Goal: Task Accomplishment & Management: Use online tool/utility

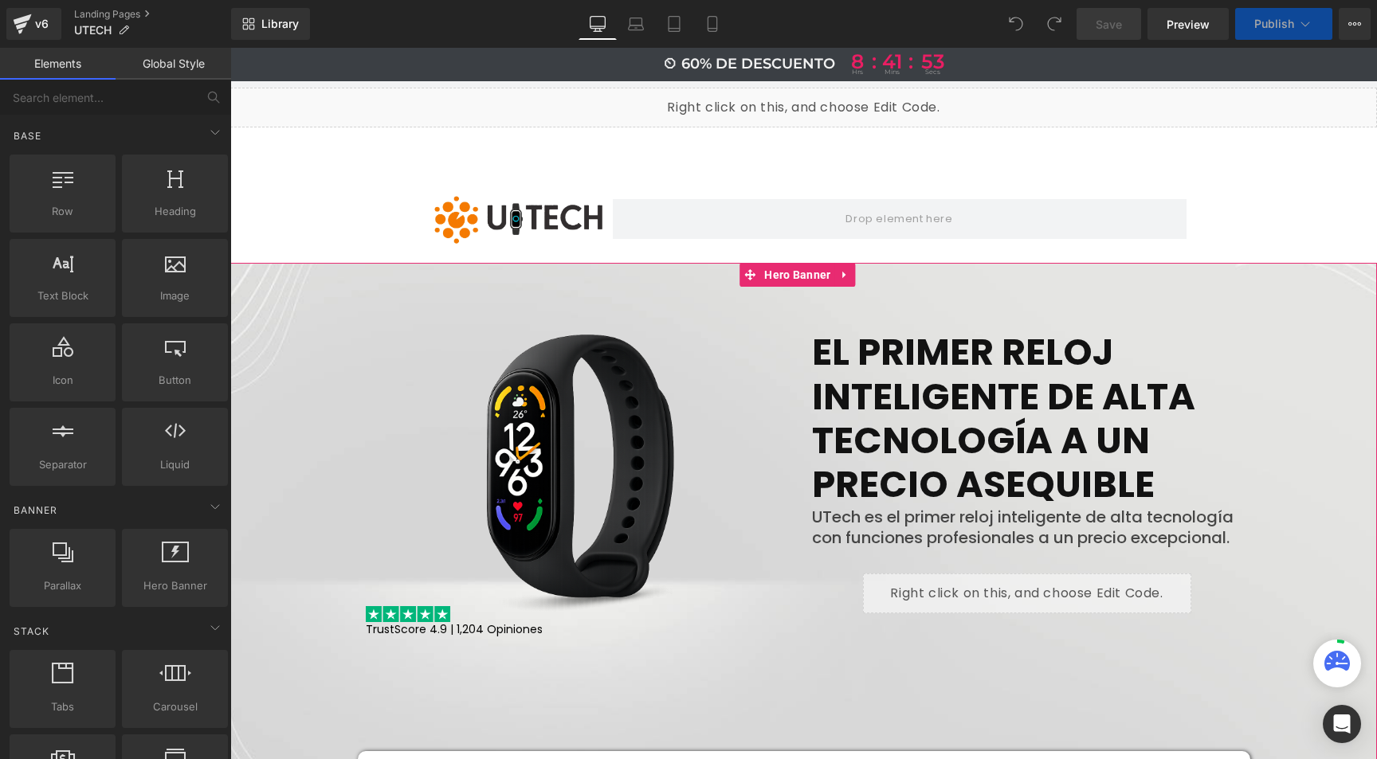
click at [1304, 270] on div at bounding box center [803, 537] width 1147 height 549
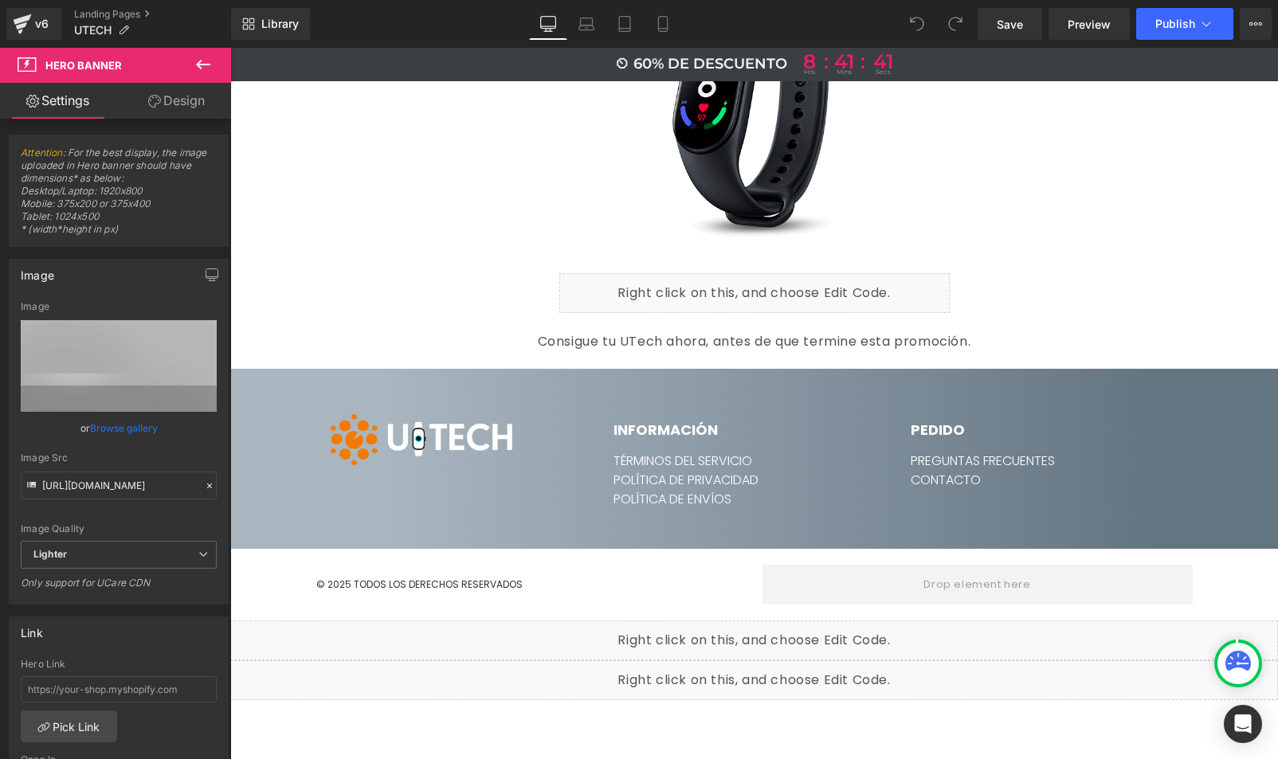
scroll to position [8359, 0]
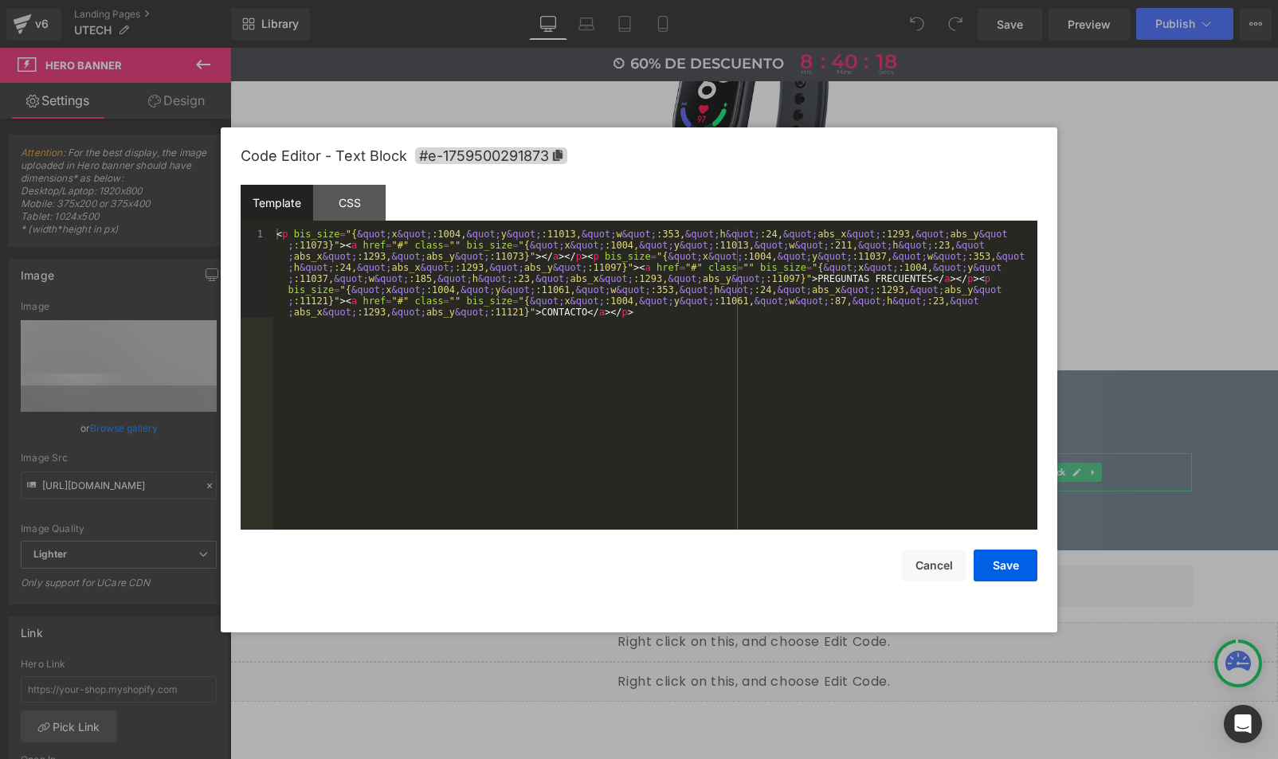
click at [931, 0] on div "You are previewing how the will restyle your page. You can not edit Elements in…" at bounding box center [639, 0] width 1278 height 0
click at [1150, 476] on div at bounding box center [639, 379] width 1278 height 759
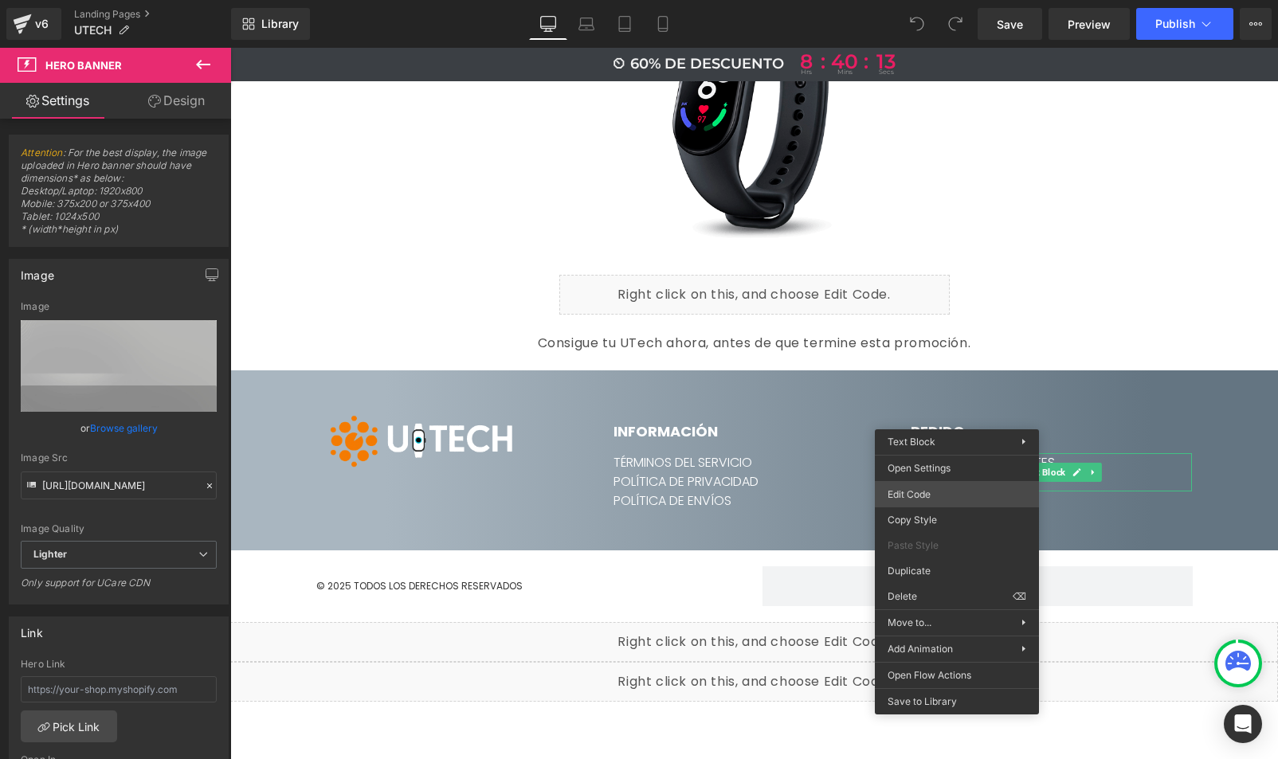
click at [931, 0] on div "You are previewing how the will restyle your page. You can not edit Elements in…" at bounding box center [639, 0] width 1278 height 0
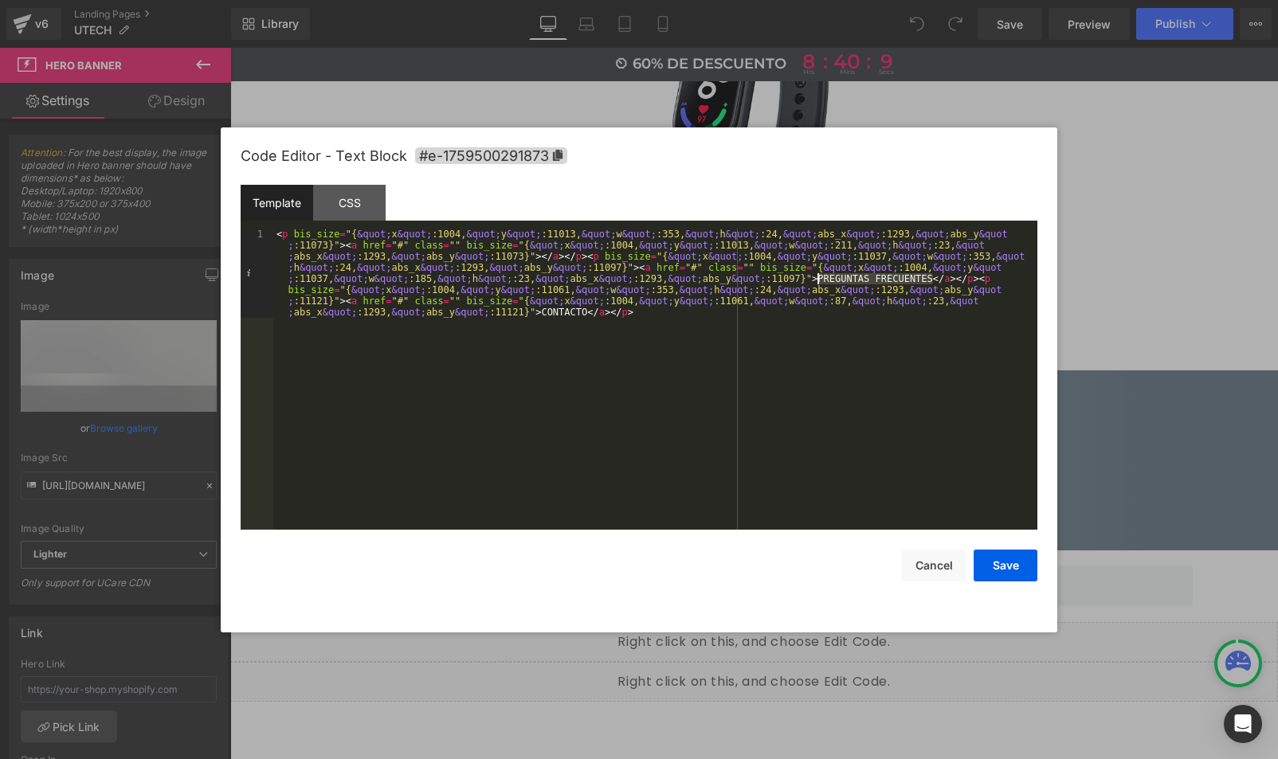
drag, startPoint x: 931, startPoint y: 278, endPoint x: 815, endPoint y: 280, distance: 116.4
click at [815, 280] on div "< p bis_size = "{ &quot; x &quot; :1004, &quot; y &quot; :11013, &quot; w &quot…" at bounding box center [655, 469] width 764 height 480
click at [1003, 574] on button "Save" at bounding box center [1006, 566] width 64 height 32
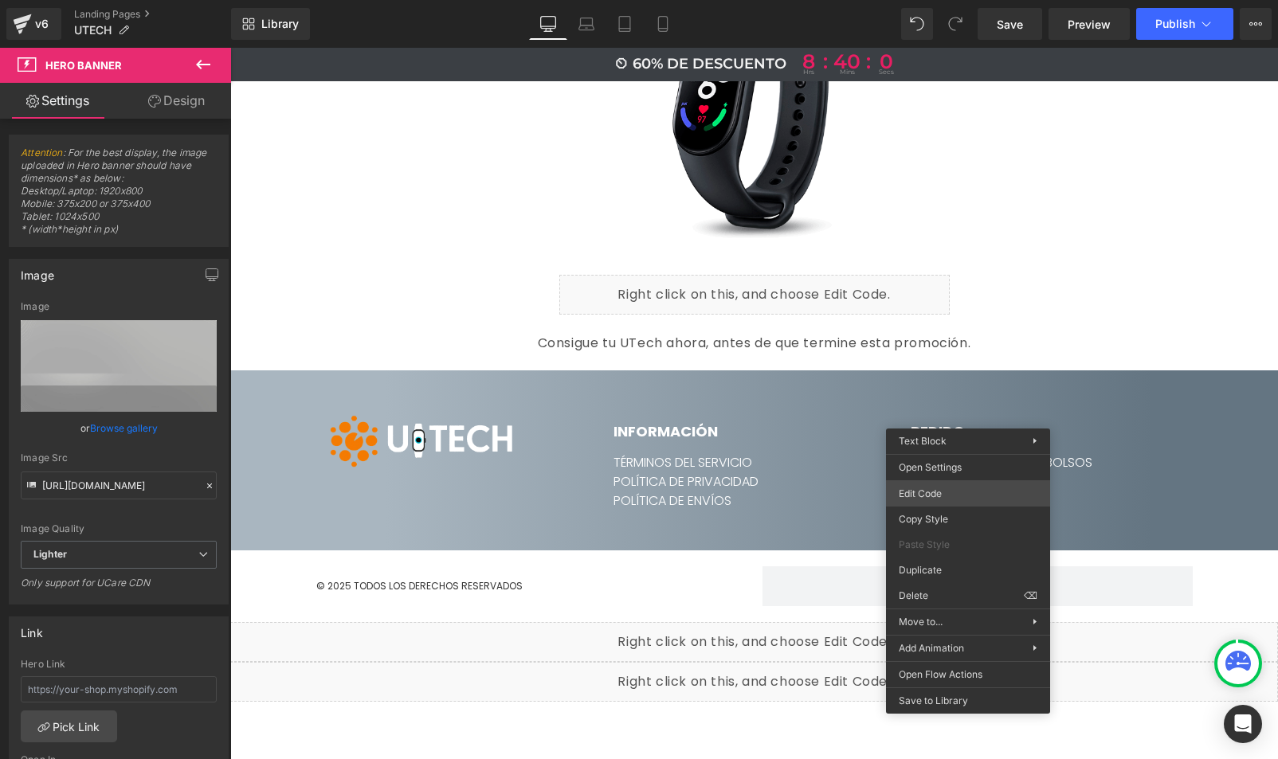
click at [950, 0] on div "You are previewing how the will restyle your page. You can not edit Elements in…" at bounding box center [639, 0] width 1278 height 0
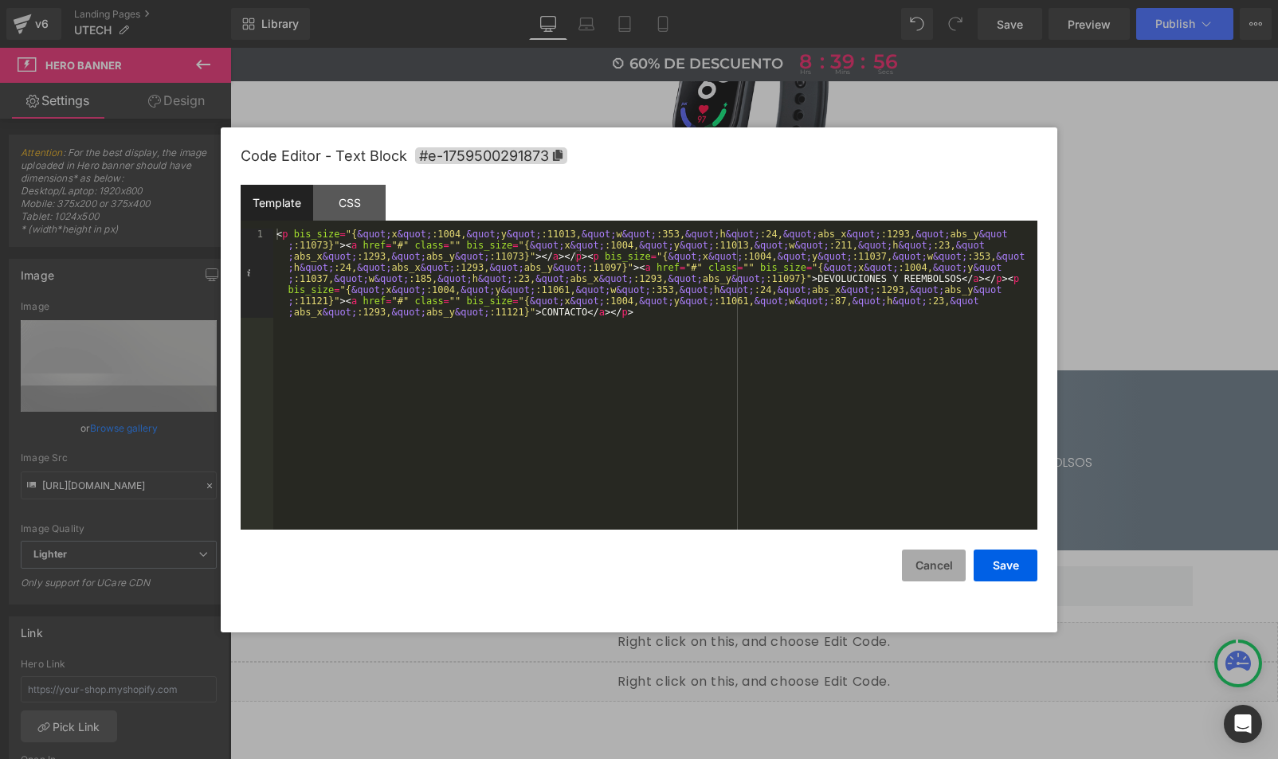
click at [945, 568] on button "Cancel" at bounding box center [934, 566] width 64 height 32
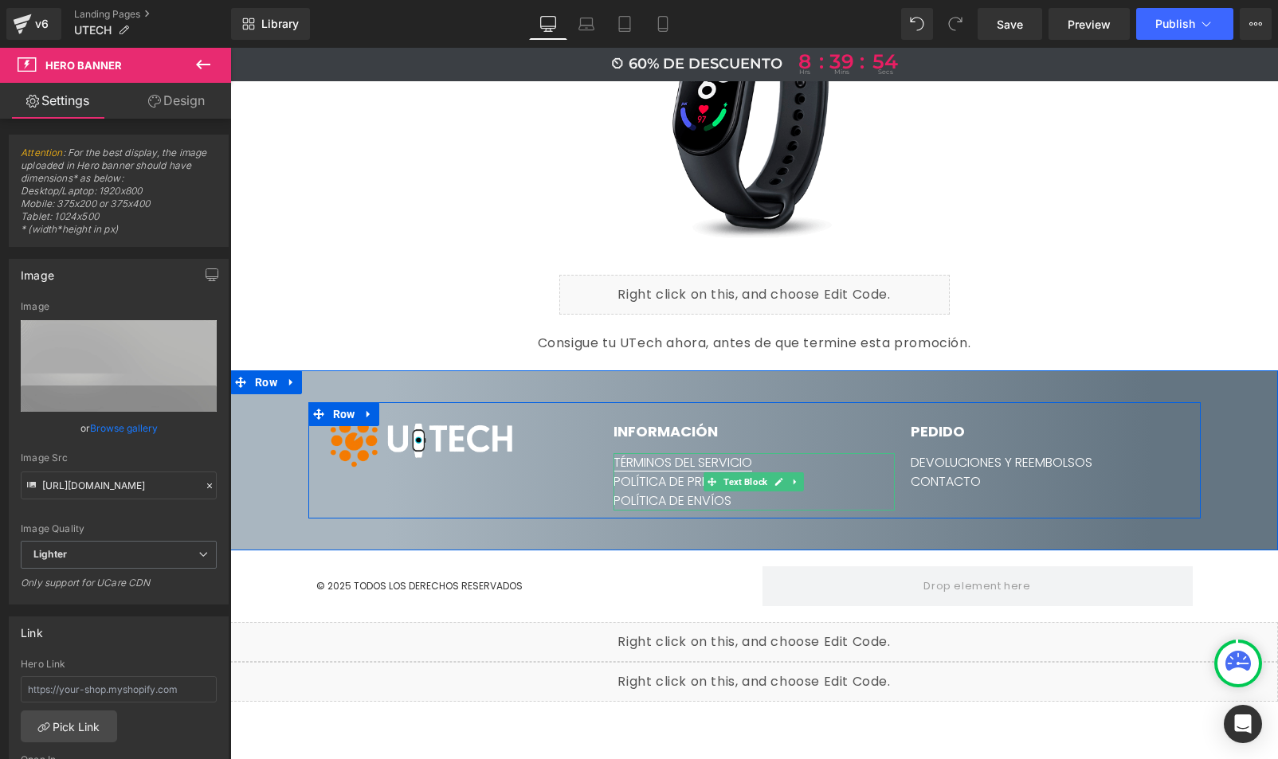
click at [677, 453] on link "TÉRMINOS DEL SERVICIO" at bounding box center [683, 462] width 139 height 18
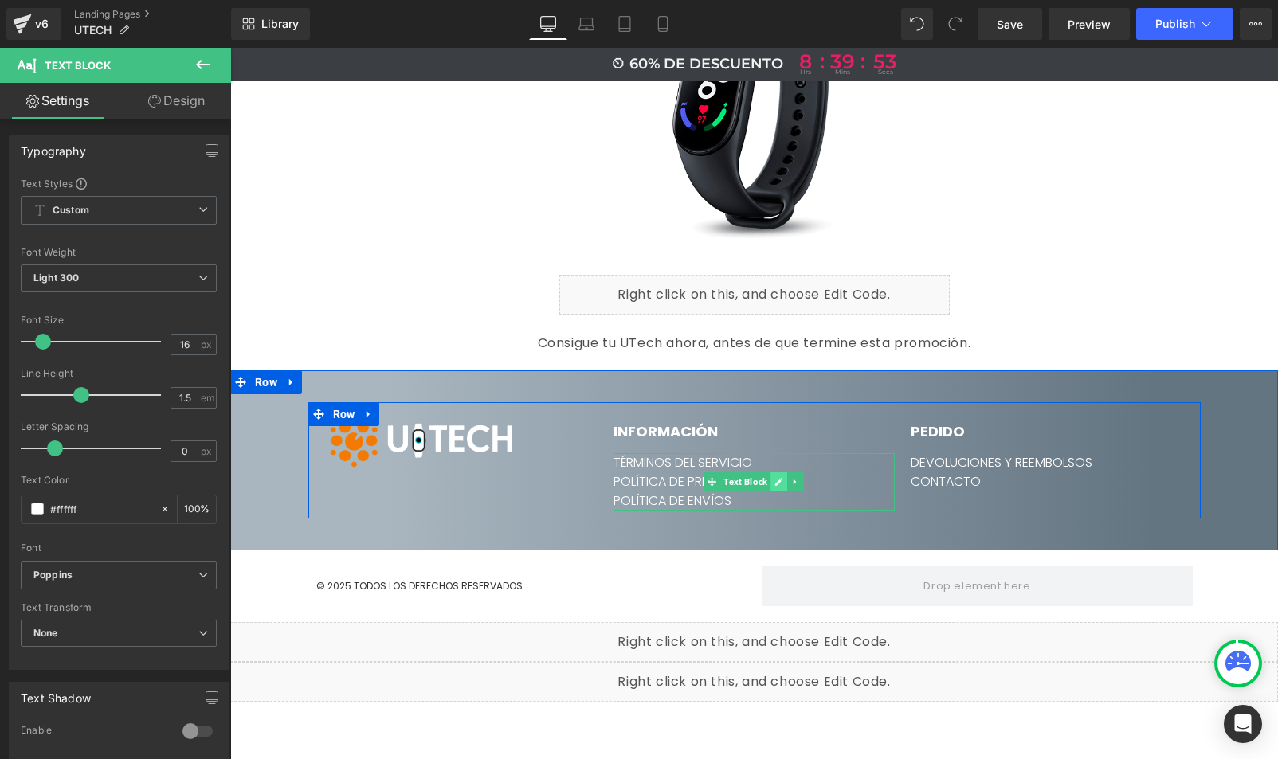
click at [775, 477] on icon at bounding box center [778, 482] width 9 height 10
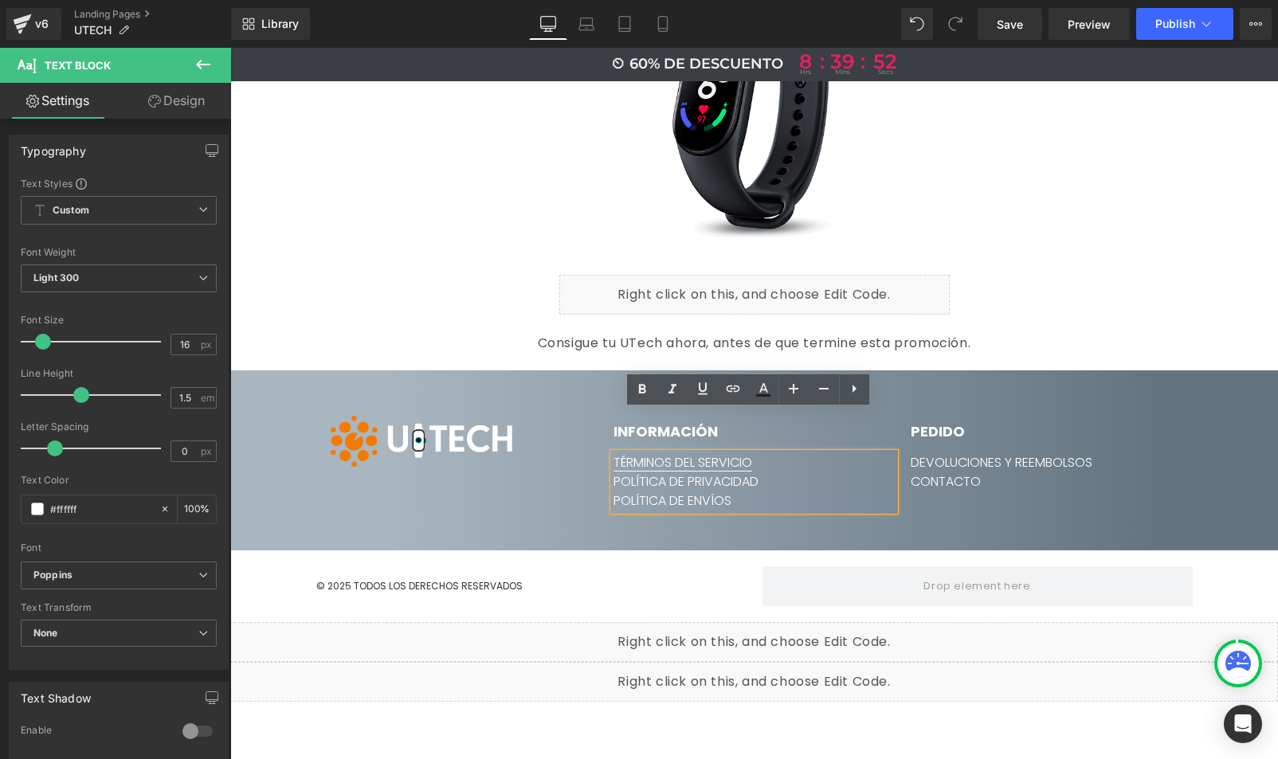
click at [665, 453] on link "TÉRMINOS DEL SERVICIO" at bounding box center [683, 462] width 139 height 18
click at [741, 445] on span "Edit" at bounding box center [739, 452] width 18 height 14
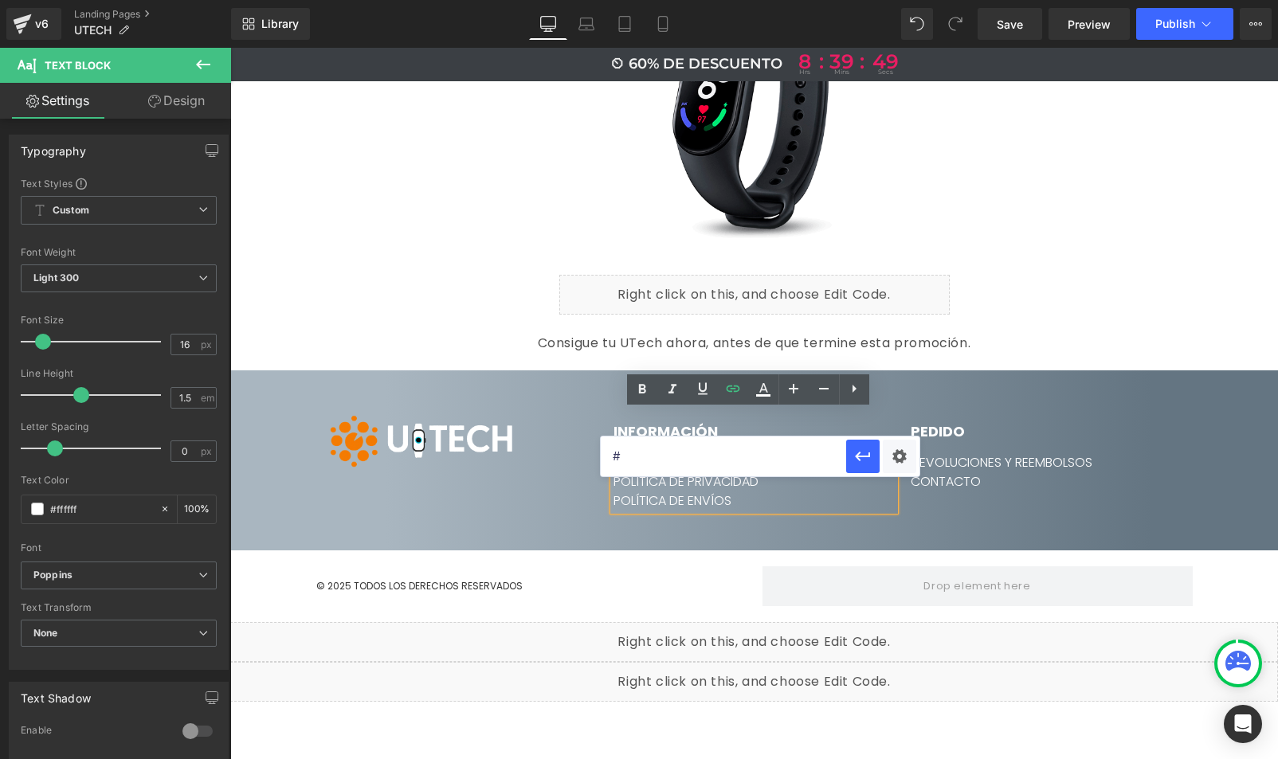
click at [708, 449] on input "#" at bounding box center [723, 457] width 245 height 40
click at [631, 454] on input "#" at bounding box center [723, 457] width 245 height 40
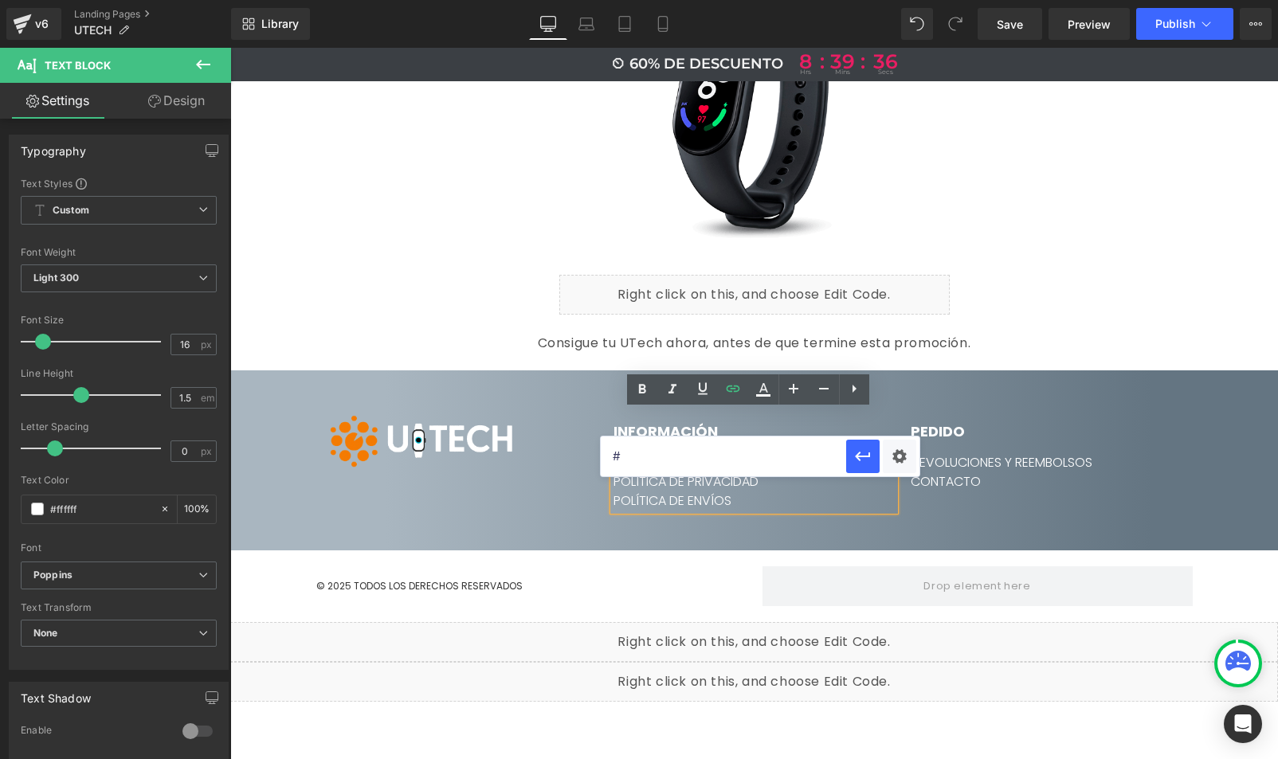
paste input "[URL][DOMAIN_NAME]"
click at [862, 459] on icon "button" at bounding box center [862, 456] width 19 height 19
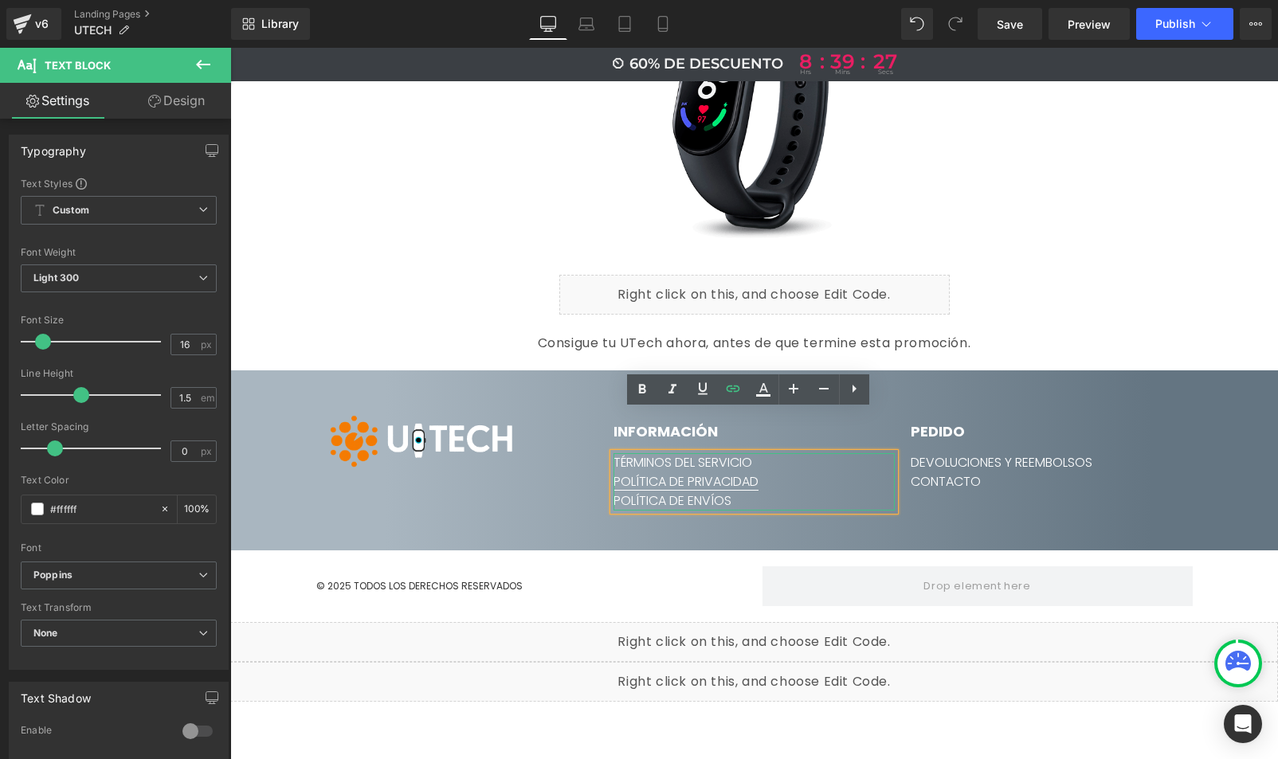
click at [704, 473] on link "POLÍTICA DE PRIVACIDAD" at bounding box center [686, 482] width 145 height 18
click at [743, 469] on span "Edit" at bounding box center [742, 471] width 18 height 14
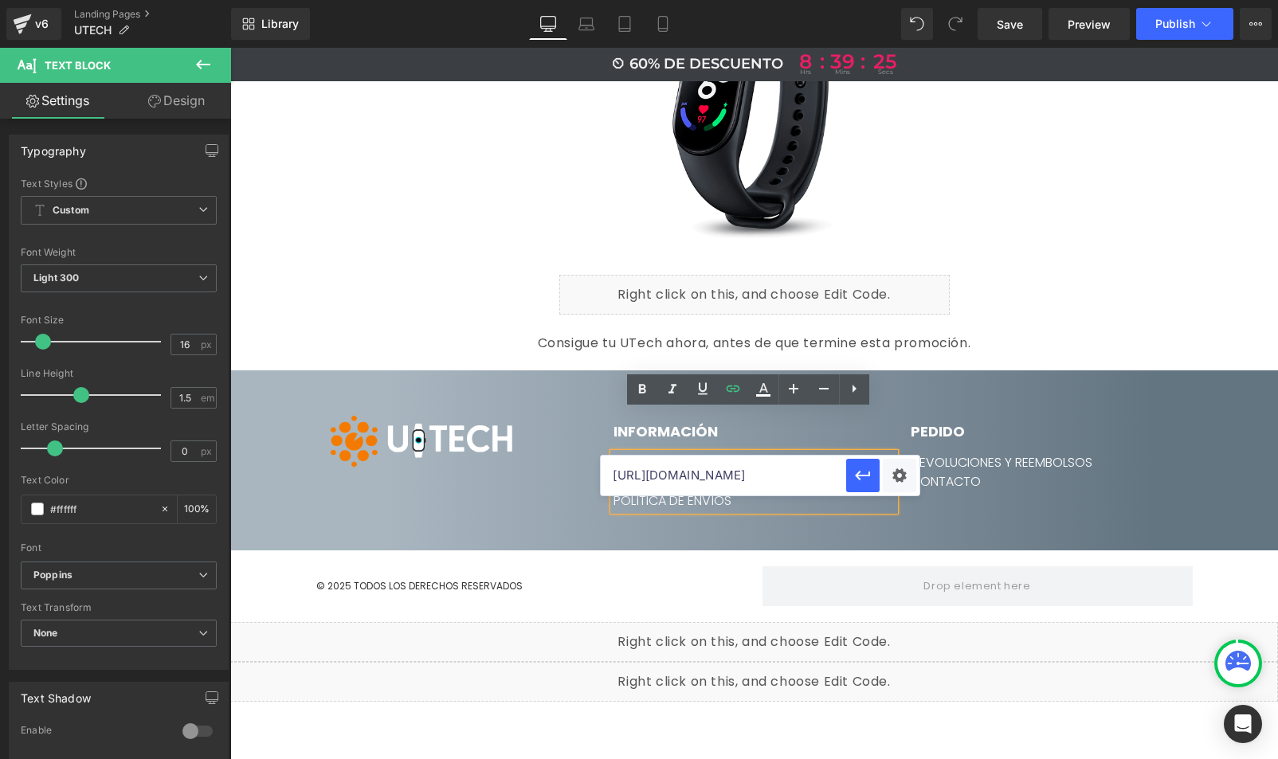
click at [638, 474] on input "[URL][DOMAIN_NAME]" at bounding box center [723, 476] width 245 height 40
paste input "[URL][DOMAIN_NAME]"
click at [867, 479] on icon "button" at bounding box center [862, 475] width 19 height 19
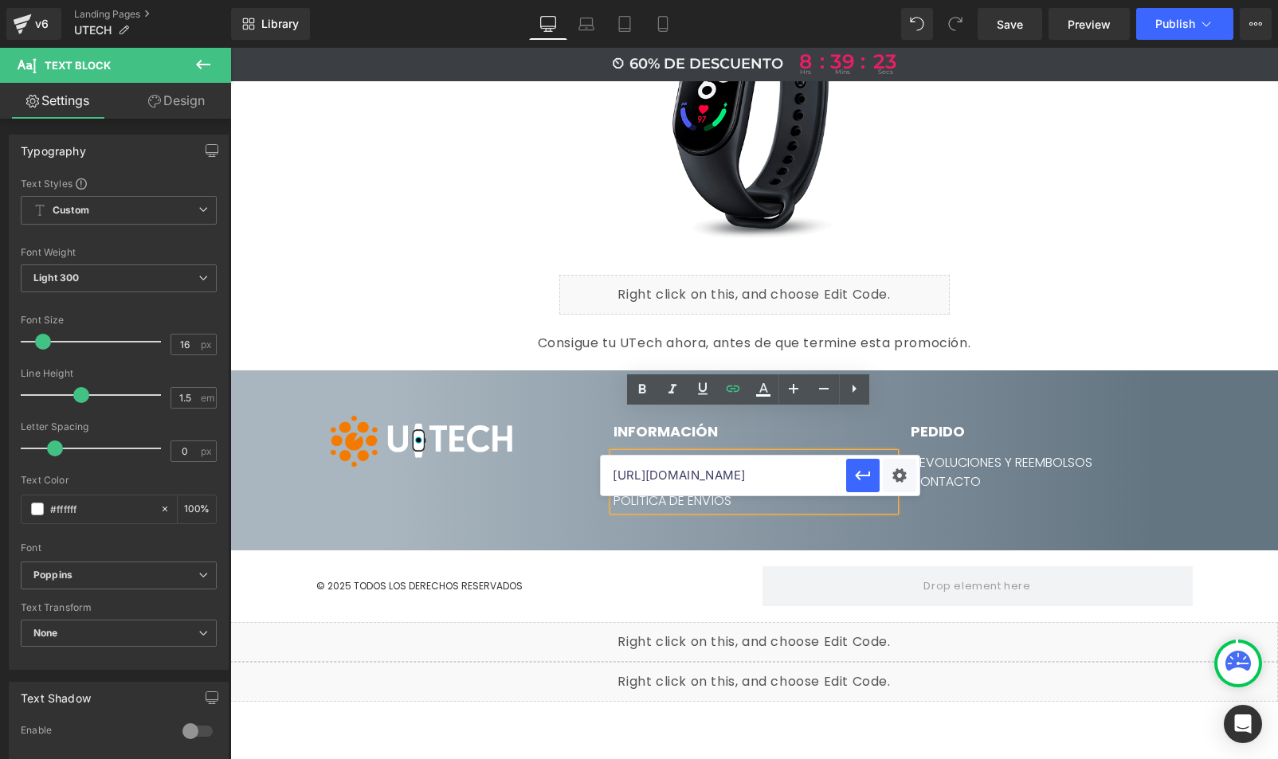
scroll to position [0, 0]
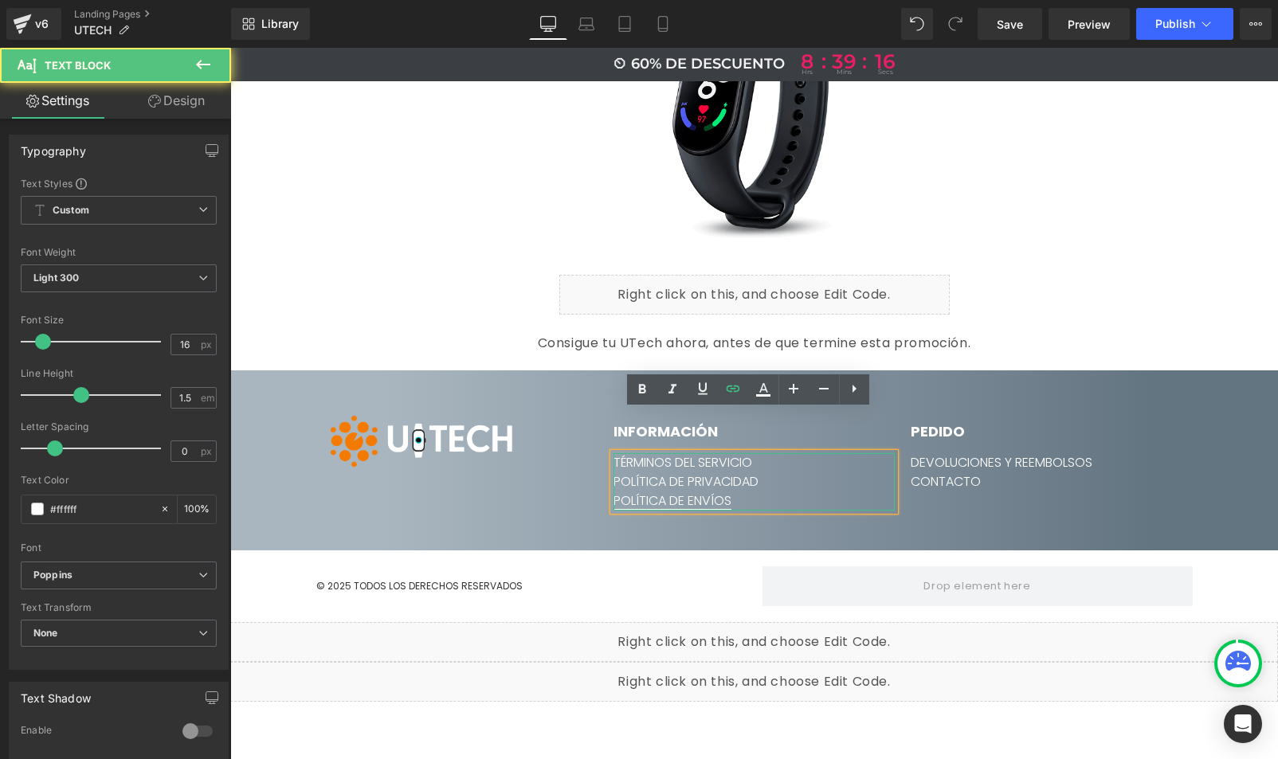
click at [671, 492] on link "POLÍTICA DE ENVÍOS" at bounding box center [673, 501] width 118 height 18
click at [725, 493] on span "Edit" at bounding box center [727, 490] width 18 height 14
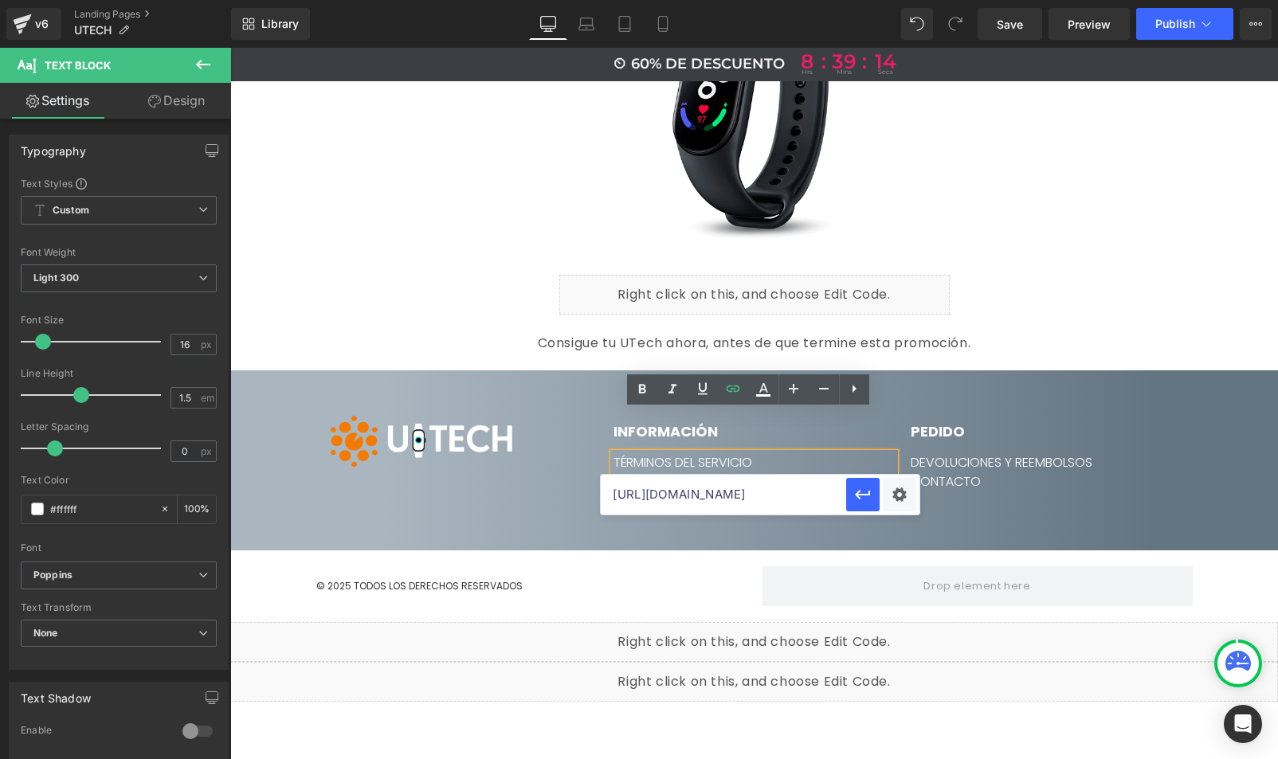
click at [673, 496] on input "[URL][DOMAIN_NAME]" at bounding box center [723, 495] width 245 height 40
paste input "[URL][DOMAIN_NAME]"
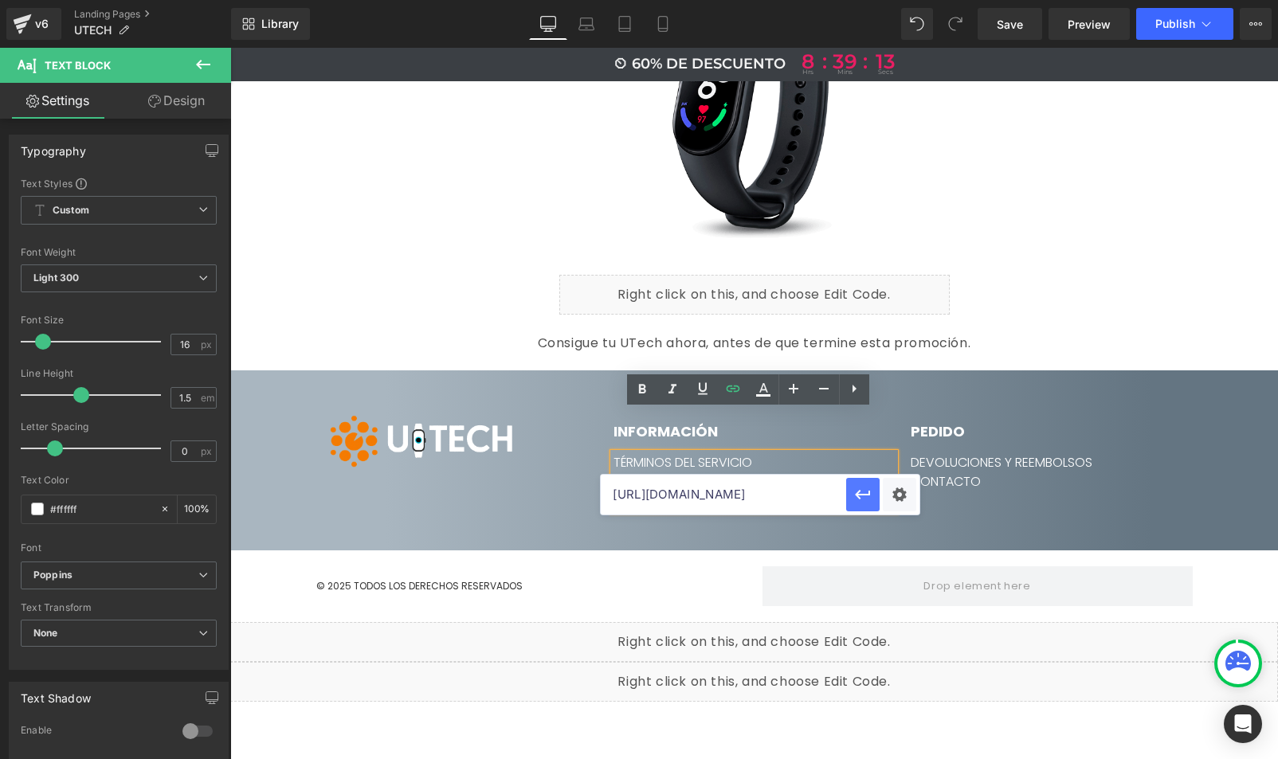
click at [866, 494] on icon "button" at bounding box center [863, 495] width 15 height 10
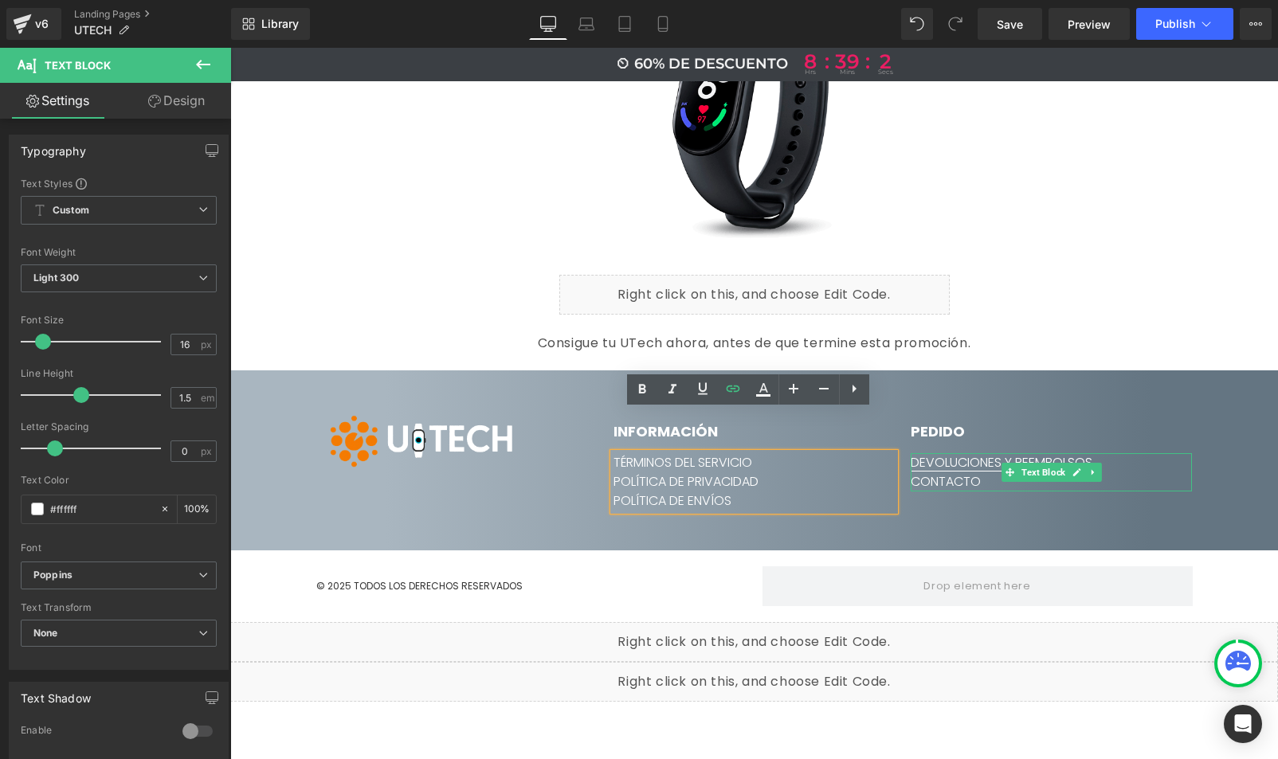
drag, startPoint x: 1073, startPoint y: 429, endPoint x: 1003, endPoint y: 425, distance: 69.4
click at [1073, 469] on icon at bounding box center [1077, 473] width 8 height 8
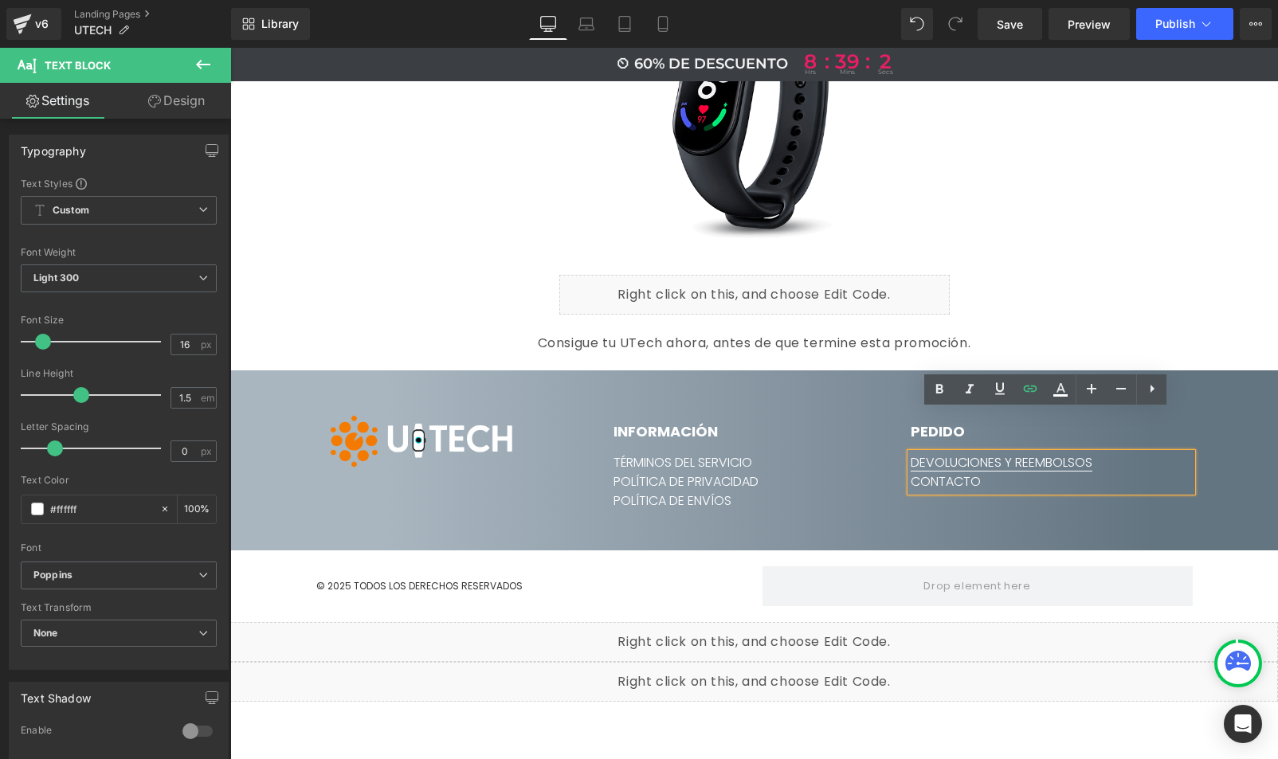
click at [997, 453] on link "DEVOLUCIONES Y REEMBOLSOS" at bounding box center [1002, 462] width 182 height 18
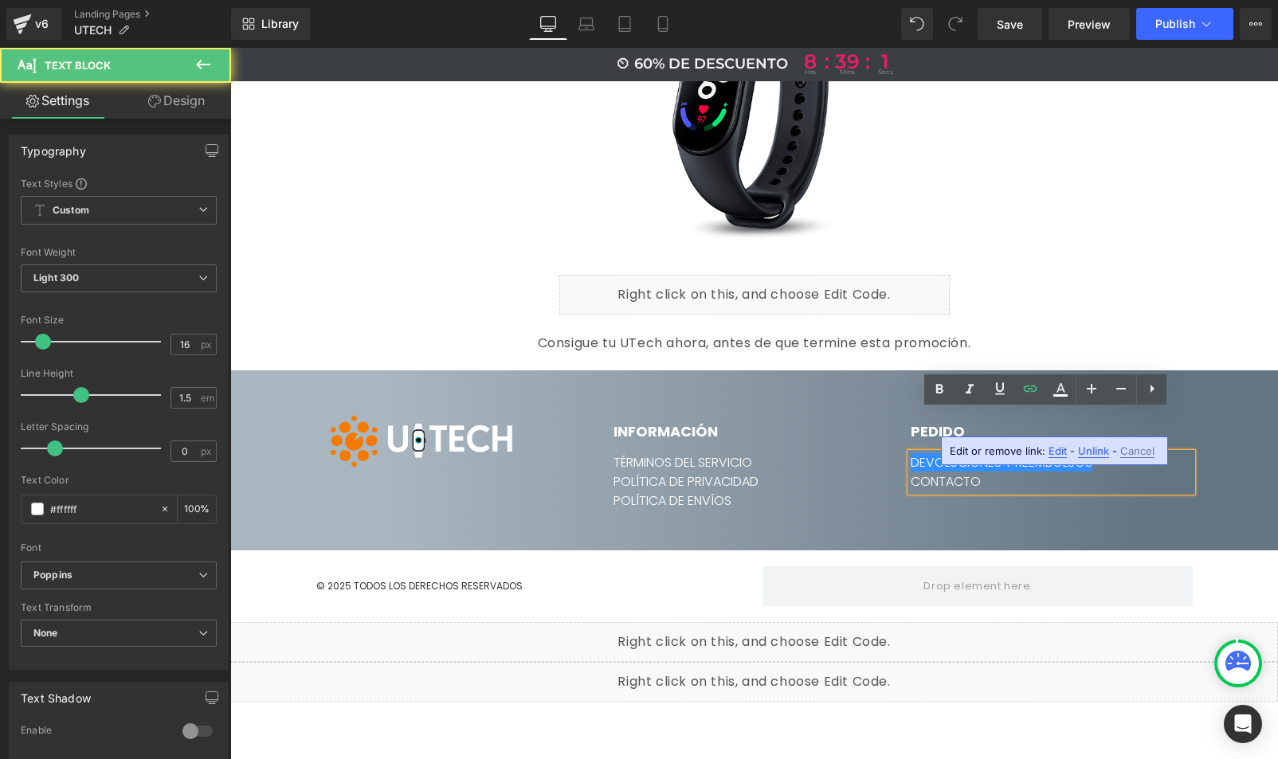
click at [1049, 453] on span "Edit" at bounding box center [1058, 452] width 18 height 14
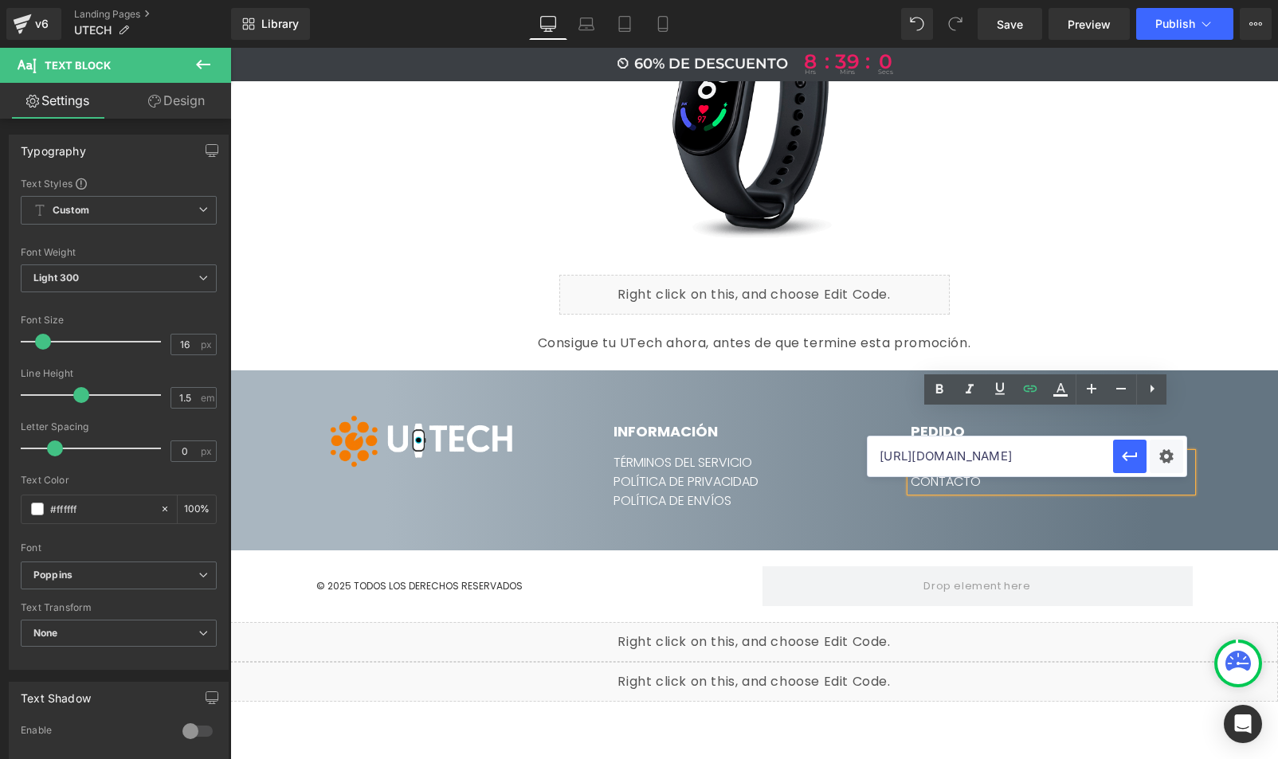
click at [931, 460] on input "[URL][DOMAIN_NAME]" at bounding box center [990, 457] width 245 height 40
paste input "[URL][DOMAIN_NAME]"
click at [1131, 457] on icon "button" at bounding box center [1129, 456] width 19 height 19
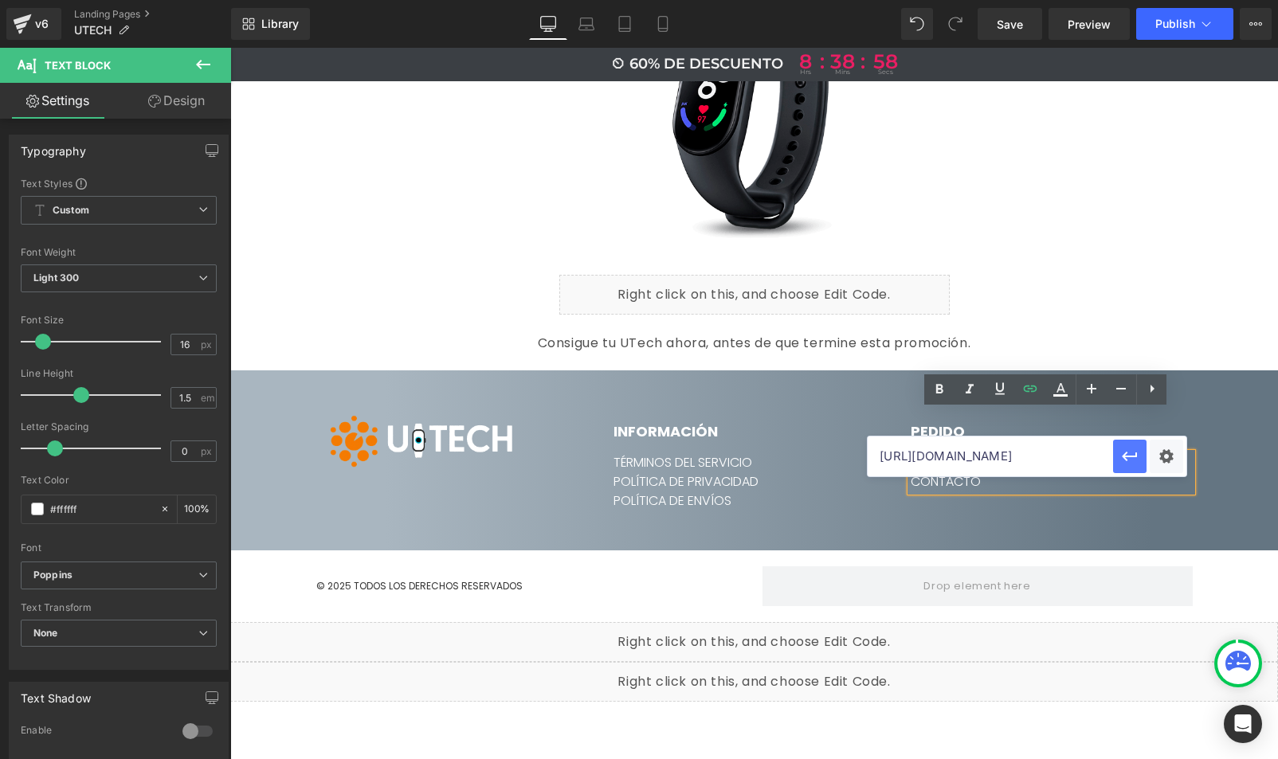
scroll to position [0, 0]
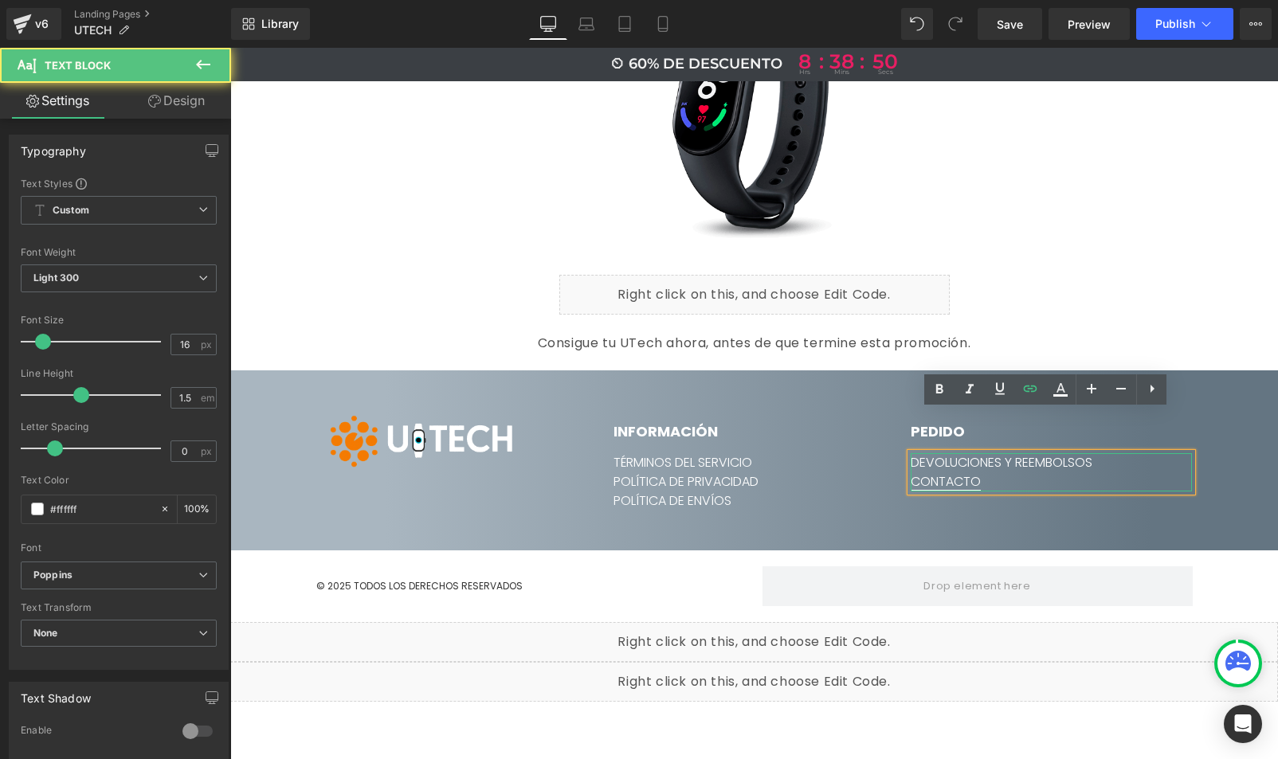
click at [959, 473] on link "CONTACTO" at bounding box center [946, 482] width 70 height 18
click at [1002, 473] on span "Edit" at bounding box center [999, 471] width 18 height 14
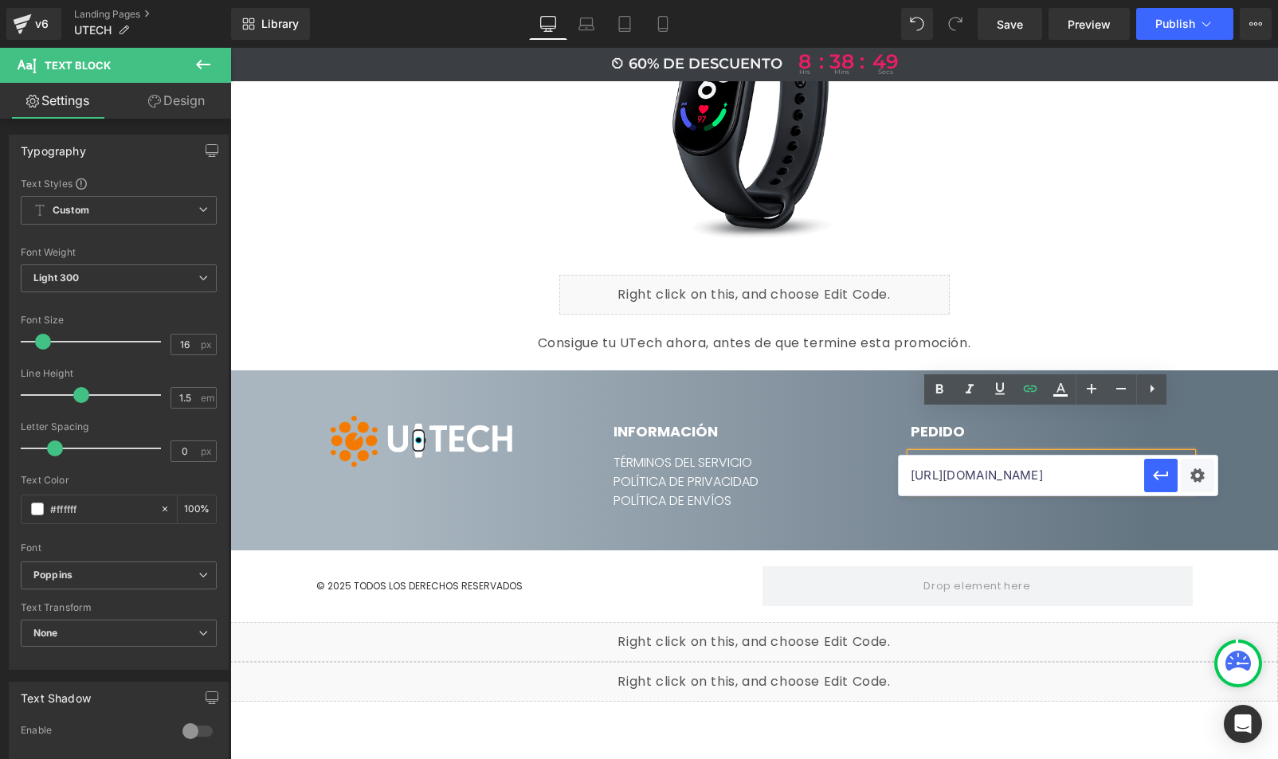
click at [949, 473] on input "[URL][DOMAIN_NAME]" at bounding box center [1021, 476] width 245 height 40
click at [949, 474] on input "[URL][DOMAIN_NAME]" at bounding box center [1021, 476] width 245 height 40
paste input "[URL][DOMAIN_NAME]"
type input "[URL][DOMAIN_NAME]"
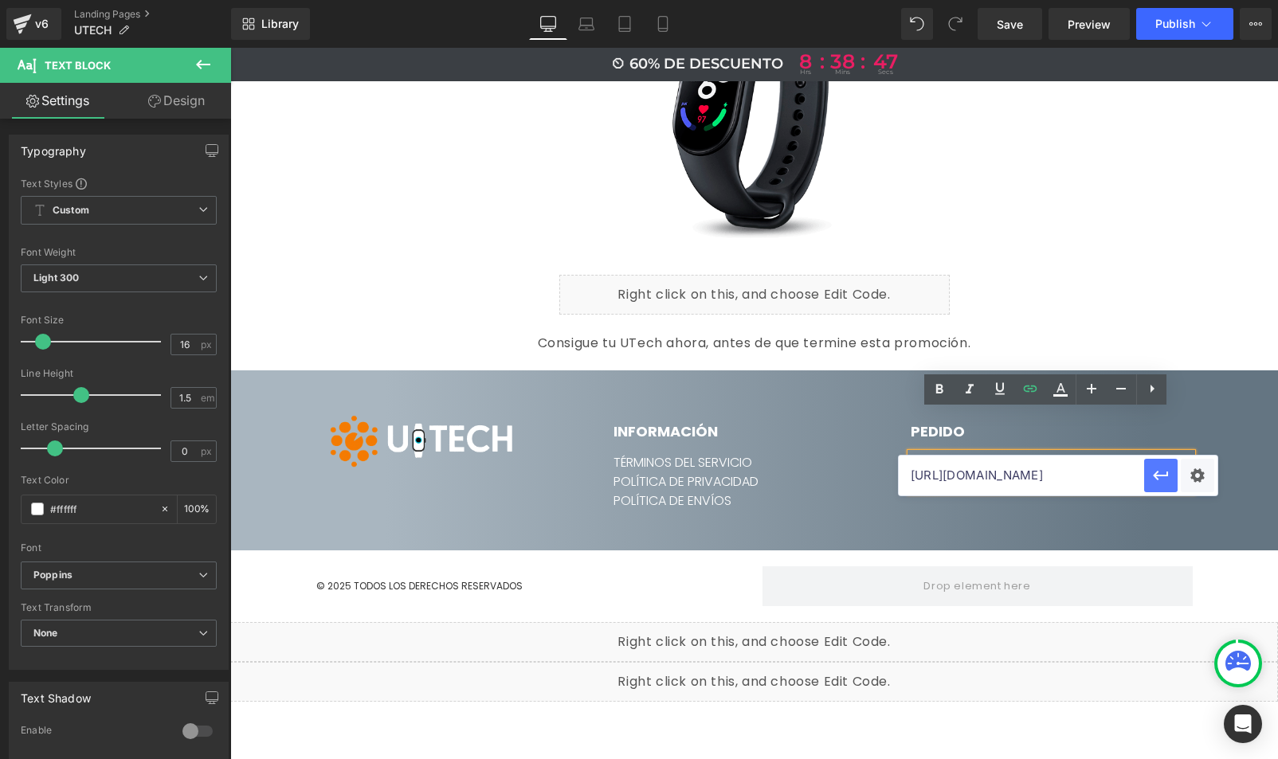
click at [1165, 474] on icon "button" at bounding box center [1160, 475] width 19 height 19
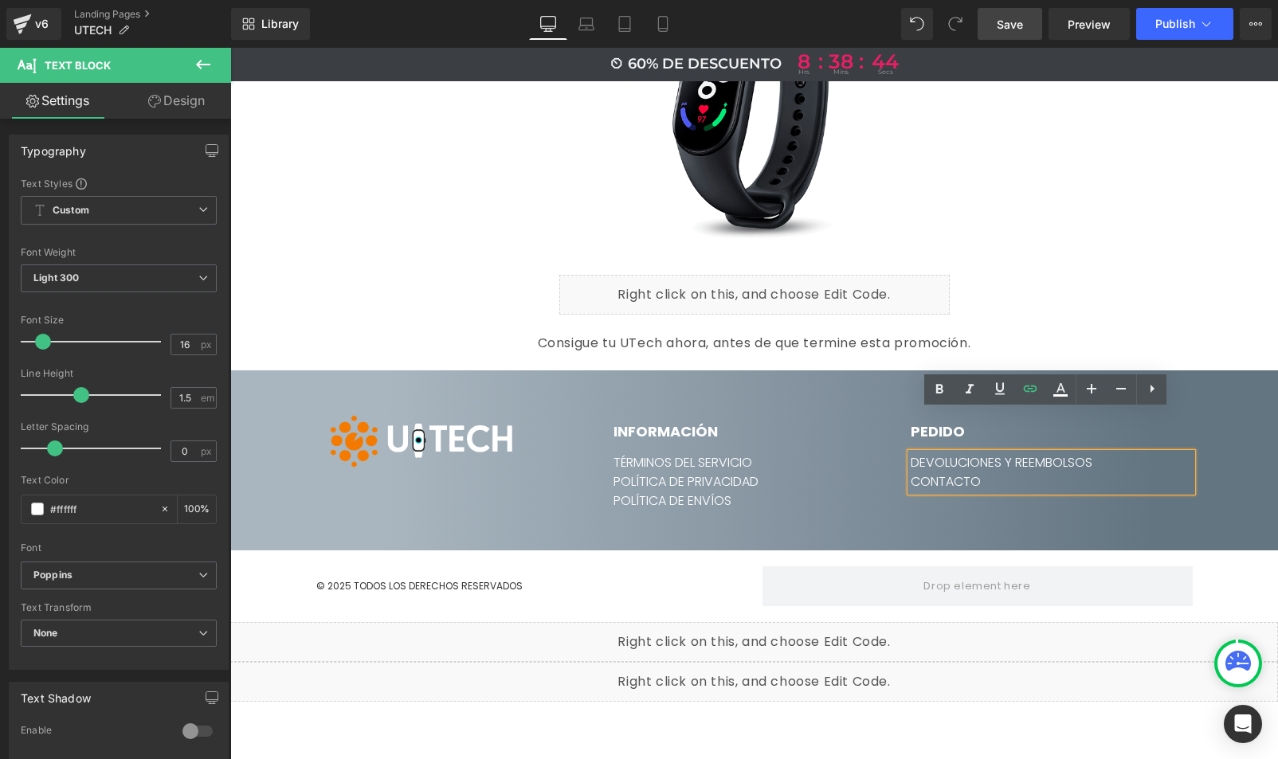
drag, startPoint x: 1010, startPoint y: 25, endPoint x: 891, endPoint y: 69, distance: 127.6
click at [1010, 25] on span "Save" at bounding box center [1010, 24] width 26 height 17
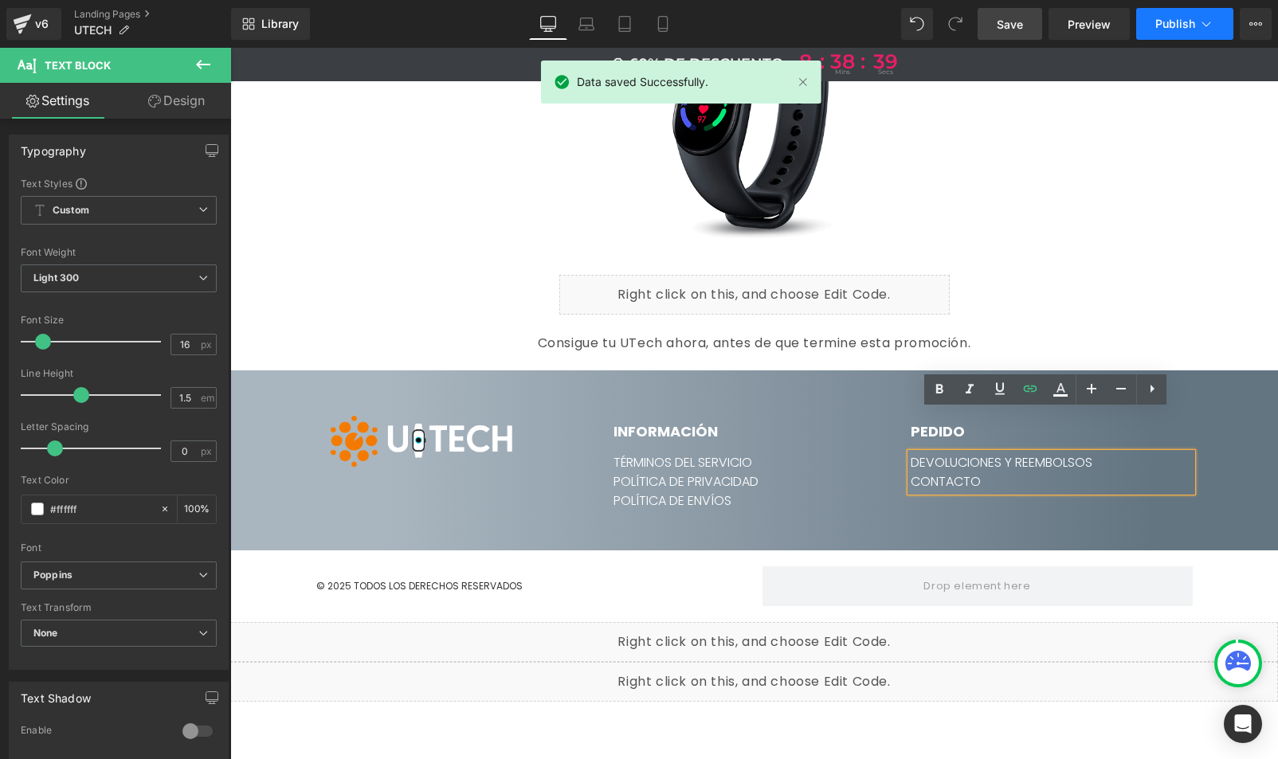
click at [1160, 25] on span "Publish" at bounding box center [1175, 24] width 40 height 13
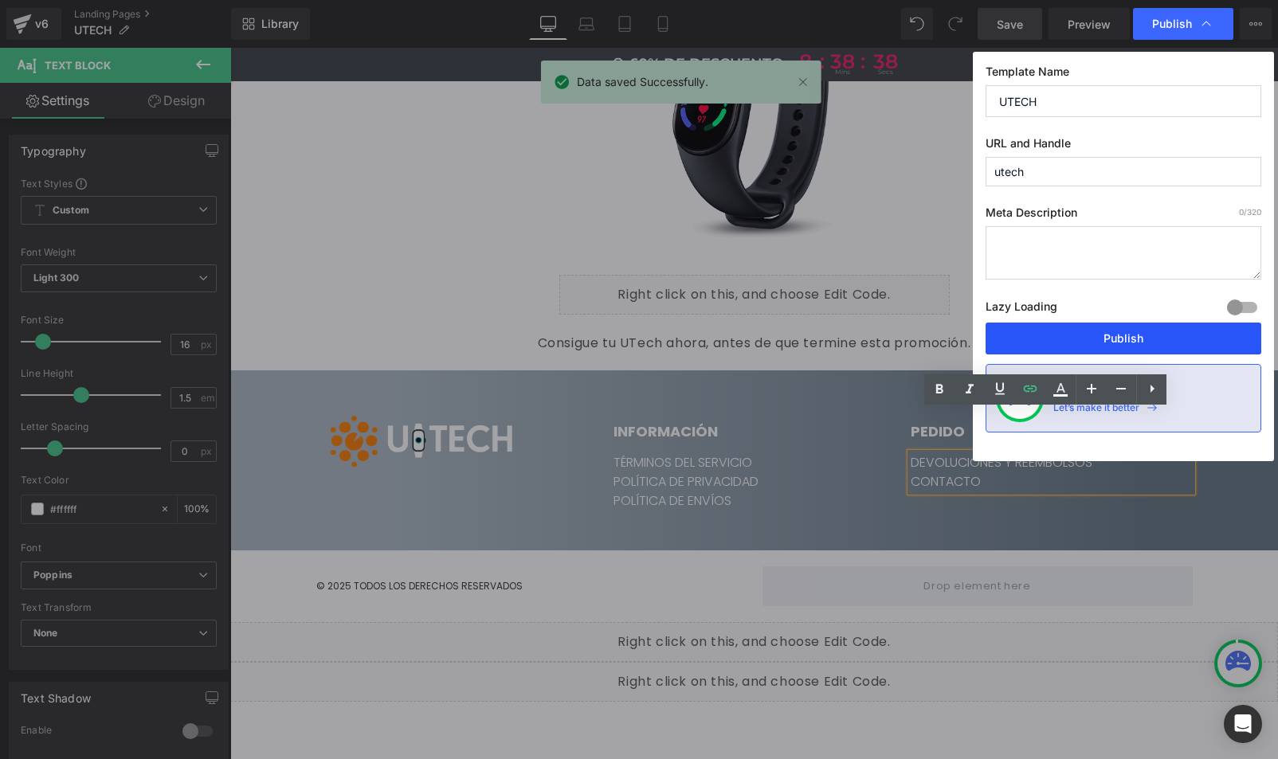
click at [1111, 336] on button "Publish" at bounding box center [1124, 339] width 276 height 32
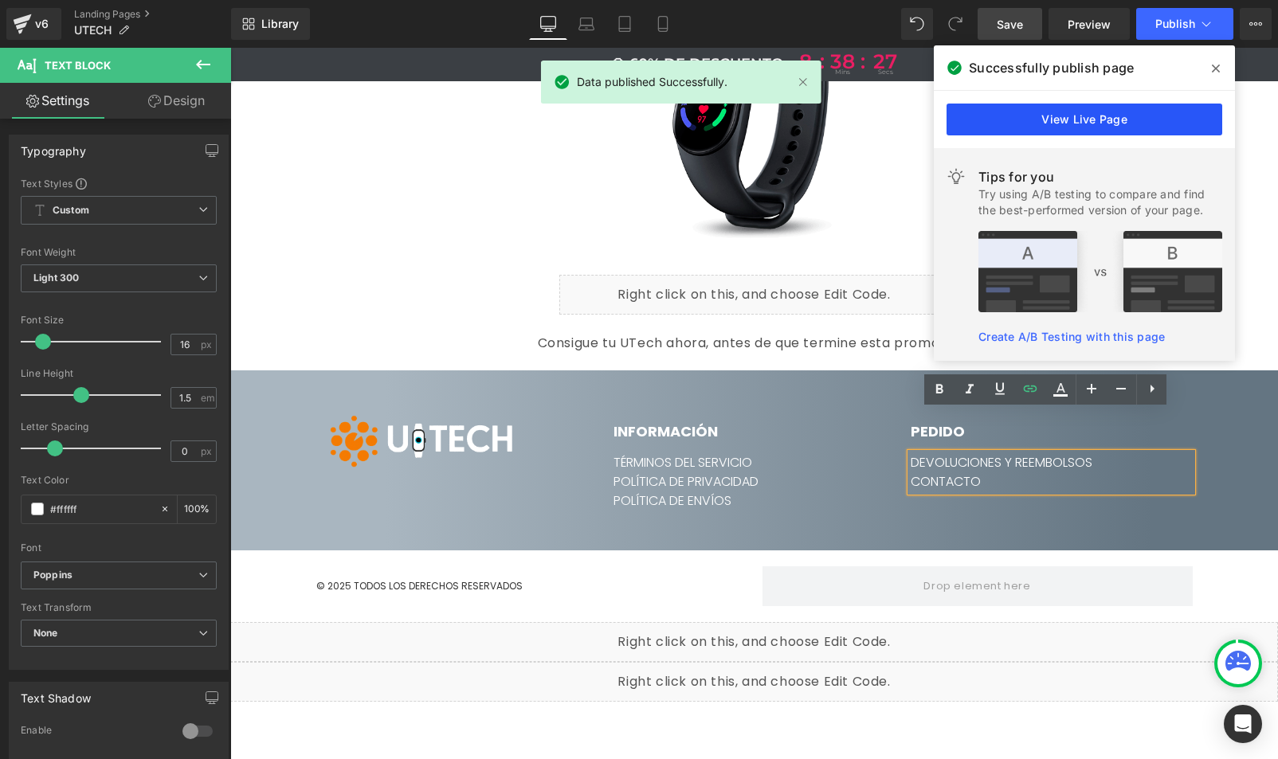
click at [1042, 109] on link "View Live Page" at bounding box center [1085, 120] width 276 height 32
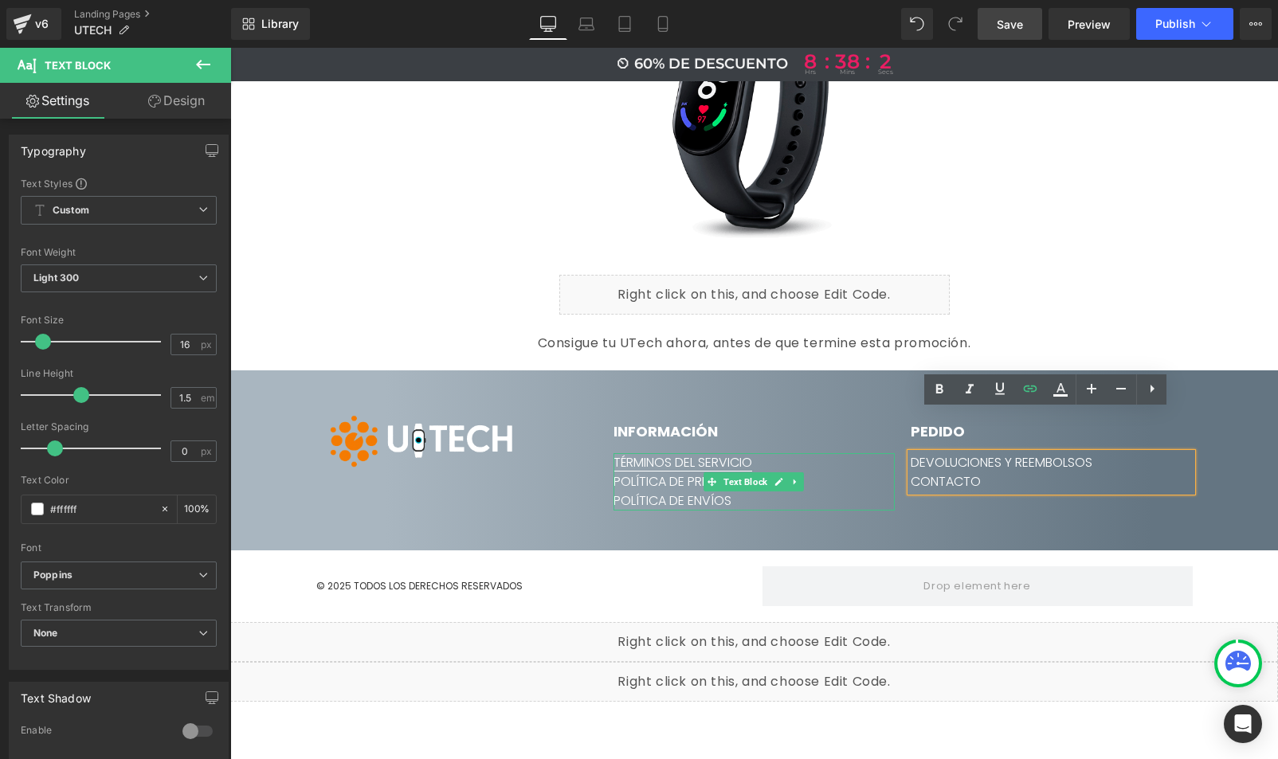
click at [665, 453] on link "TÉRMINOS DEL SERVICIO" at bounding box center [683, 462] width 139 height 18
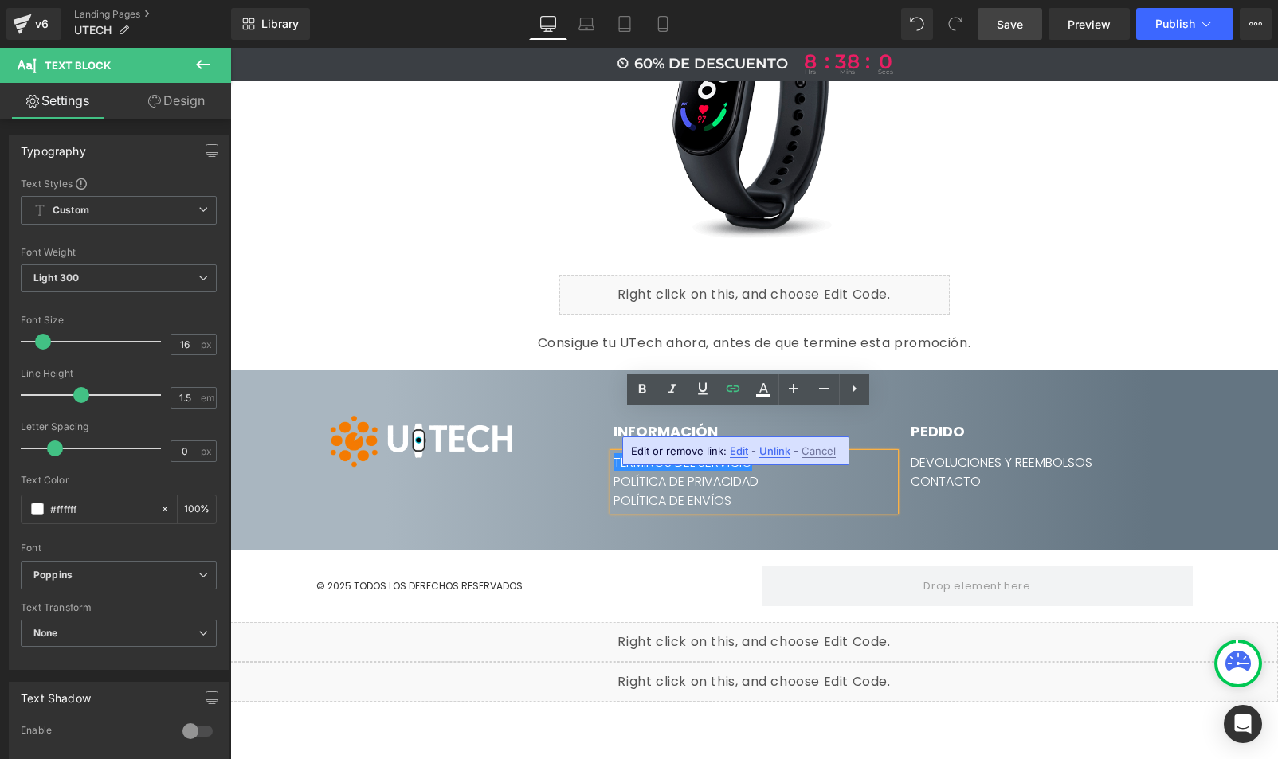
click at [744, 449] on span "Edit" at bounding box center [739, 452] width 18 height 14
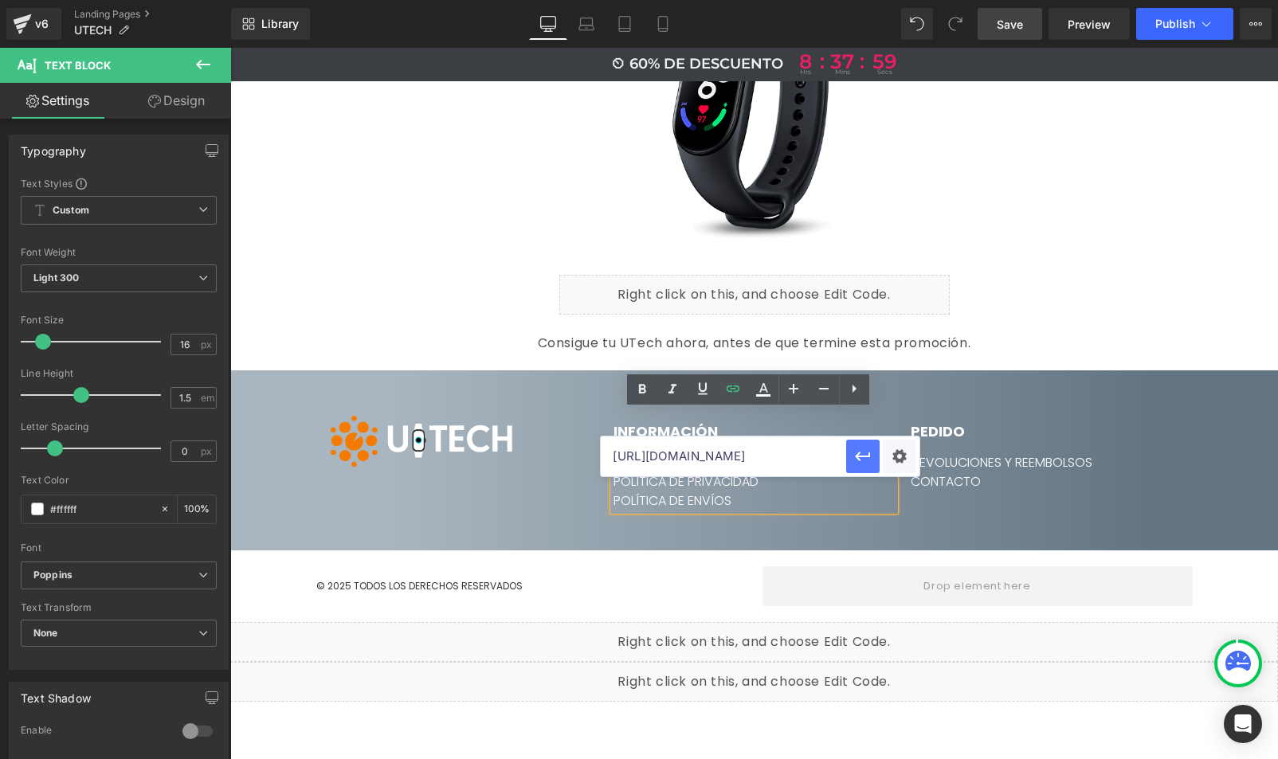
click at [860, 457] on icon "button" at bounding box center [863, 457] width 15 height 10
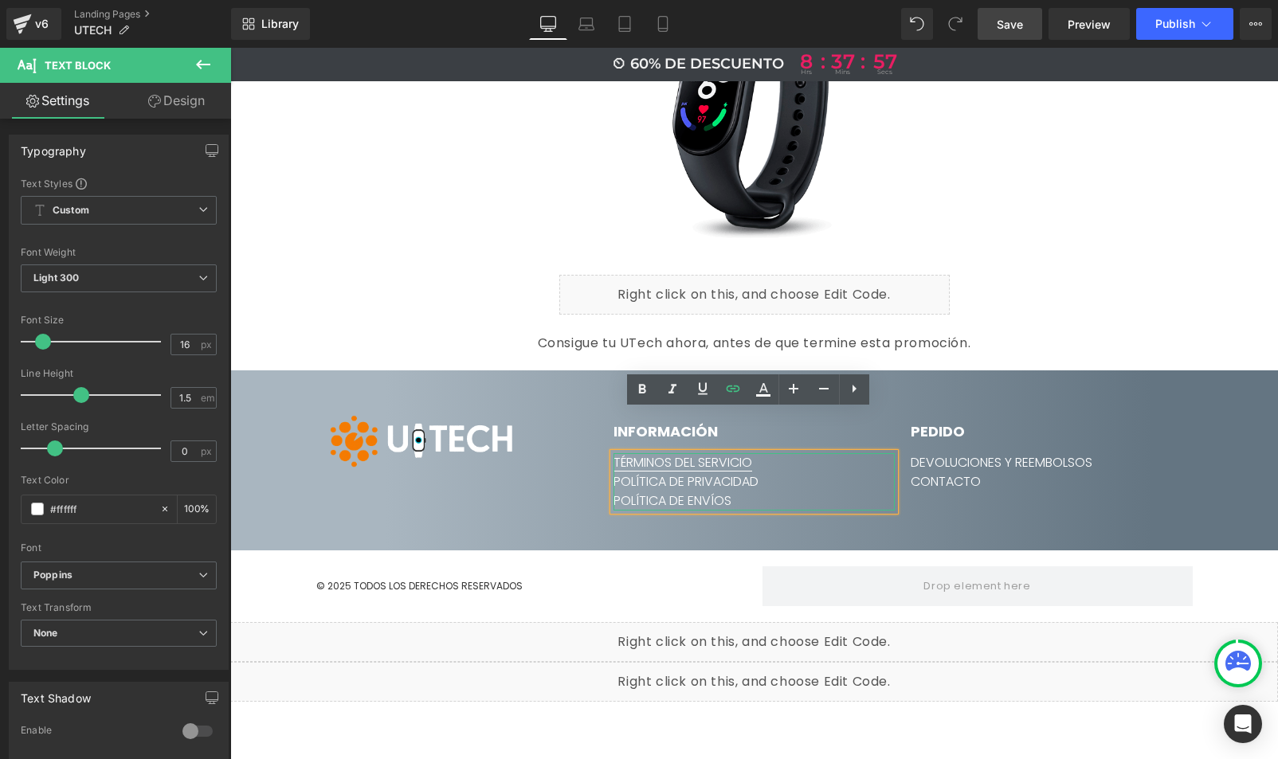
click at [719, 453] on link "TÉRMINOS DEL SERVICIO" at bounding box center [683, 462] width 139 height 18
click at [736, 448] on span "Edit" at bounding box center [739, 452] width 18 height 14
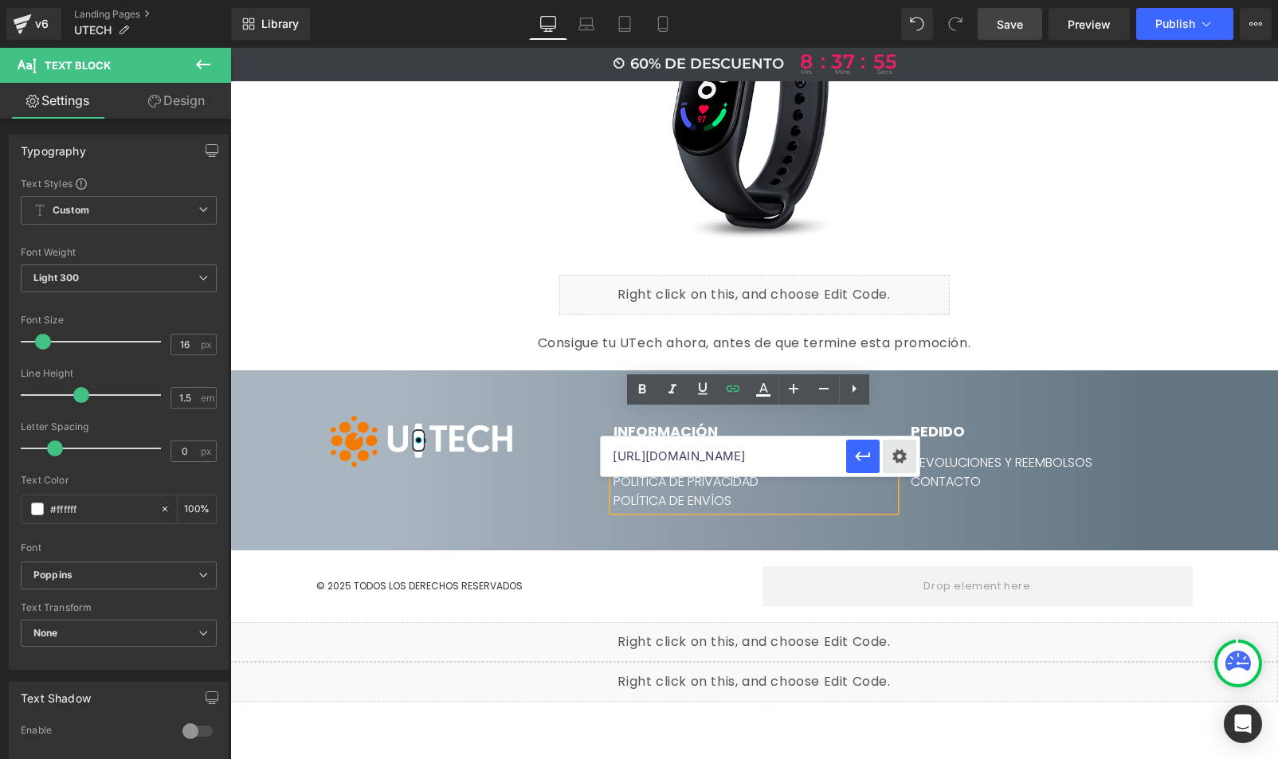
click at [897, 0] on div "Text Color Highlight Color #333333 Code Editor - Text Block #e-1759500291873 Te…" at bounding box center [639, 0] width 1278 height 0
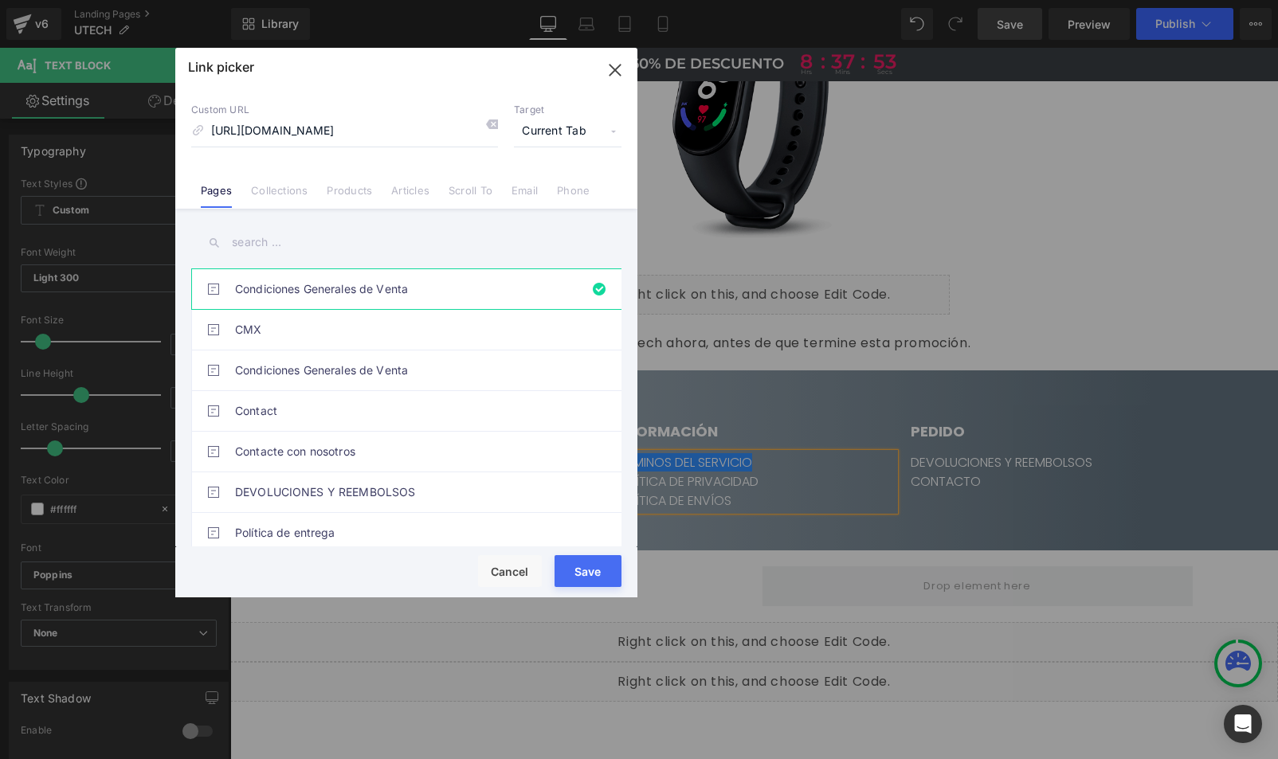
click at [549, 135] on span "Current Tab" at bounding box center [568, 131] width 108 height 30
click at [542, 190] on li "New Tab" at bounding box center [568, 189] width 124 height 28
drag, startPoint x: 606, startPoint y: 557, endPoint x: 376, endPoint y: 508, distance: 235.4
click at [606, 557] on button "Save" at bounding box center [588, 571] width 67 height 32
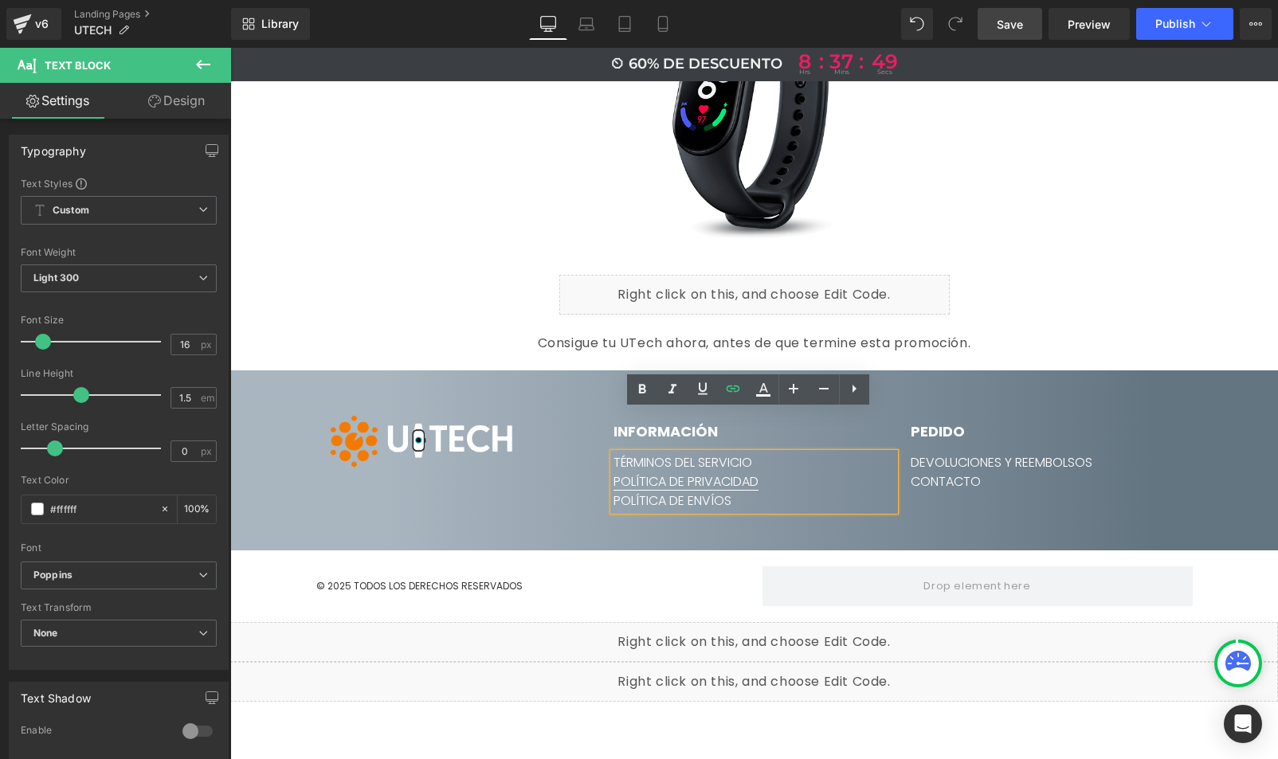
click at [695, 473] on link "POLÍTICA DE PRIVACIDAD" at bounding box center [686, 482] width 145 height 18
click at [738, 473] on span "Edit" at bounding box center [742, 471] width 18 height 14
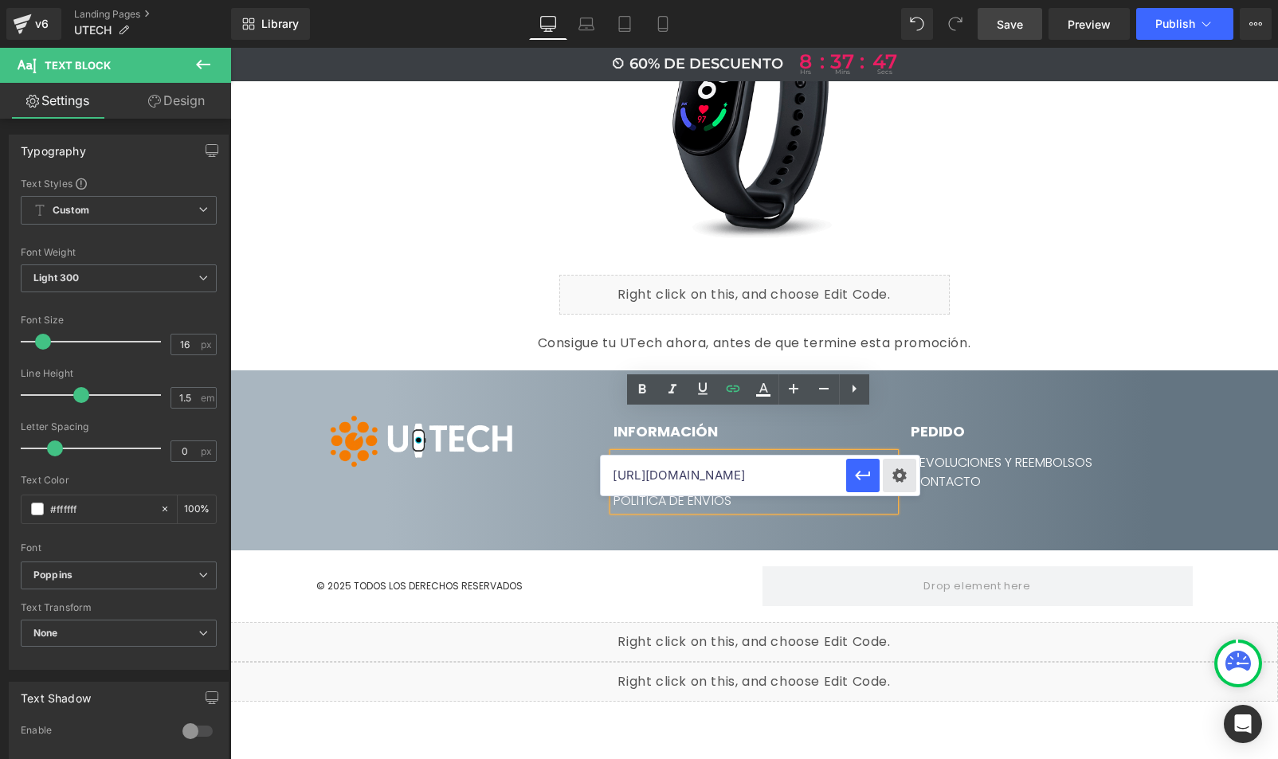
click at [902, 0] on div "Text Color Highlight Color #333333 Code Editor - Text Block #e-1759500291873 Te…" at bounding box center [639, 0] width 1278 height 0
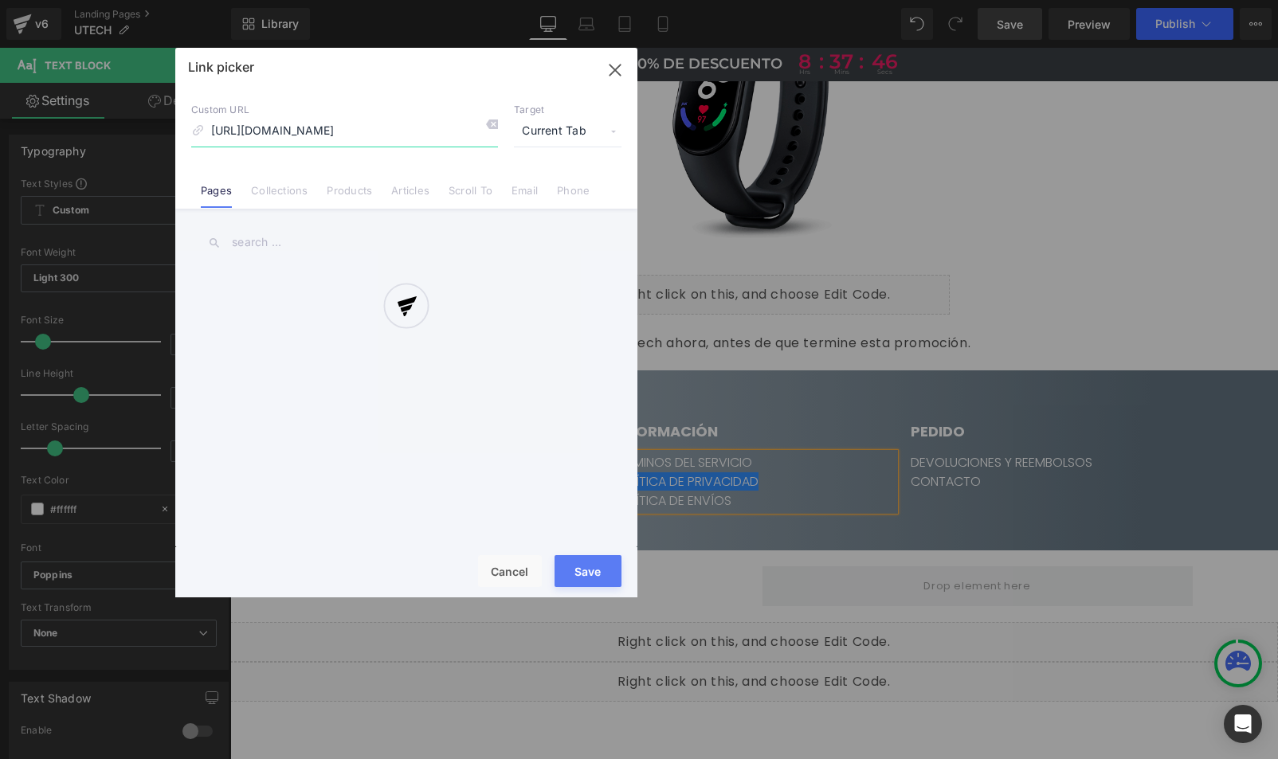
scroll to position [0, 24]
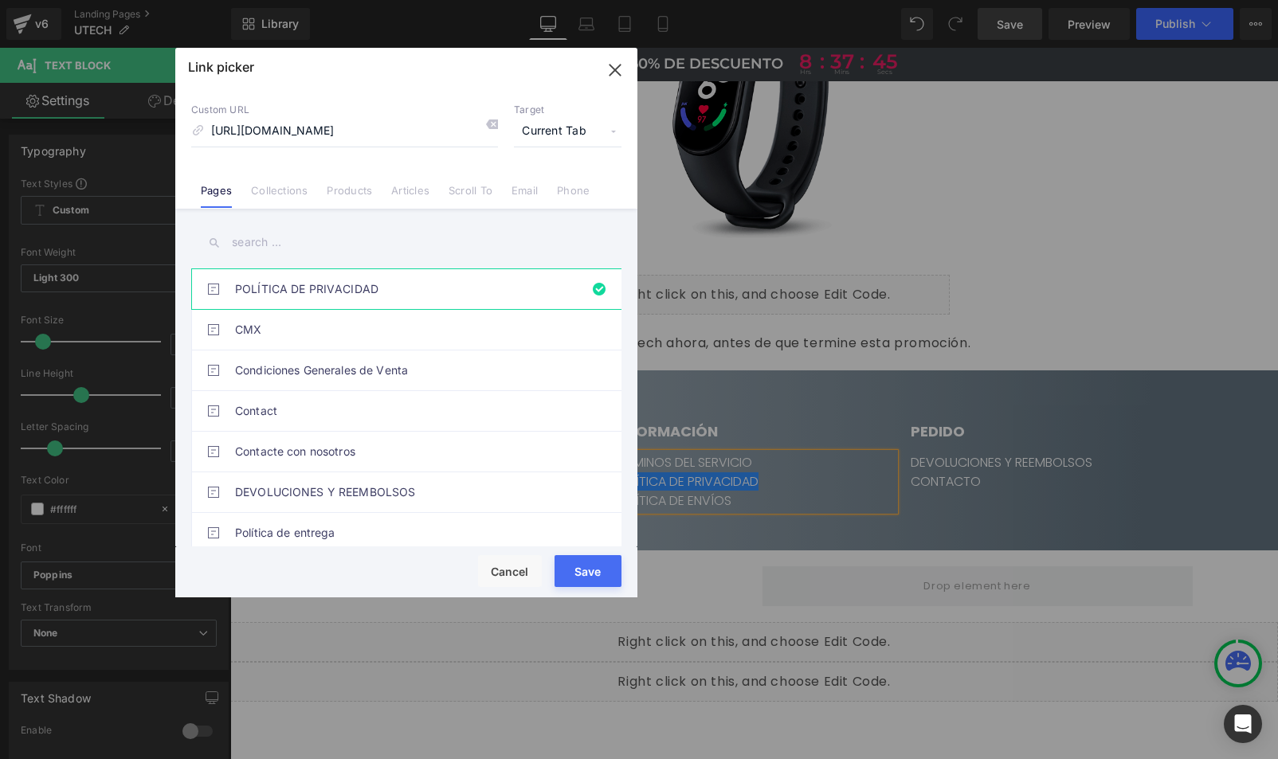
click at [567, 128] on span "Current Tab" at bounding box center [568, 131] width 108 height 30
click at [546, 184] on li "New Tab" at bounding box center [568, 189] width 124 height 28
click at [598, 573] on button "Save" at bounding box center [588, 571] width 67 height 32
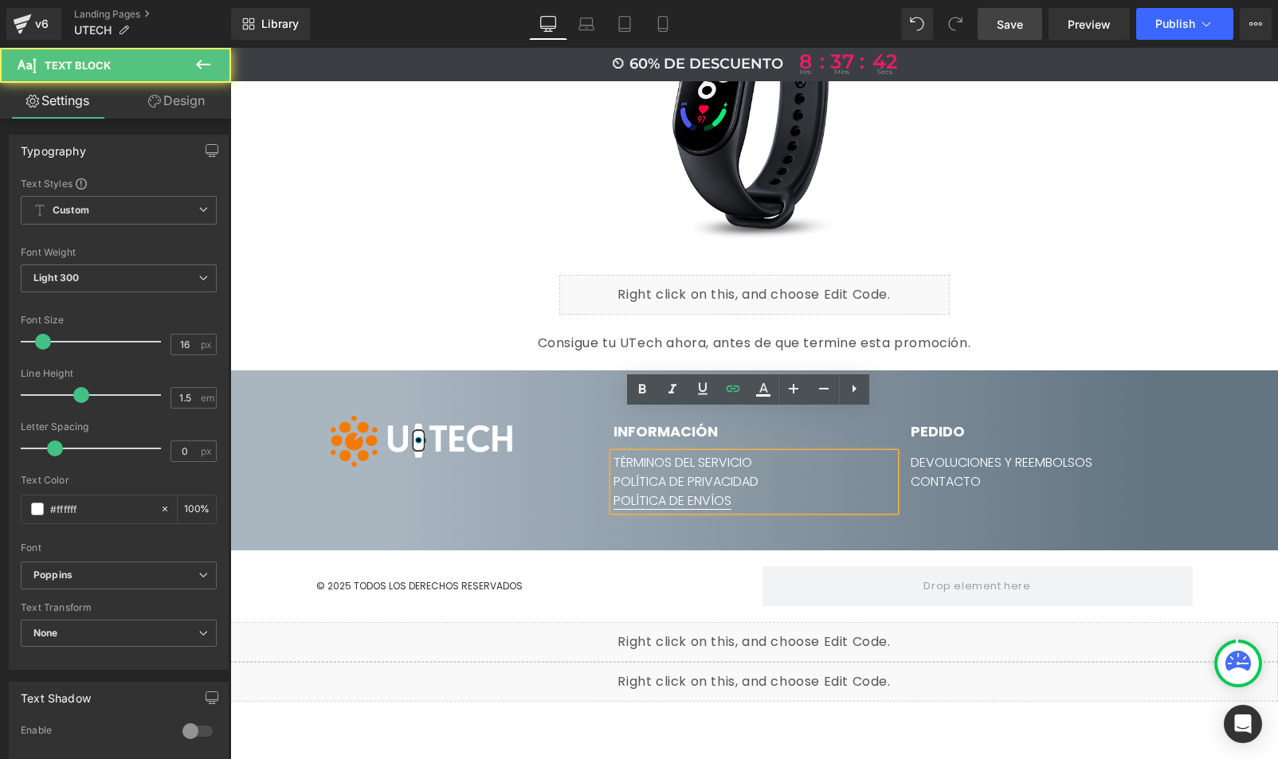
click at [701, 492] on link "POLÍTICA DE ENVÍOS" at bounding box center [673, 501] width 118 height 18
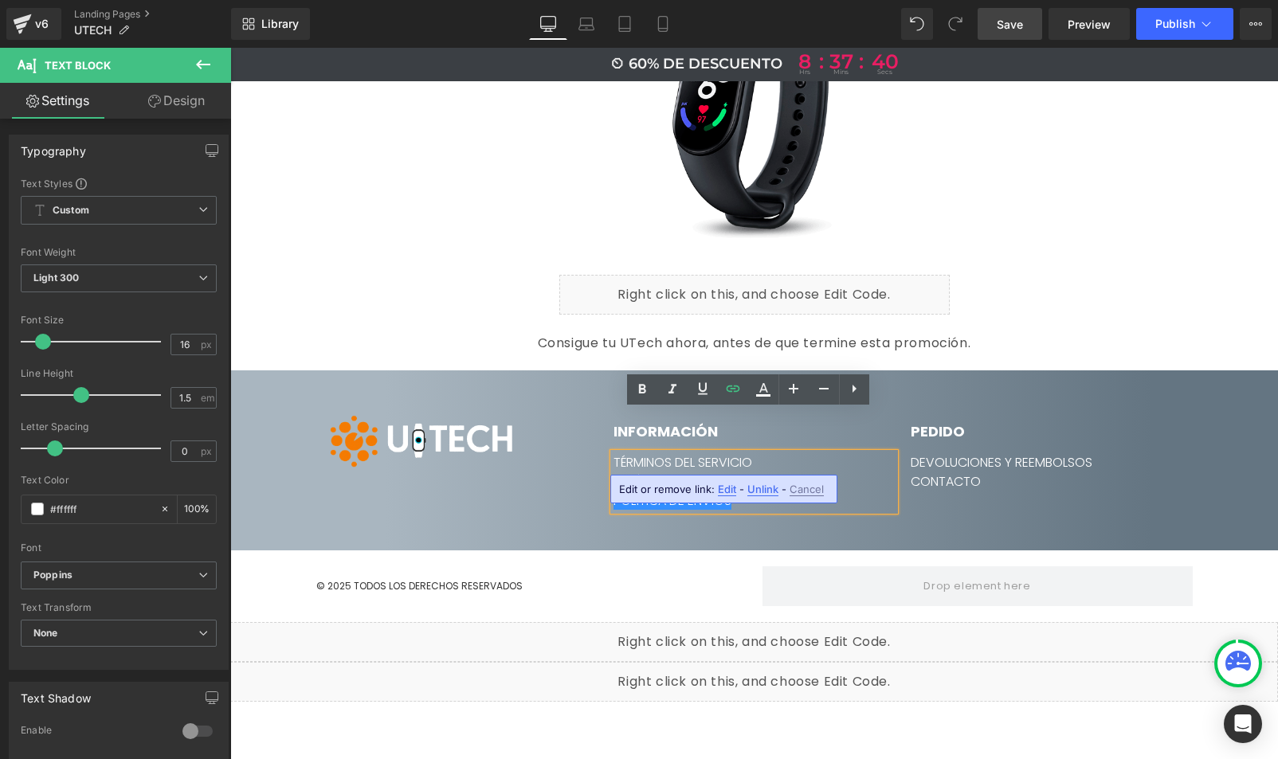
click at [729, 488] on span "Edit" at bounding box center [727, 490] width 18 height 14
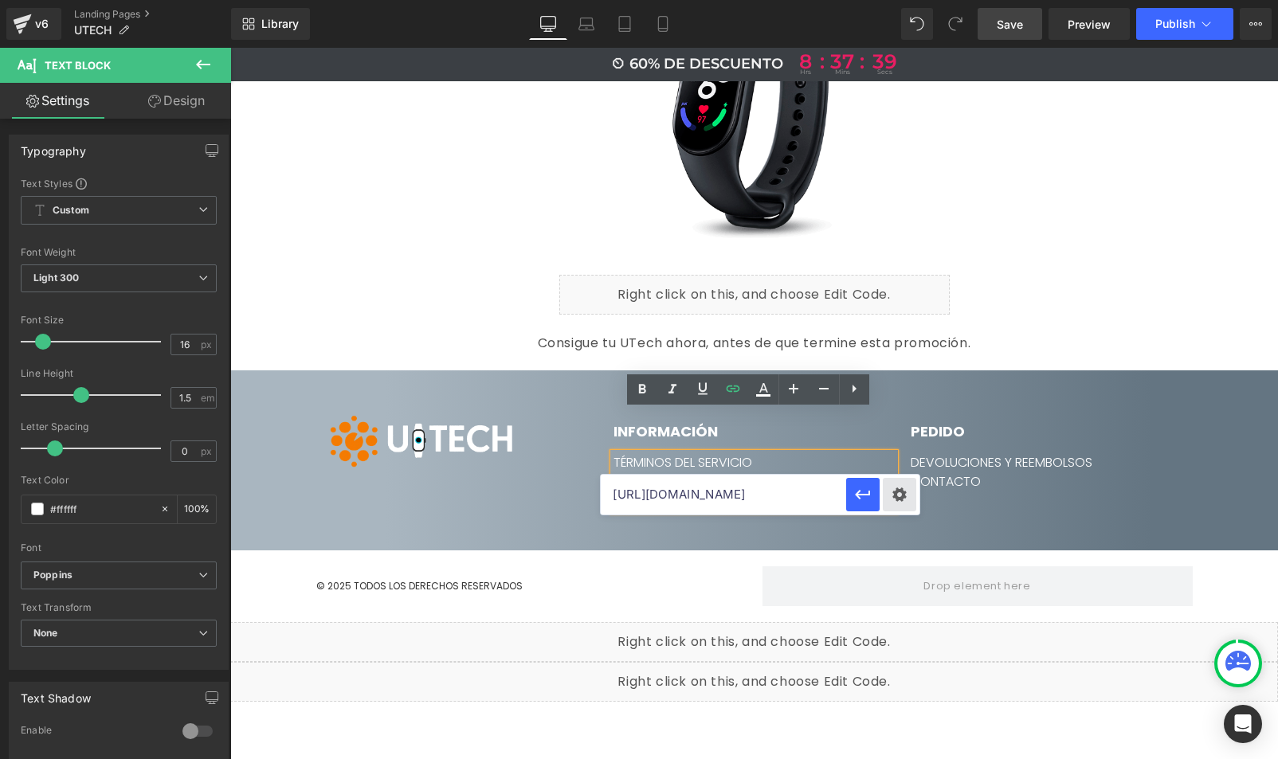
click at [912, 0] on div "Text Color Highlight Color #333333 Code Editor - Text Block #e-1759500291873 Te…" at bounding box center [639, 0] width 1278 height 0
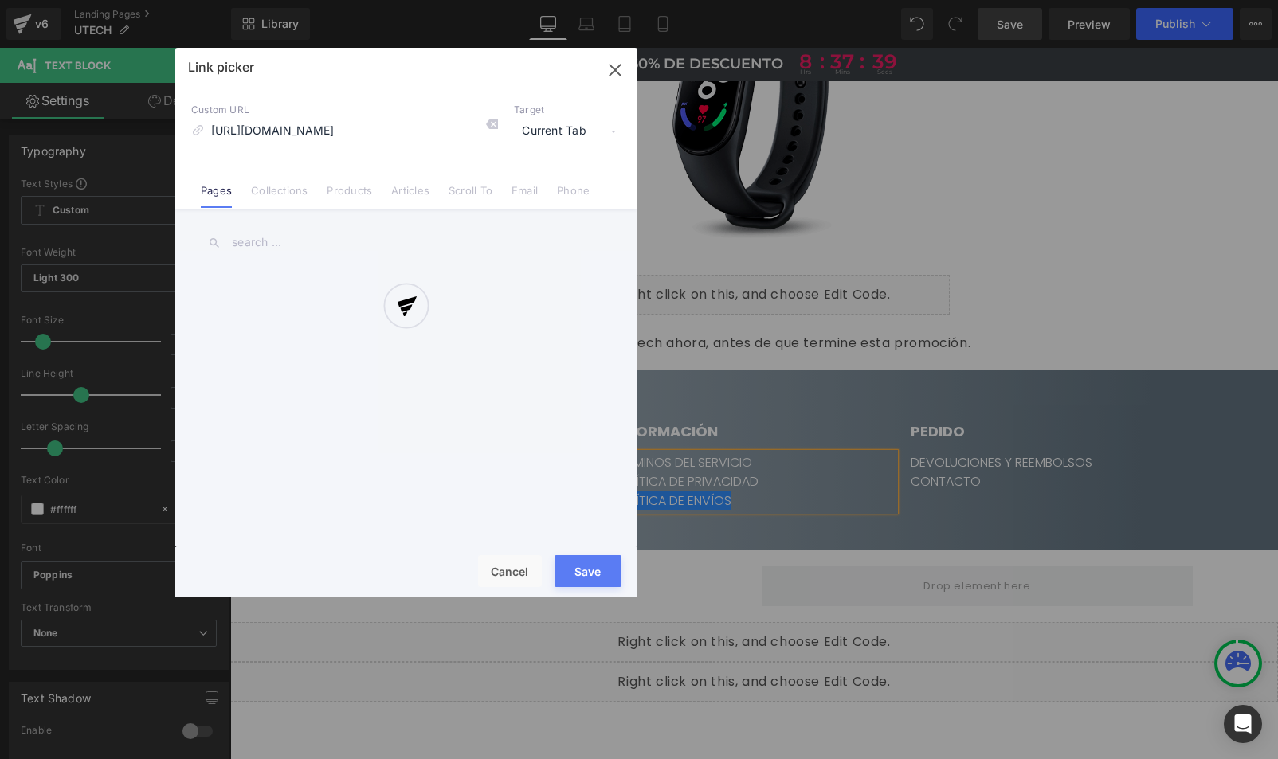
scroll to position [0, 10]
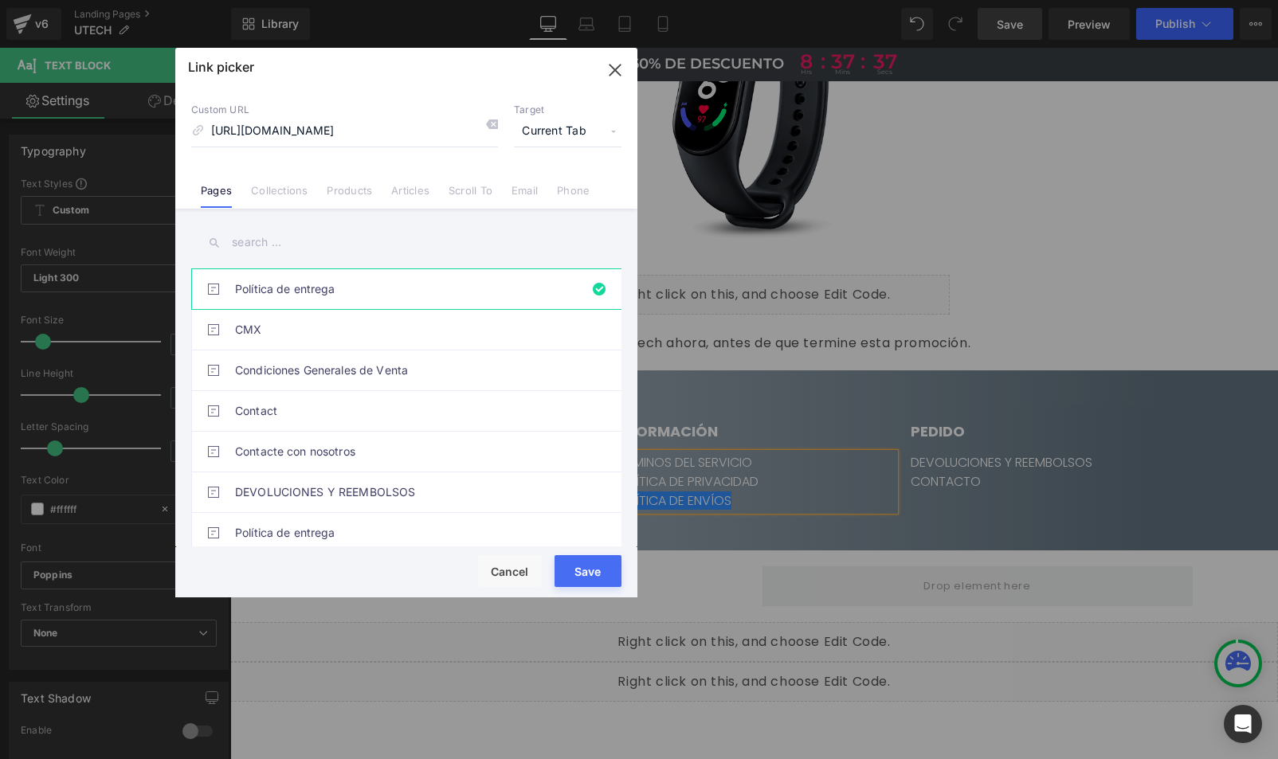
click at [567, 138] on span "Current Tab" at bounding box center [568, 131] width 108 height 30
click at [541, 181] on li "New Tab" at bounding box center [568, 189] width 124 height 28
click at [590, 573] on button "Save" at bounding box center [588, 571] width 67 height 32
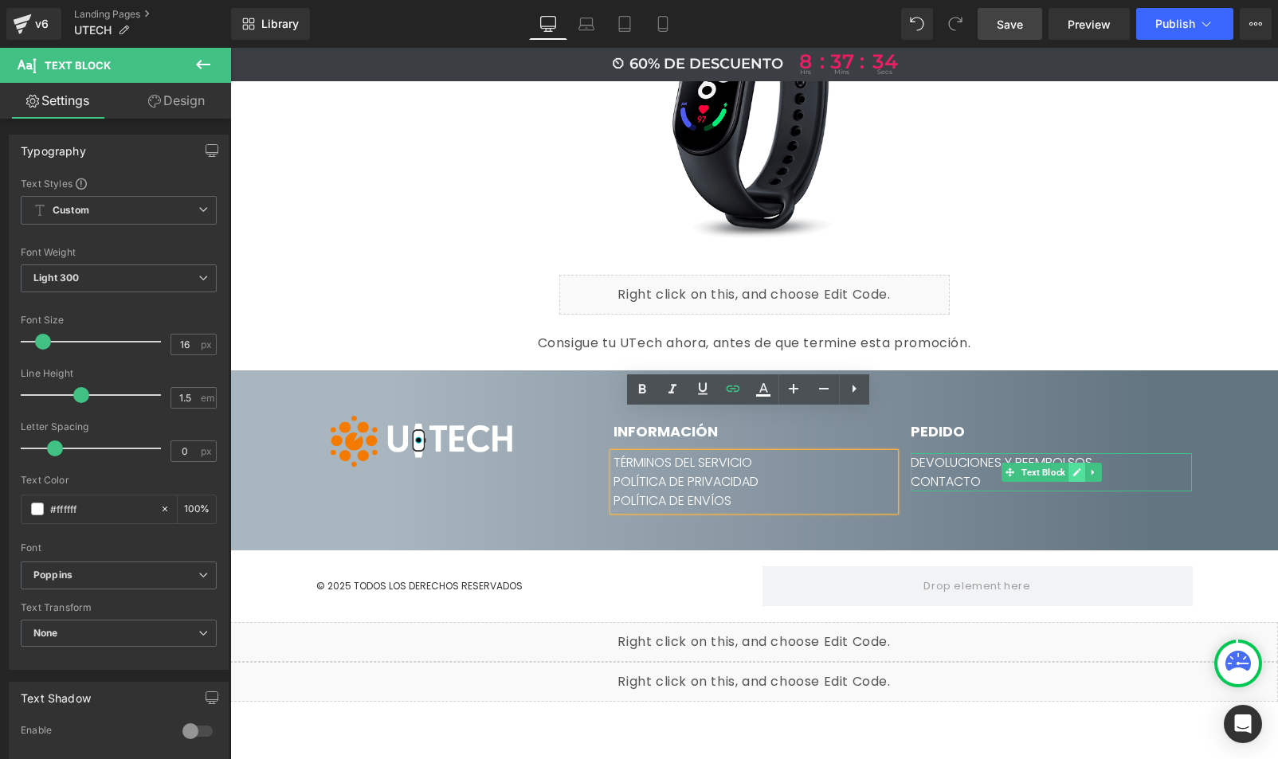
click at [1075, 468] on icon at bounding box center [1077, 473] width 9 height 10
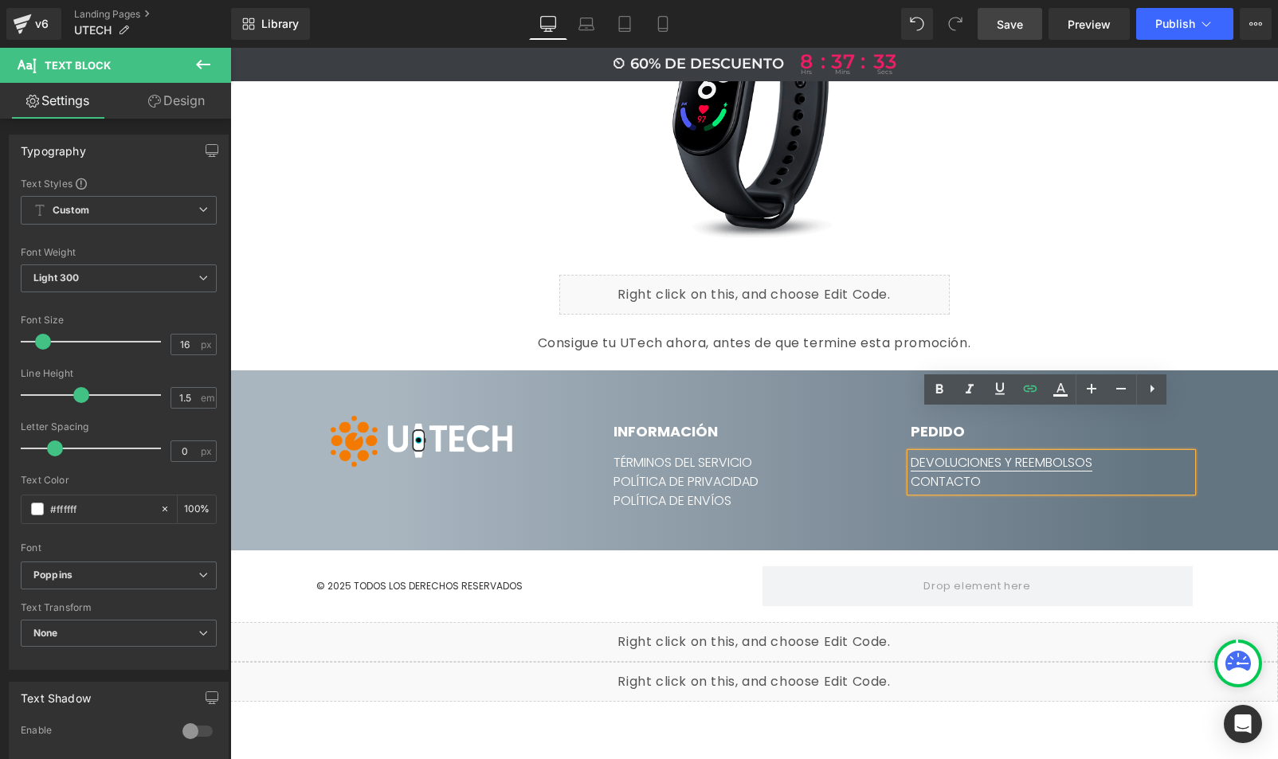
click at [1053, 453] on link "DEVOLUCIONES Y REEMBOLSOS" at bounding box center [1002, 462] width 182 height 18
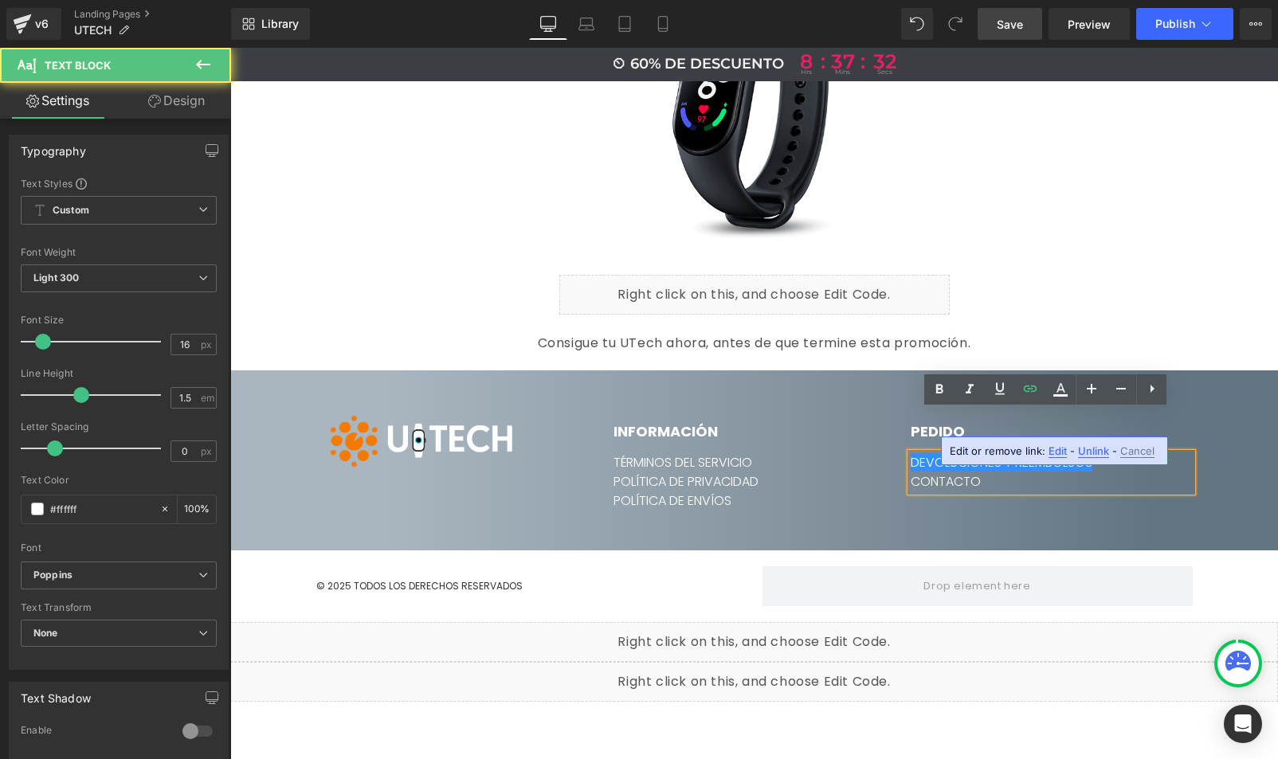
click at [1061, 445] on span "Edit" at bounding box center [1058, 452] width 18 height 14
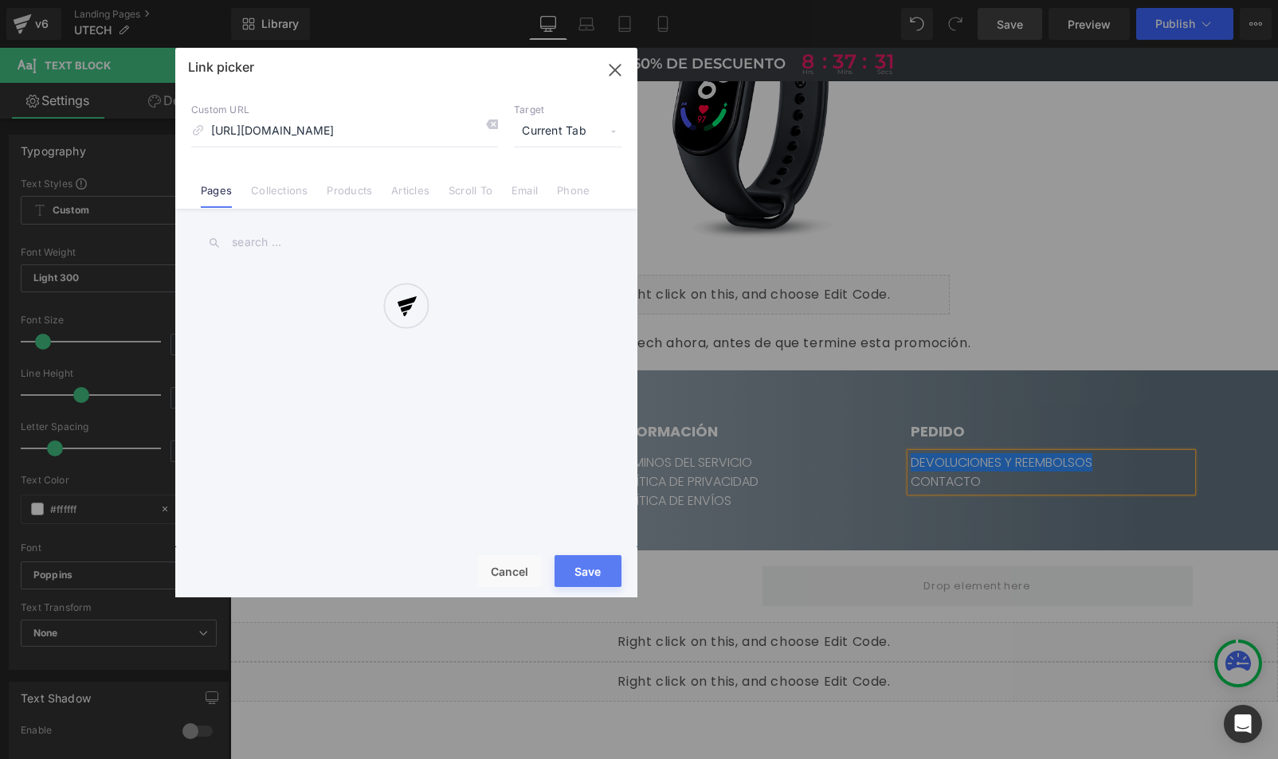
click at [1157, 0] on div "Text Color Highlight Color #333333 Code Editor - Text Block #e-1759500291873 Te…" at bounding box center [639, 0] width 1278 height 0
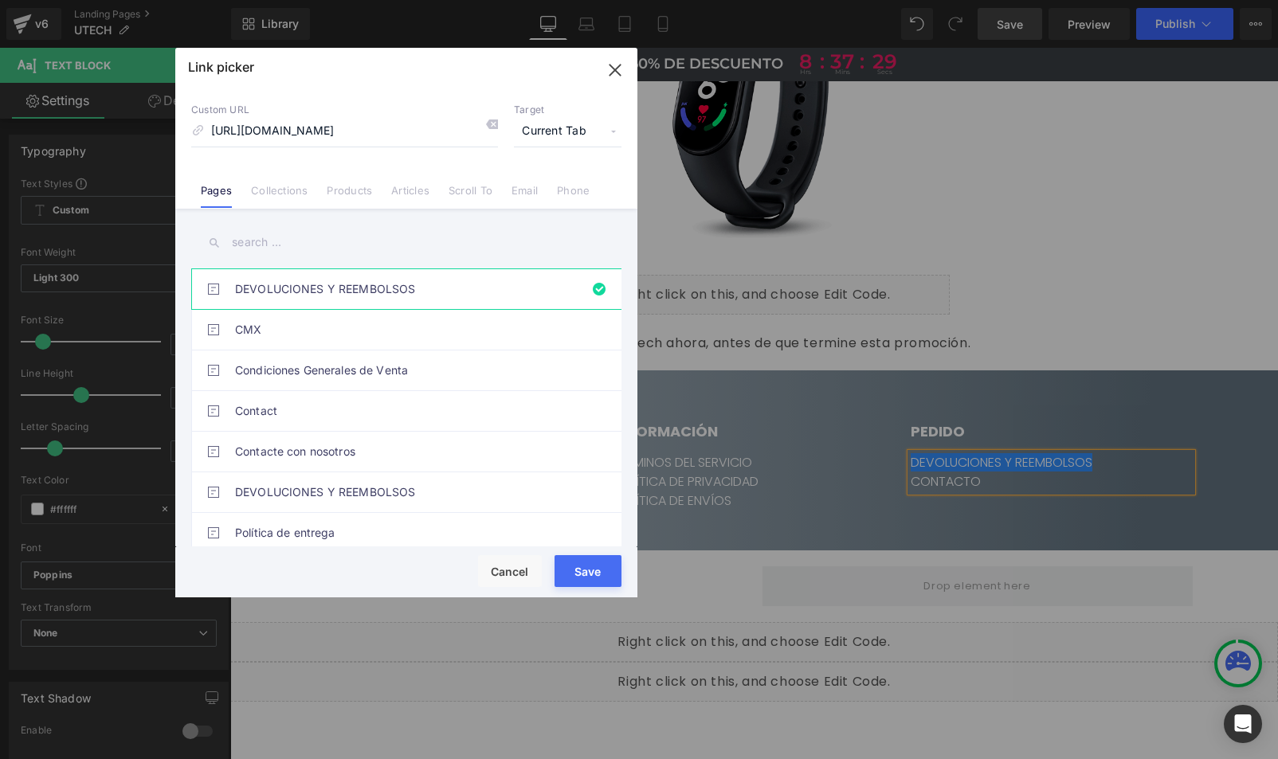
click at [573, 129] on span "Current Tab" at bounding box center [568, 131] width 108 height 30
click at [541, 193] on li "New Tab" at bounding box center [568, 189] width 124 height 28
click at [593, 568] on button "Save" at bounding box center [588, 571] width 67 height 32
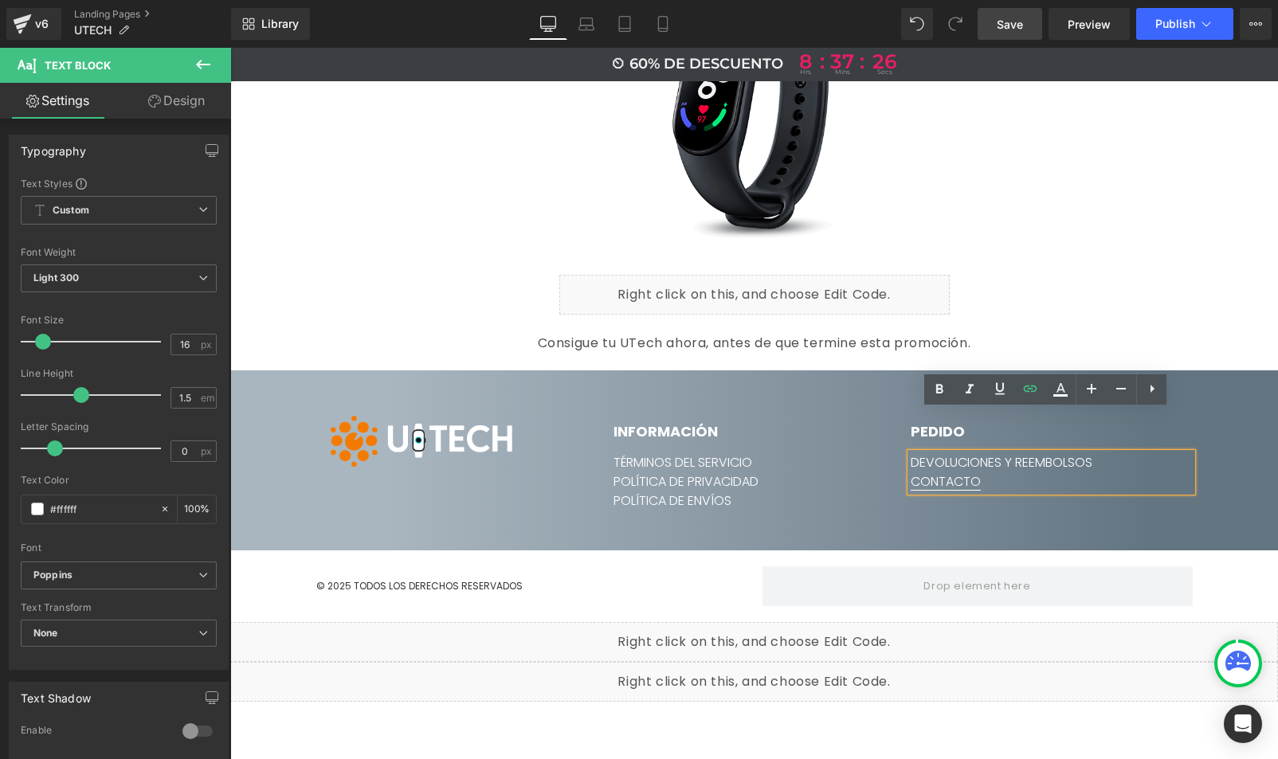
click at [943, 473] on link "CONTACTO" at bounding box center [946, 482] width 70 height 18
click at [994, 466] on span "Edit" at bounding box center [999, 471] width 18 height 14
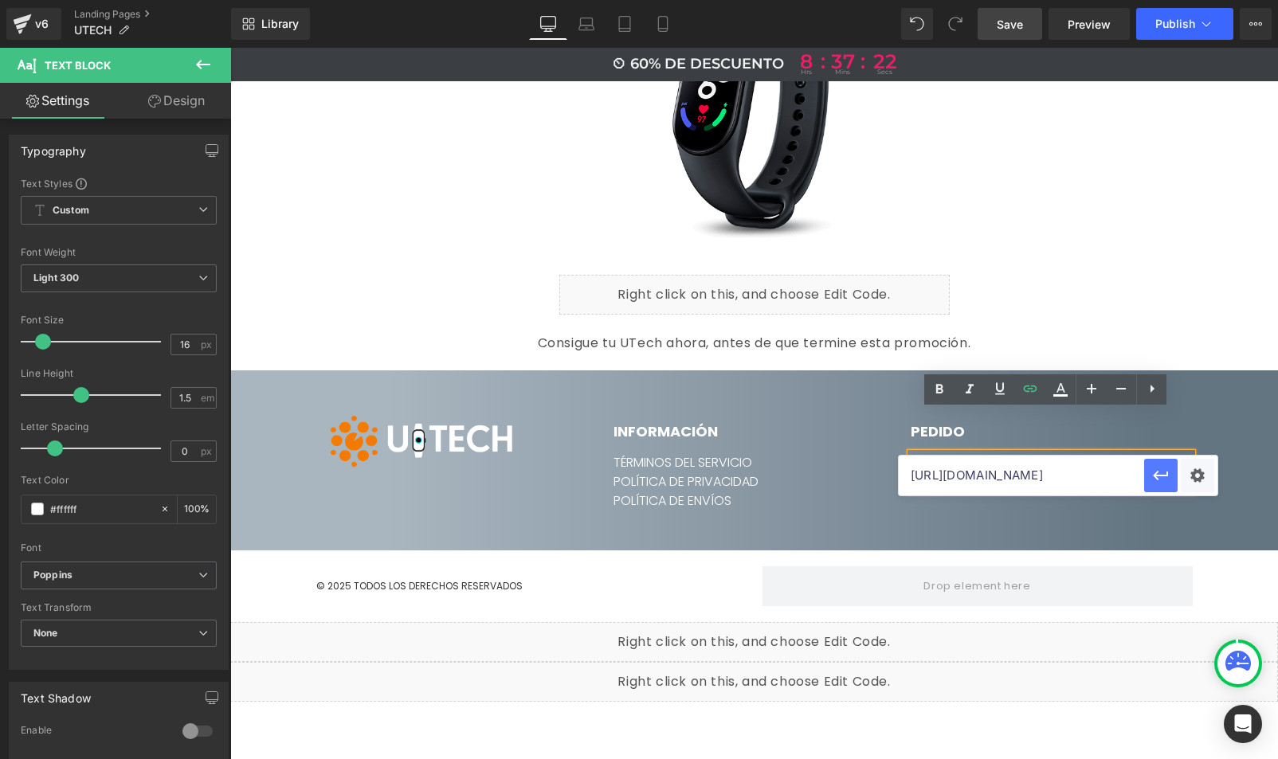
click at [1170, 476] on icon "button" at bounding box center [1160, 475] width 19 height 19
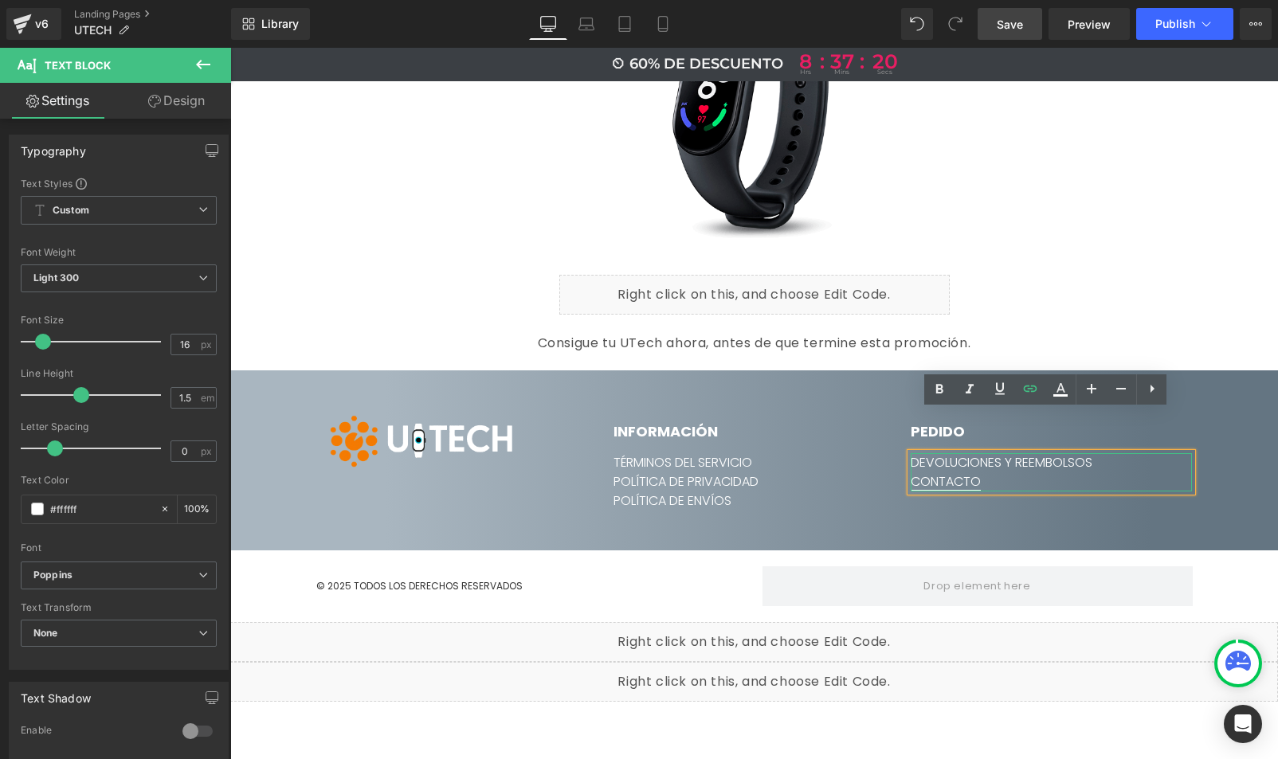
click at [951, 473] on link "CONTACTO" at bounding box center [946, 482] width 70 height 18
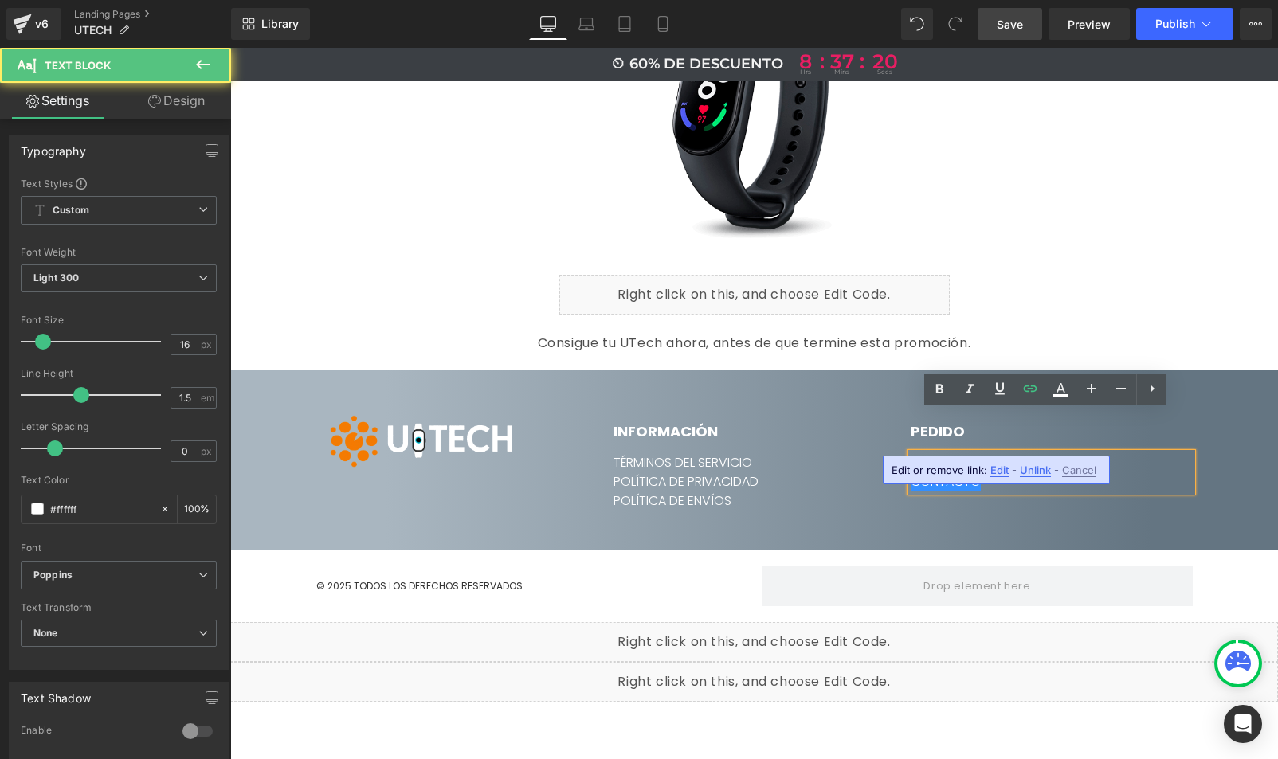
click at [999, 473] on span "Edit" at bounding box center [999, 471] width 18 height 14
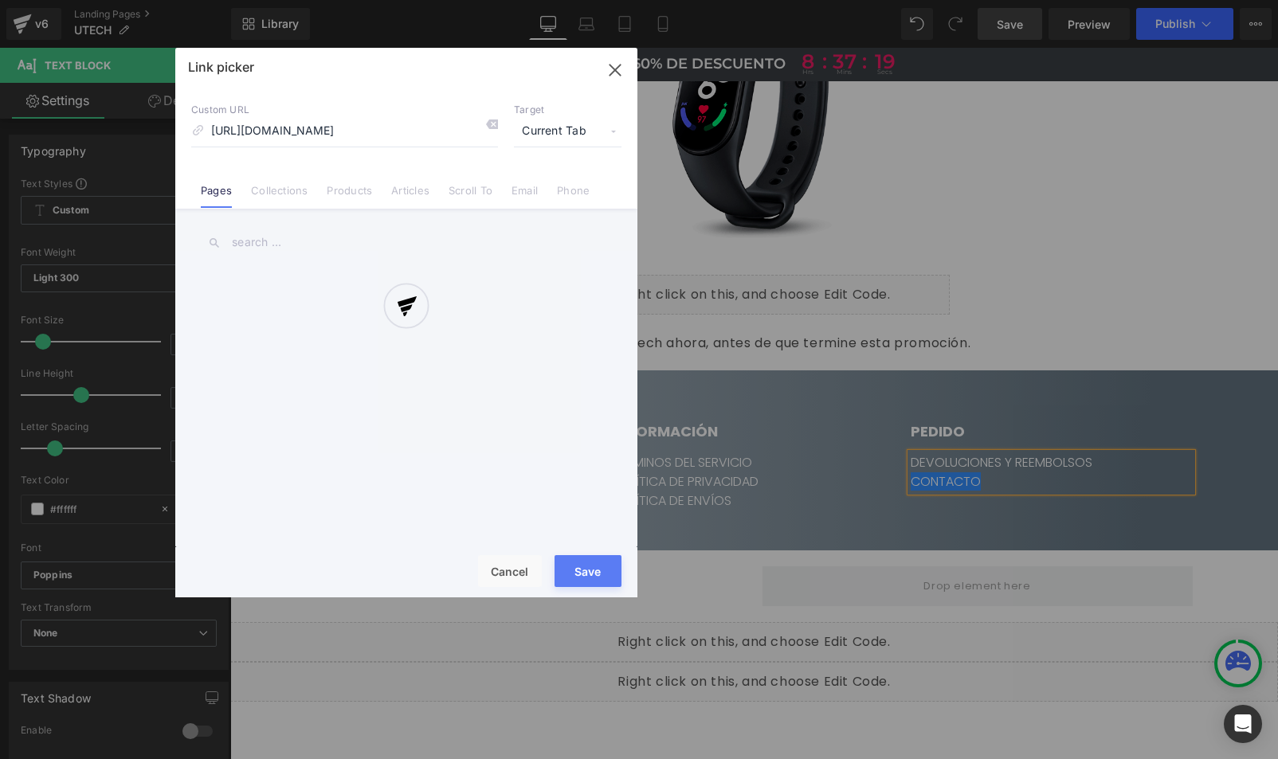
click at [1188, 0] on div "Text Color Highlight Color #333333 Code Editor - Text Block #e-1759500291873 Te…" at bounding box center [639, 0] width 1278 height 0
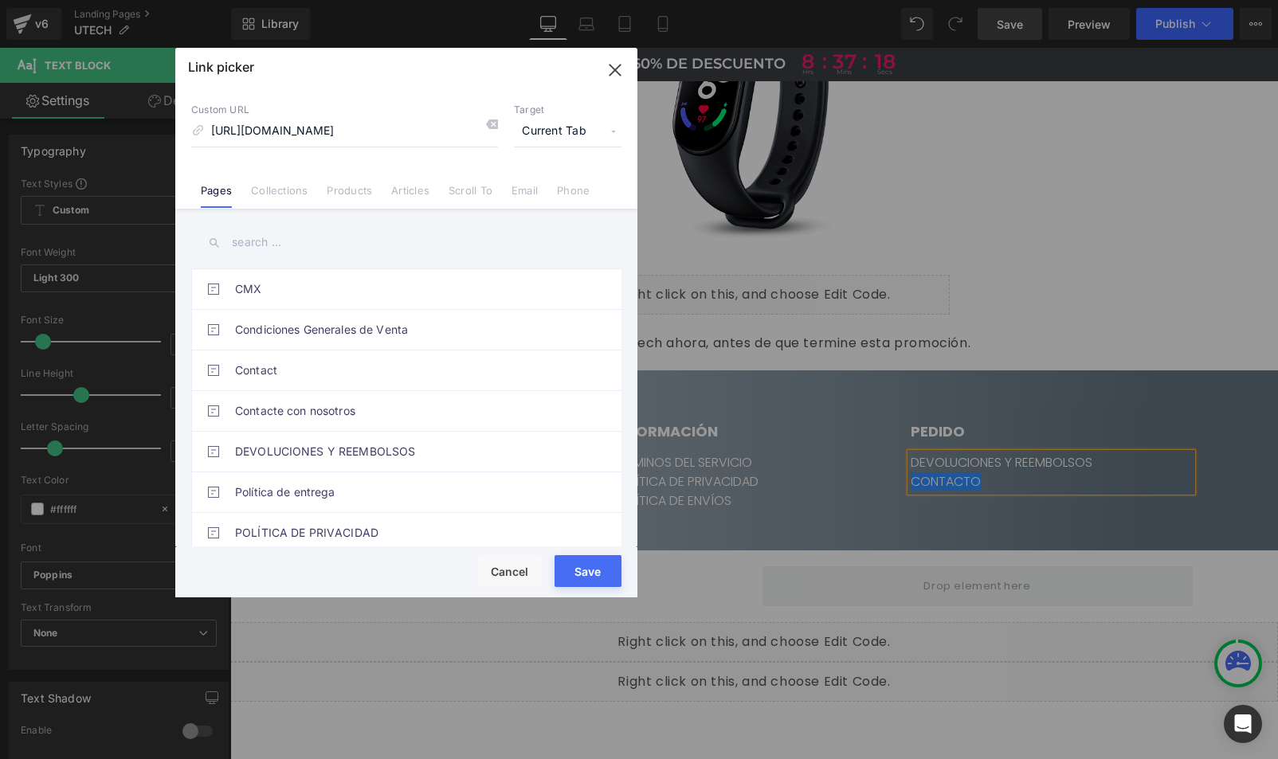
click at [568, 131] on span "Current Tab" at bounding box center [568, 131] width 108 height 30
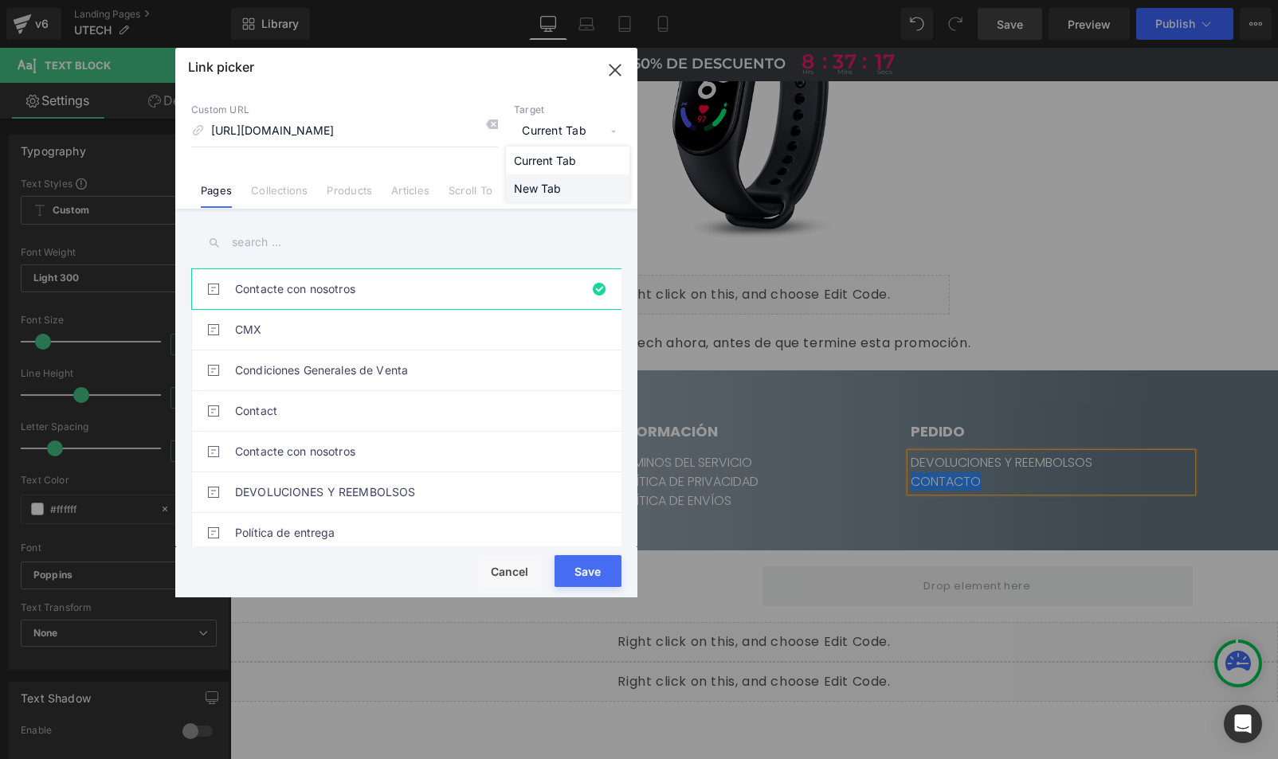
click at [532, 188] on li "New Tab" at bounding box center [568, 189] width 124 height 28
click at [582, 564] on button "Save" at bounding box center [588, 571] width 67 height 32
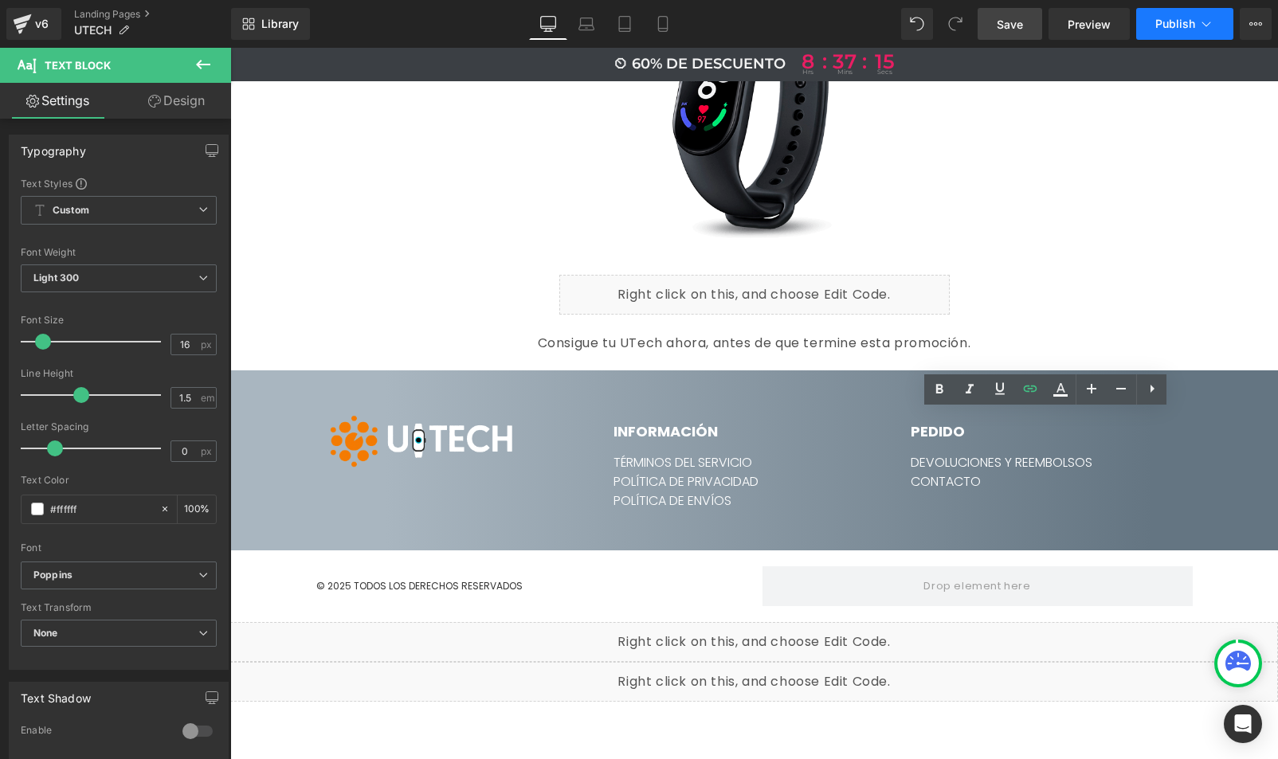
click at [1160, 25] on span "Publish" at bounding box center [1175, 24] width 40 height 13
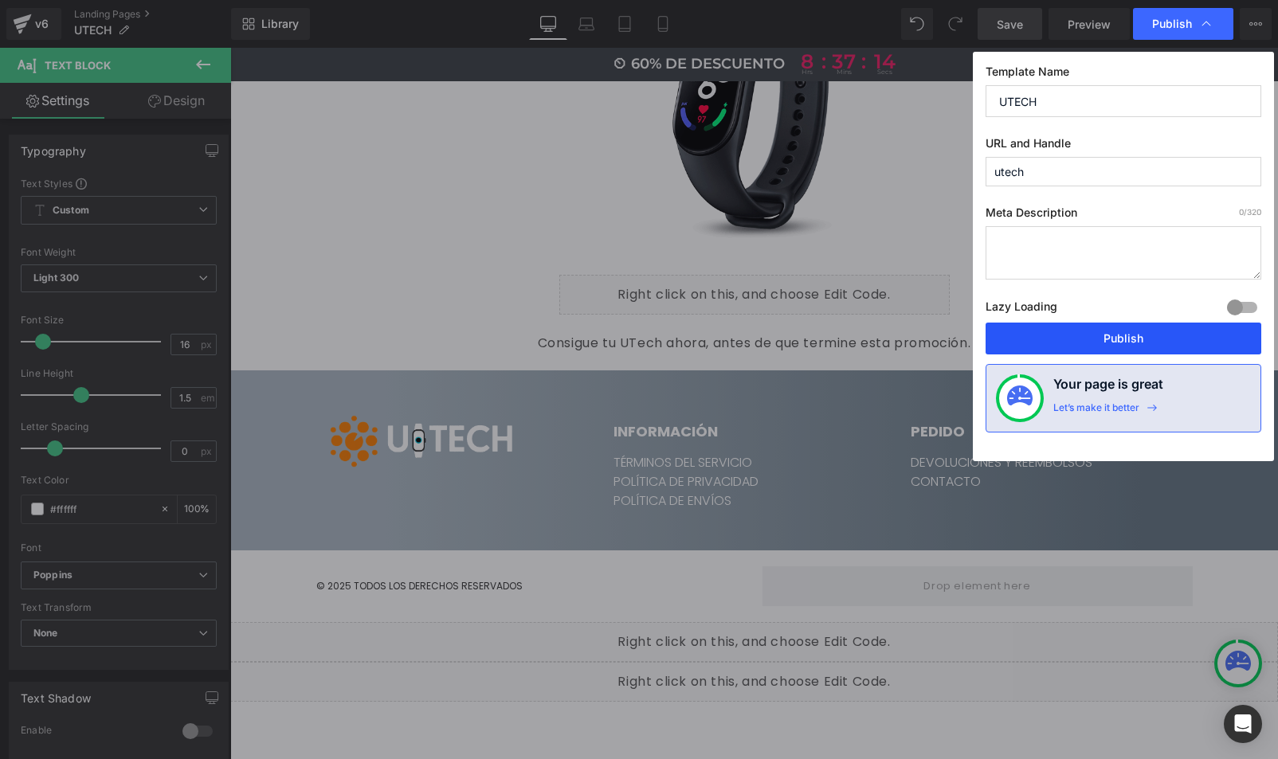
click at [1106, 337] on button "Publish" at bounding box center [1124, 339] width 276 height 32
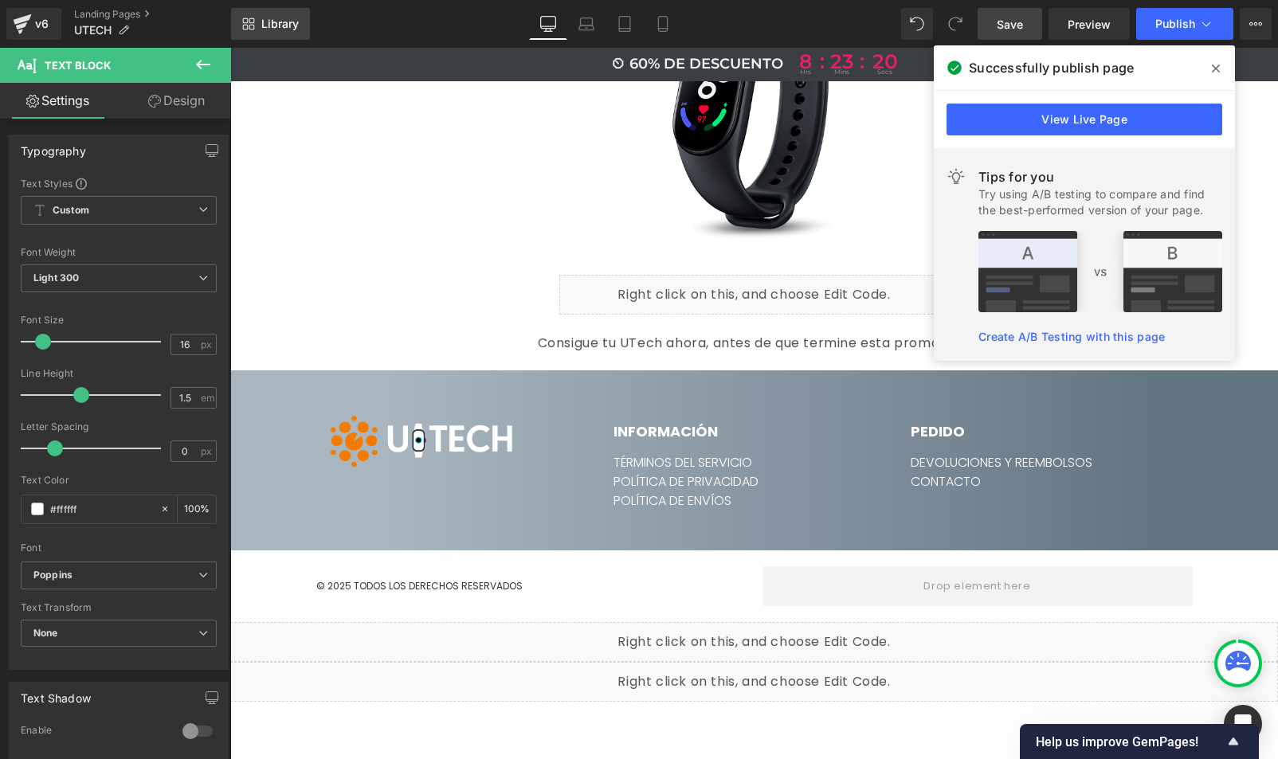
click at [261, 28] on span "Library" at bounding box center [279, 24] width 37 height 14
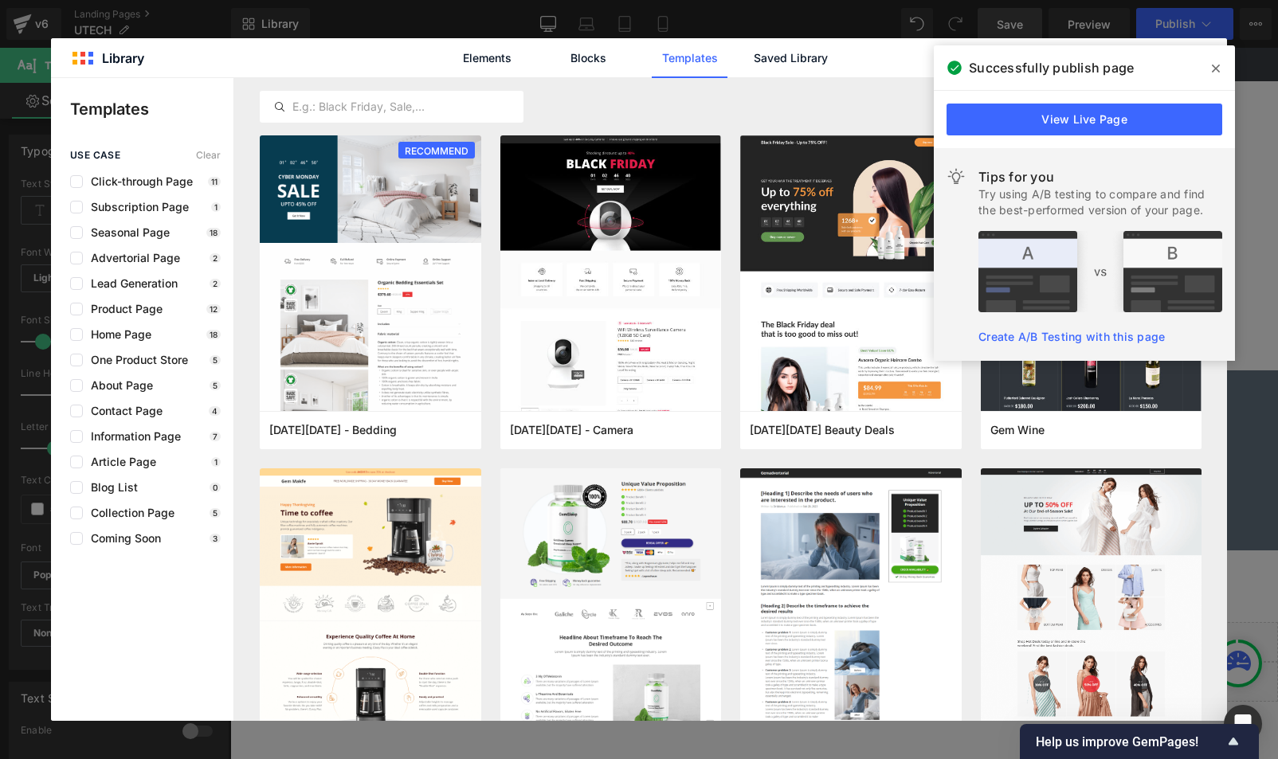
drag, startPoint x: 813, startPoint y: 112, endPoint x: 764, endPoint y: 111, distance: 48.6
click at [813, 112] on div "Latest First Most View Latest First Sort: Latest First" at bounding box center [731, 106] width 942 height 57
click at [1215, 66] on icon at bounding box center [1216, 68] width 8 height 13
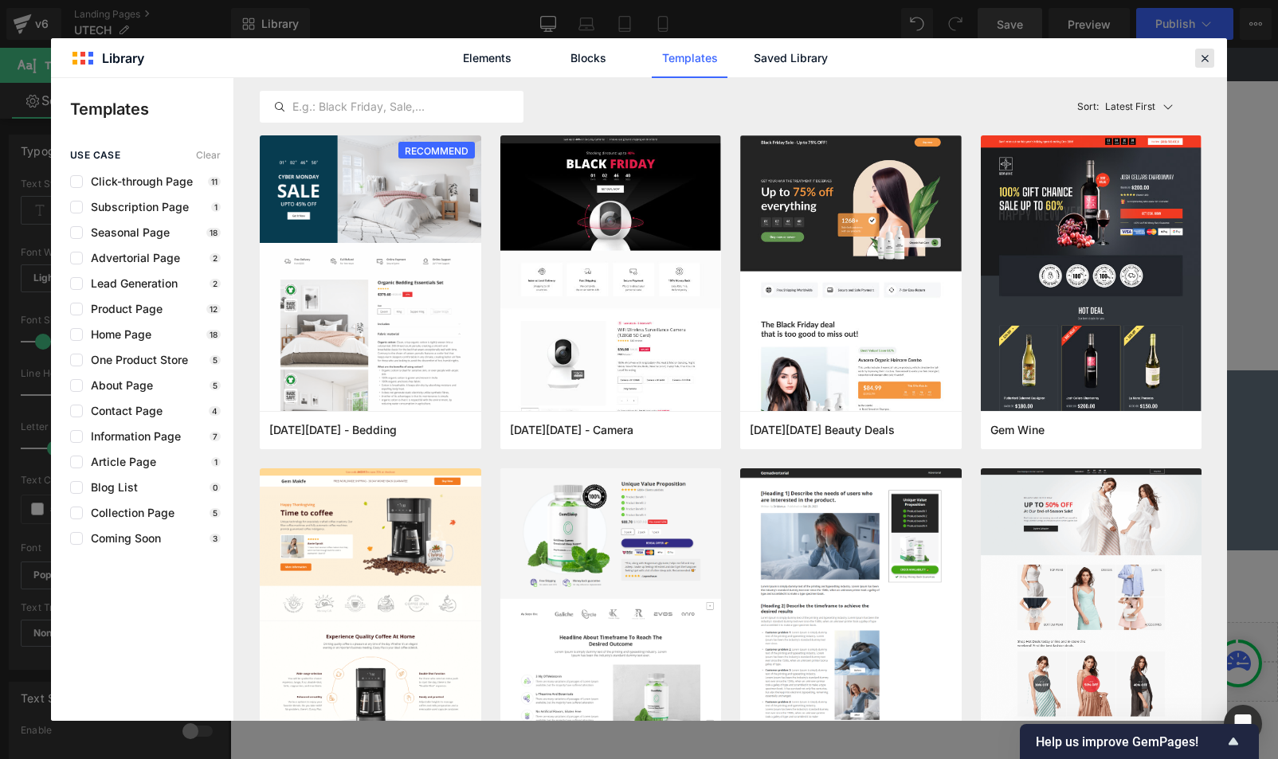
click at [1209, 59] on icon at bounding box center [1205, 58] width 14 height 14
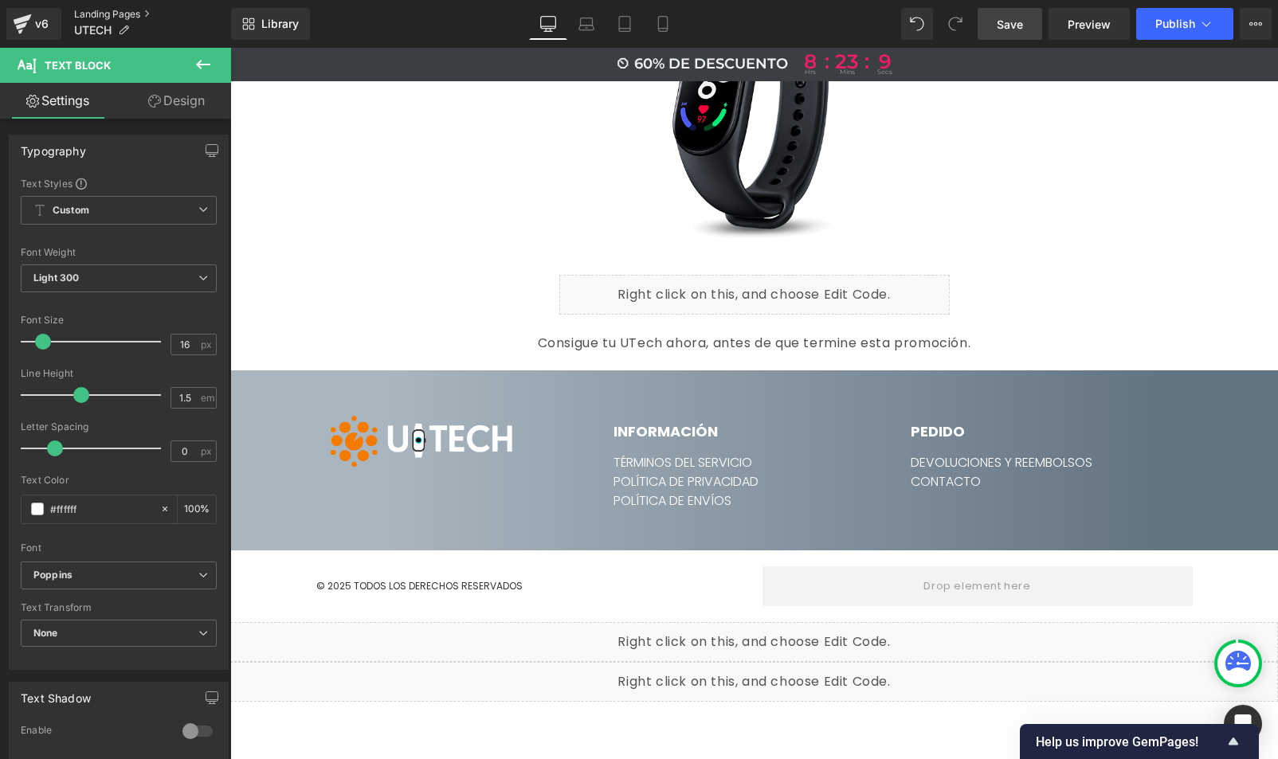
click at [104, 16] on link "Landing Pages" at bounding box center [152, 14] width 157 height 13
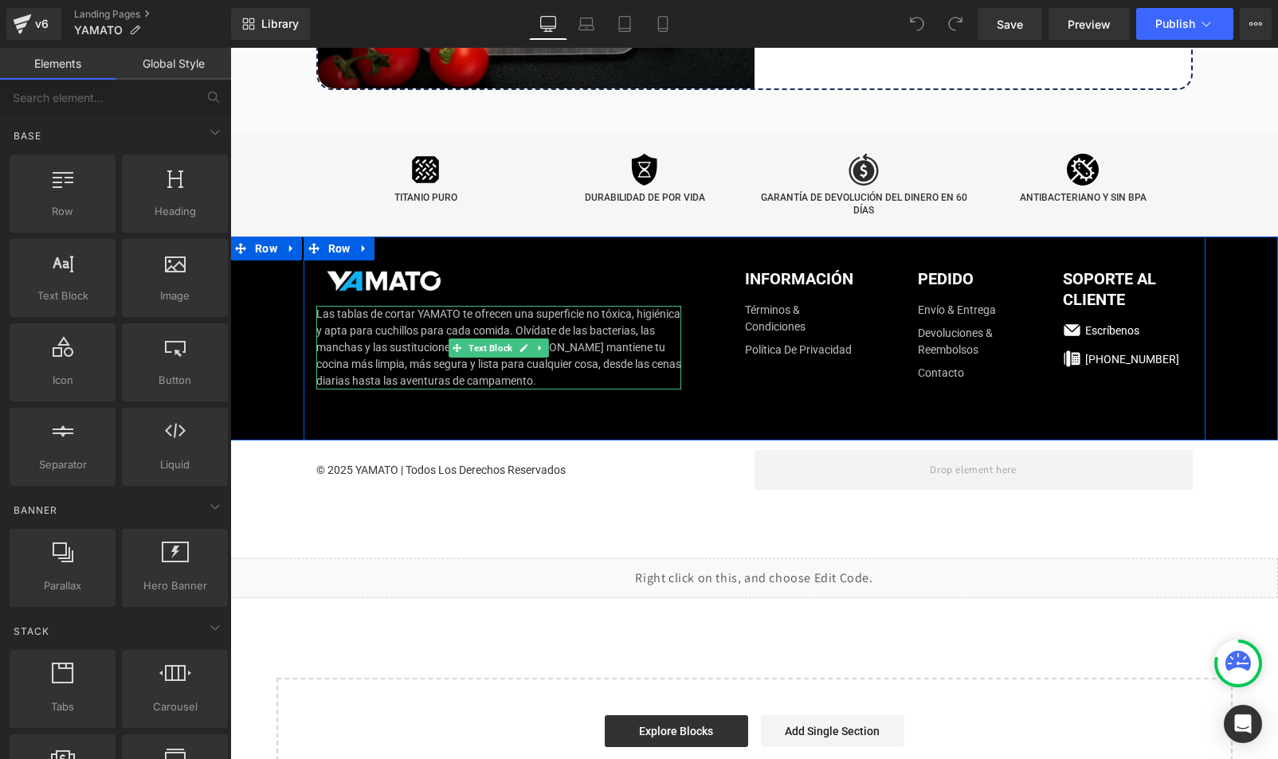
scroll to position [9122, 0]
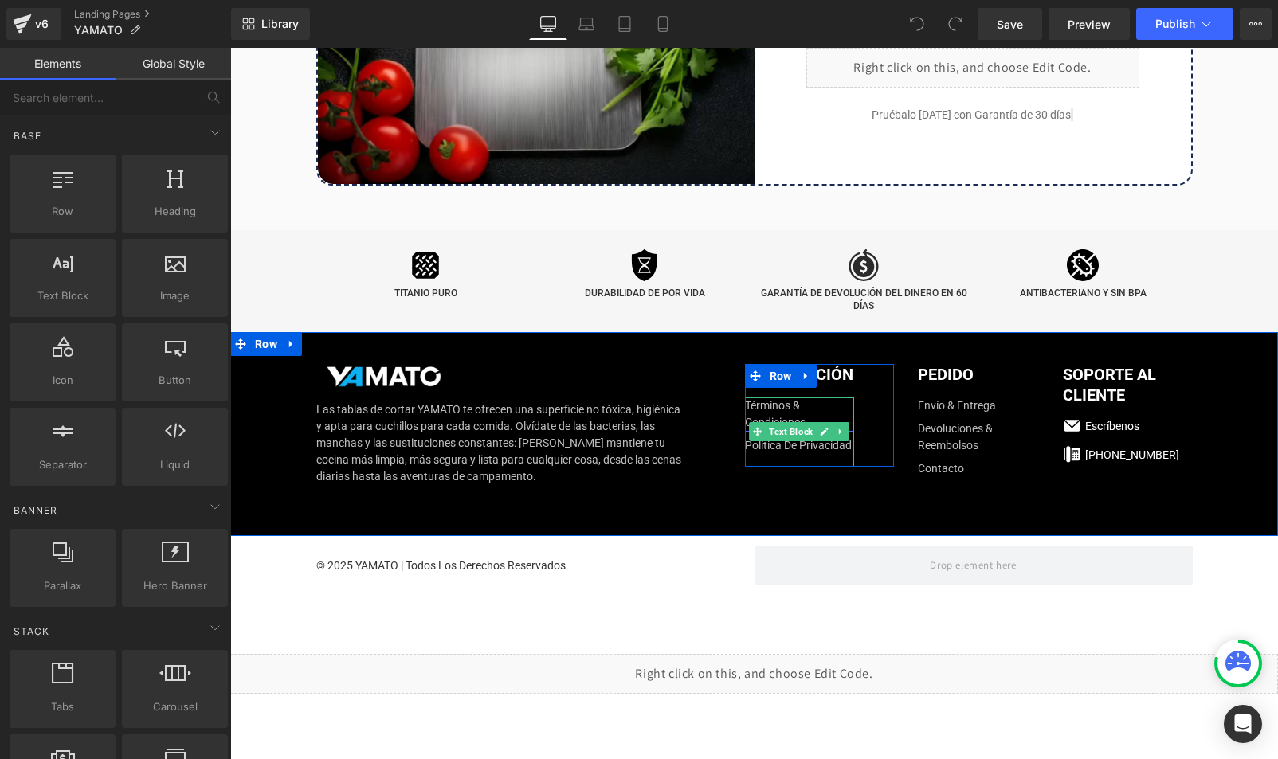
click at [764, 398] on link "Términos & Condiciones" at bounding box center [799, 414] width 109 height 33
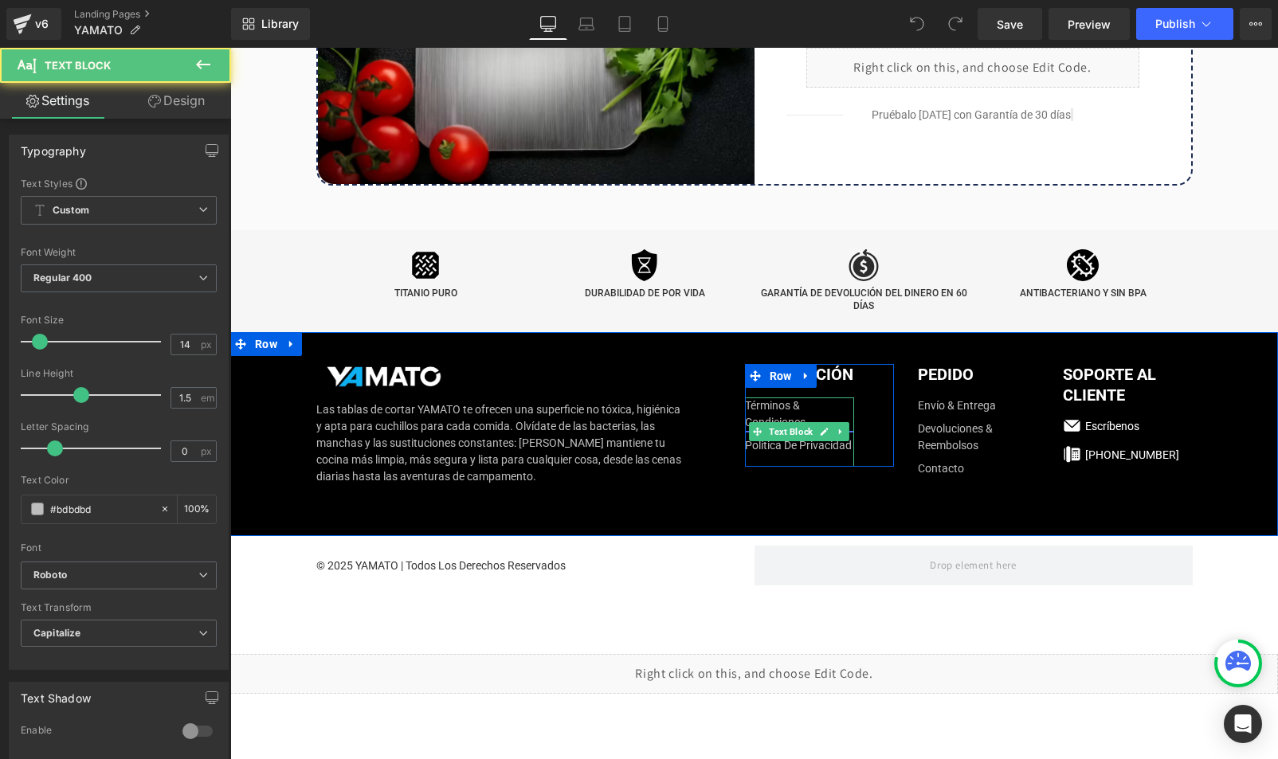
click at [767, 398] on link "Términos & Condiciones" at bounding box center [799, 414] width 109 height 33
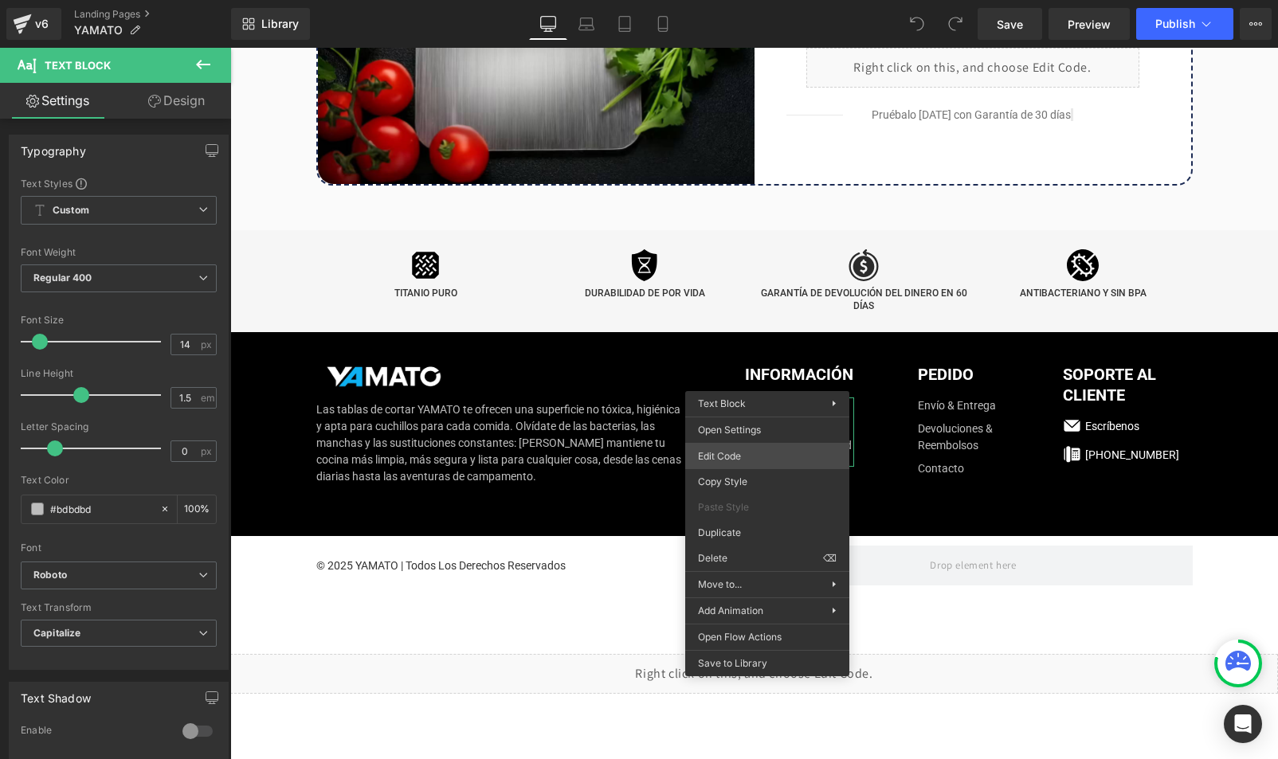
click at [724, 0] on div "You are previewing how the will restyle your page. You can not edit Elements in…" at bounding box center [639, 0] width 1278 height 0
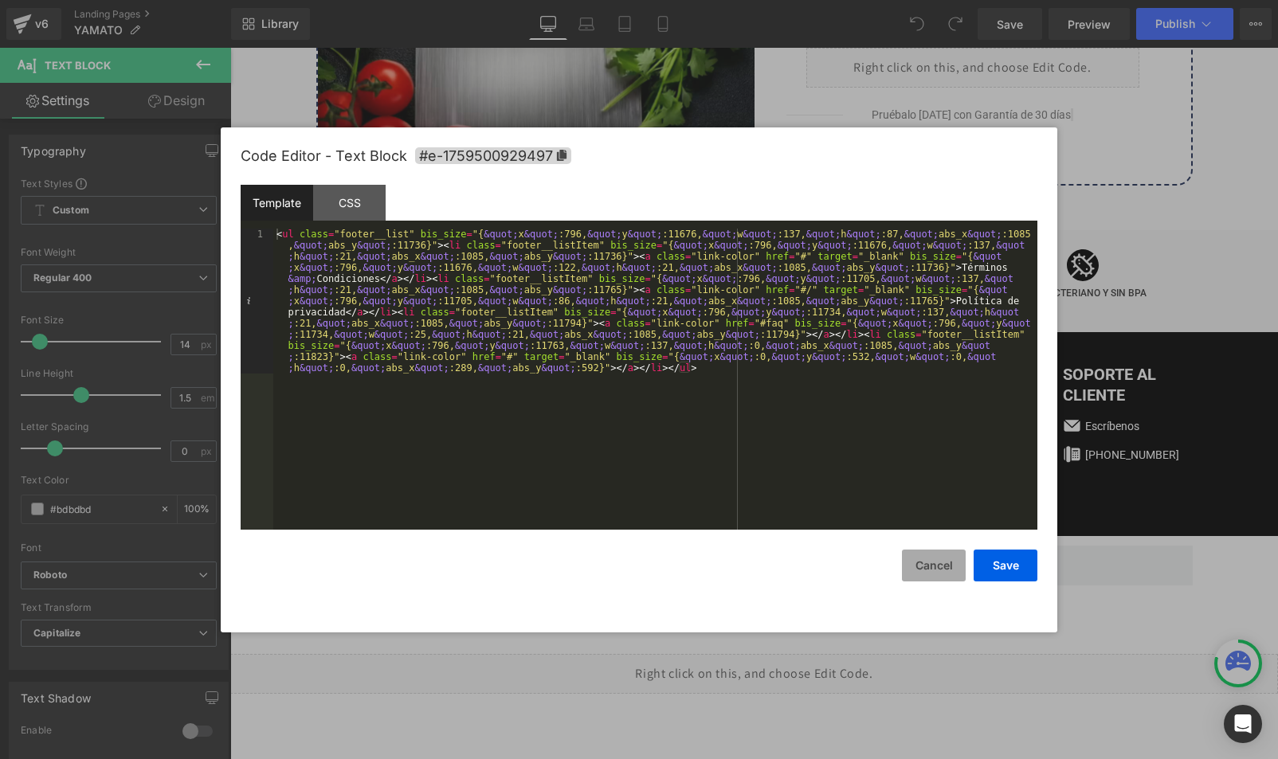
click at [947, 565] on button "Cancel" at bounding box center [934, 566] width 64 height 32
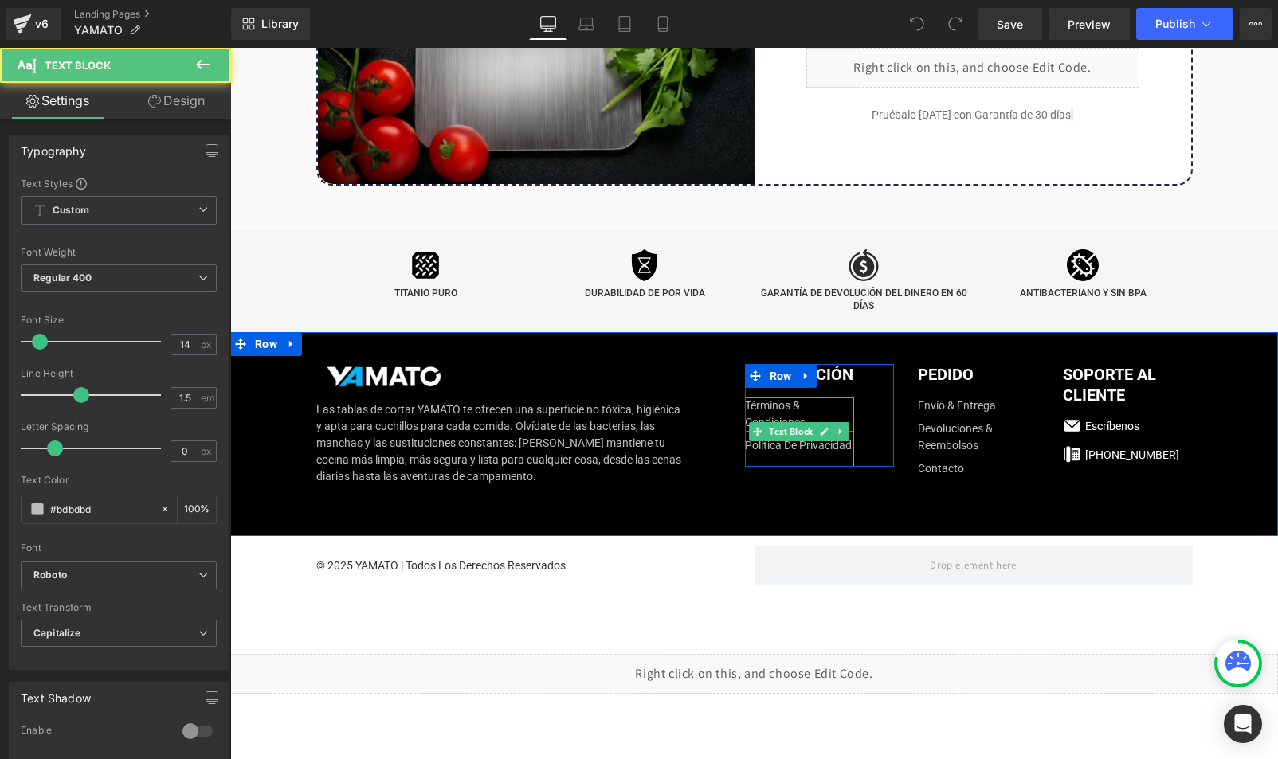
click at [784, 398] on link "Términos & Condiciones" at bounding box center [799, 414] width 109 height 33
click at [822, 427] on icon at bounding box center [824, 432] width 9 height 10
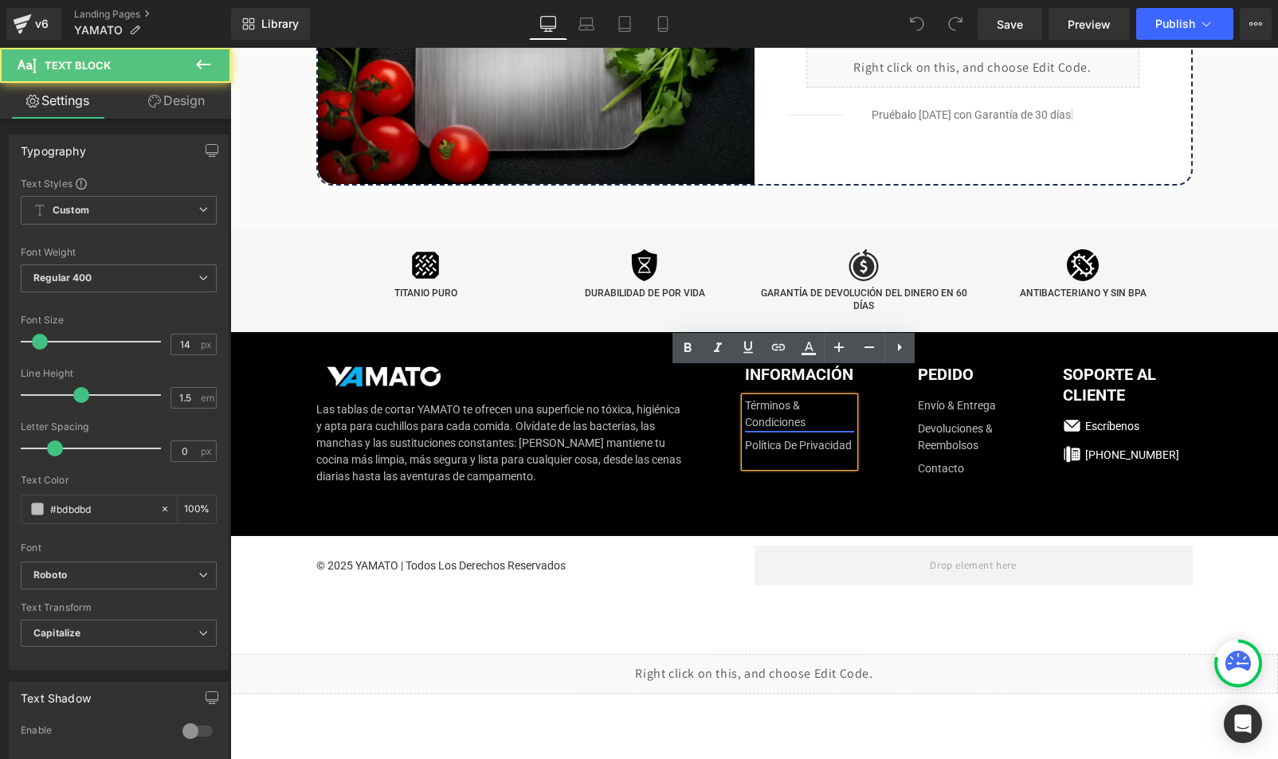
click at [782, 398] on link "Términos & Condiciones" at bounding box center [799, 414] width 109 height 33
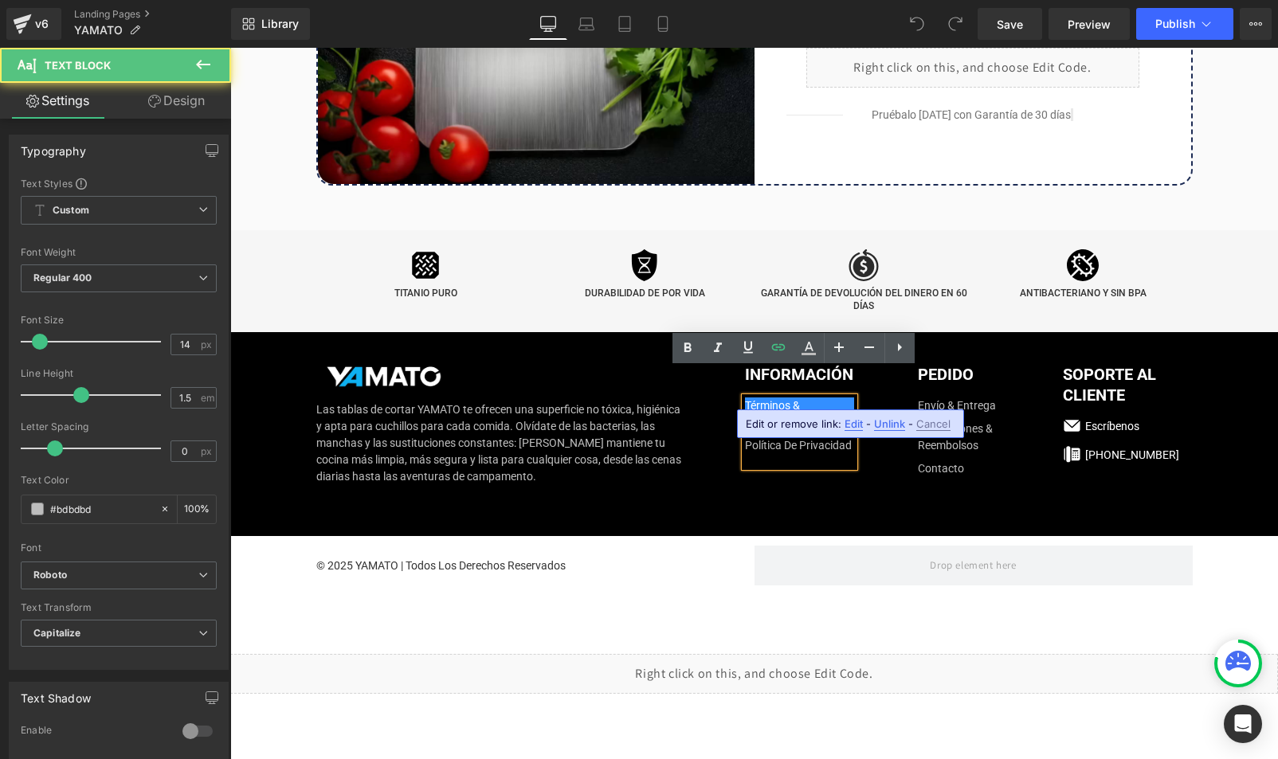
drag, startPoint x: 848, startPoint y: 425, endPoint x: 617, endPoint y: 377, distance: 236.0
click at [848, 425] on span "Edit" at bounding box center [854, 425] width 18 height 14
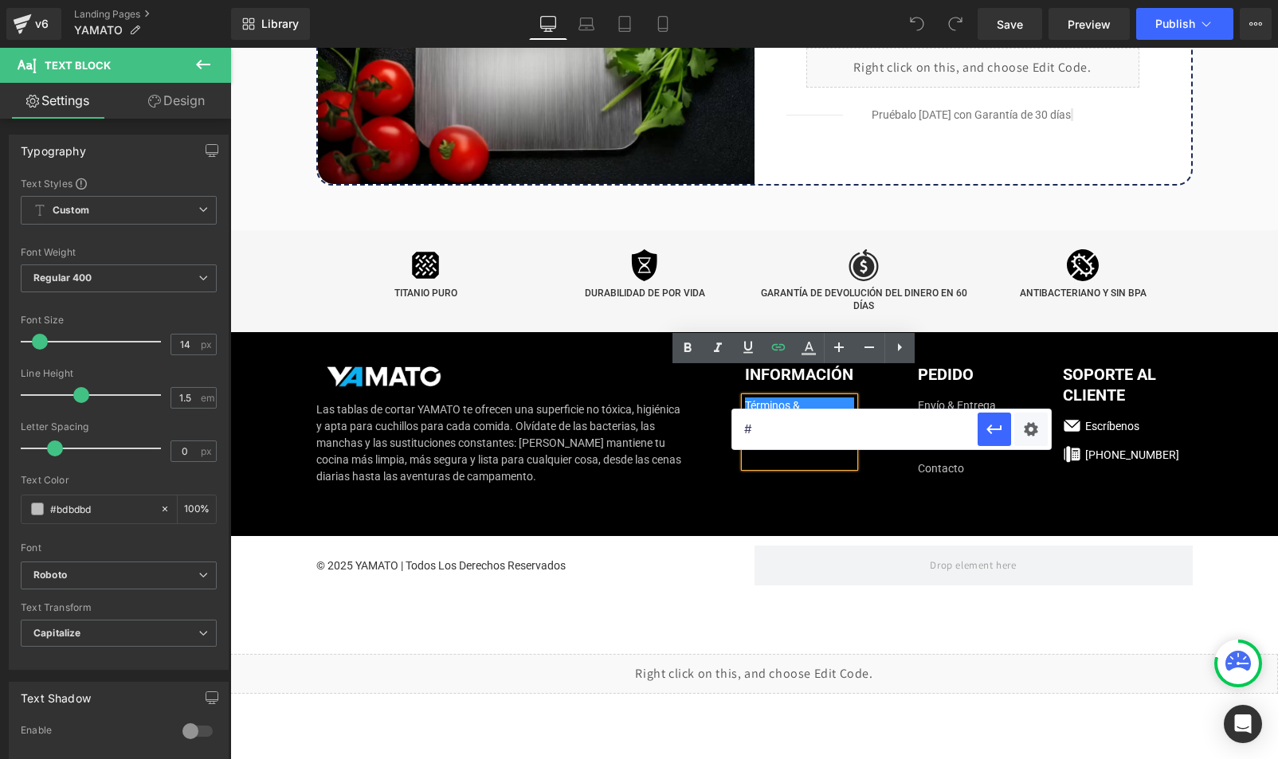
click at [794, 428] on input "#" at bounding box center [854, 430] width 245 height 40
paste input "[URL][DOMAIN_NAME]"
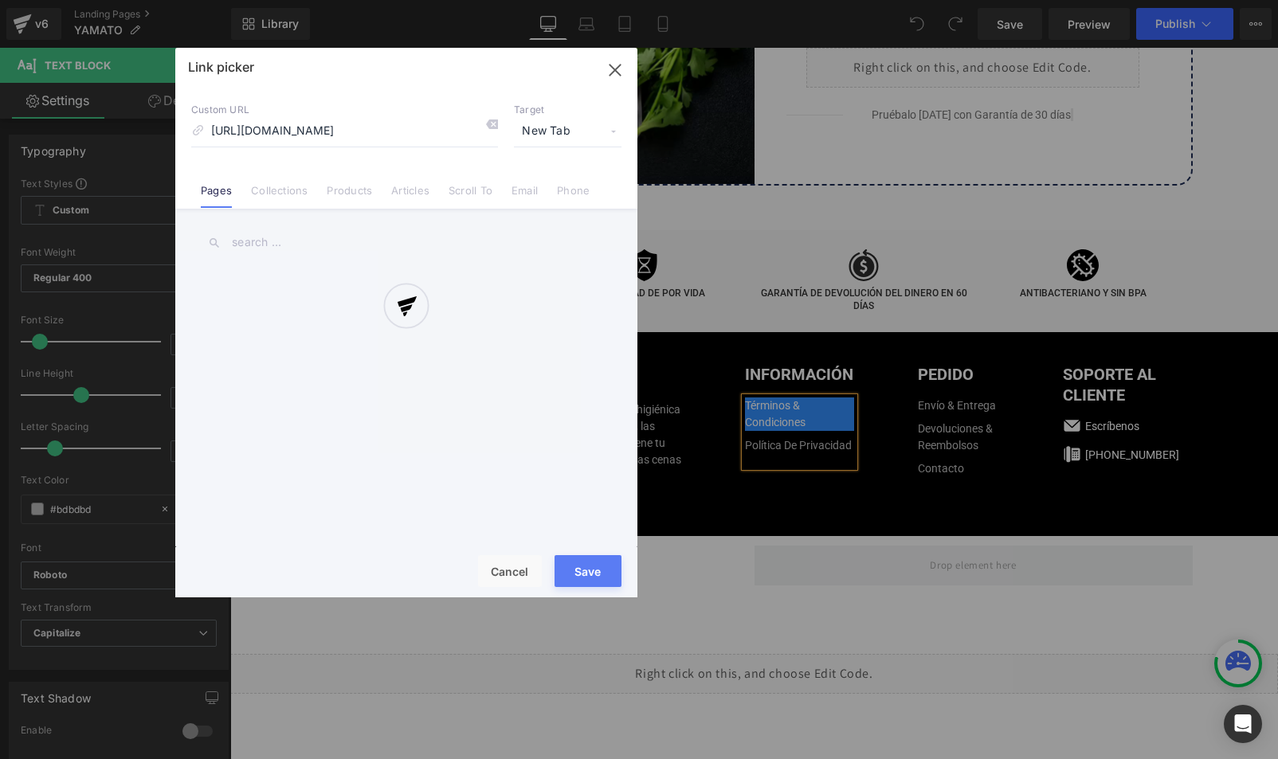
click at [1029, 0] on div "Text Color Highlight Color #333333 Code Editor - Text Block #e-1759500929497 Te…" at bounding box center [639, 0] width 1278 height 0
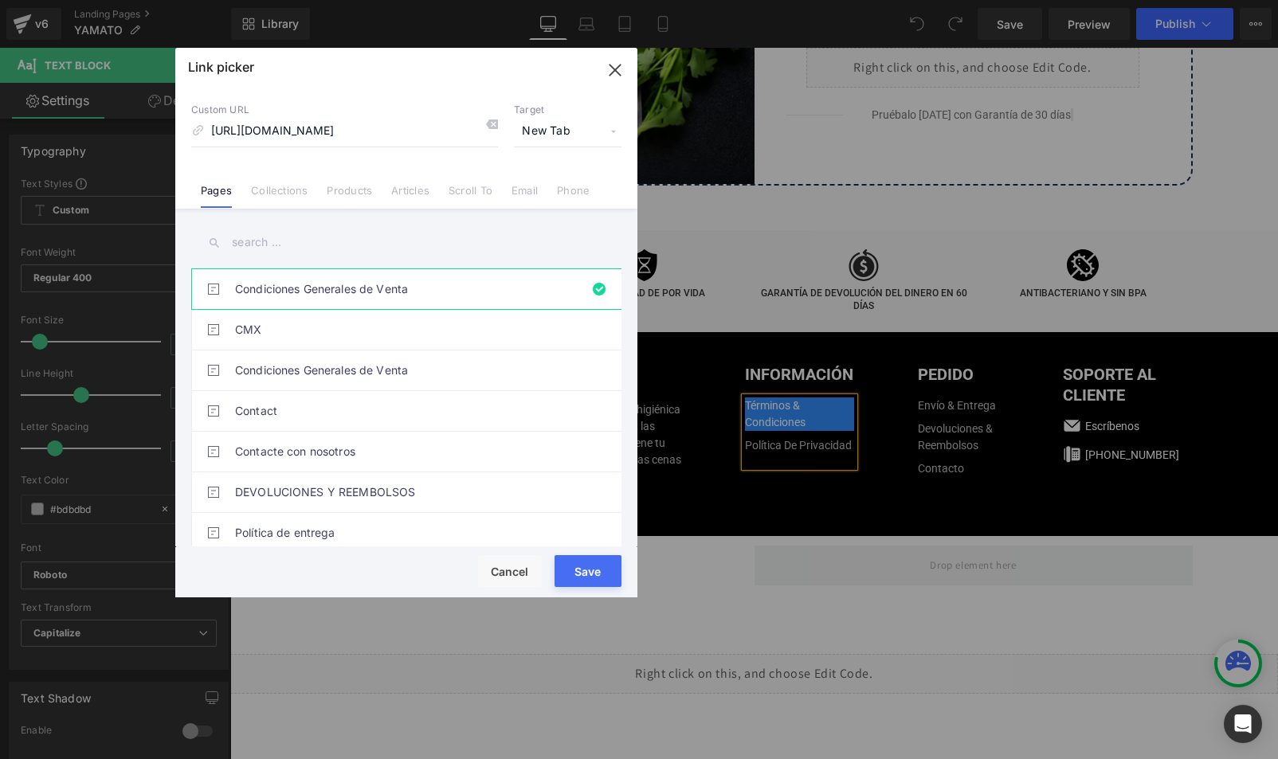
click at [581, 572] on button "Save" at bounding box center [588, 571] width 67 height 32
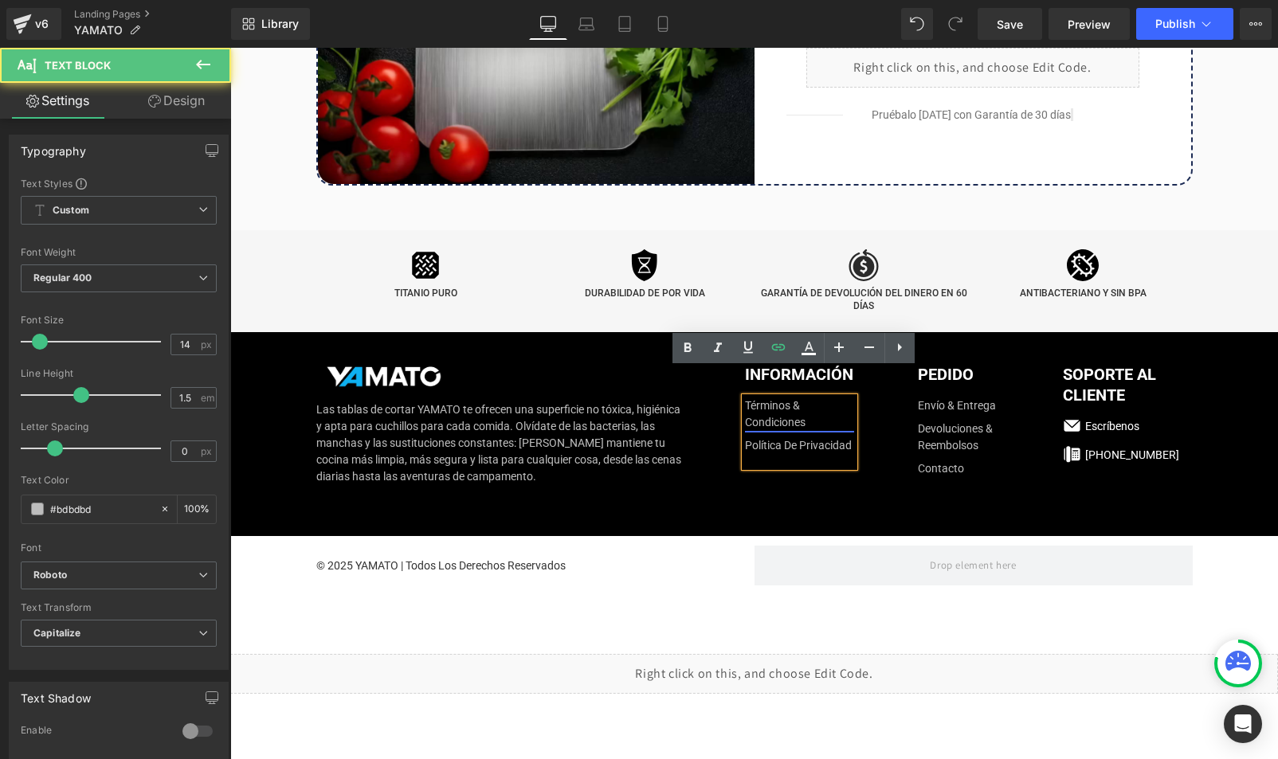
click at [777, 398] on link "Términos & Condiciones" at bounding box center [799, 414] width 109 height 33
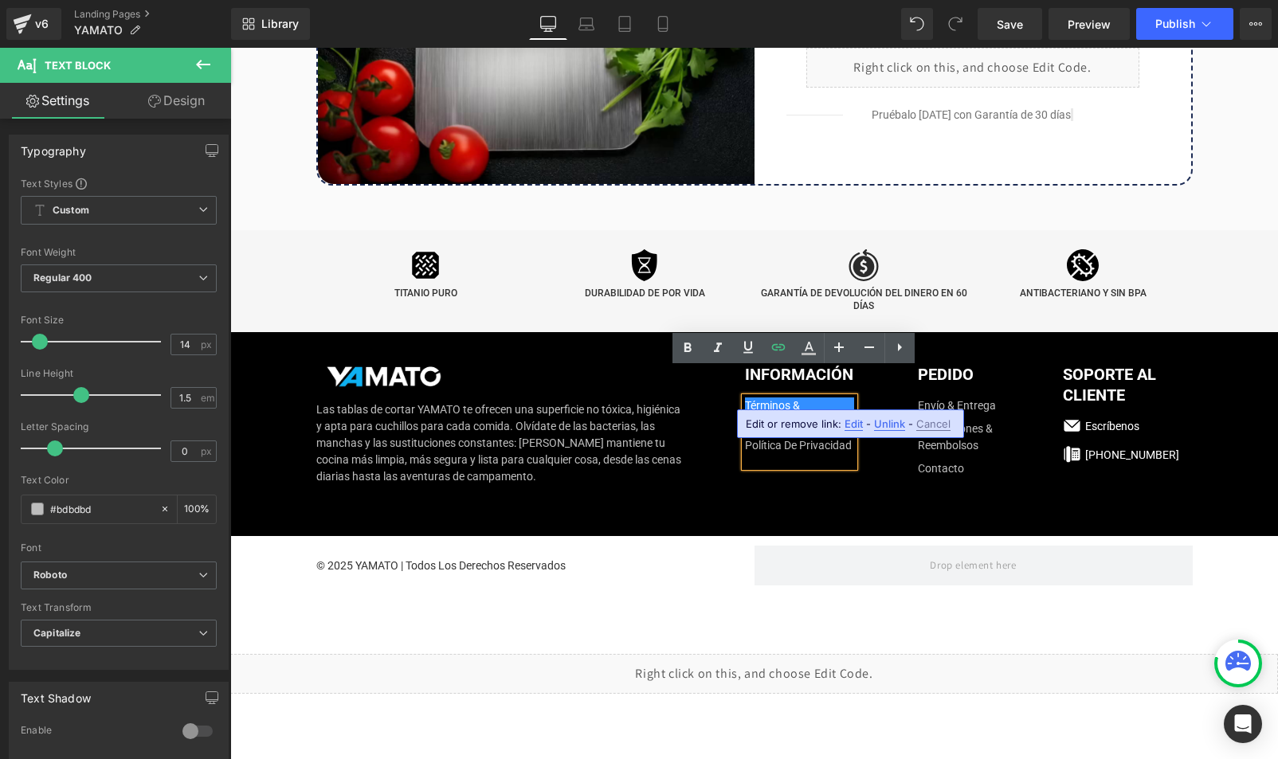
click at [858, 425] on span "Edit" at bounding box center [854, 425] width 18 height 14
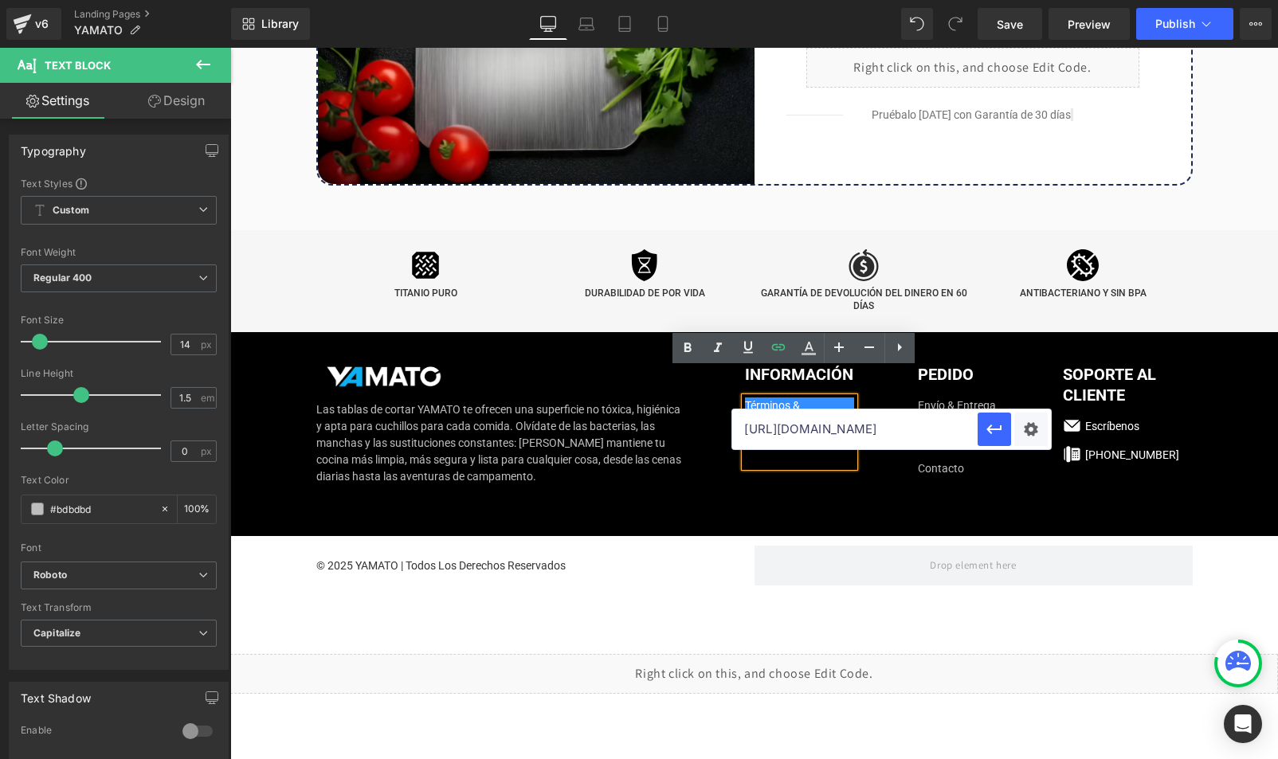
click at [766, 495] on div "Image Las tablas de cortar YAMATO te ofrecen una superficie no tóxica, higiénic…" at bounding box center [755, 434] width 902 height 205
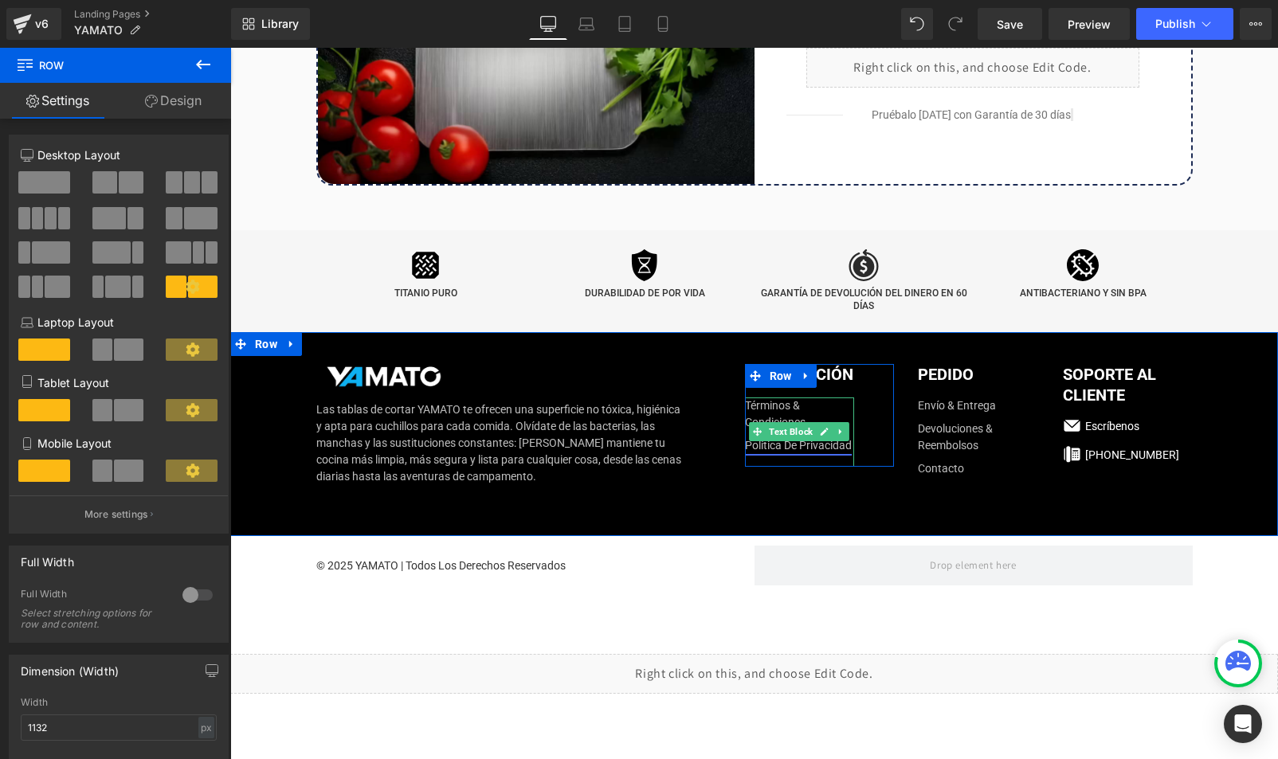
click at [793, 437] on link "Política de privacidad" at bounding box center [798, 445] width 107 height 17
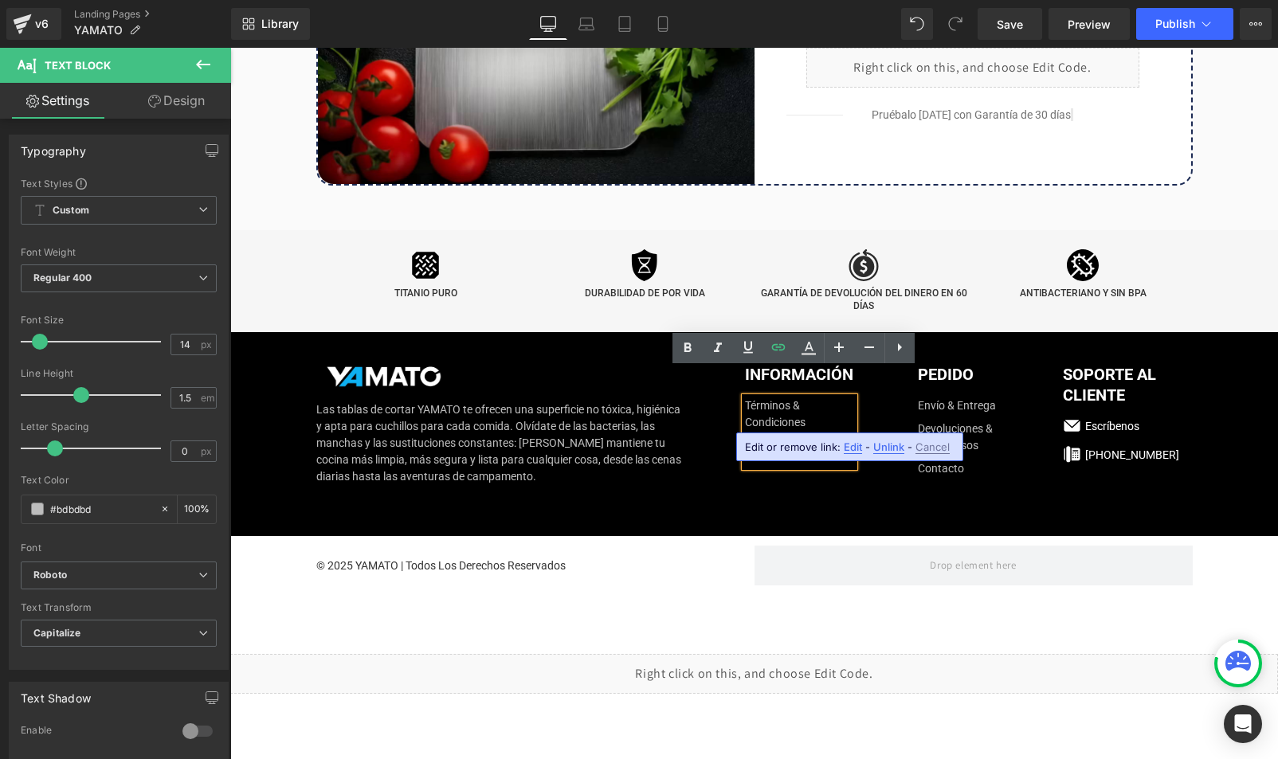
click at [848, 448] on span "Edit" at bounding box center [853, 448] width 18 height 14
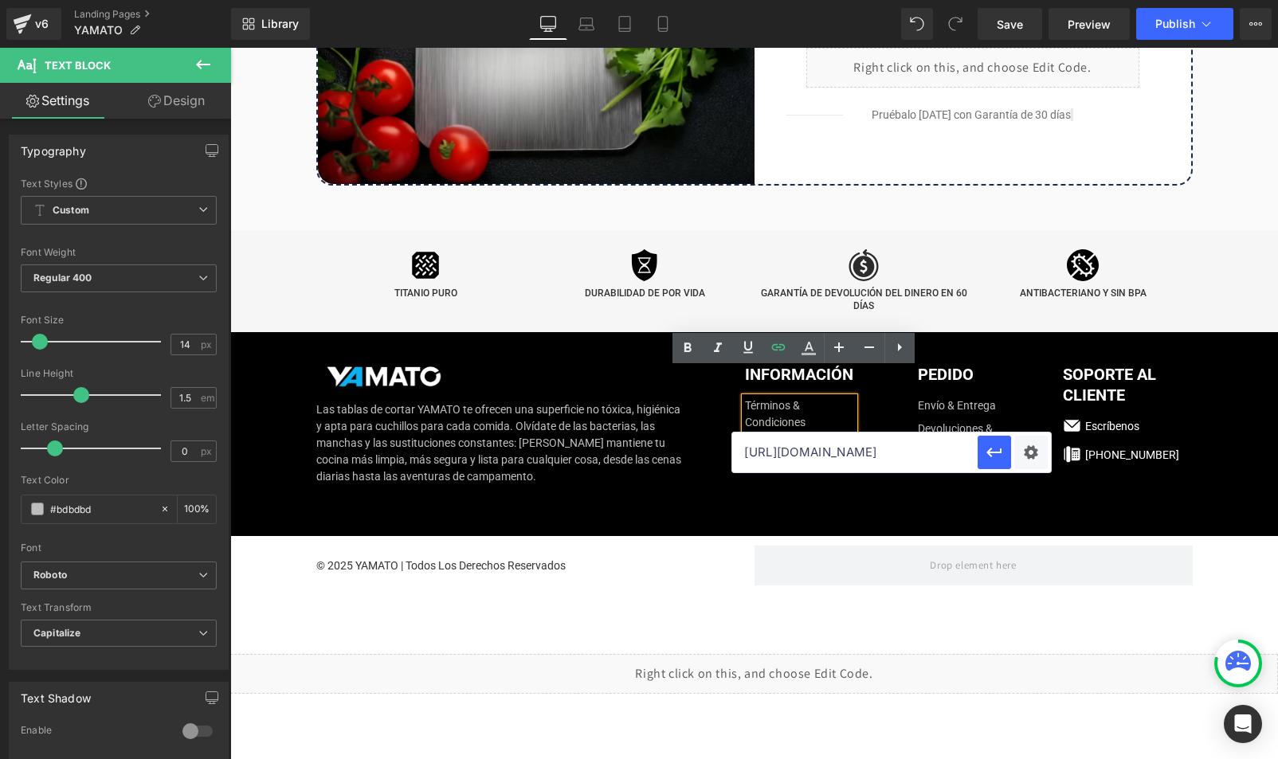
click at [811, 457] on input "[URL][DOMAIN_NAME]" at bounding box center [854, 453] width 245 height 40
paste input "[URL][DOMAIN_NAME]"
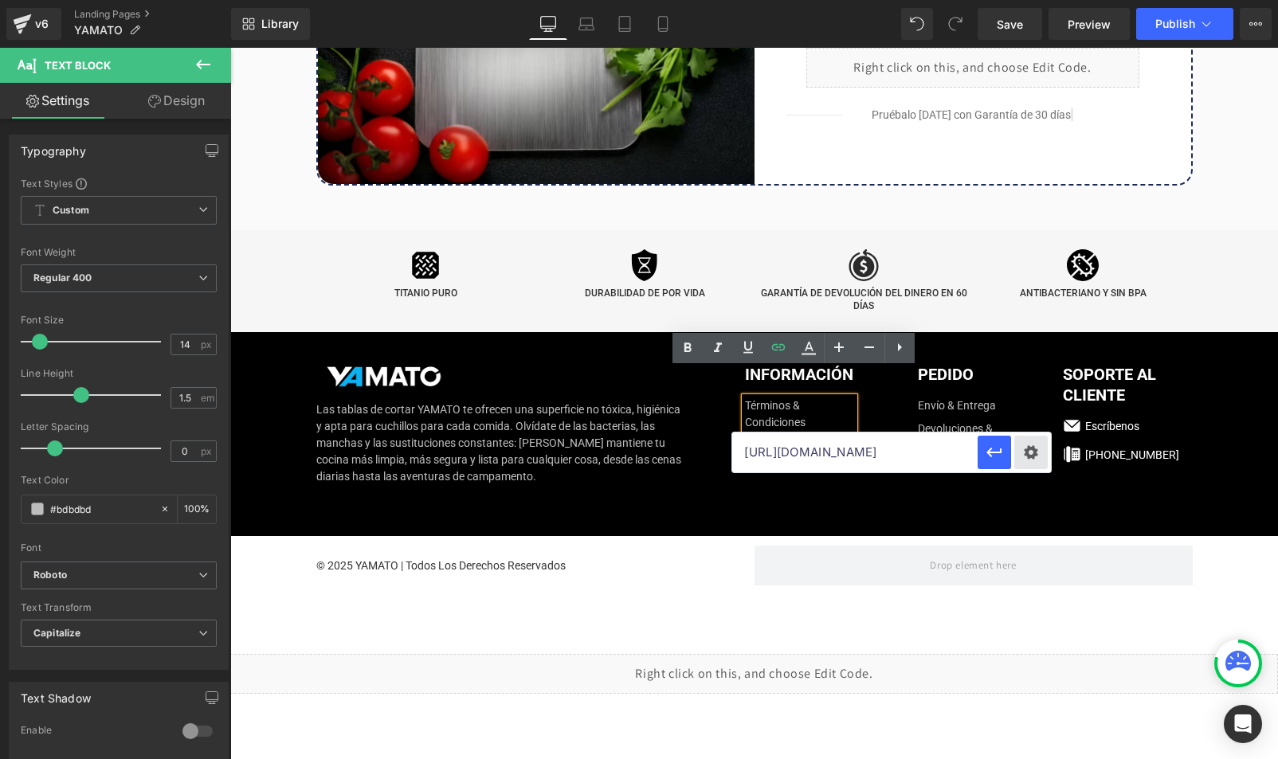
click at [1033, 0] on div "Text Color Highlight Color #333333 Code Editor - Text Block #e-1759500929497 Te…" at bounding box center [639, 0] width 1278 height 0
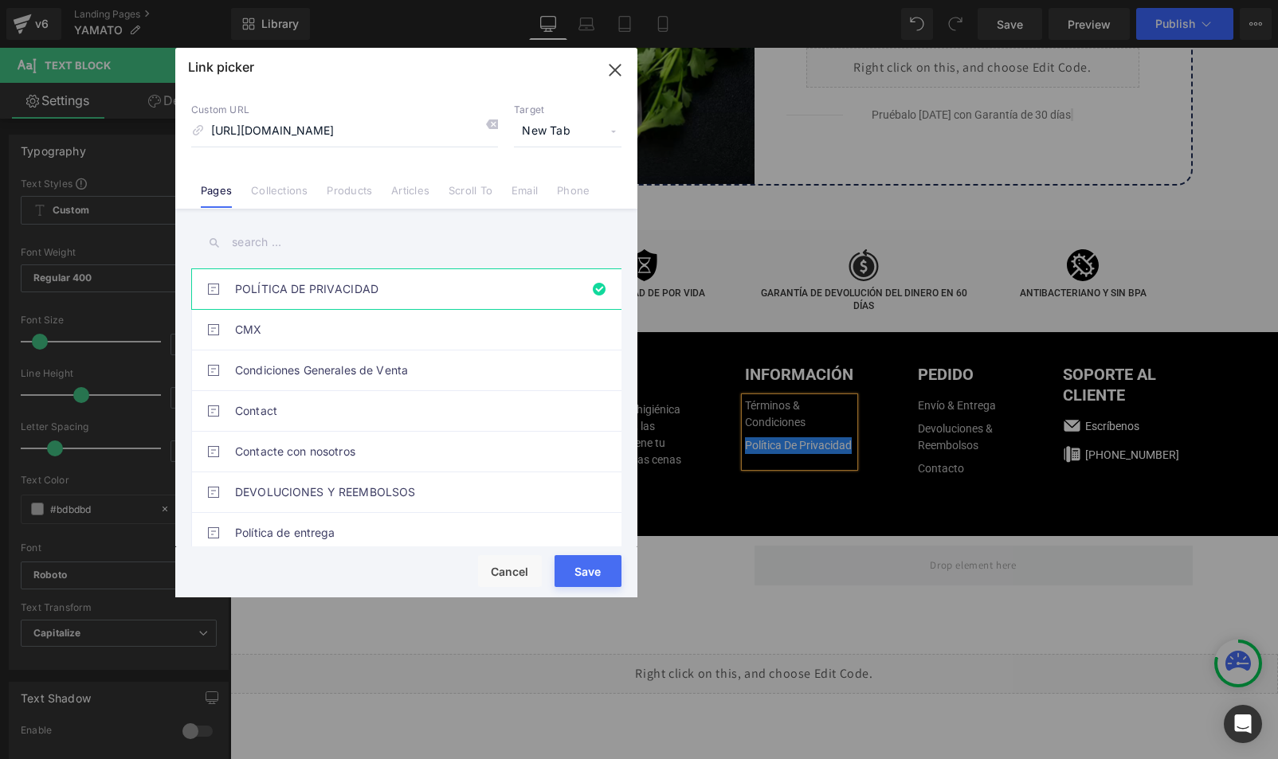
scroll to position [0, 0]
drag, startPoint x: 594, startPoint y: 567, endPoint x: 363, endPoint y: 520, distance: 236.0
click at [594, 567] on button "Save" at bounding box center [588, 571] width 67 height 32
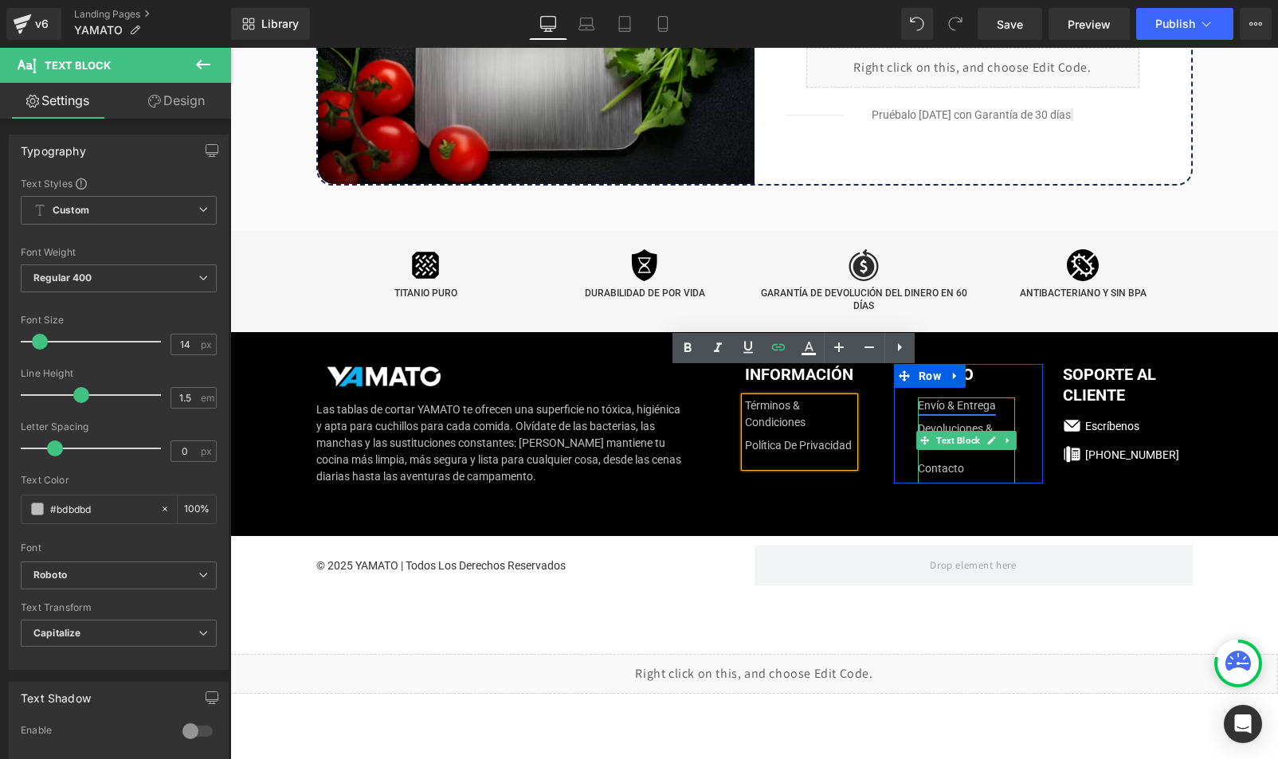
click at [947, 398] on link "Envío & Entrega" at bounding box center [957, 406] width 78 height 17
click at [988, 436] on icon at bounding box center [991, 441] width 9 height 10
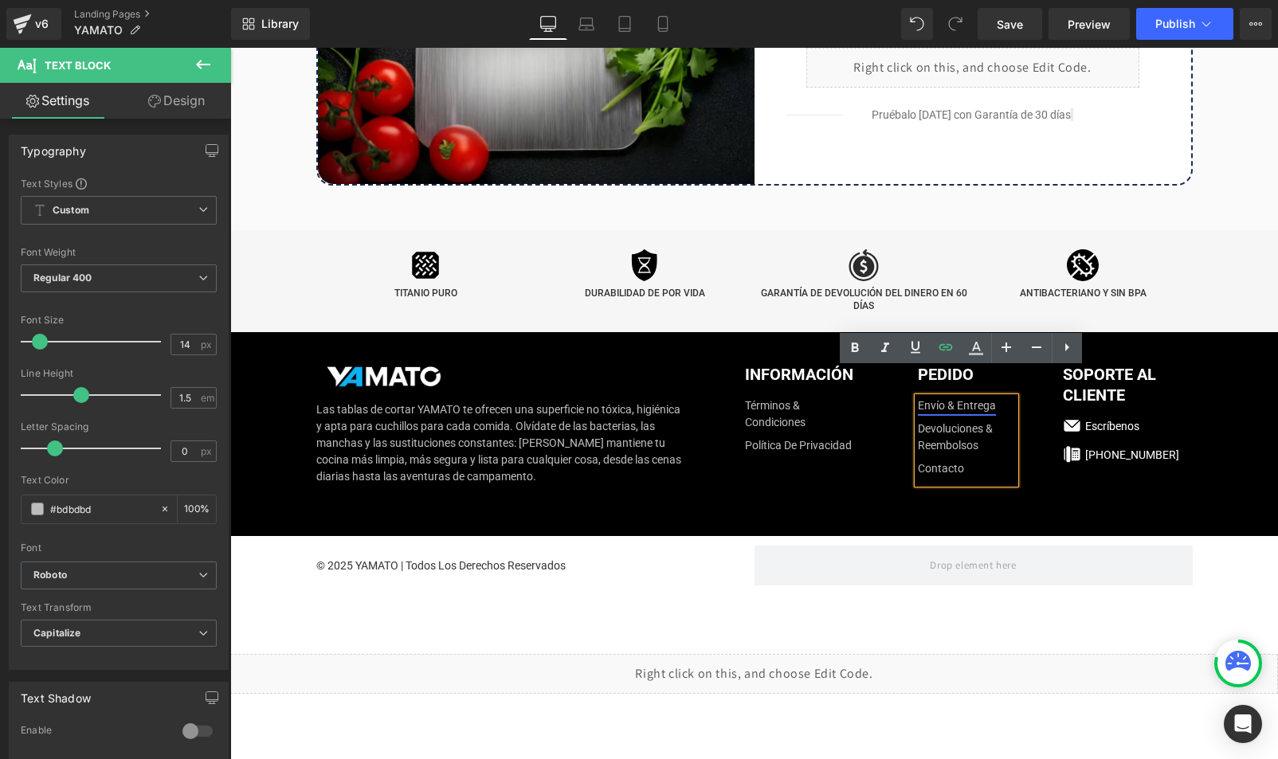
click at [945, 398] on link "Envío & Entrega" at bounding box center [957, 406] width 78 height 17
click at [1002, 401] on span "Edit" at bounding box center [1011, 408] width 18 height 14
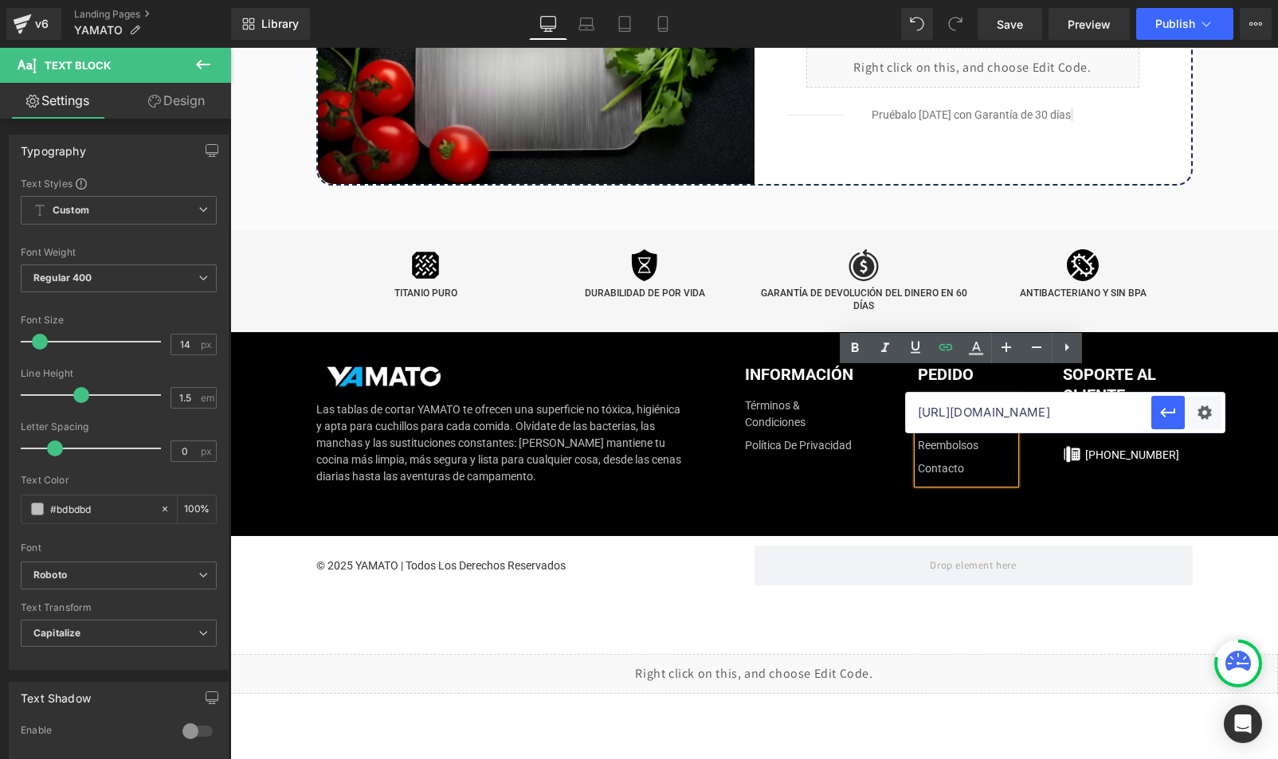
click at [964, 410] on input "[URL][DOMAIN_NAME]" at bounding box center [1028, 413] width 245 height 40
paste input "[URL][DOMAIN_NAME]"
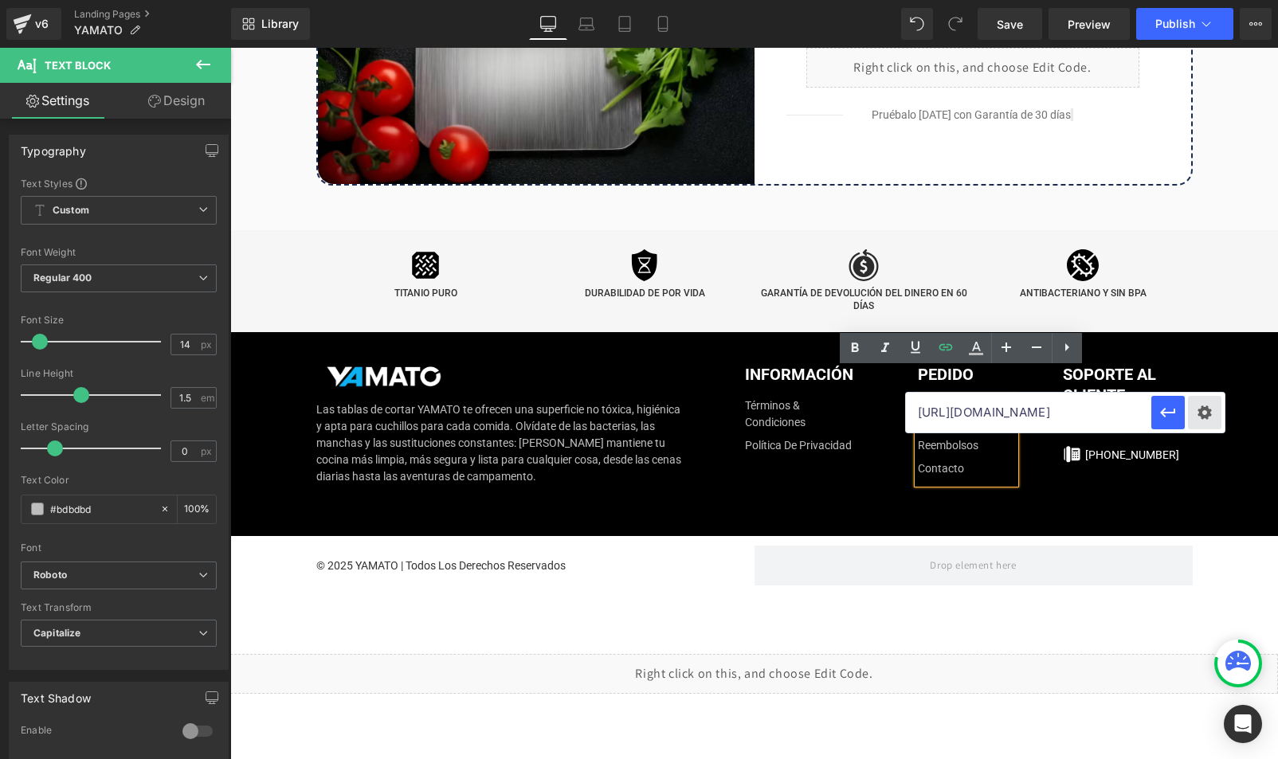
click at [1198, 0] on div "Text Color Highlight Color #333333 Code Editor - Text Block #e-1759500929497 Te…" at bounding box center [639, 0] width 1278 height 0
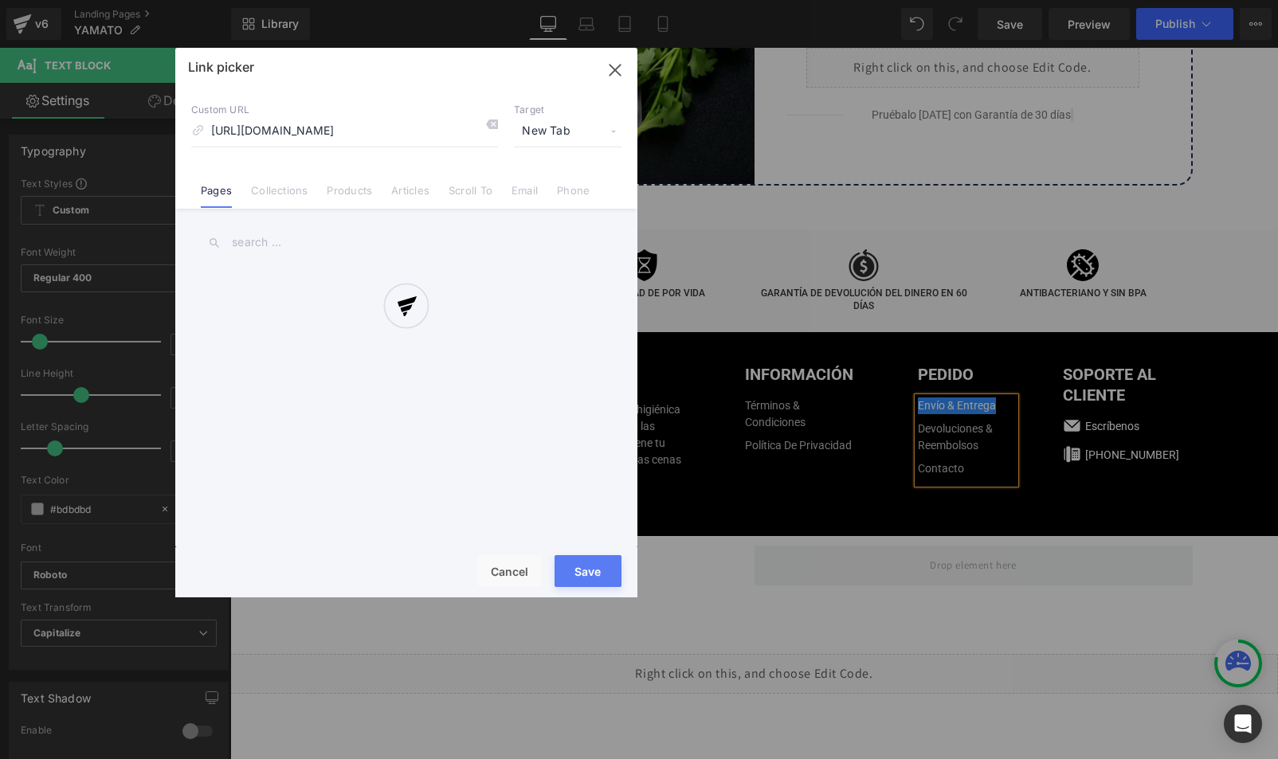
scroll to position [0, 10]
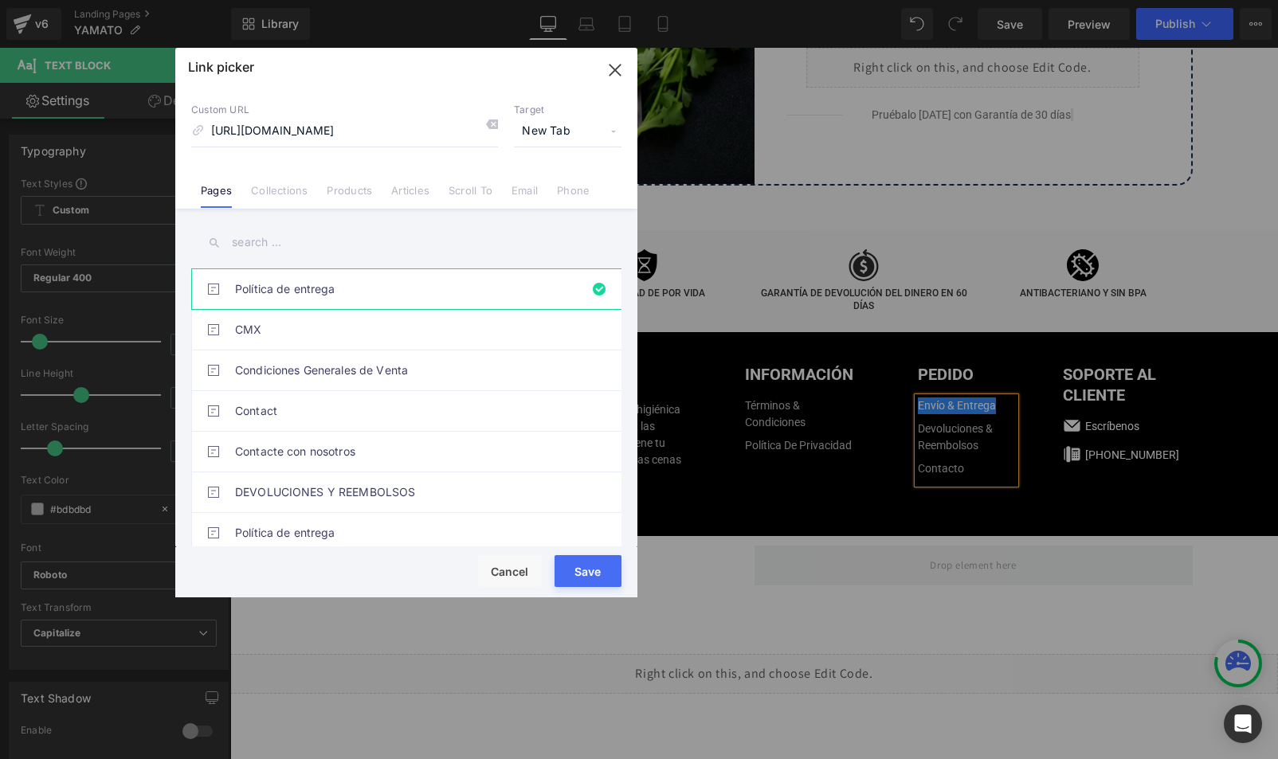
drag, startPoint x: 582, startPoint y: 568, endPoint x: 351, endPoint y: 520, distance: 235.2
click at [582, 568] on button "Save" at bounding box center [588, 571] width 67 height 32
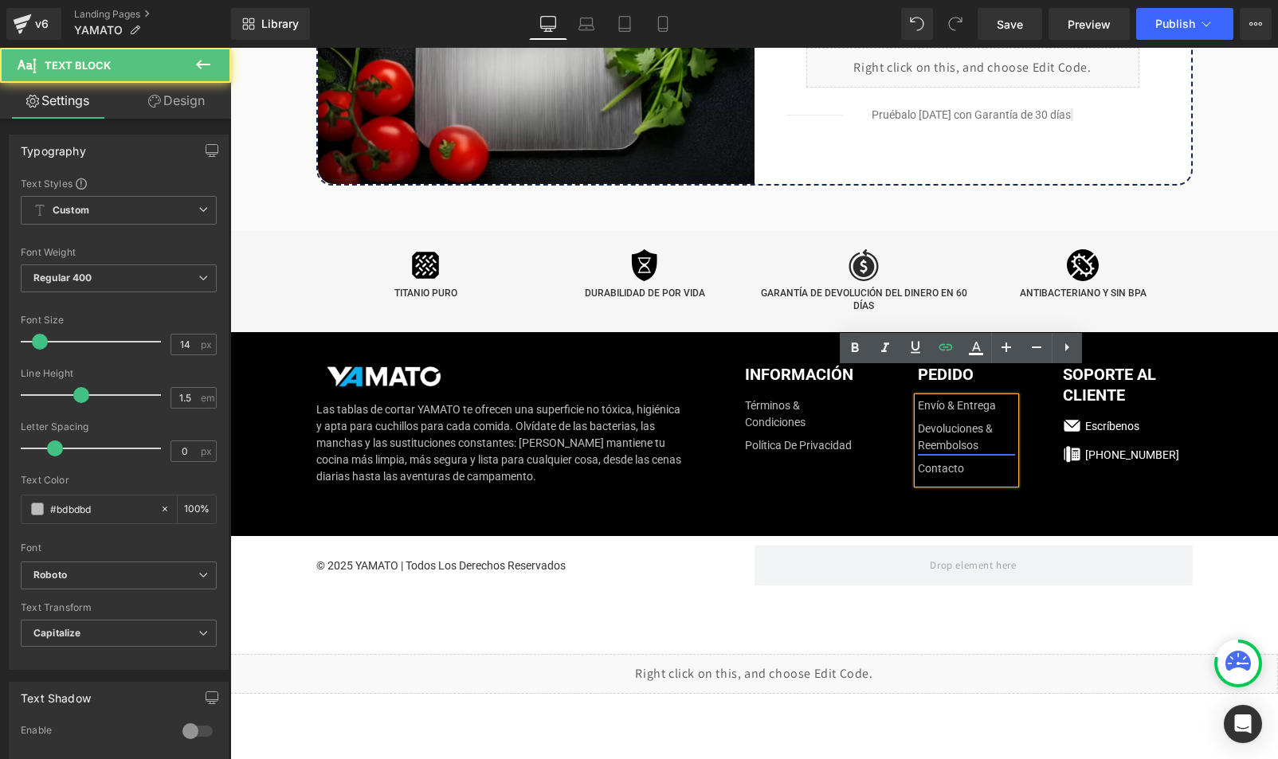
click at [959, 421] on link "Devoluciones & Reembolsos" at bounding box center [966, 437] width 97 height 33
click at [1015, 446] on span "Edit" at bounding box center [1020, 448] width 18 height 14
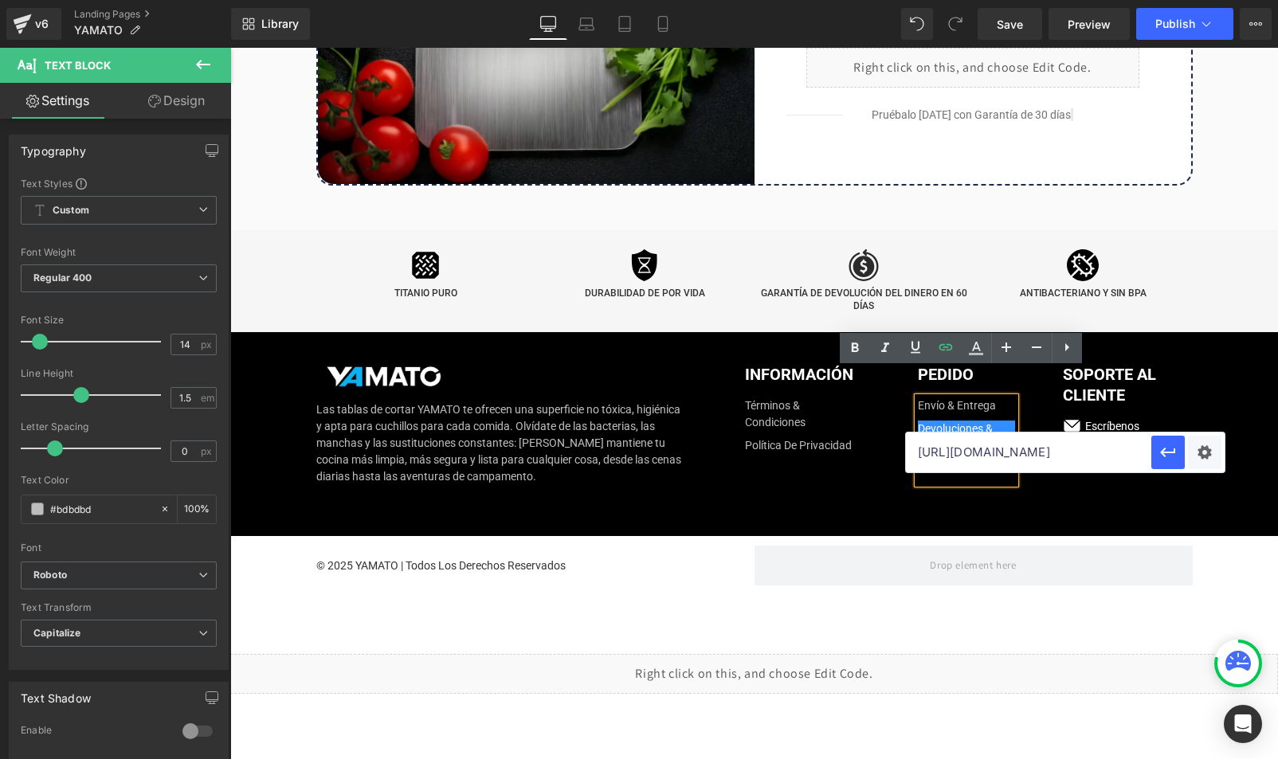
click at [967, 459] on input "[URL][DOMAIN_NAME]" at bounding box center [1028, 453] width 245 height 40
paste input "[URL][DOMAIN_NAME]"
click at [1210, 0] on div "Text Color Highlight Color #333333 Code Editor - Text Block #e-1759500929497 Te…" at bounding box center [639, 0] width 1278 height 0
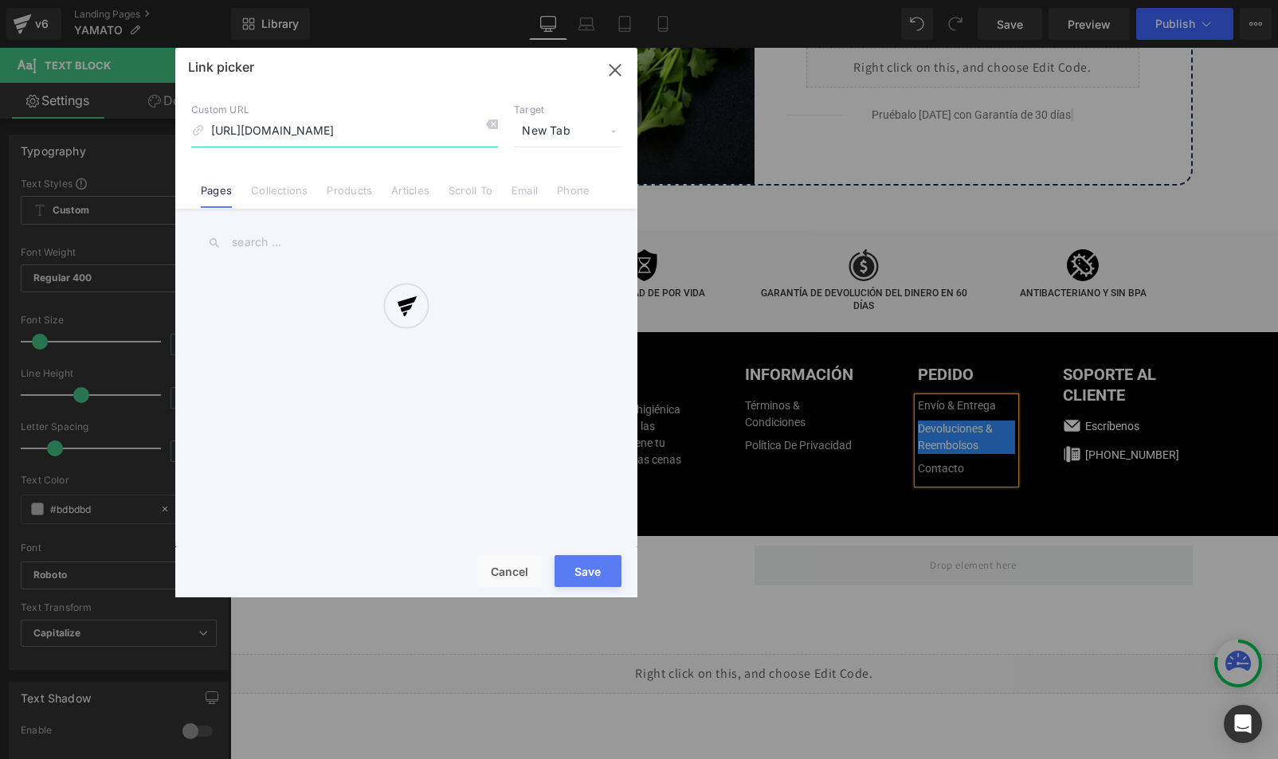
scroll to position [0, 55]
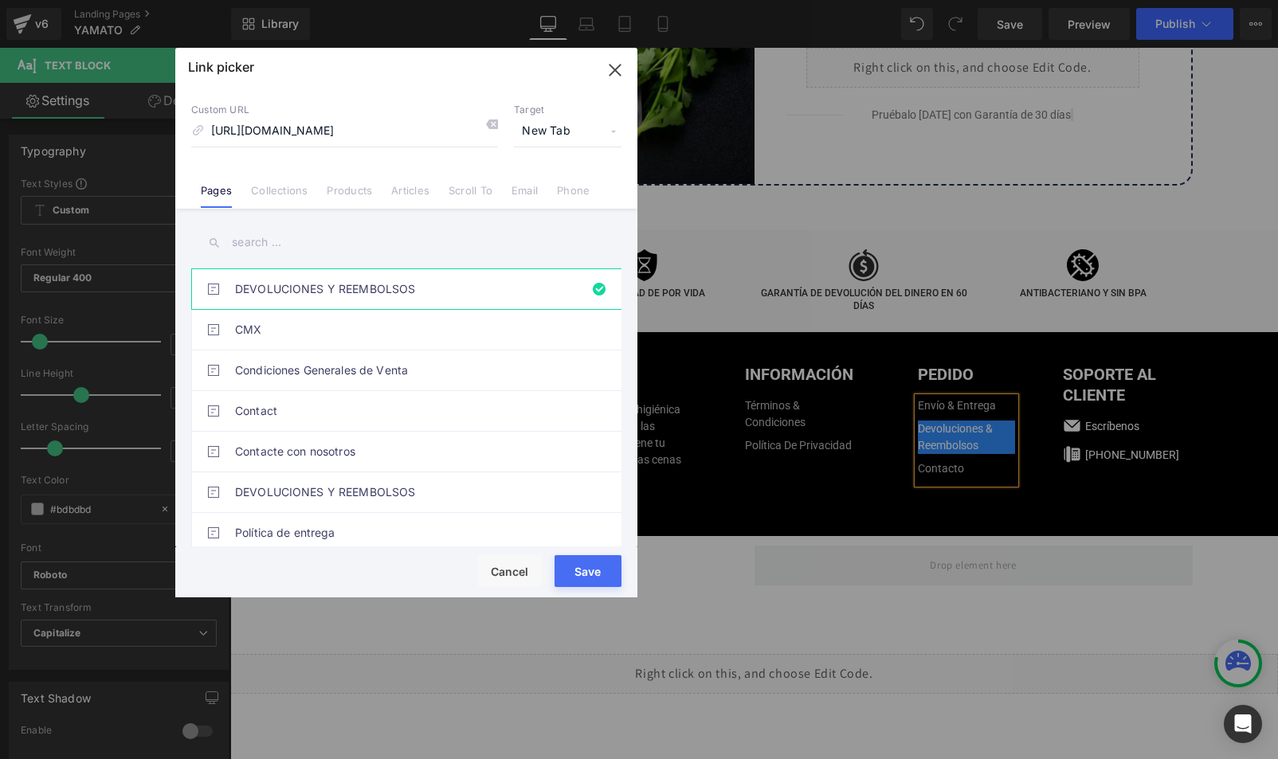
click at [598, 574] on button "Save" at bounding box center [588, 571] width 67 height 32
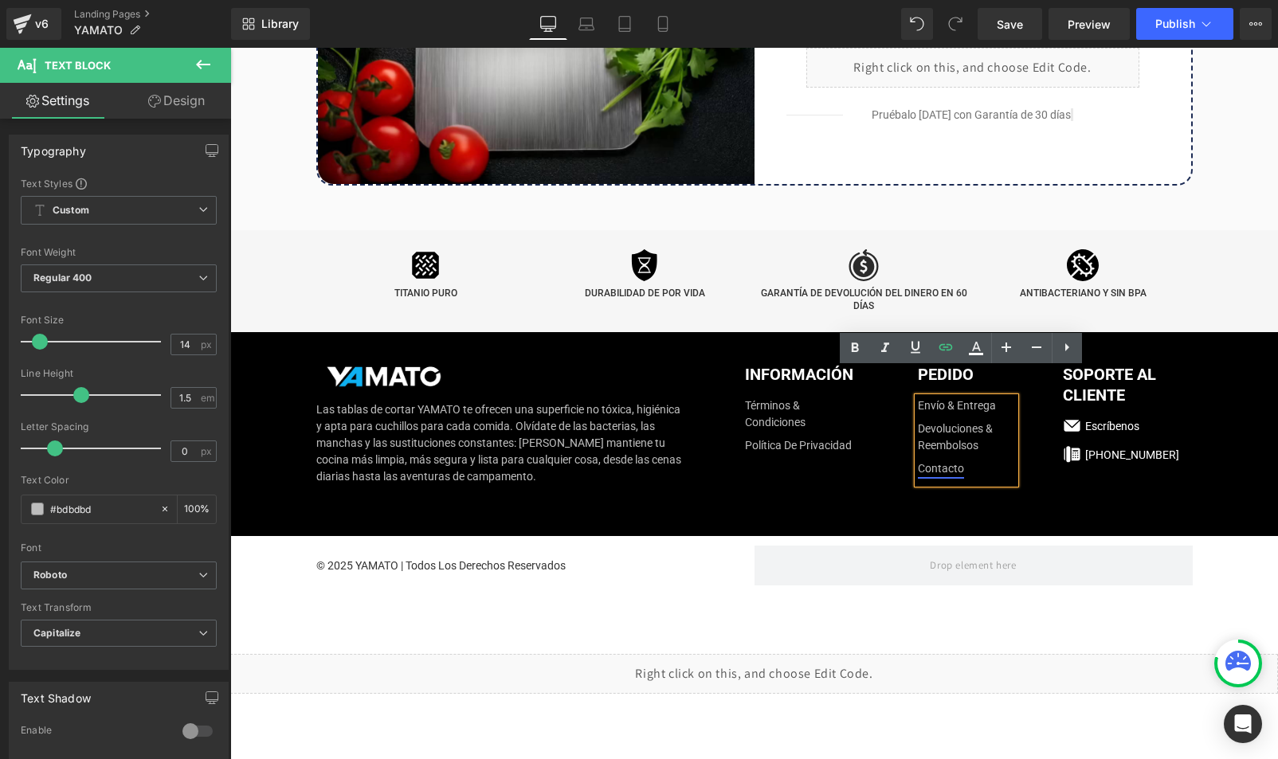
click at [943, 461] on link "Contacto" at bounding box center [941, 469] width 46 height 17
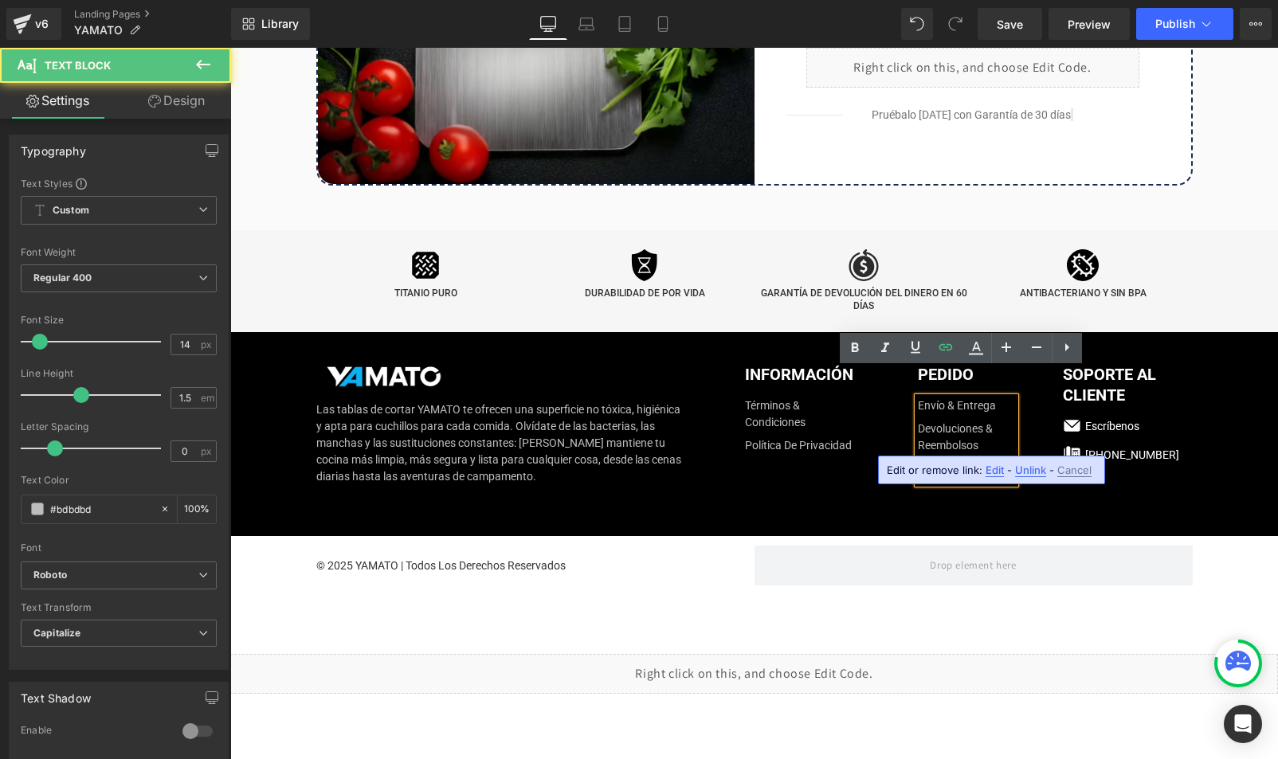
click at [994, 471] on span "Edit" at bounding box center [995, 471] width 18 height 14
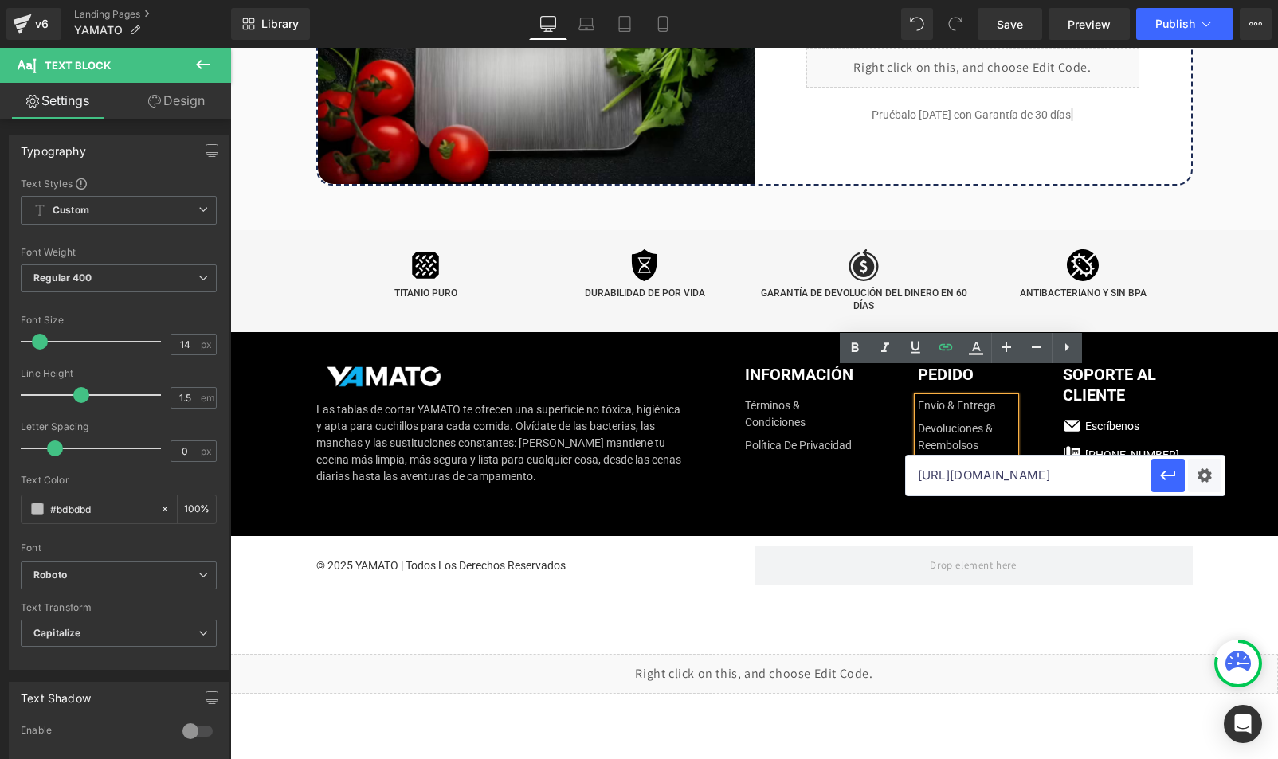
click at [957, 478] on input "[URL][DOMAIN_NAME]" at bounding box center [1028, 476] width 245 height 40
paste input "[URL][DOMAIN_NAME]"
type input "[URL][DOMAIN_NAME]"
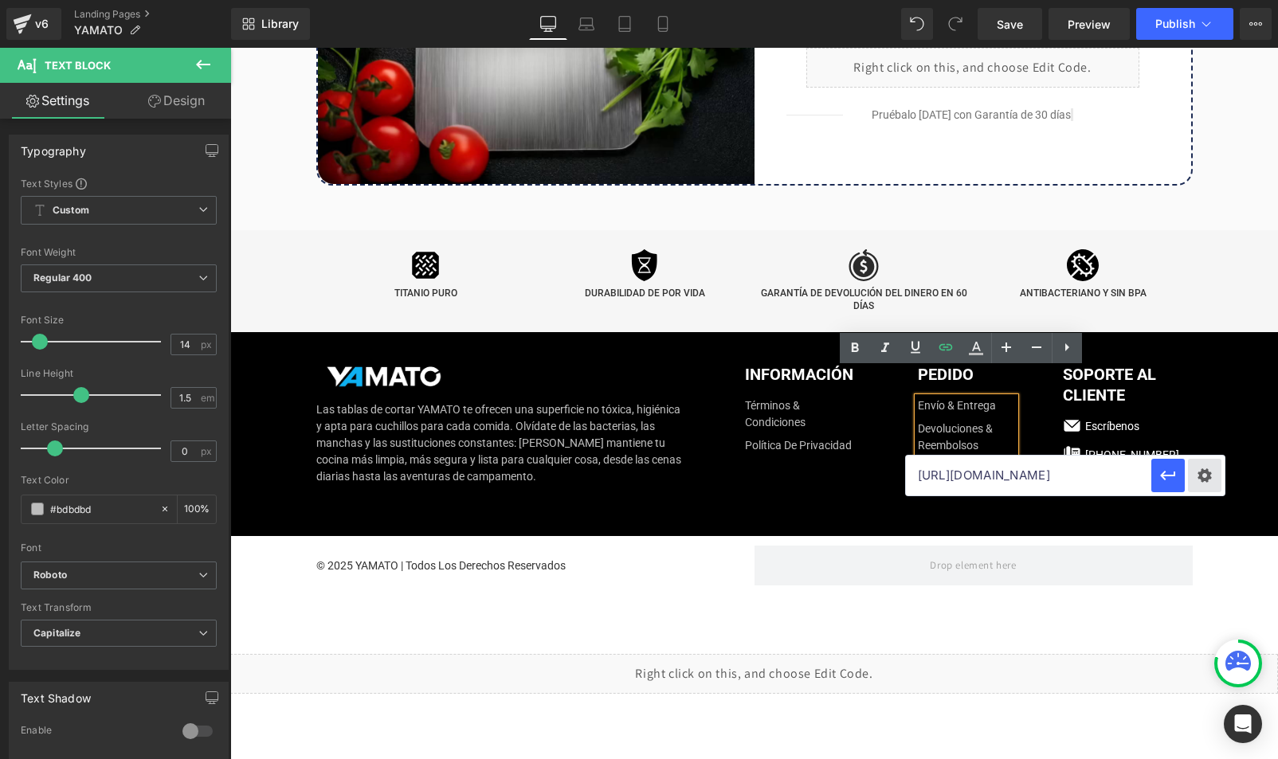
click at [1207, 0] on div "Text Color Highlight Color #333333 Code Editor - Text Block #e-1759500929497 Te…" at bounding box center [639, 0] width 1278 height 0
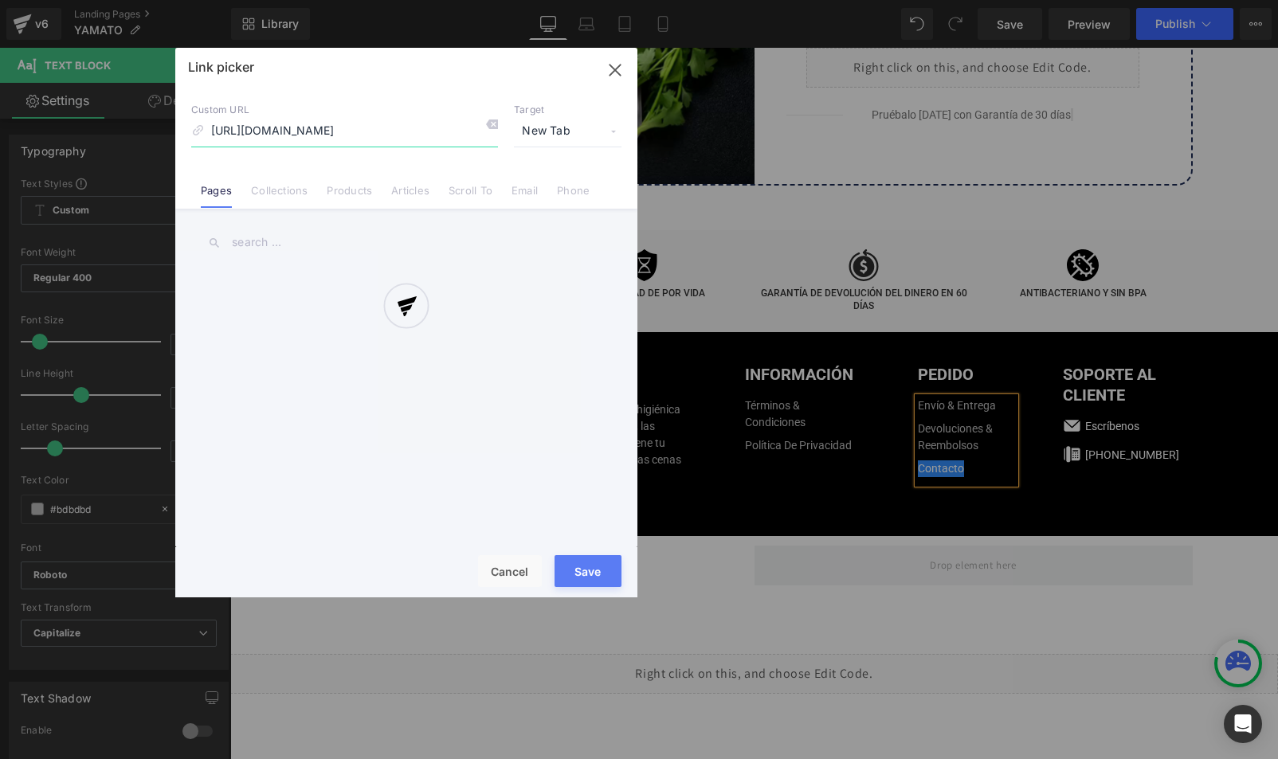
scroll to position [0, 29]
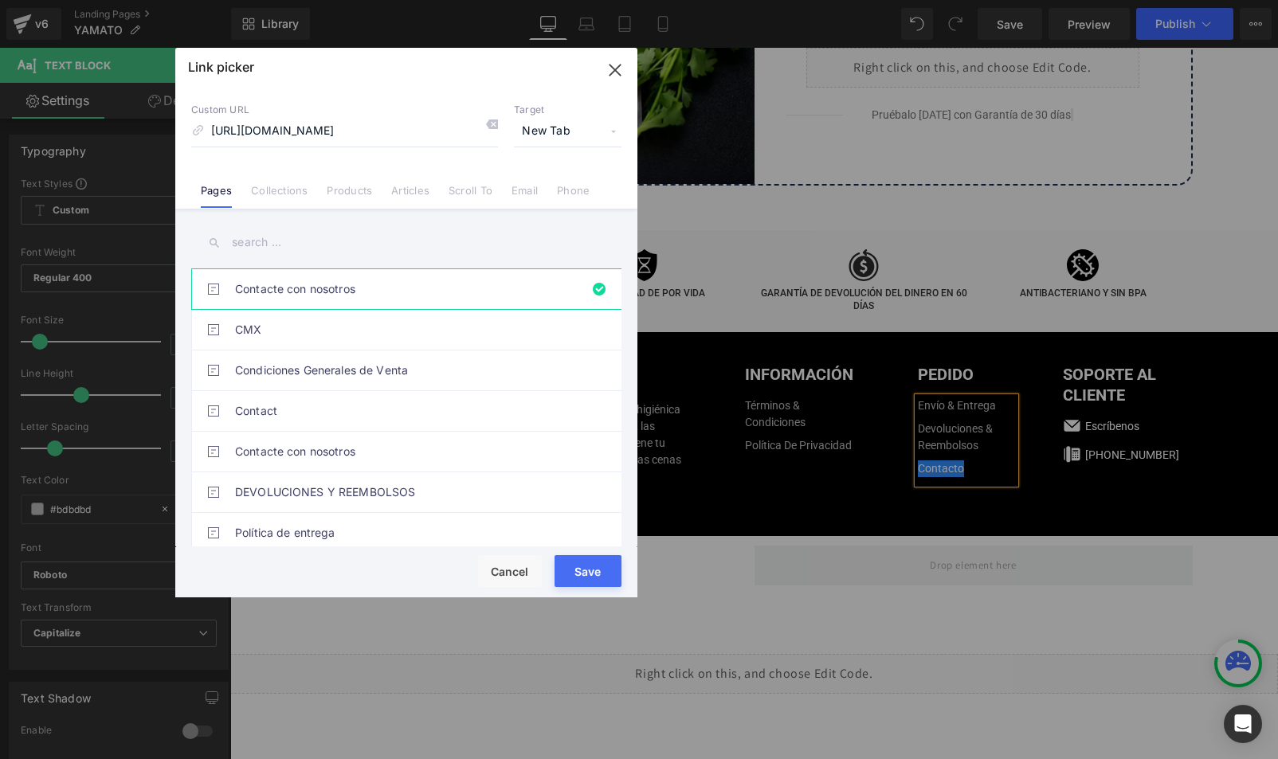
click at [597, 579] on button "Save" at bounding box center [588, 571] width 67 height 32
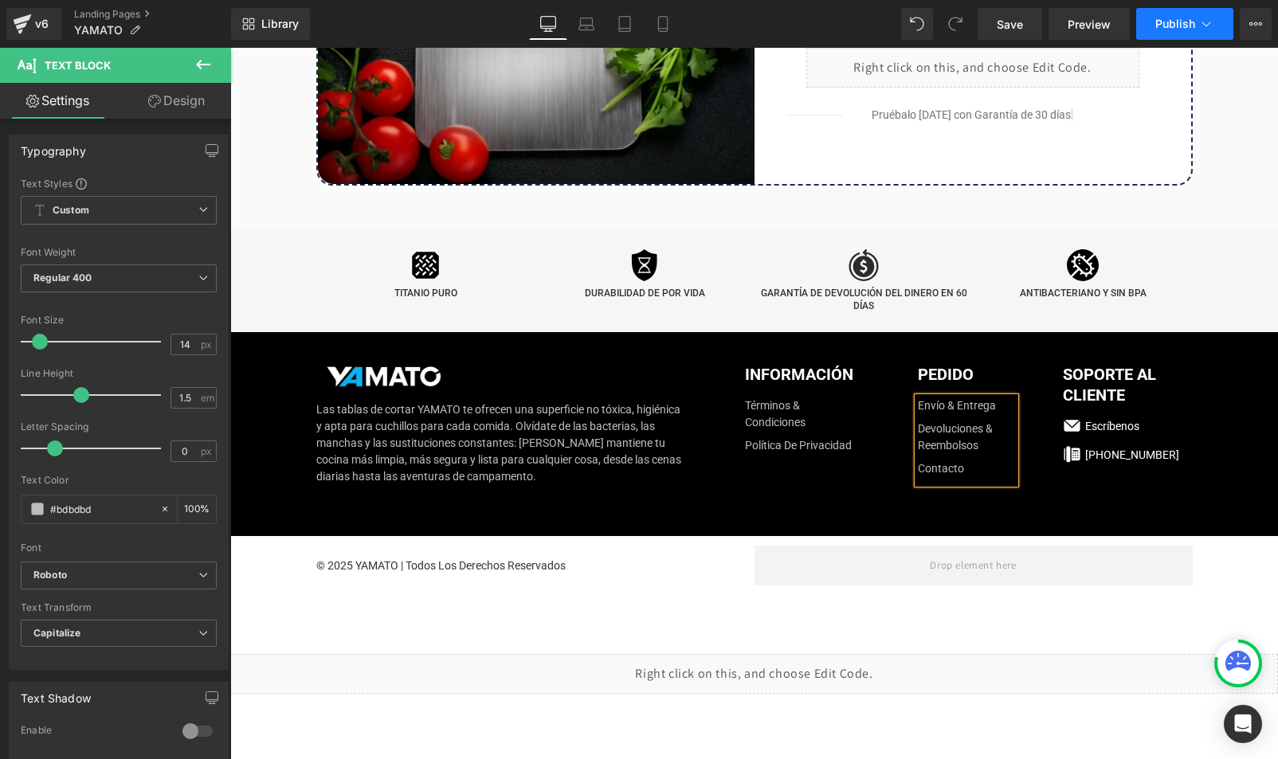
click at [1165, 32] on button "Publish" at bounding box center [1184, 24] width 97 height 32
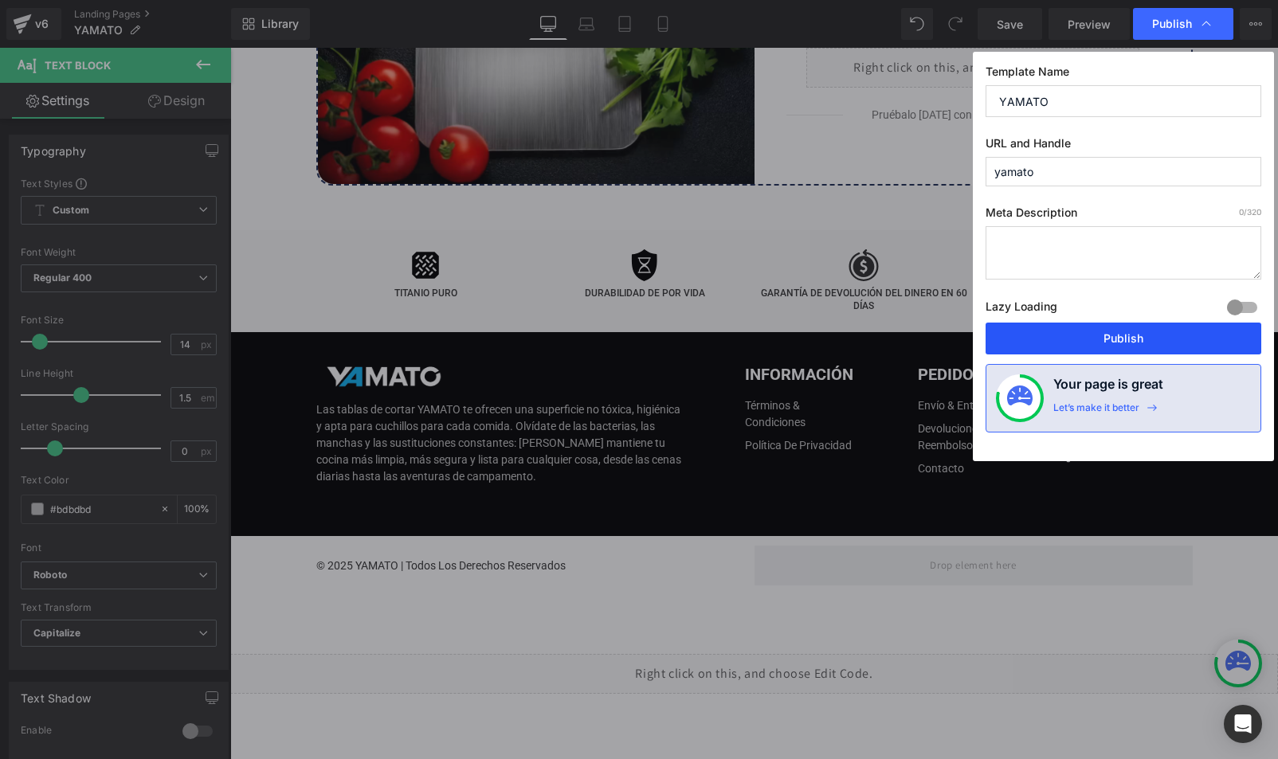
click at [1062, 343] on button "Publish" at bounding box center [1124, 339] width 276 height 32
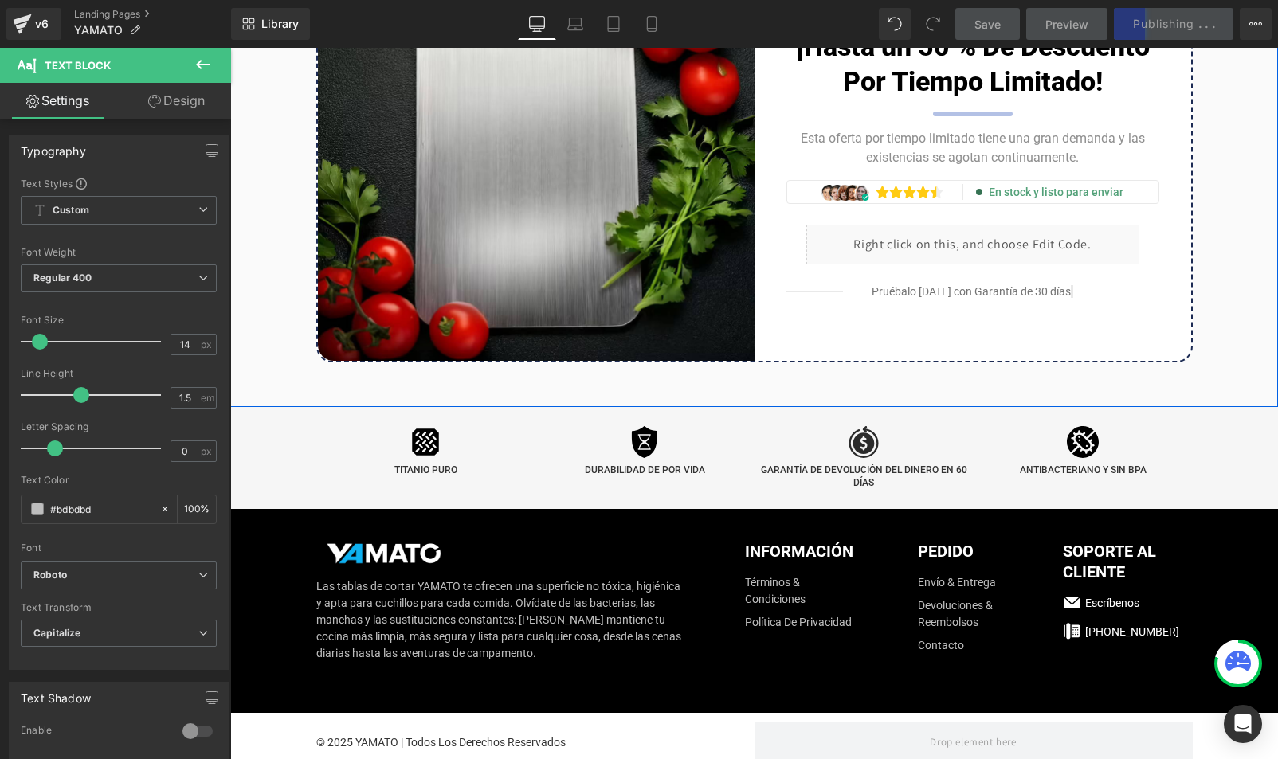
scroll to position [8857, 0]
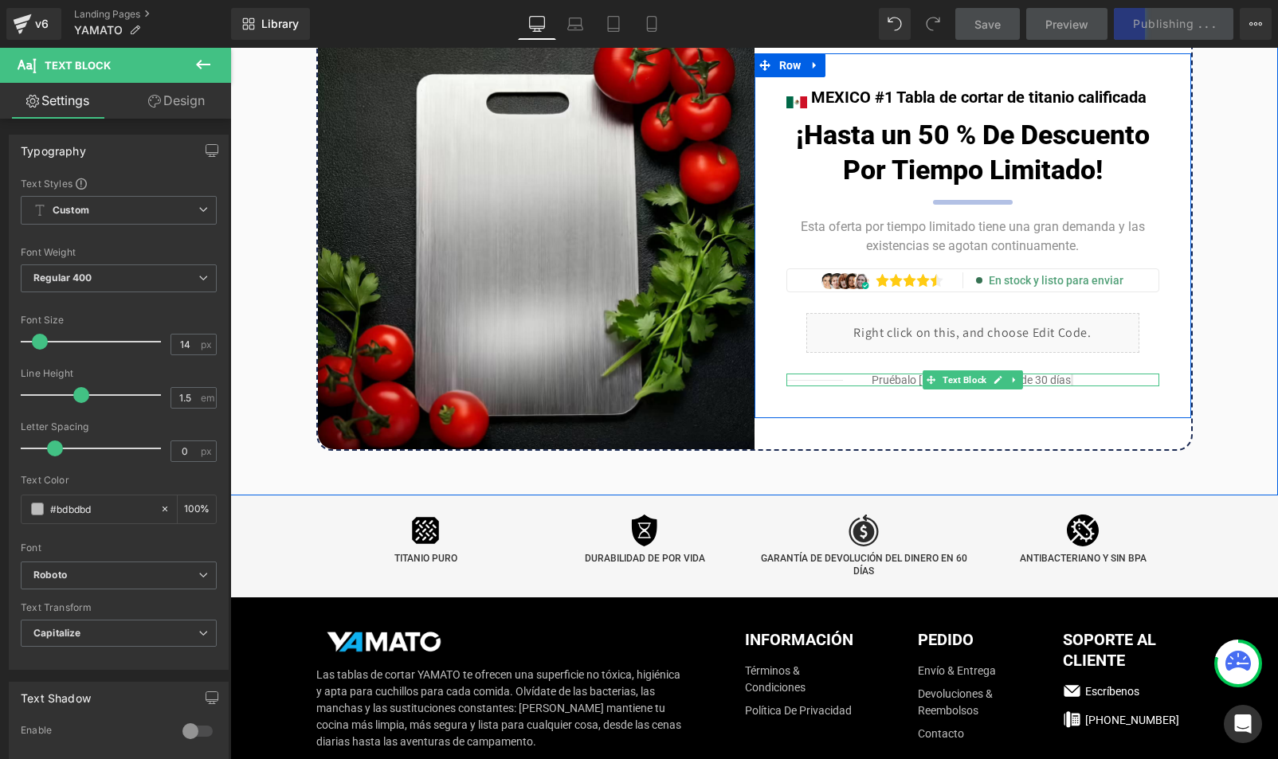
click at [1029, 374] on span "Pruébalo hoy con Garantía de 30 días" at bounding box center [972, 380] width 247 height 13
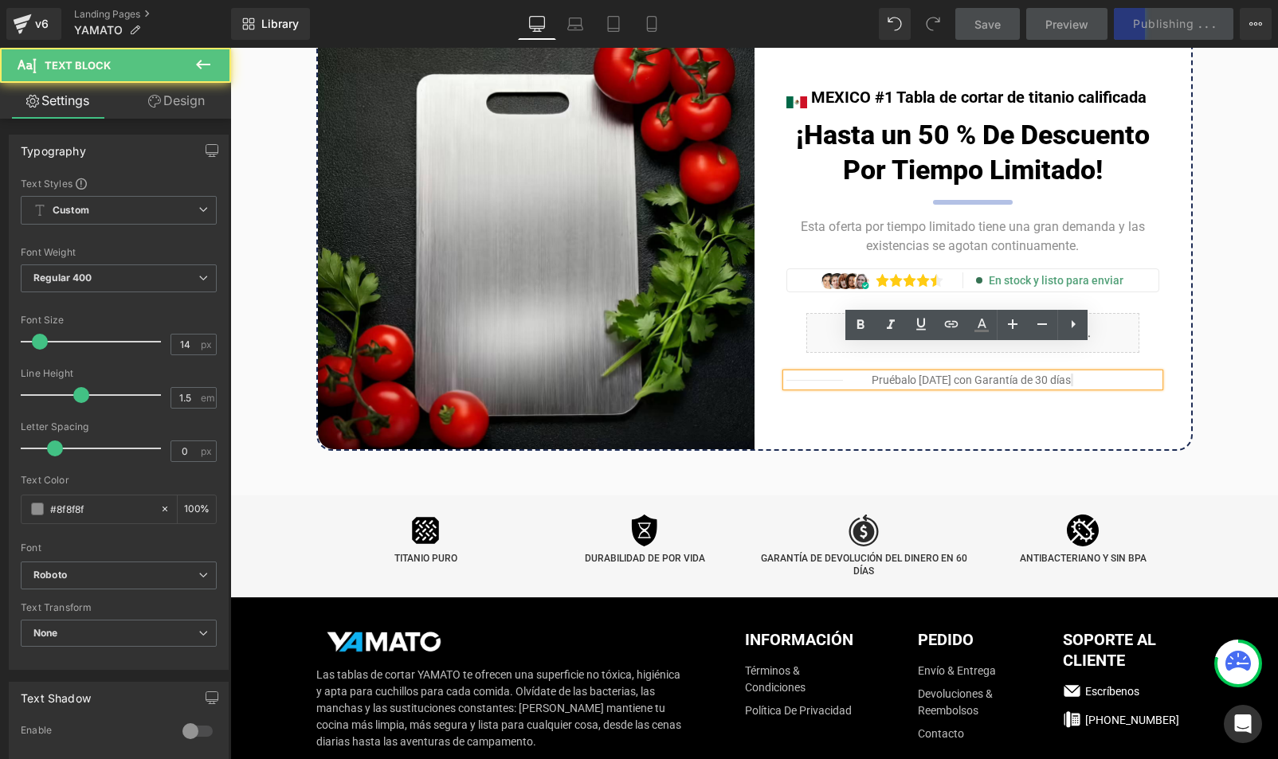
click at [1029, 374] on span "Pruébalo hoy con Garantía de 30 días" at bounding box center [972, 380] width 247 height 13
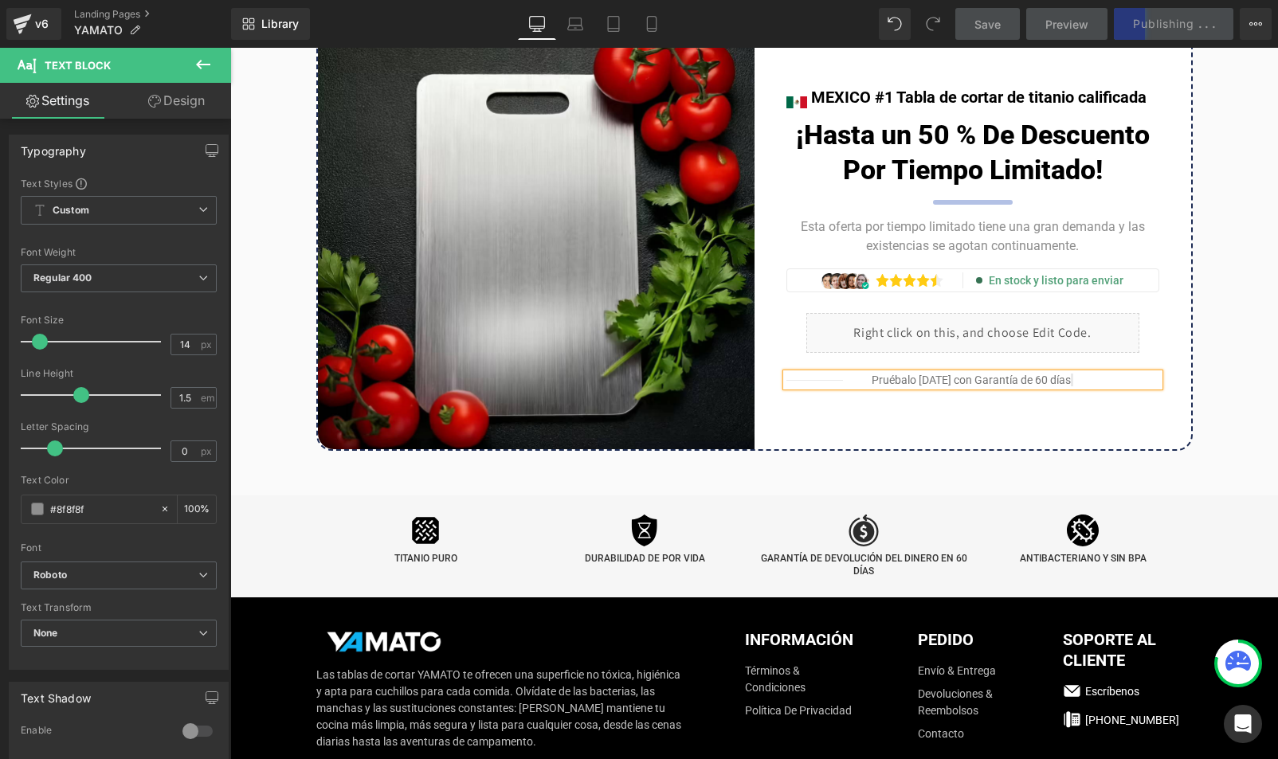
click at [818, 402] on div "Image MEXICO #1 Tabla de cortar de titanio calificada Text Block Icon List ¡Has…" at bounding box center [973, 235] width 437 height 427
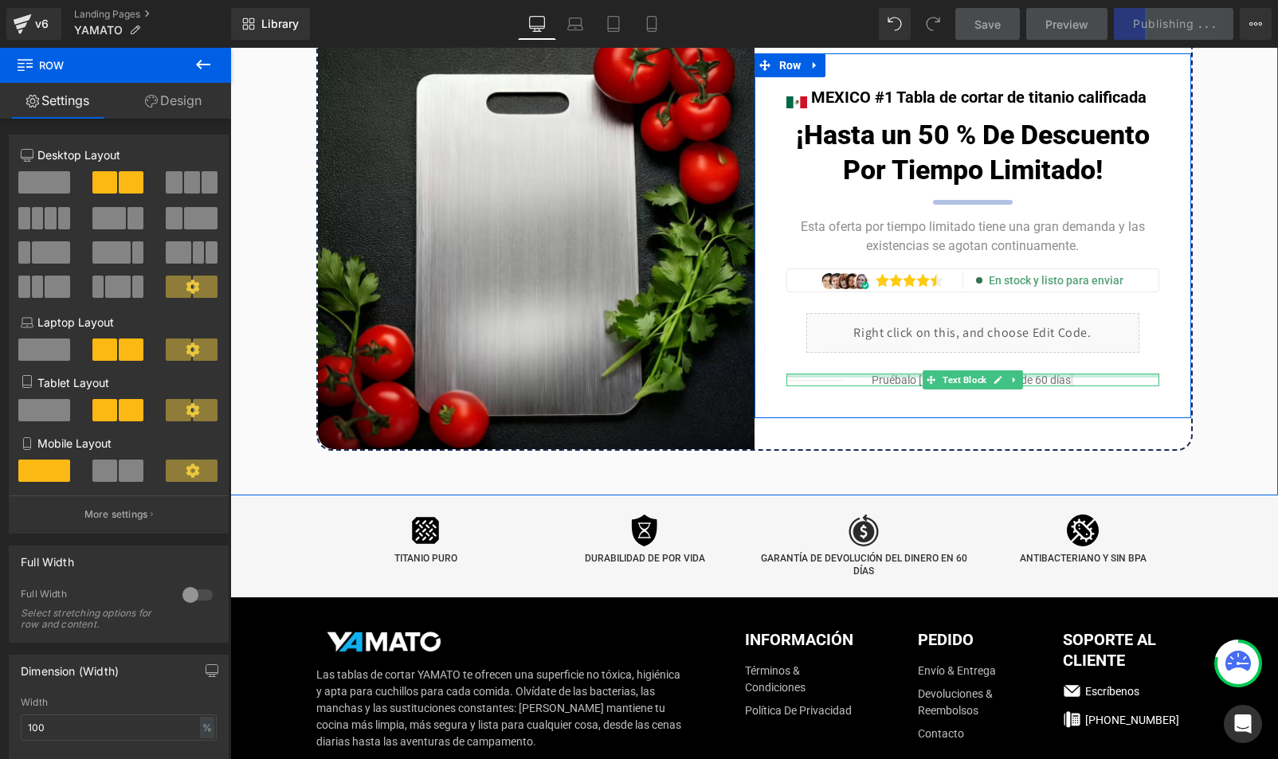
click at [1064, 374] on div at bounding box center [972, 376] width 373 height 4
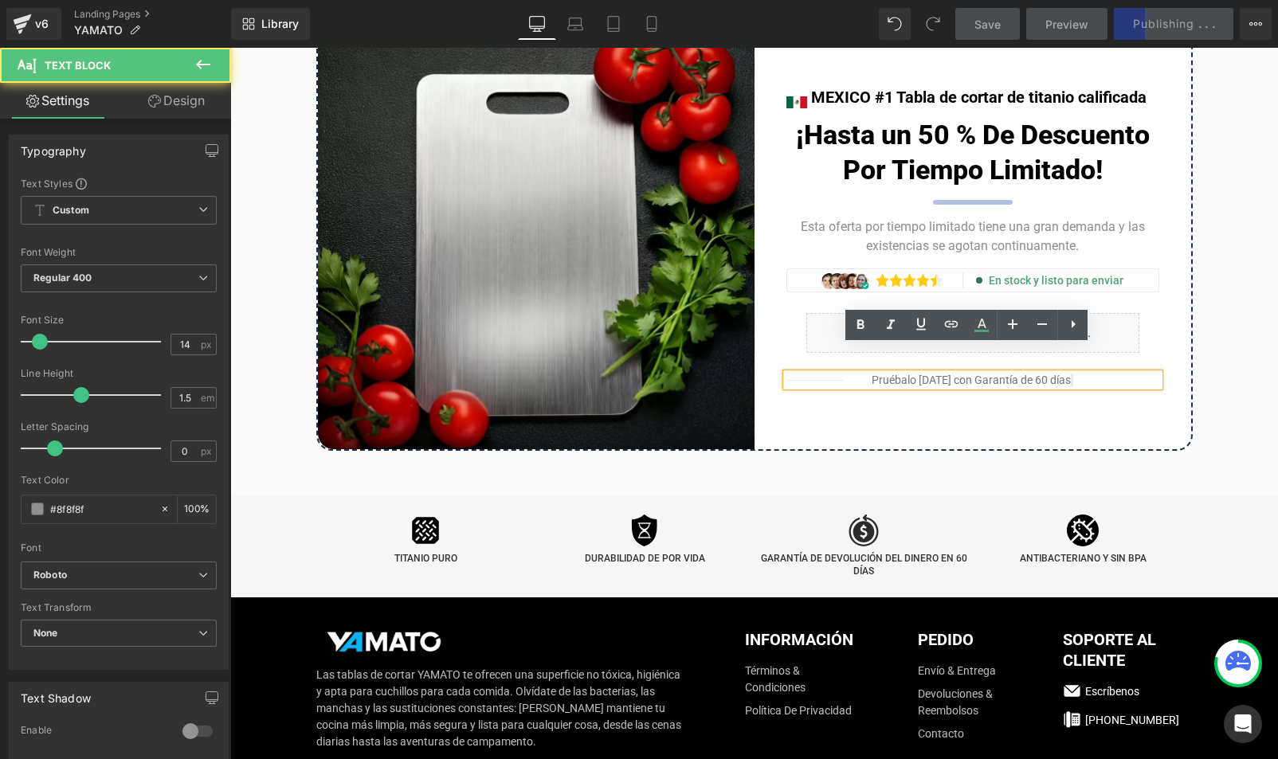
click at [1011, 374] on div "Image MEXICO #1 Tabla de cortar de titanio calificada Text Block Icon List ¡Has…" at bounding box center [973, 235] width 437 height 365
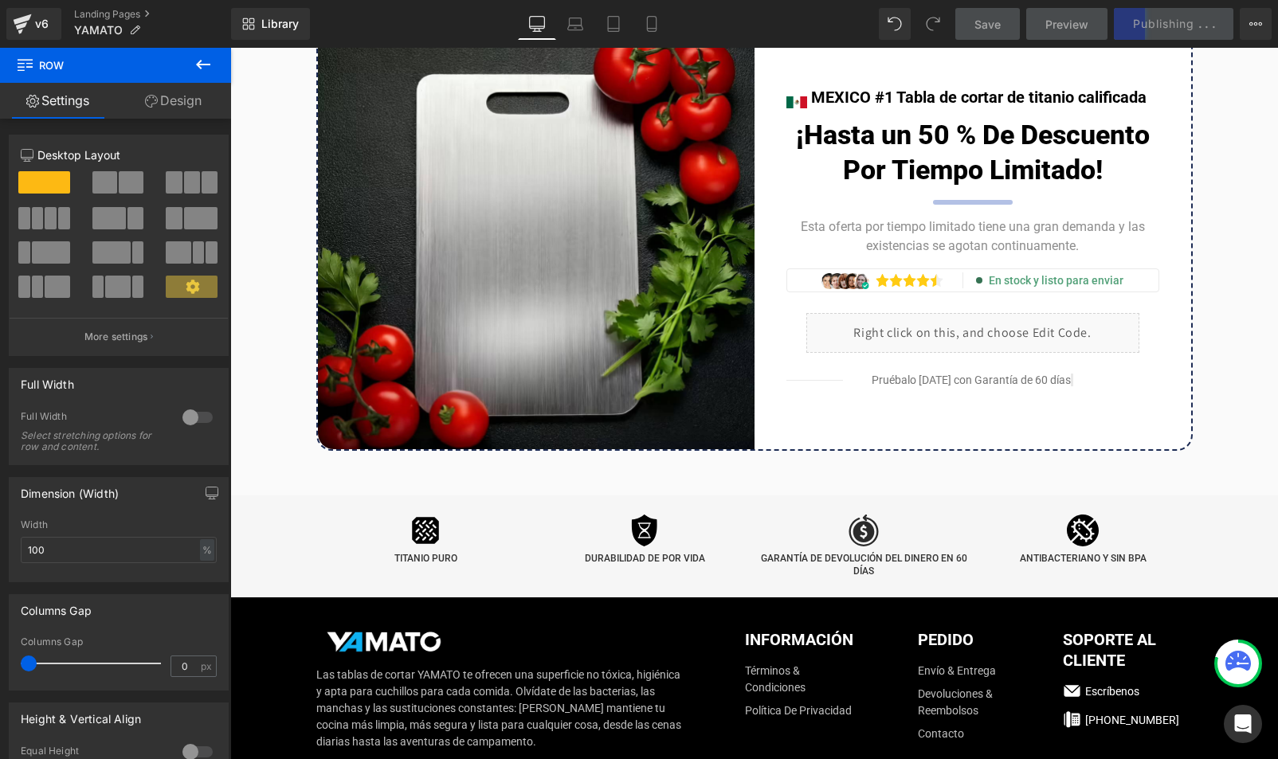
click at [981, 26] on span "Save" at bounding box center [987, 24] width 26 height 17
click at [964, 25] on link "Save" at bounding box center [987, 24] width 65 height 32
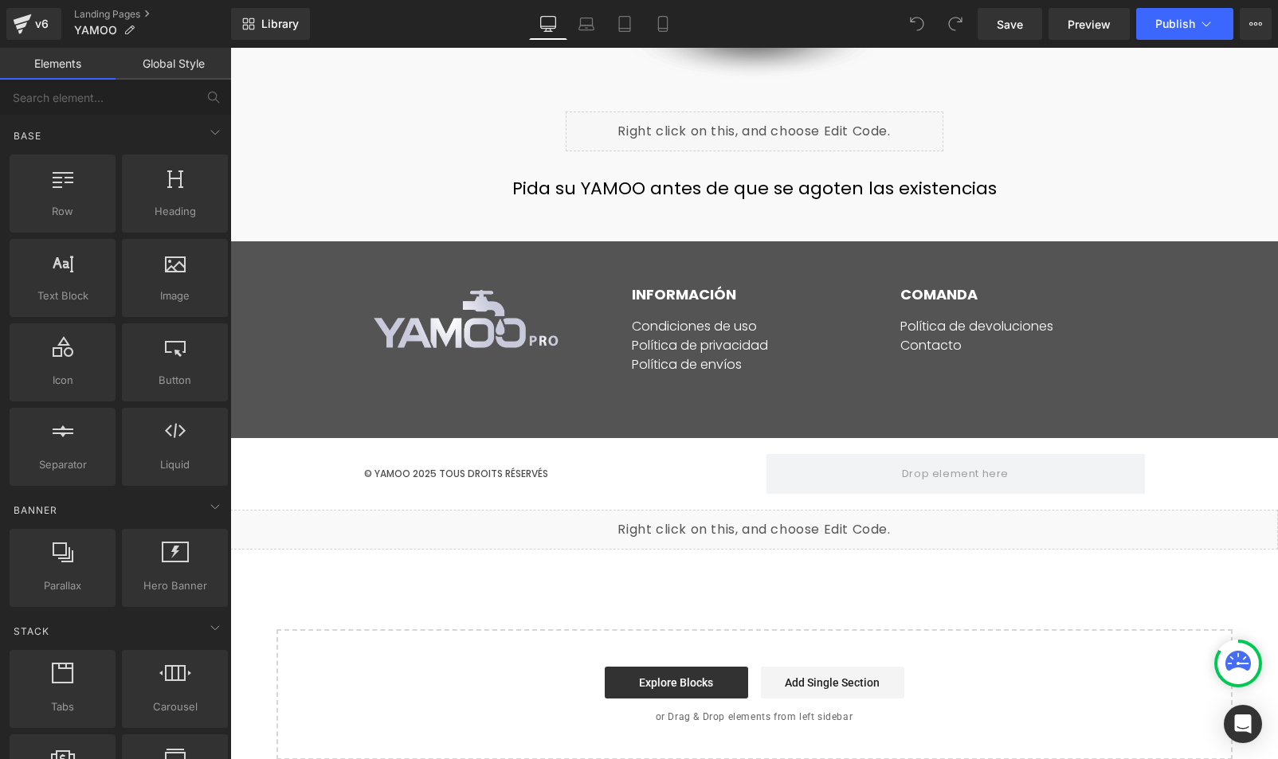
scroll to position [8966, 0]
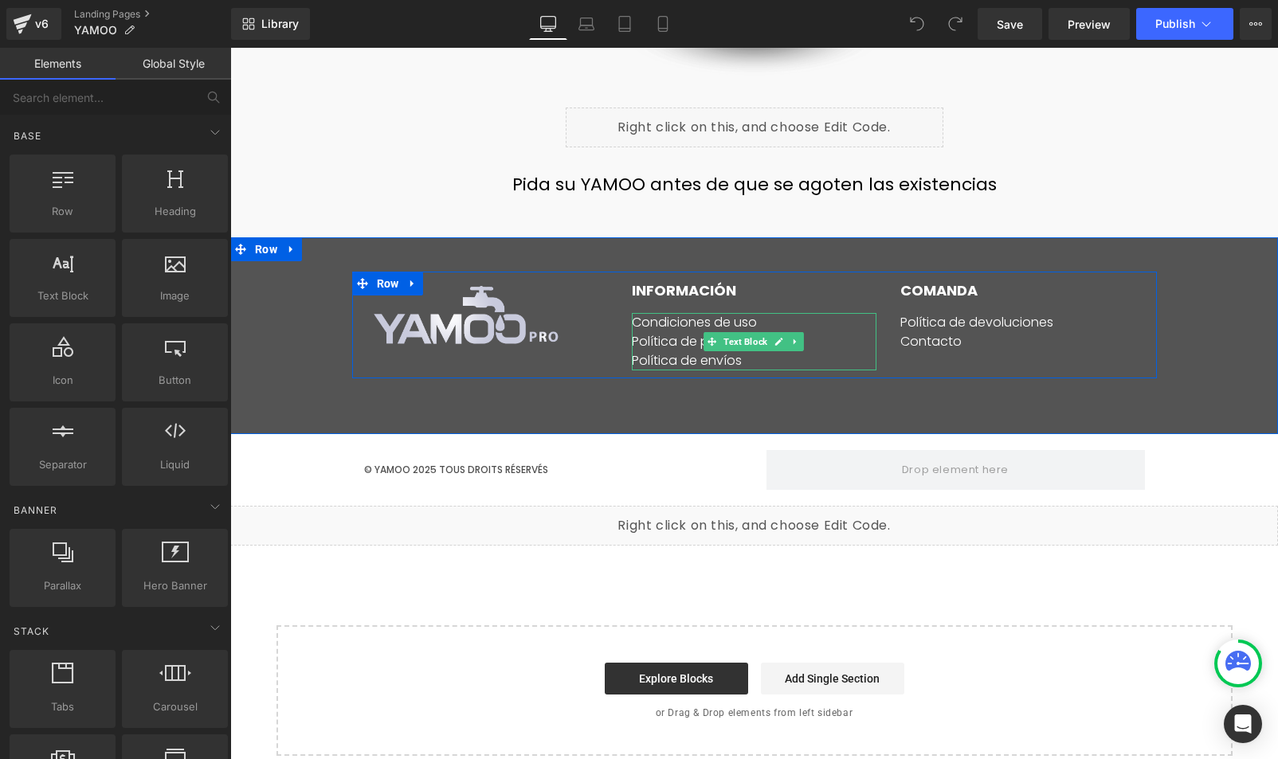
drag, startPoint x: 763, startPoint y: 324, endPoint x: 768, endPoint y: 316, distance: 9.3
click at [771, 332] on link at bounding box center [779, 341] width 17 height 19
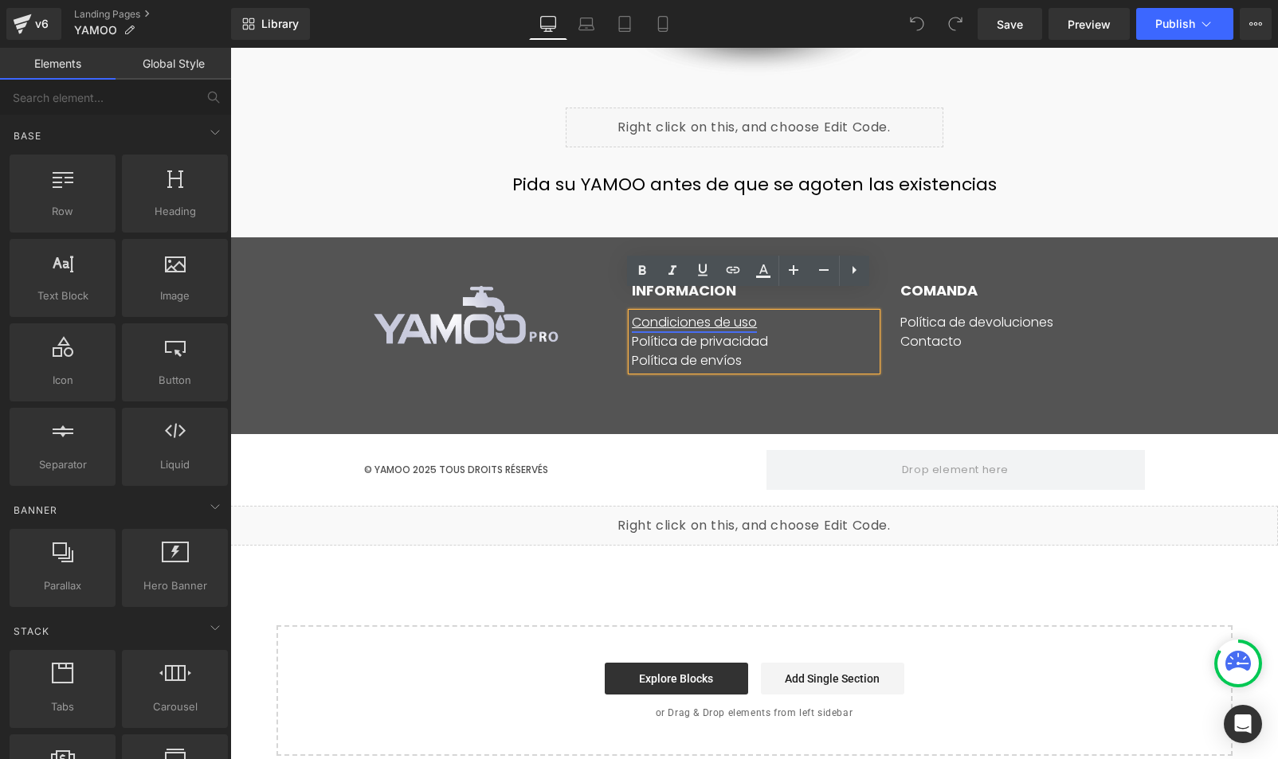
click at [713, 313] on link "Condiciones de uso" at bounding box center [694, 322] width 125 height 18
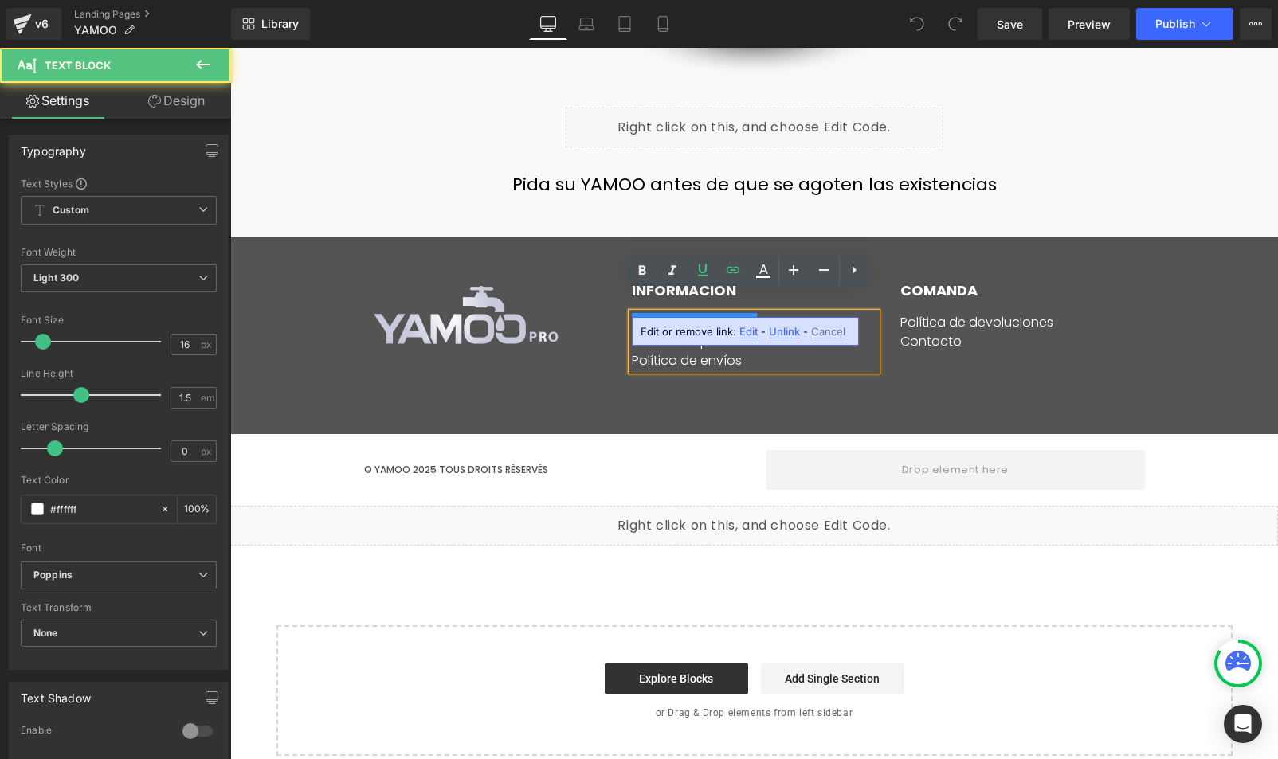
click at [743, 326] on span "Edit" at bounding box center [748, 332] width 18 height 14
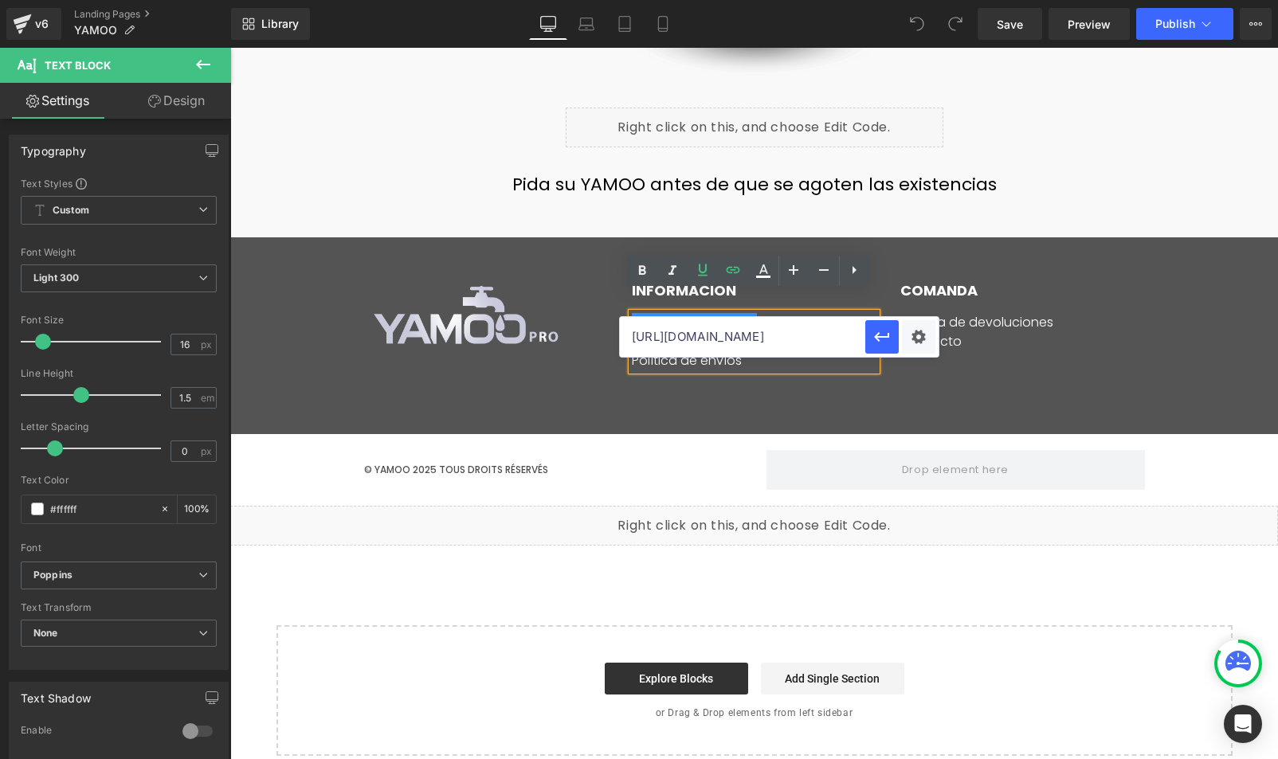
click at [778, 336] on input "http://pl.yamoopro.com/pages/terms-conditions" at bounding box center [742, 337] width 245 height 40
paste input "s://mx.latienda-mx.com/pages/condiciones-generales-de-venta"
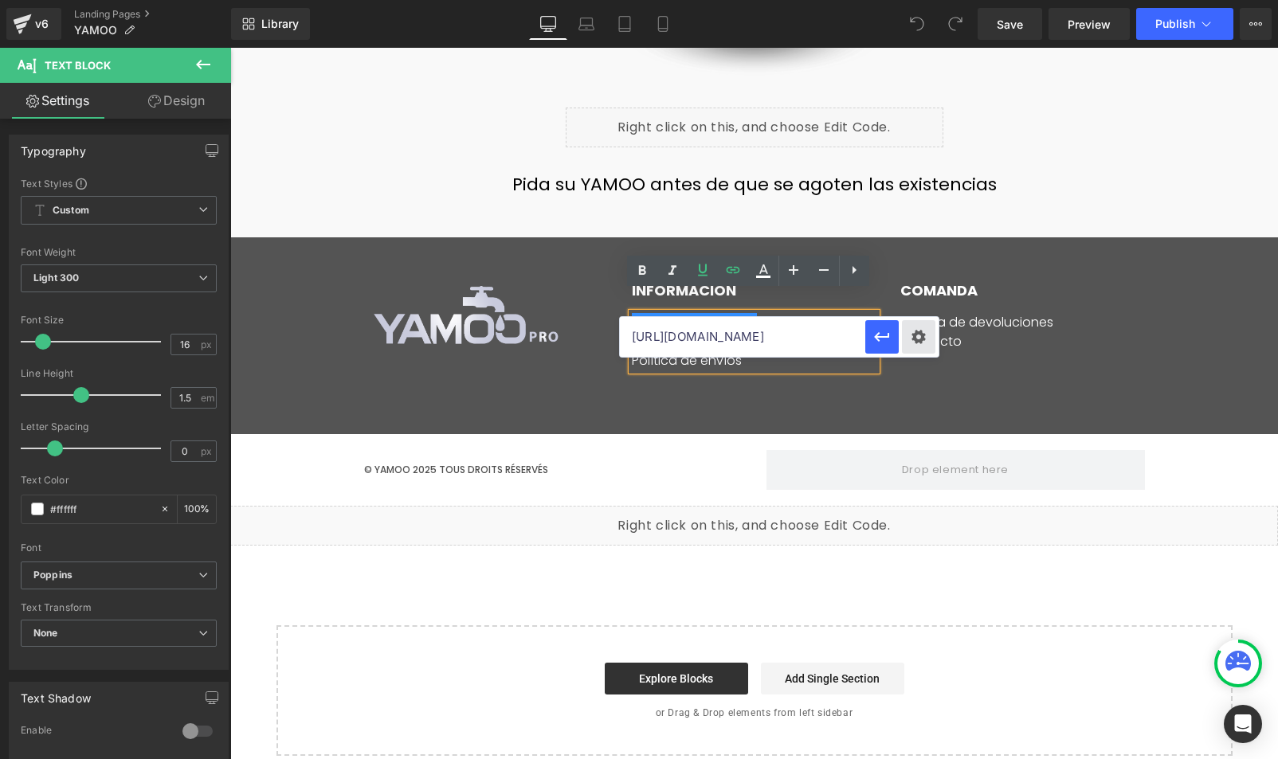
click at [922, 0] on div "Text Color Highlight Color #333333 Edit or remove link: Edit - Unlink - Cancel …" at bounding box center [639, 0] width 1278 height 0
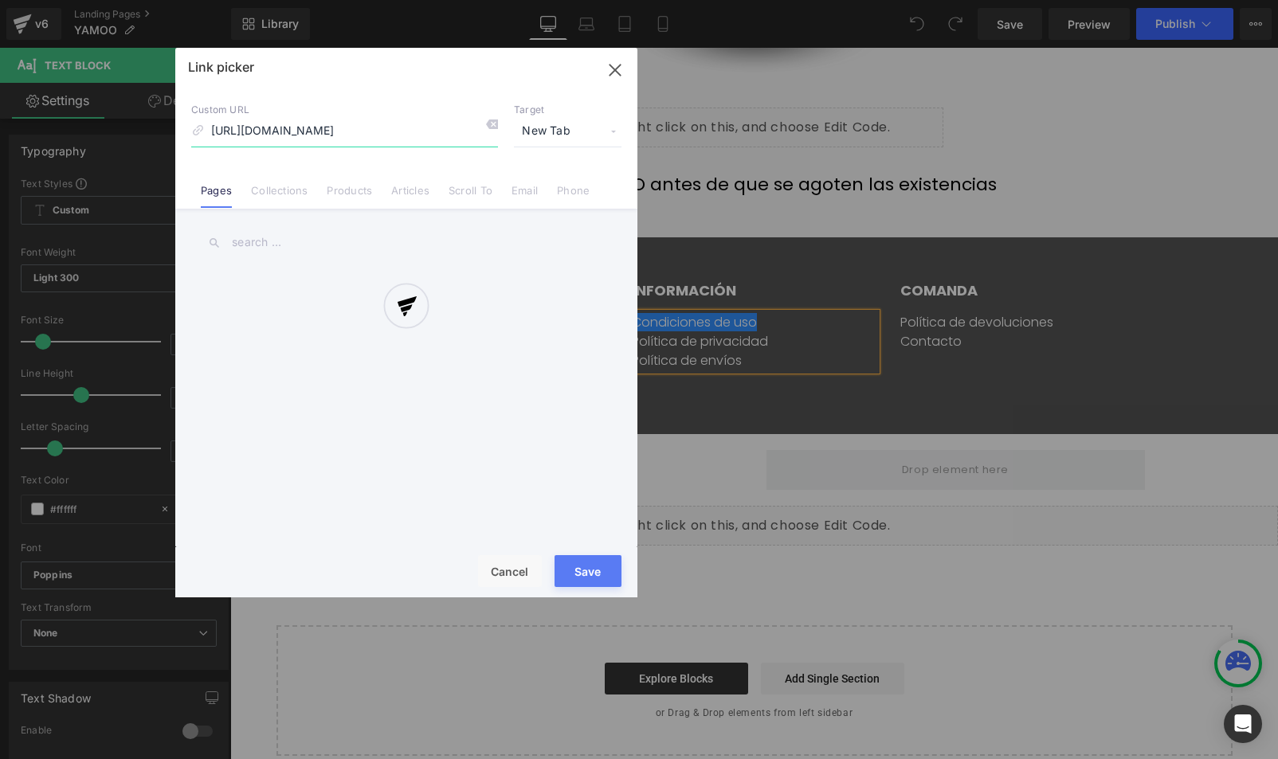
scroll to position [0, 81]
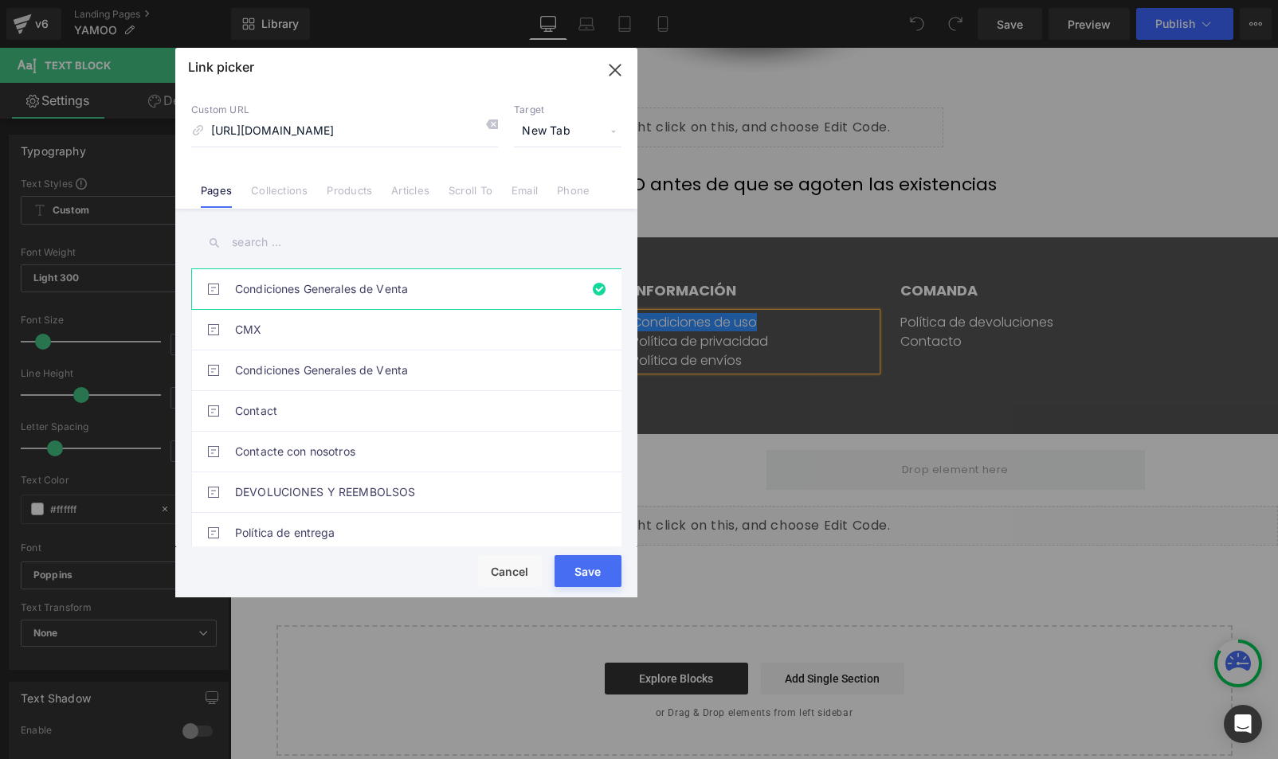
click at [596, 572] on button "Save" at bounding box center [588, 571] width 67 height 32
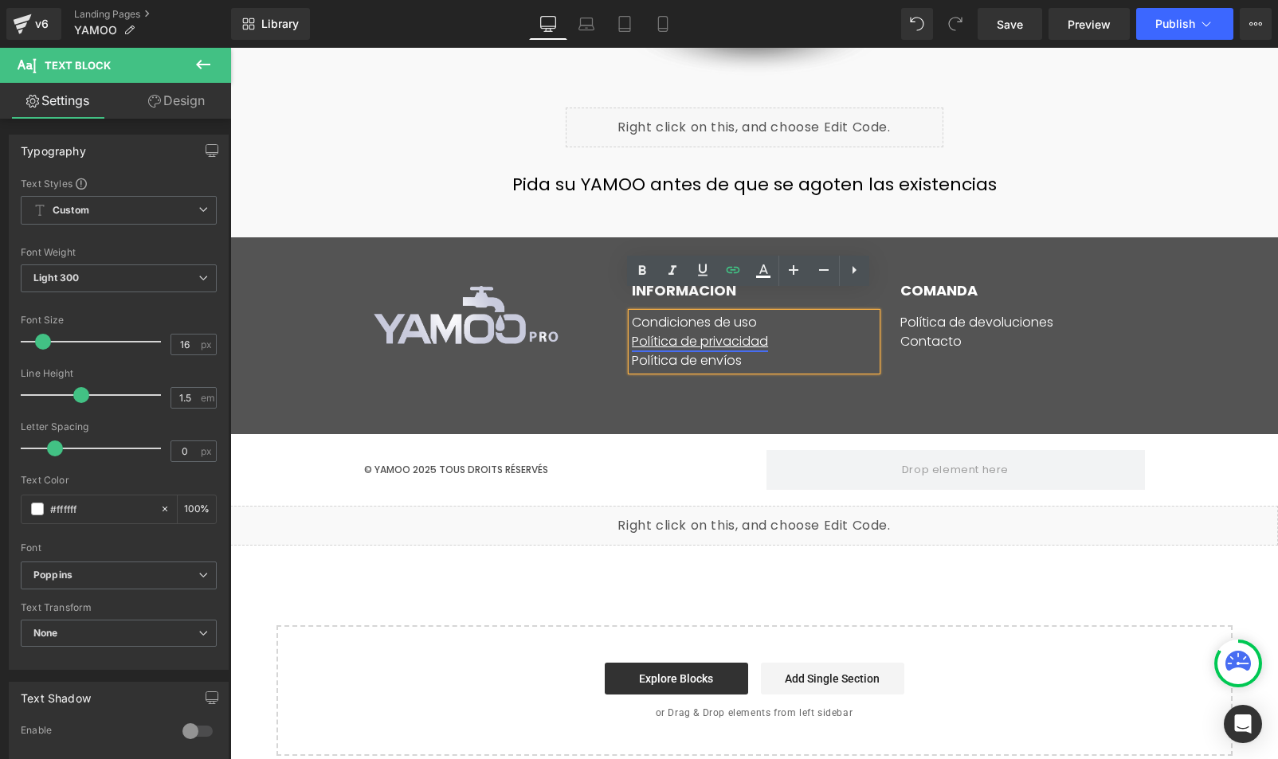
click at [729, 332] on link "Política de privacidad" at bounding box center [700, 341] width 136 height 18
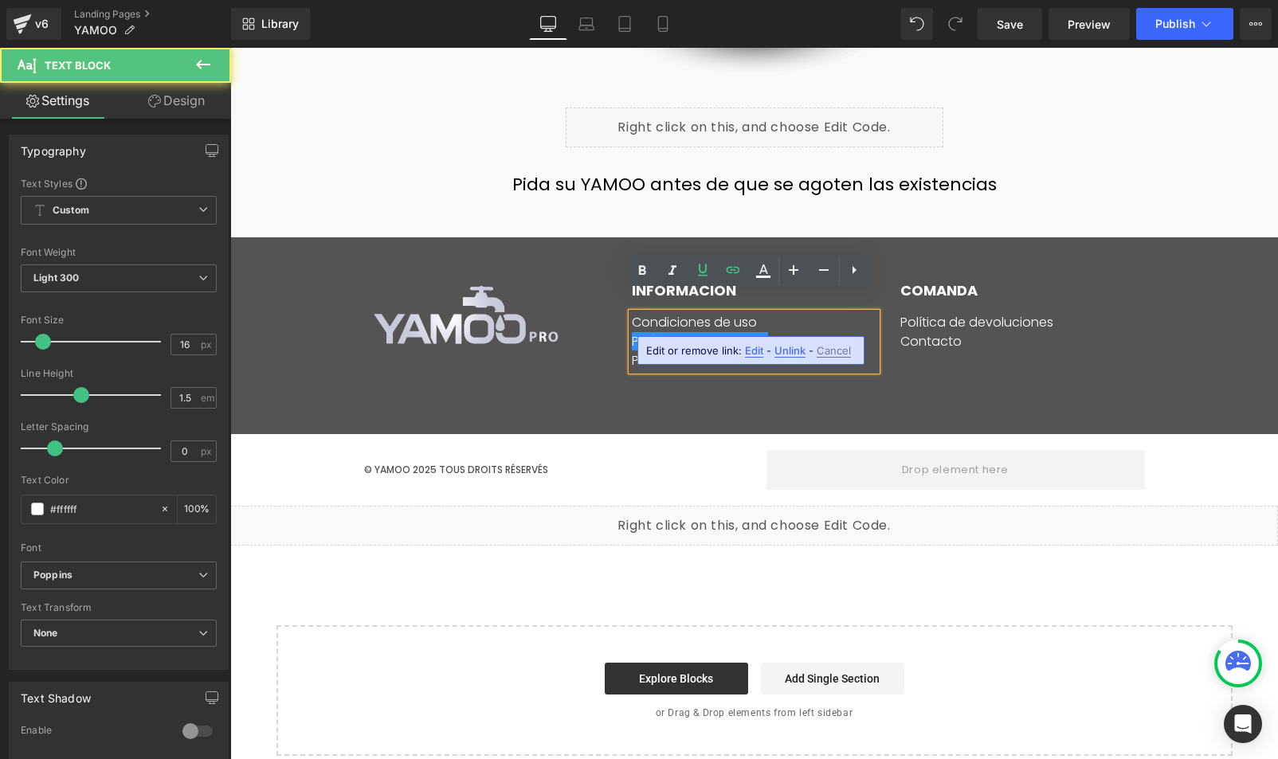
click at [756, 353] on span "Edit" at bounding box center [754, 351] width 18 height 14
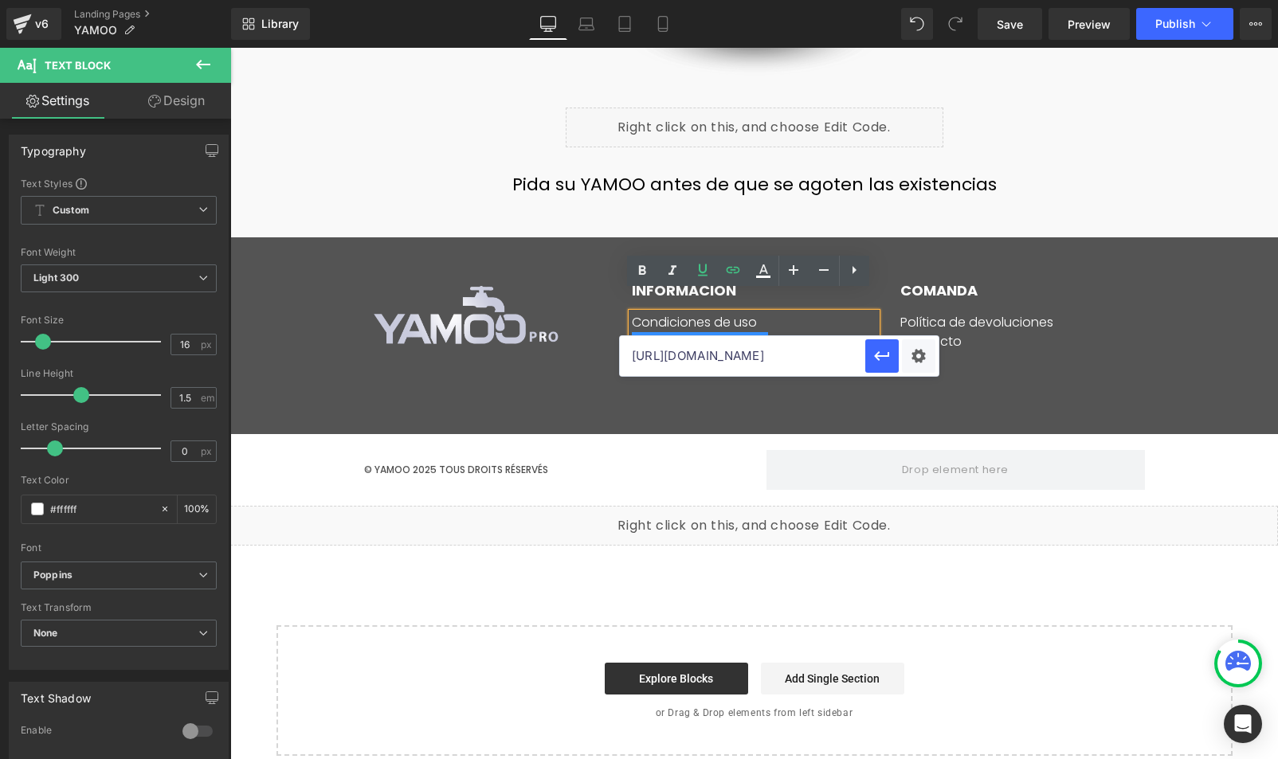
click at [743, 353] on input "[URL][DOMAIN_NAME]" at bounding box center [742, 356] width 245 height 40
paste input "s://mx.latienda-mx.com/pages/politica-de-privacidad"
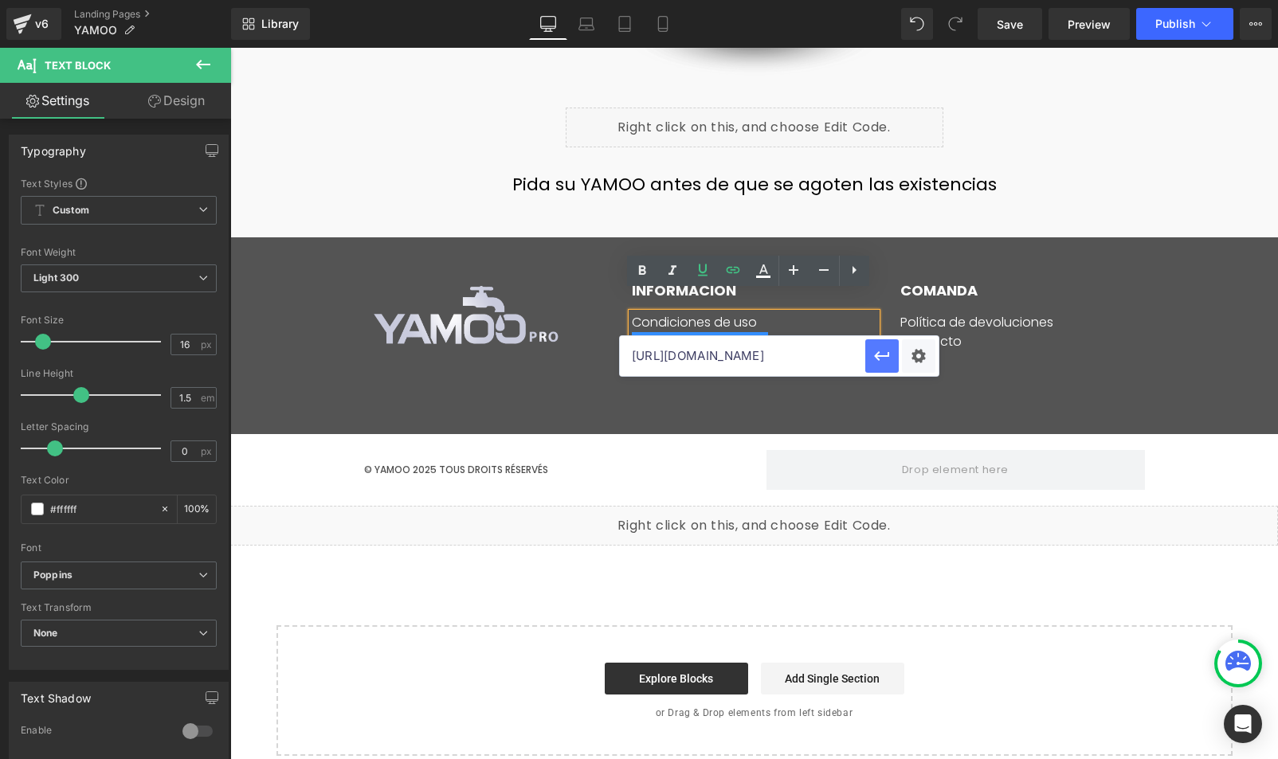
click at [883, 355] on icon "button" at bounding box center [882, 356] width 19 height 19
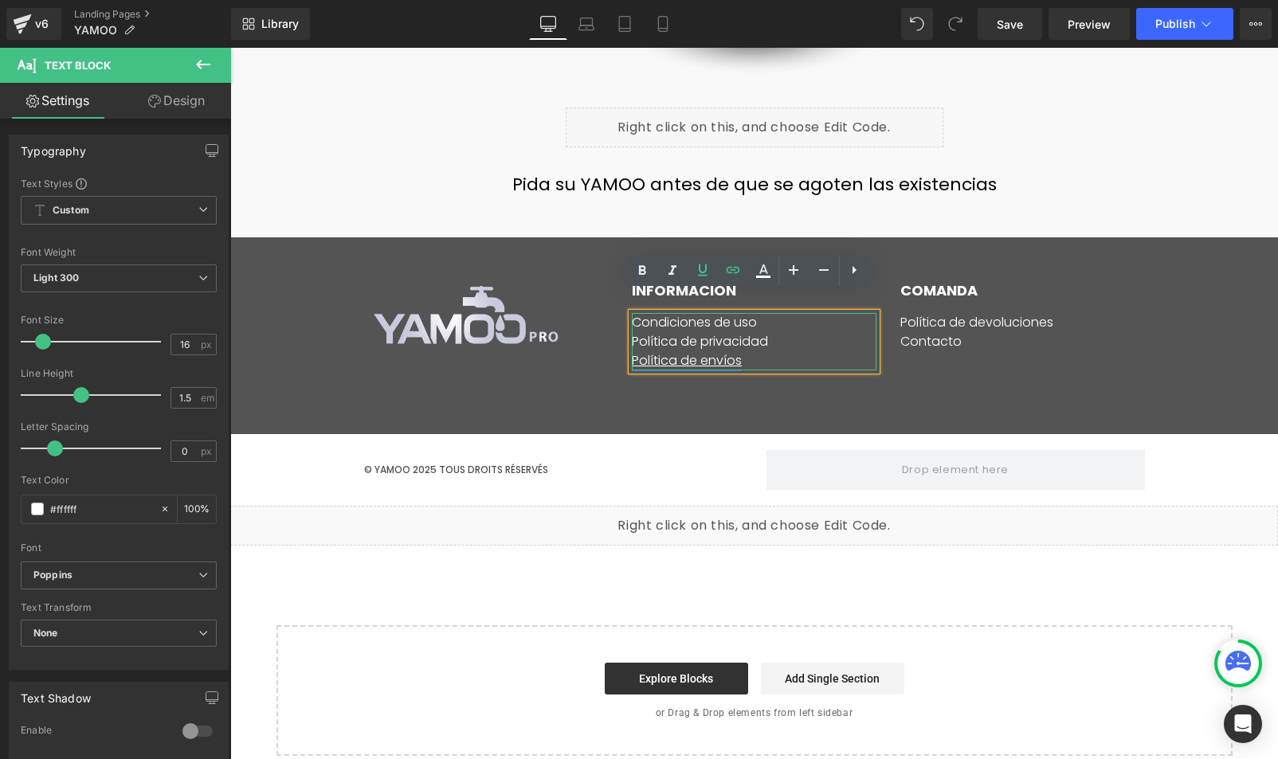
click at [688, 351] on link "Política de envíos" at bounding box center [687, 360] width 110 height 18
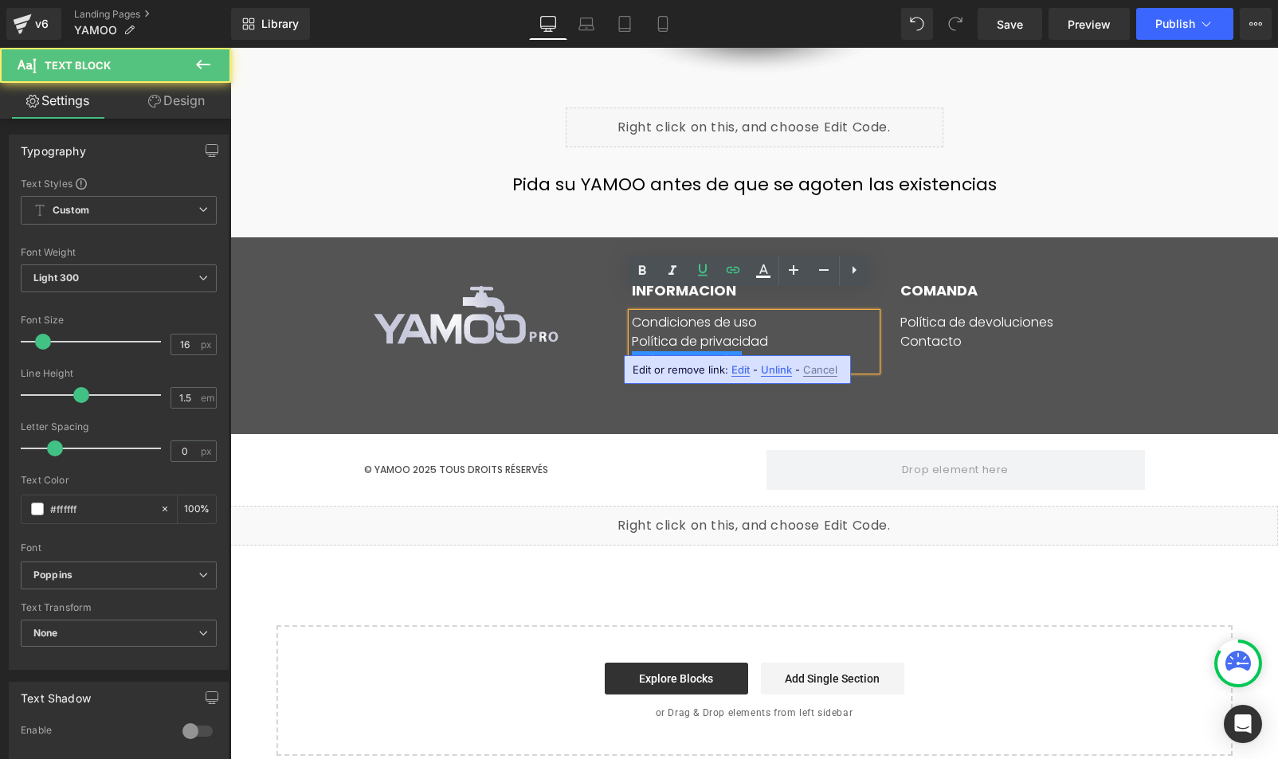
click at [739, 372] on span "Edit" at bounding box center [740, 370] width 18 height 14
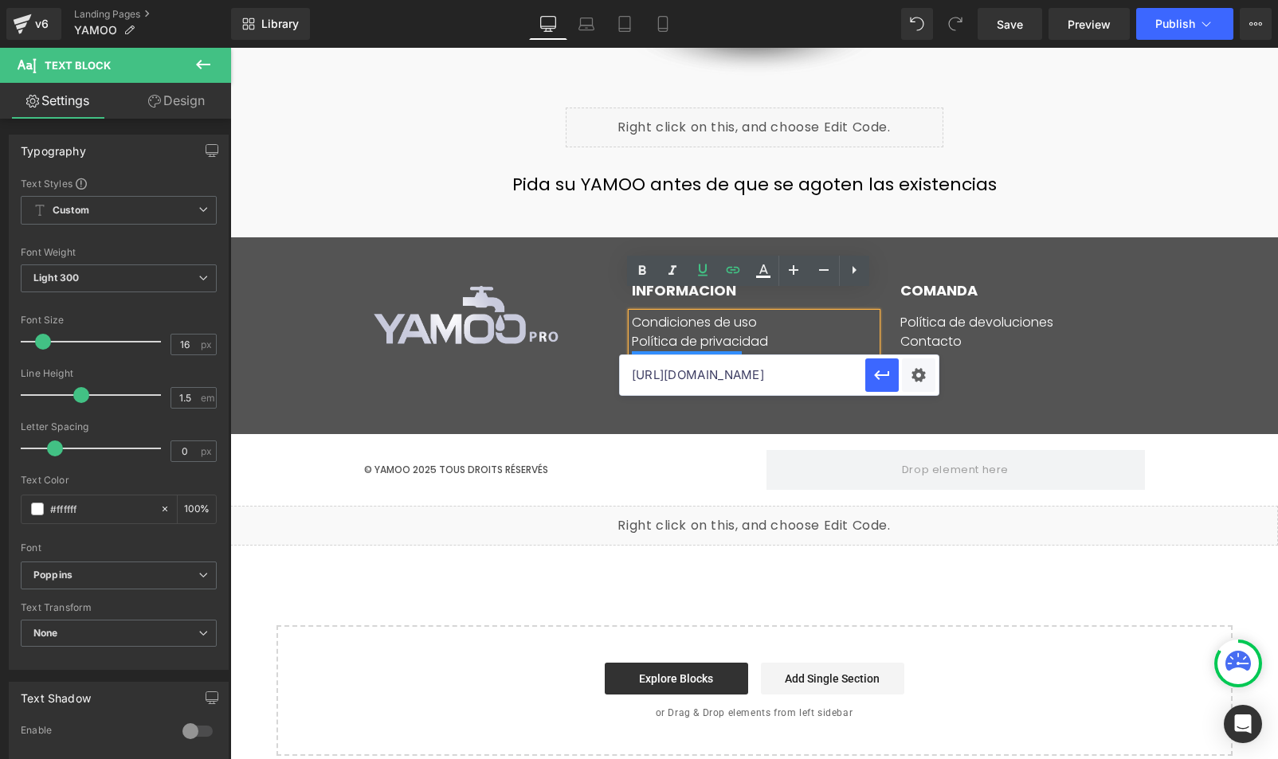
click at [718, 378] on input "[URL][DOMAIN_NAME]" at bounding box center [742, 375] width 245 height 40
paste input "[DOMAIN_NAME][URL]"
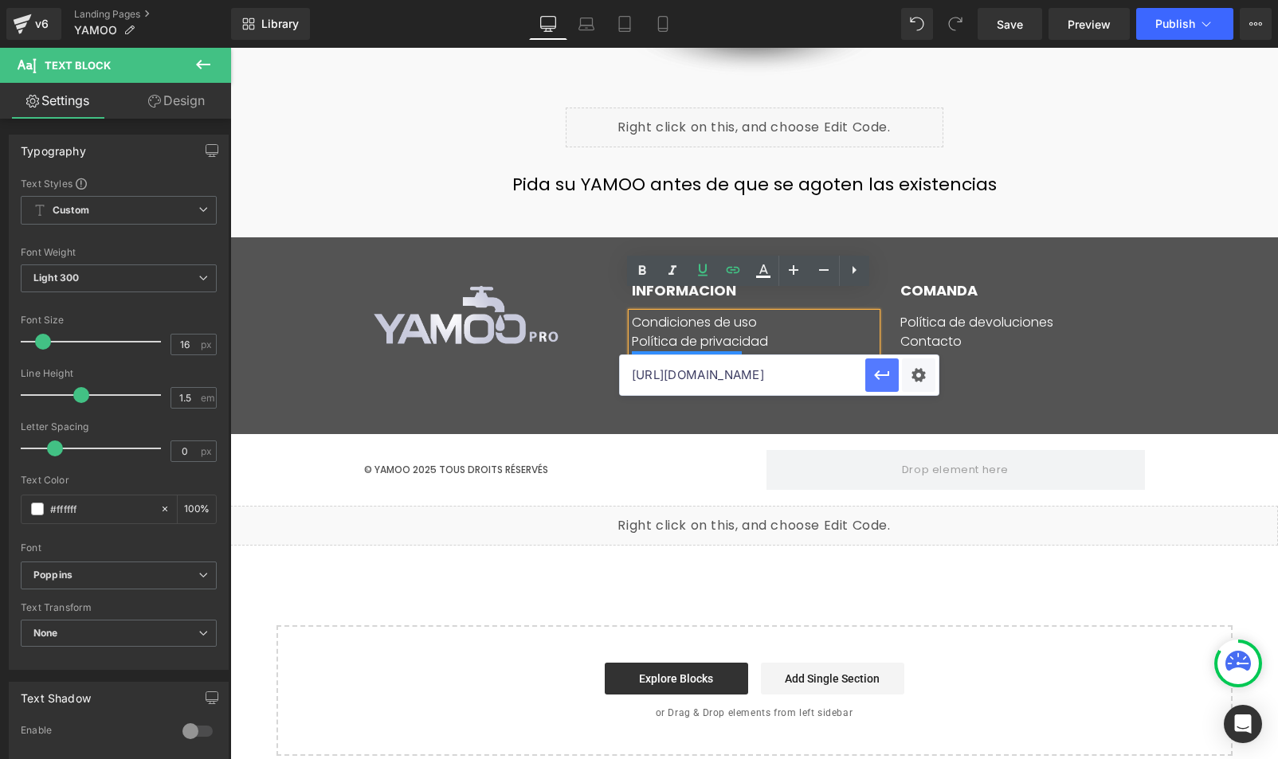
click at [878, 378] on icon "button" at bounding box center [881, 376] width 15 height 10
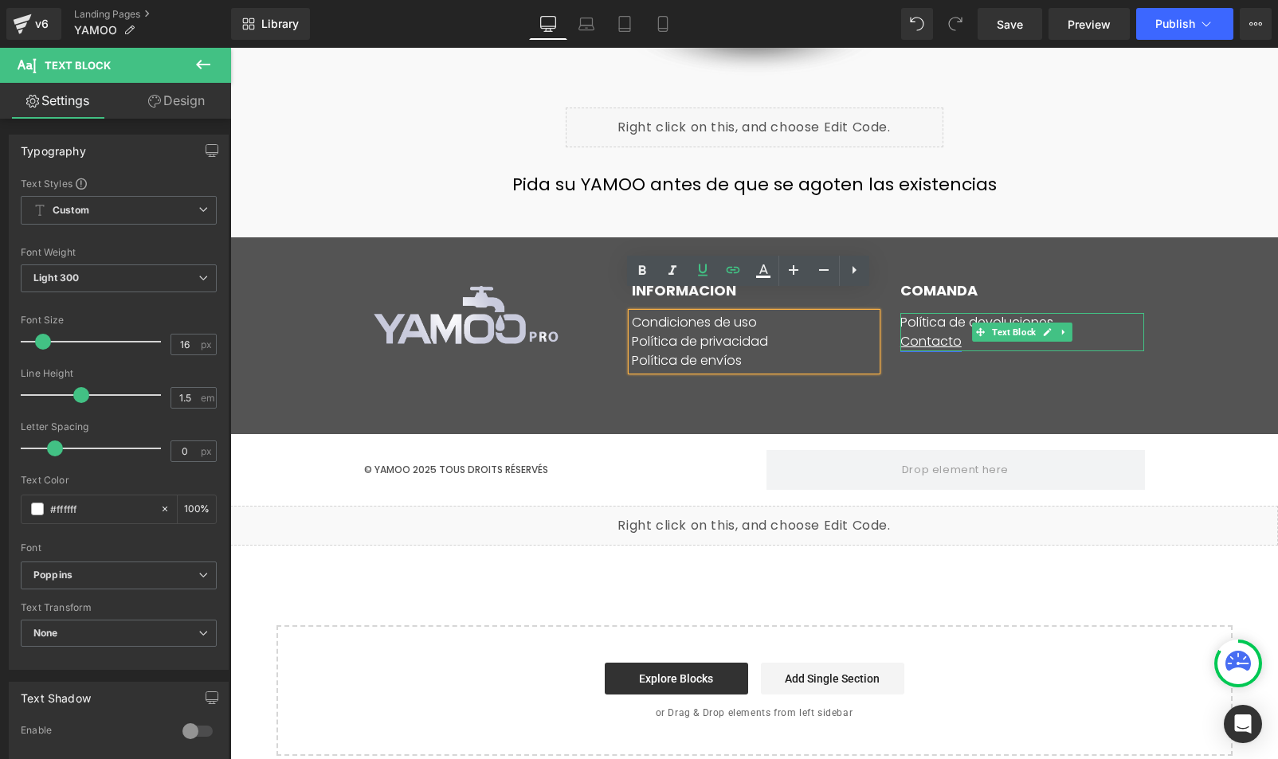
click at [940, 332] on link "Contacto" at bounding box center [930, 341] width 61 height 18
click at [1043, 327] on icon at bounding box center [1047, 332] width 9 height 10
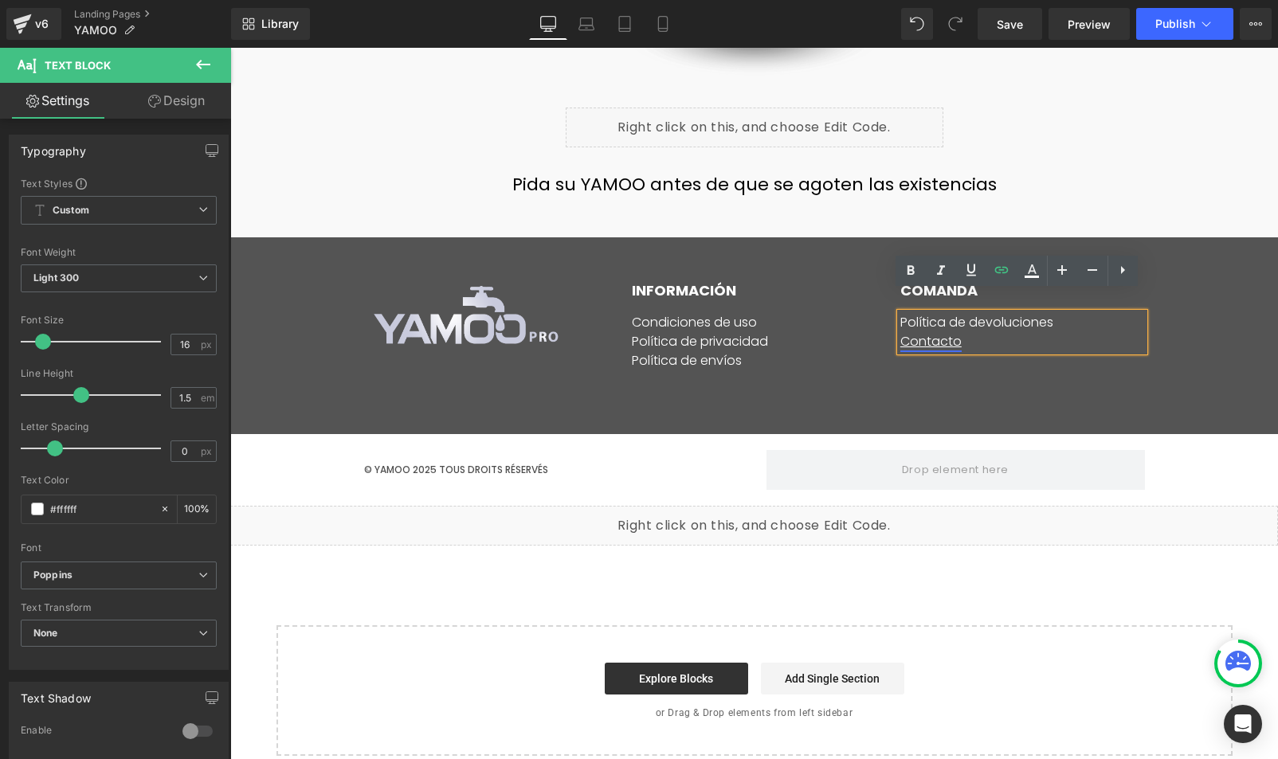
click at [927, 332] on link "Contacto" at bounding box center [930, 341] width 61 height 18
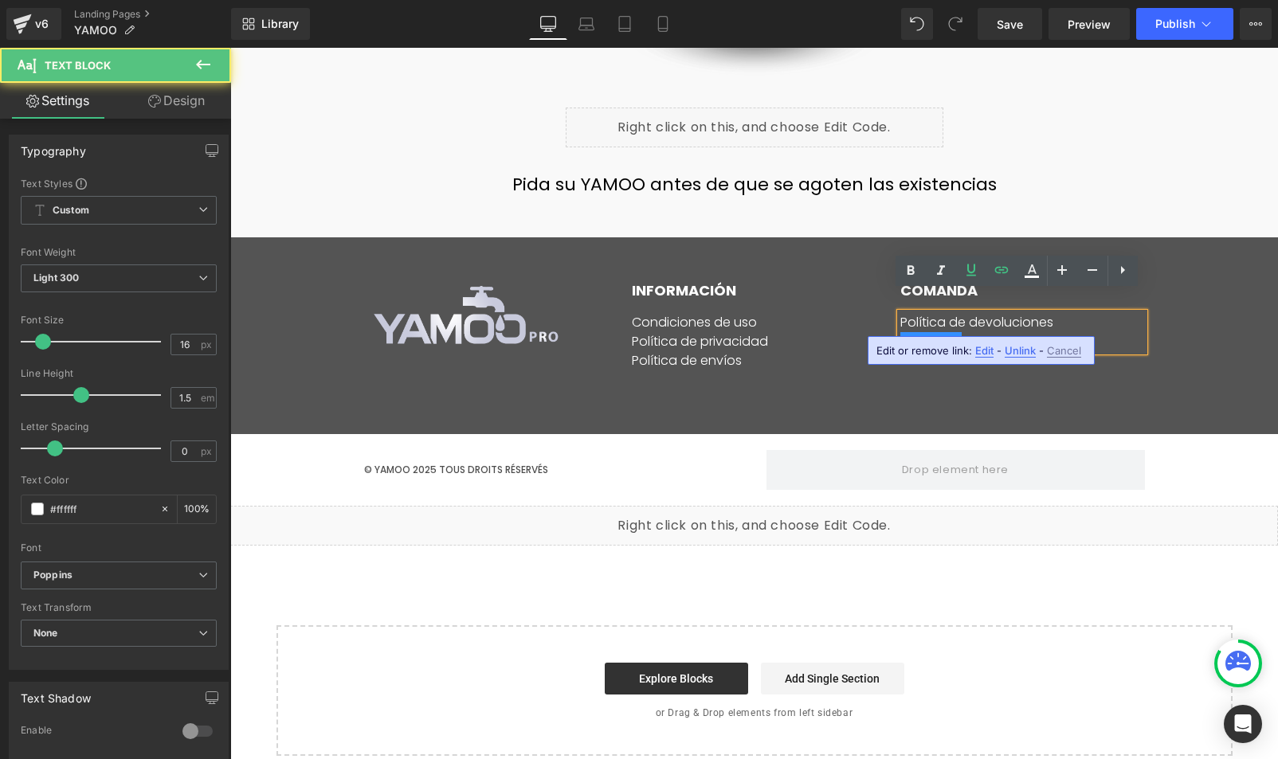
click at [984, 351] on span "Edit" at bounding box center [984, 351] width 18 height 14
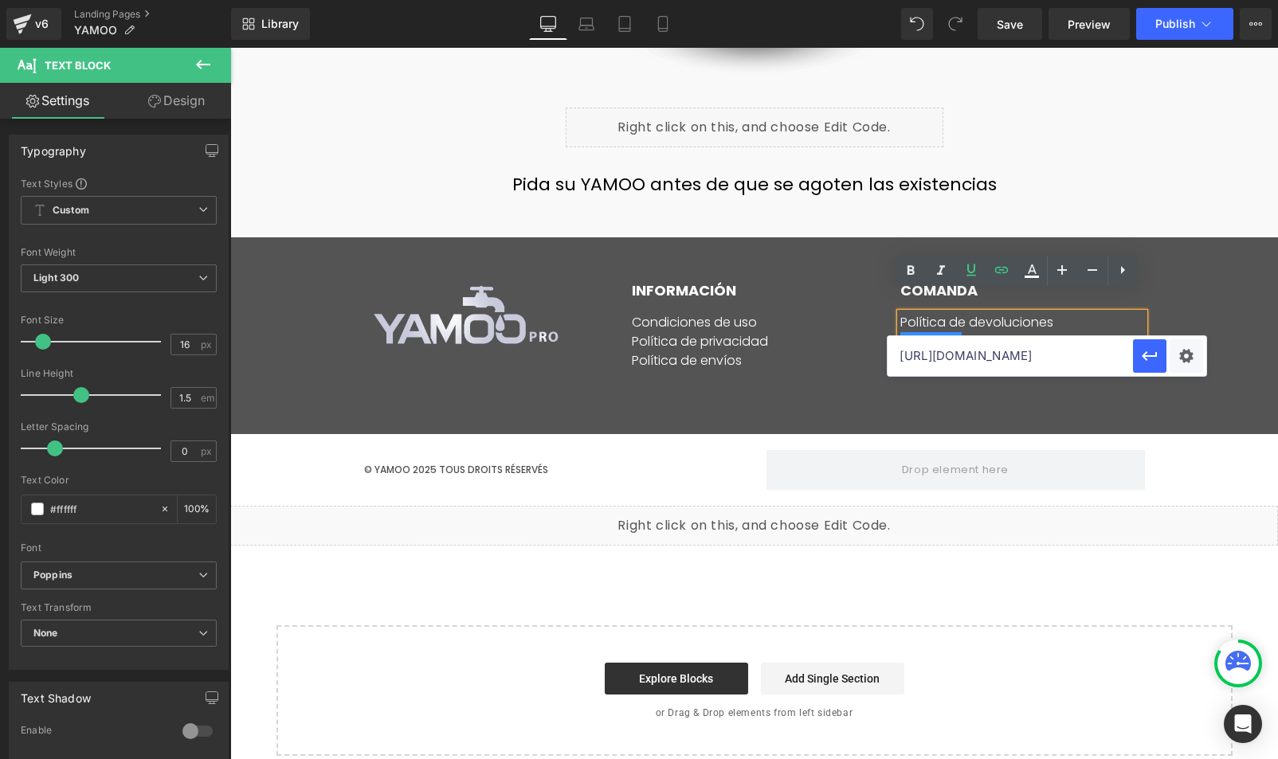
click at [966, 355] on input "[URL][DOMAIN_NAME]" at bounding box center [1010, 356] width 245 height 40
paste input "[DOMAIN_NAME][URL]"
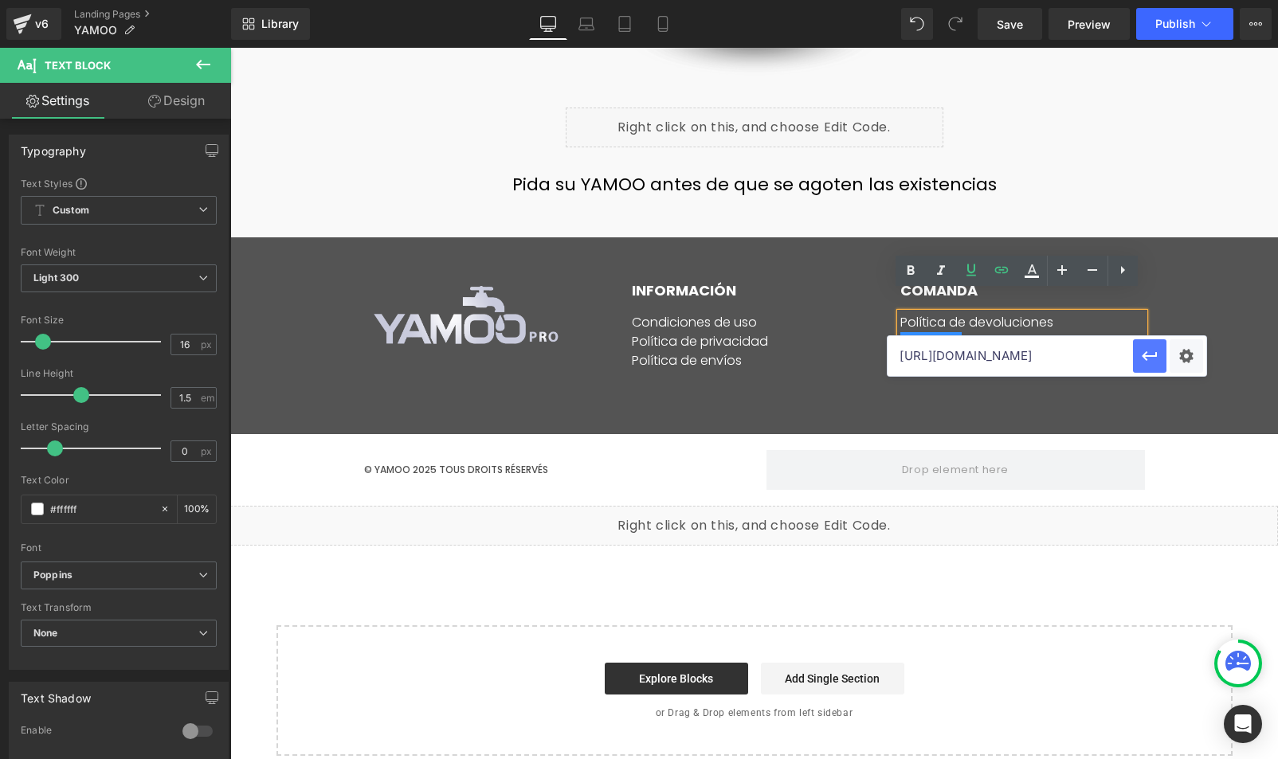
click at [1159, 357] on icon "button" at bounding box center [1149, 356] width 19 height 19
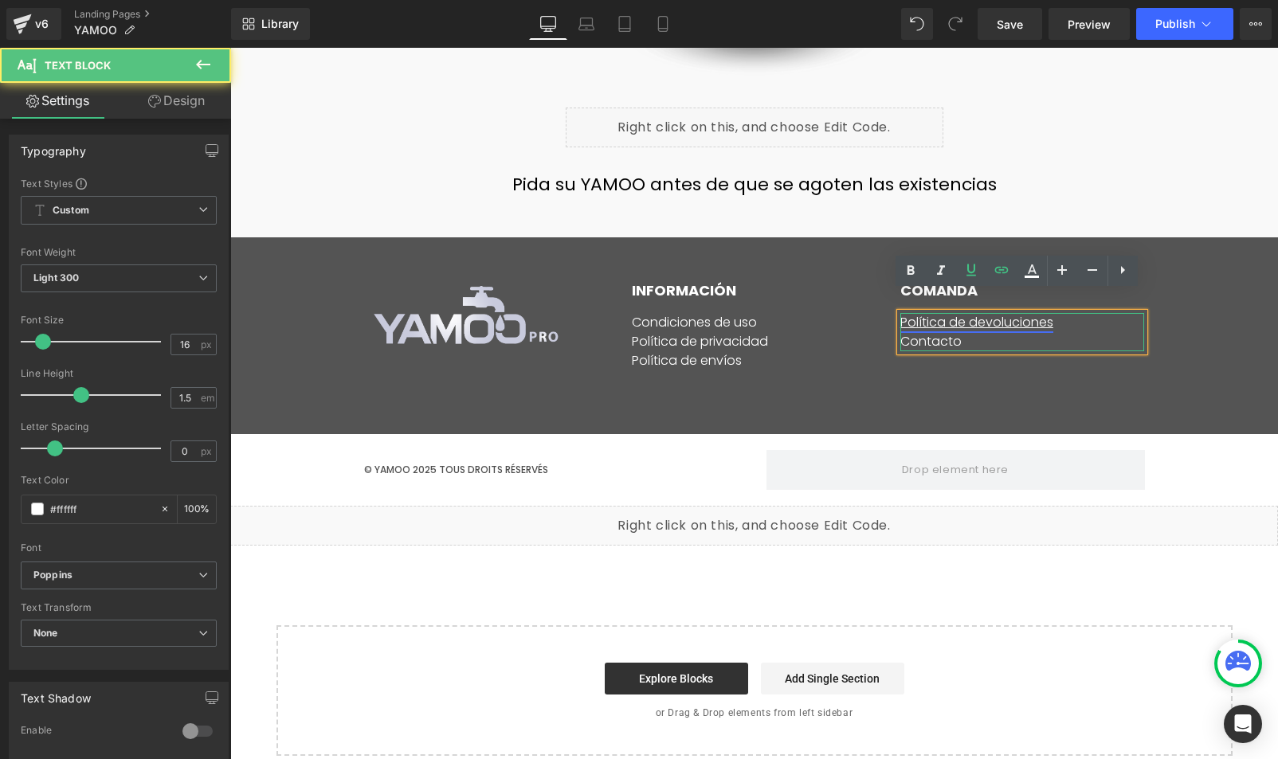
click at [989, 313] on link "Política de devoluciones" at bounding box center [976, 322] width 153 height 18
click at [1029, 335] on span "Edit" at bounding box center [1031, 332] width 18 height 14
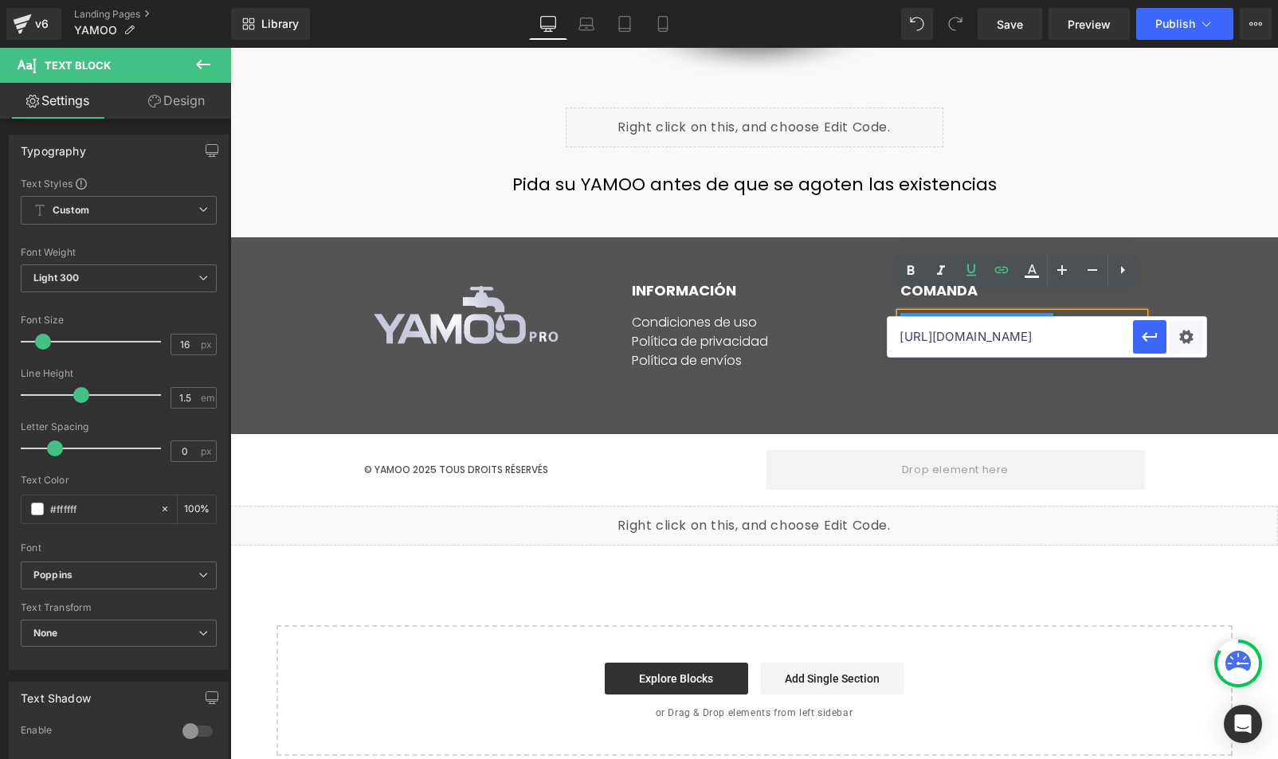
click at [925, 343] on input "[URL][DOMAIN_NAME]" at bounding box center [1010, 337] width 245 height 40
paste input "[DOMAIN_NAME][URL]"
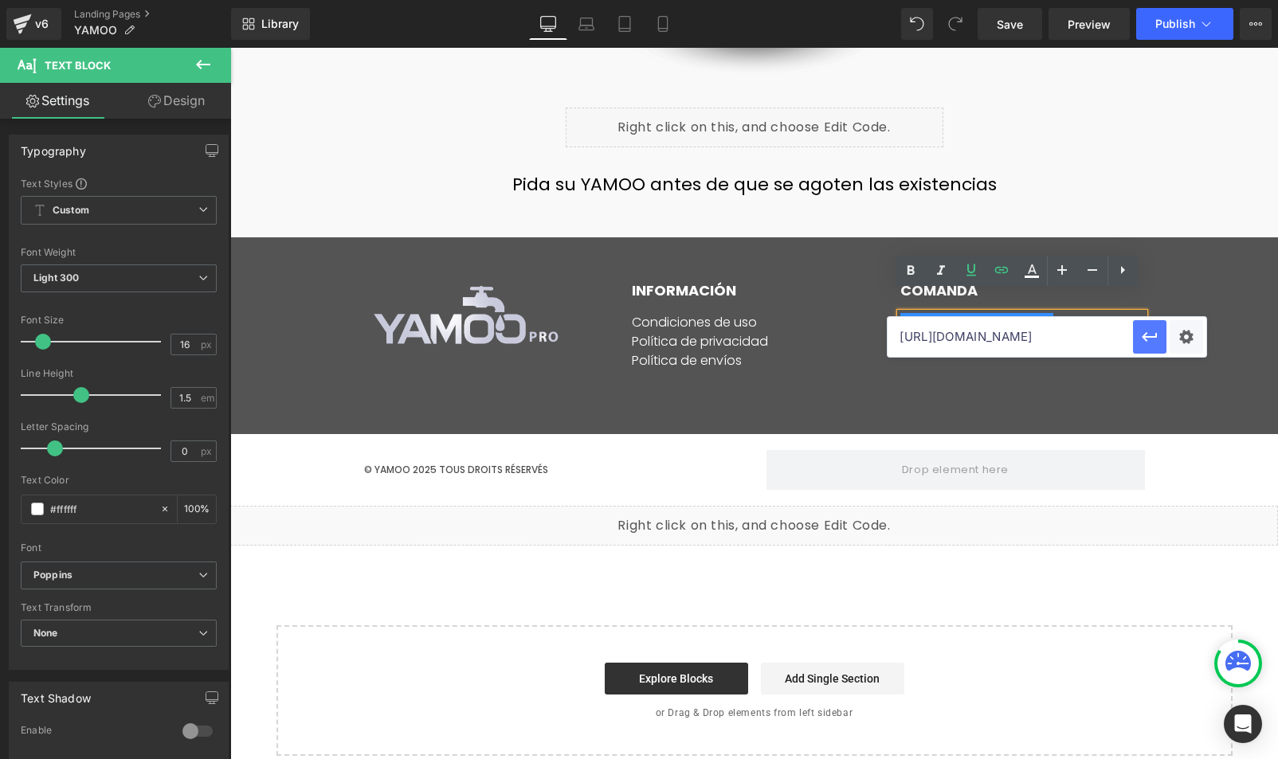
type input "[URL][DOMAIN_NAME]"
click at [1151, 340] on icon "button" at bounding box center [1149, 336] width 19 height 19
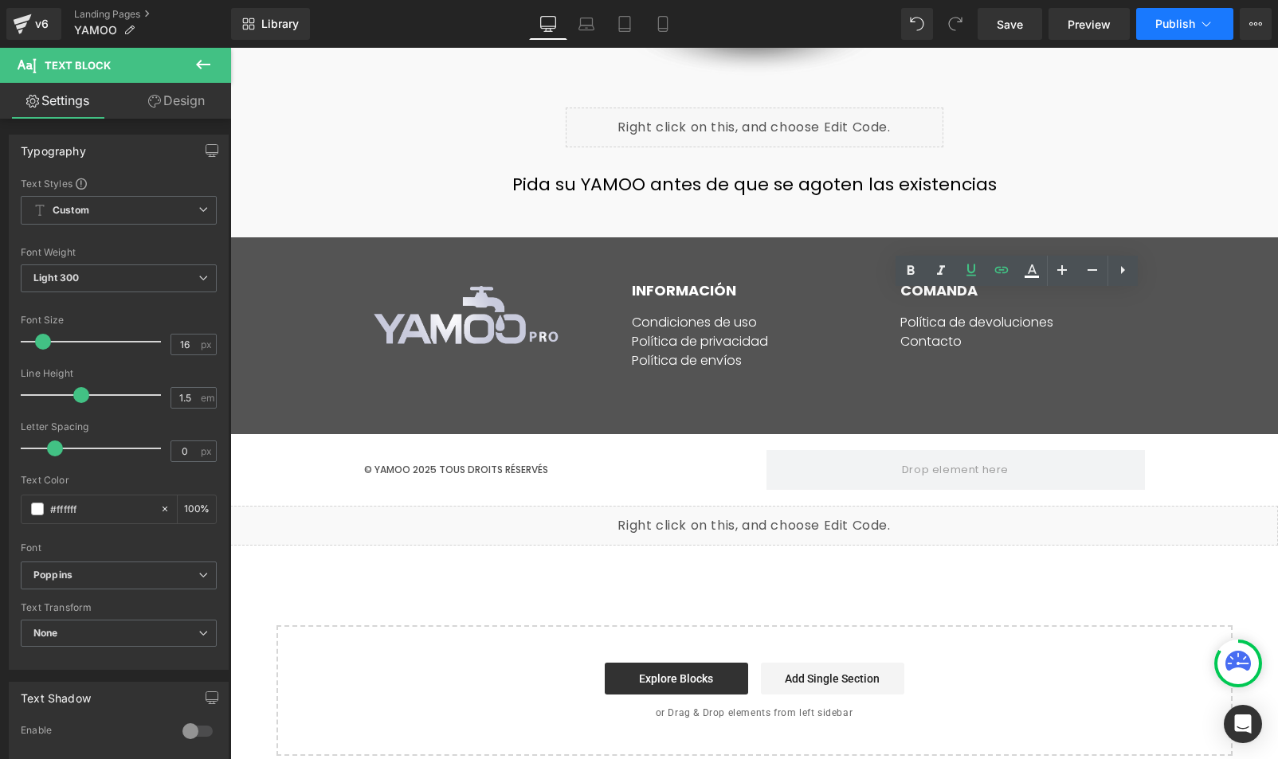
click at [1186, 19] on span "Publish" at bounding box center [1175, 24] width 40 height 13
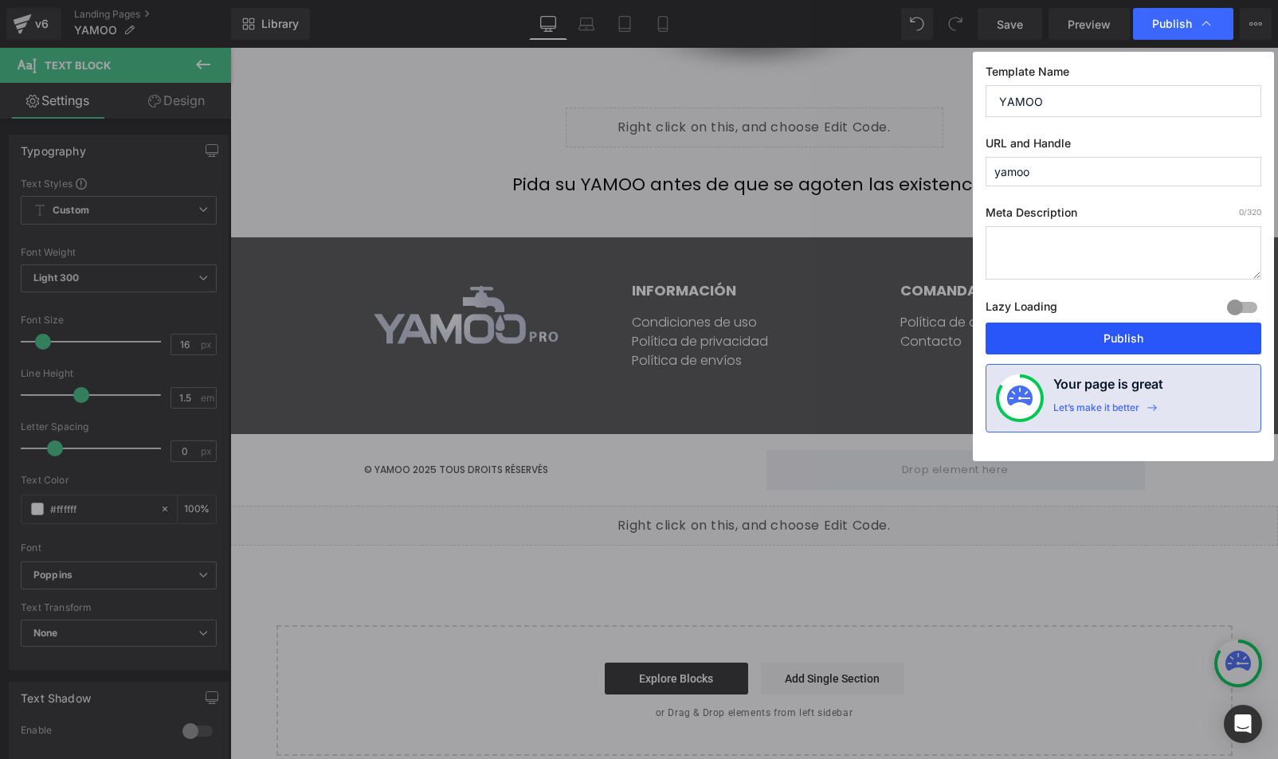
drag, startPoint x: 1111, startPoint y: 330, endPoint x: 919, endPoint y: 344, distance: 192.6
click at [1111, 330] on button "Publish" at bounding box center [1124, 339] width 276 height 32
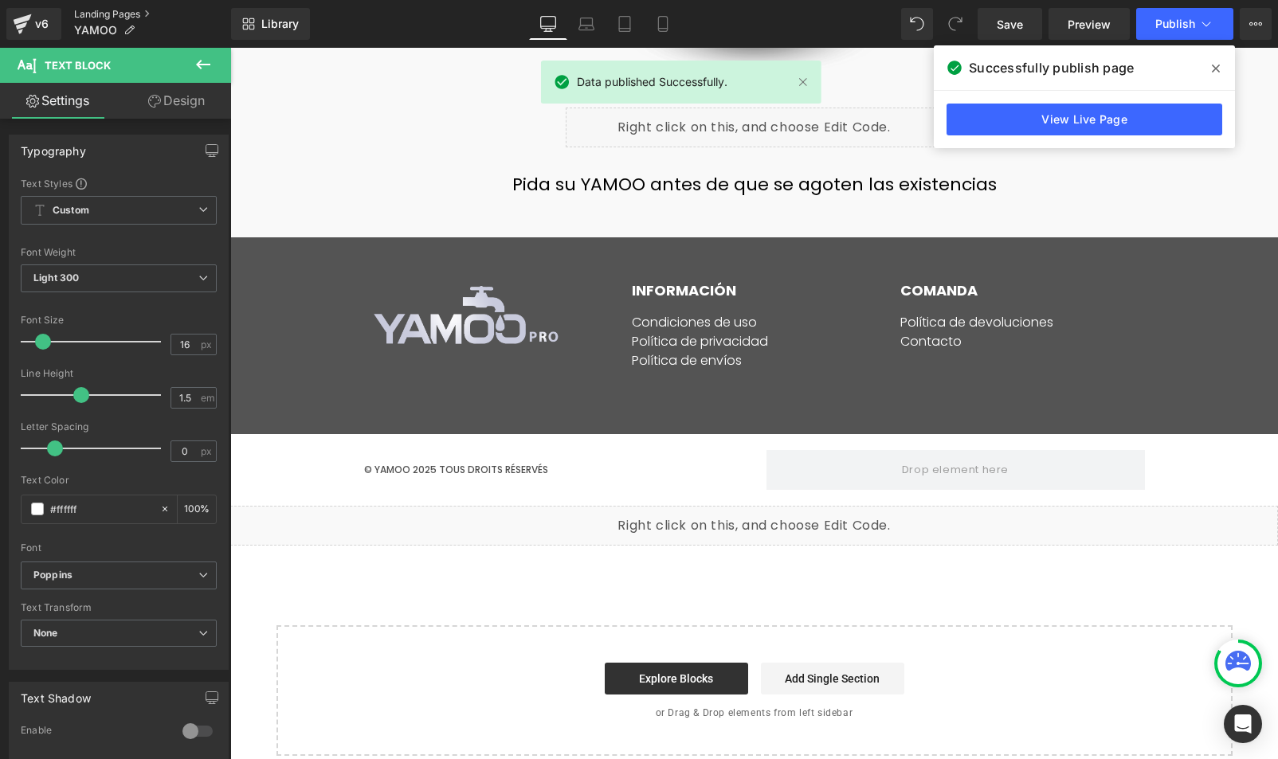
click at [96, 13] on link "Landing Pages" at bounding box center [152, 14] width 157 height 13
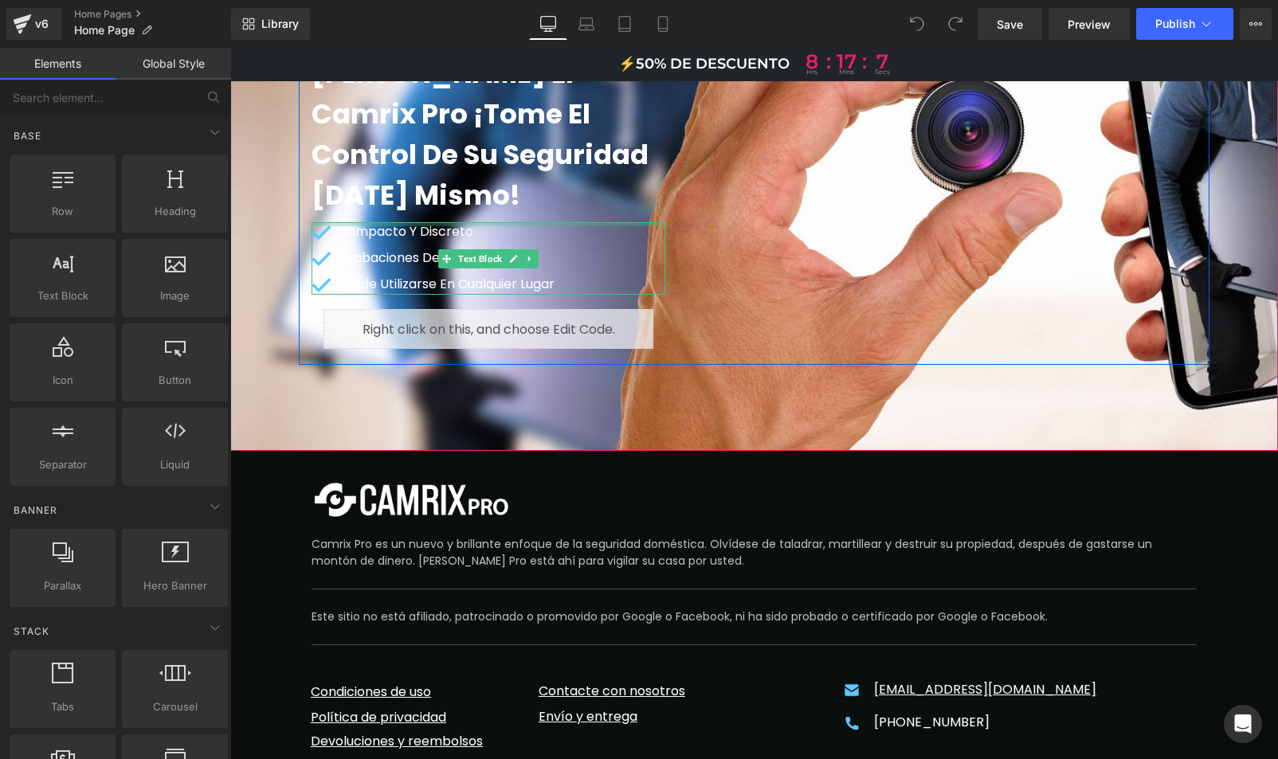
scroll to position [9566, 0]
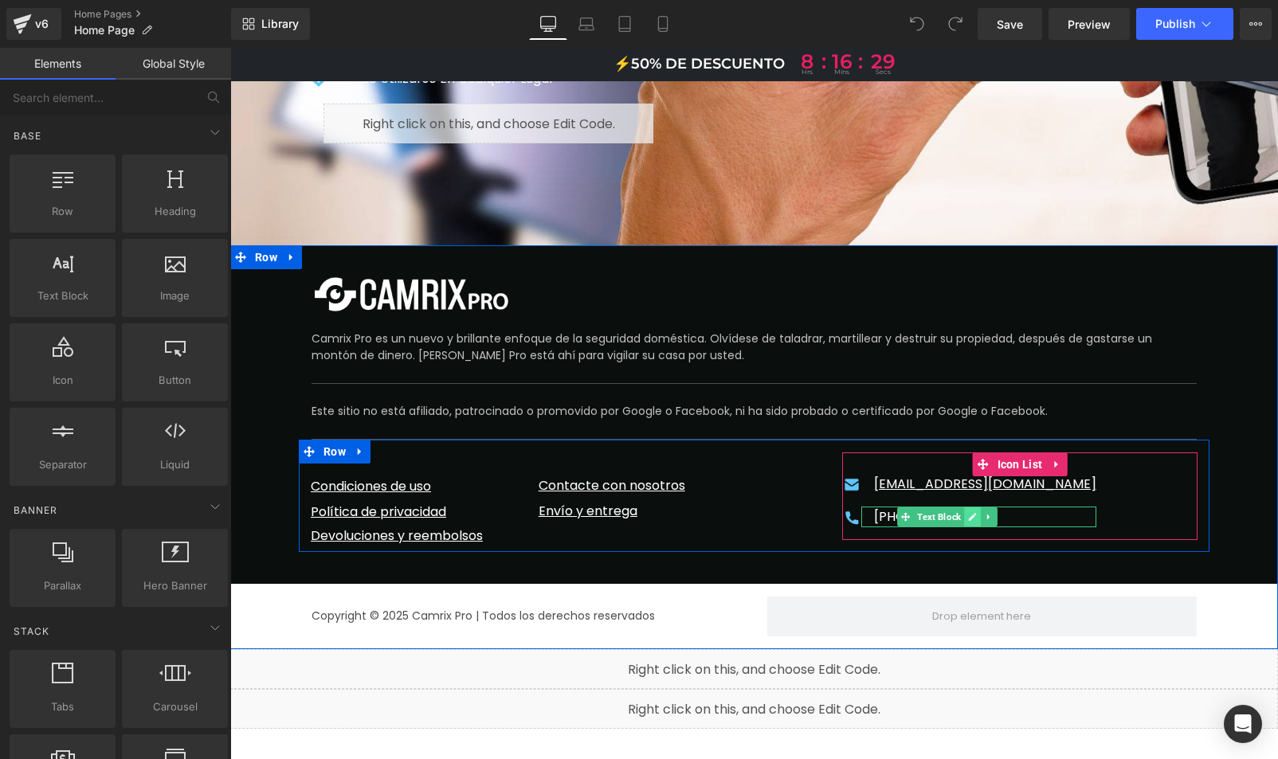
click at [970, 512] on icon at bounding box center [972, 517] width 9 height 10
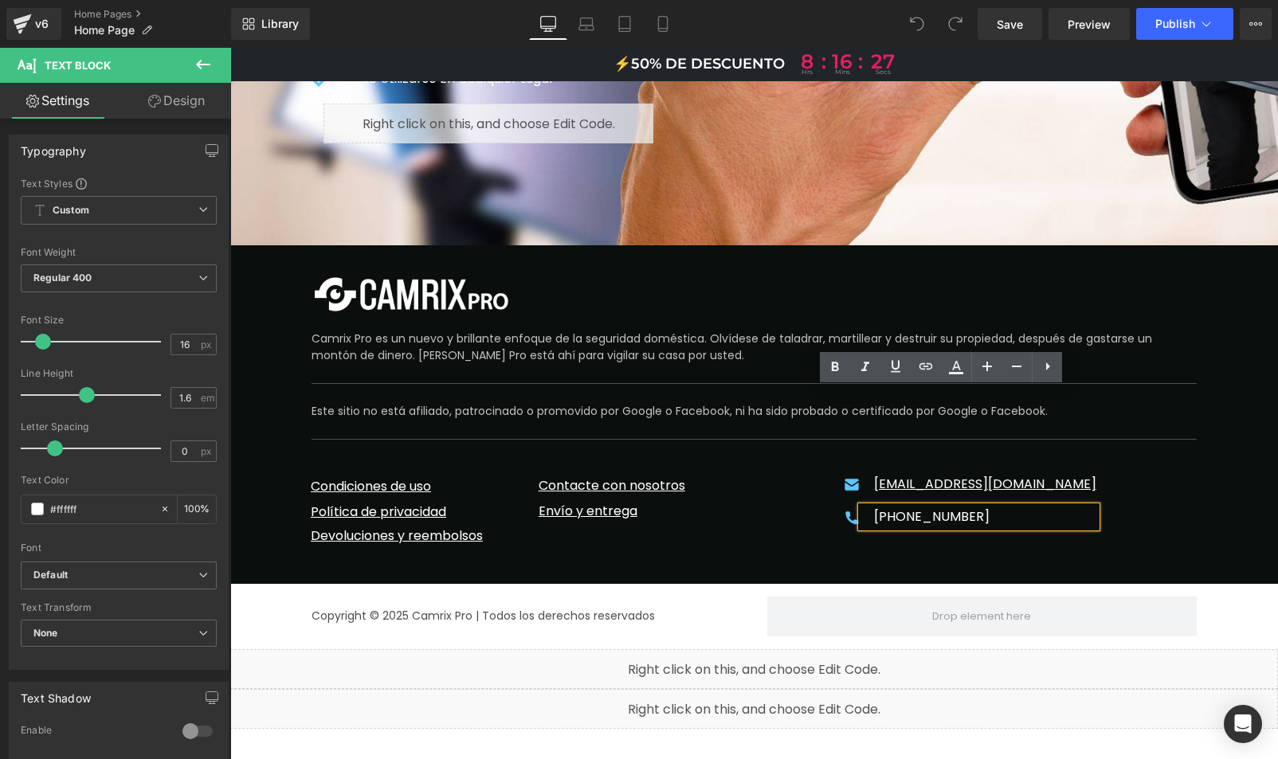
drag, startPoint x: 968, startPoint y: 401, endPoint x: 871, endPoint y: 399, distance: 97.2
click at [870, 507] on div "[PHONE_NUMBER]" at bounding box center [978, 517] width 235 height 21
paste div
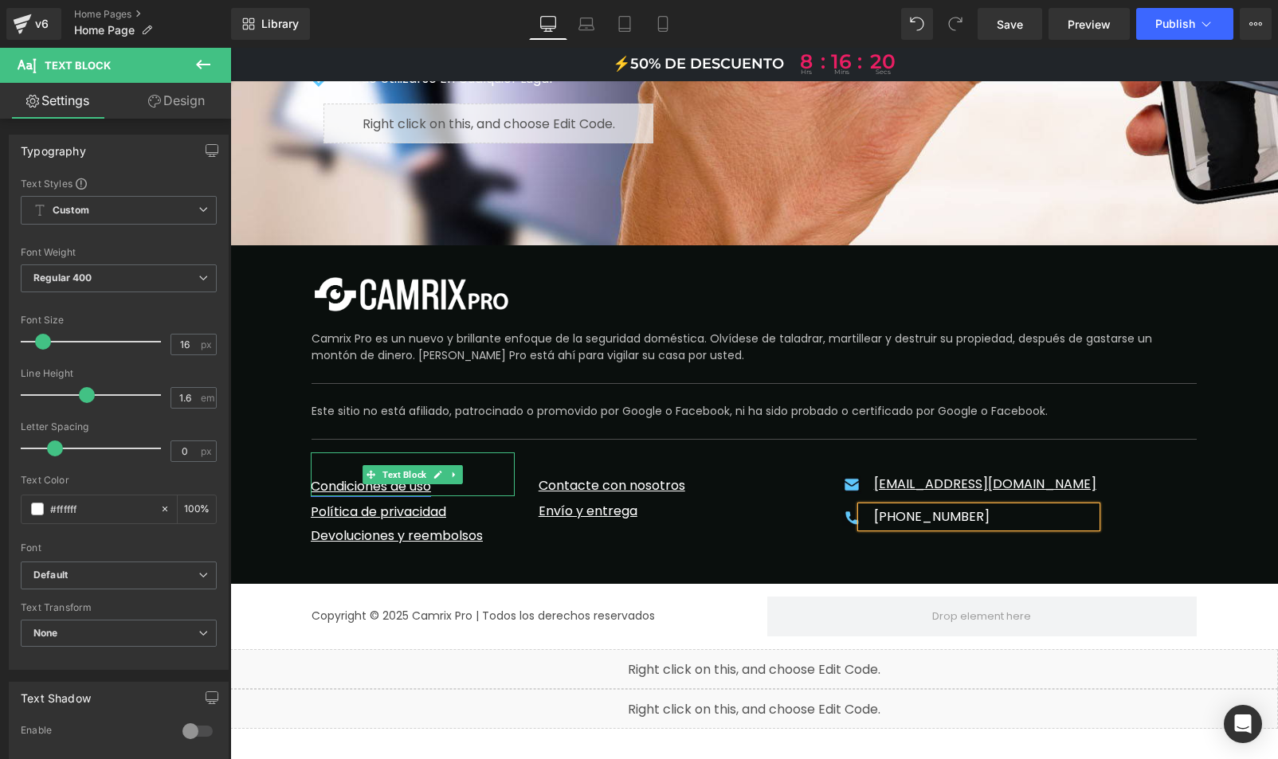
click at [393, 477] on link "Condiciones de uso" at bounding box center [371, 486] width 120 height 18
click at [433, 470] on icon at bounding box center [437, 475] width 9 height 10
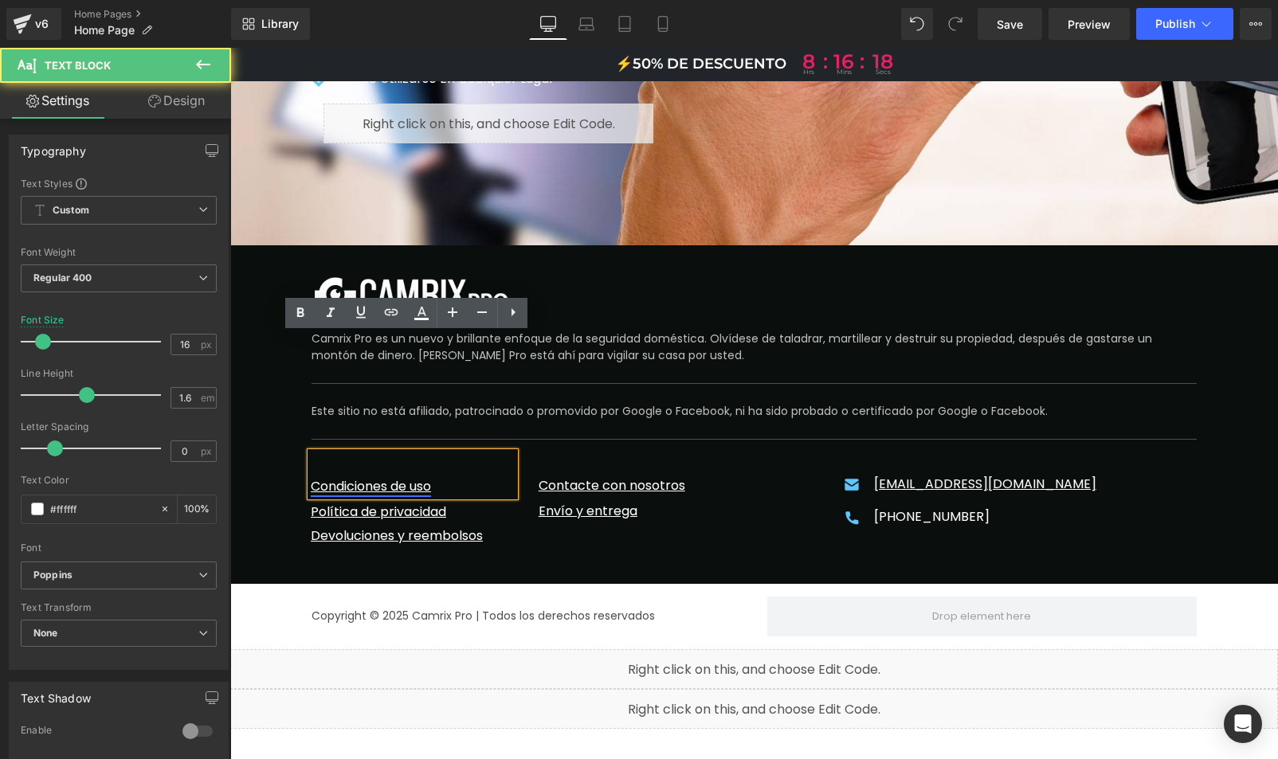
click at [396, 477] on link "Condiciones de uso" at bounding box center [371, 486] width 120 height 18
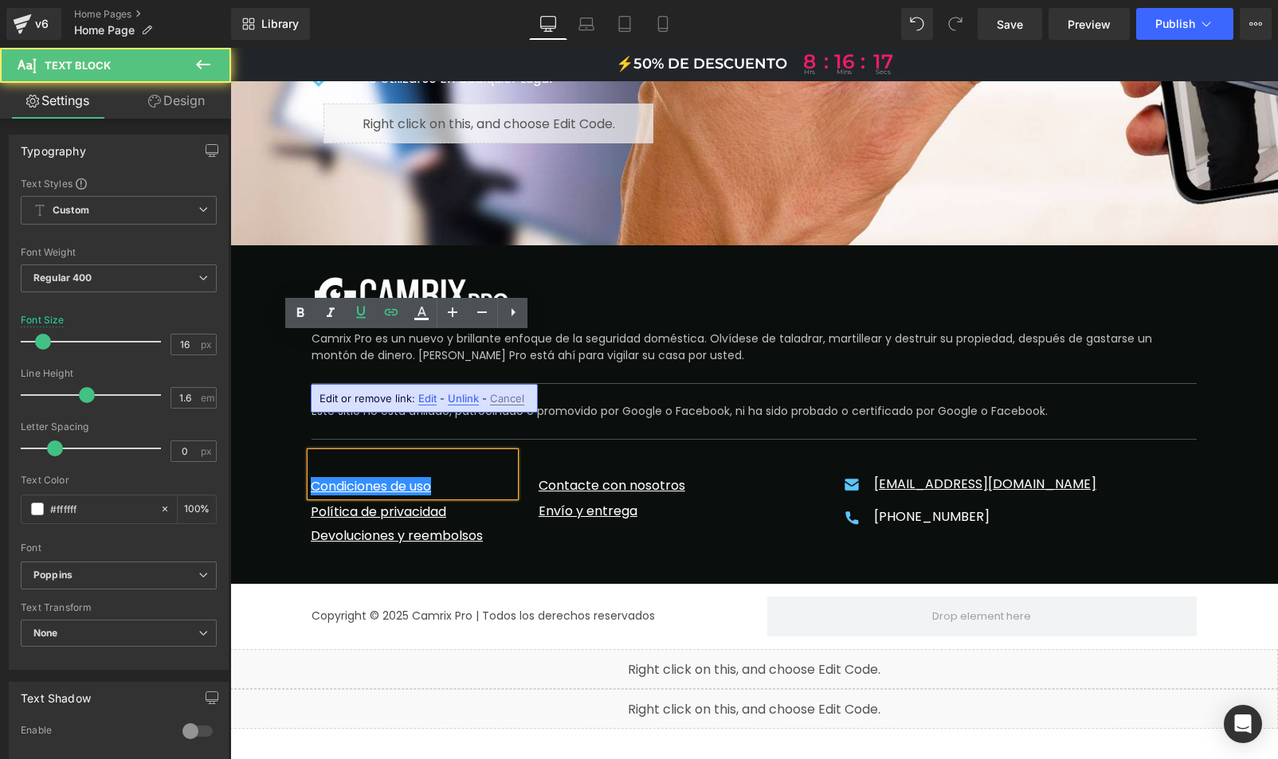
click at [427, 396] on span "Edit" at bounding box center [427, 399] width 18 height 14
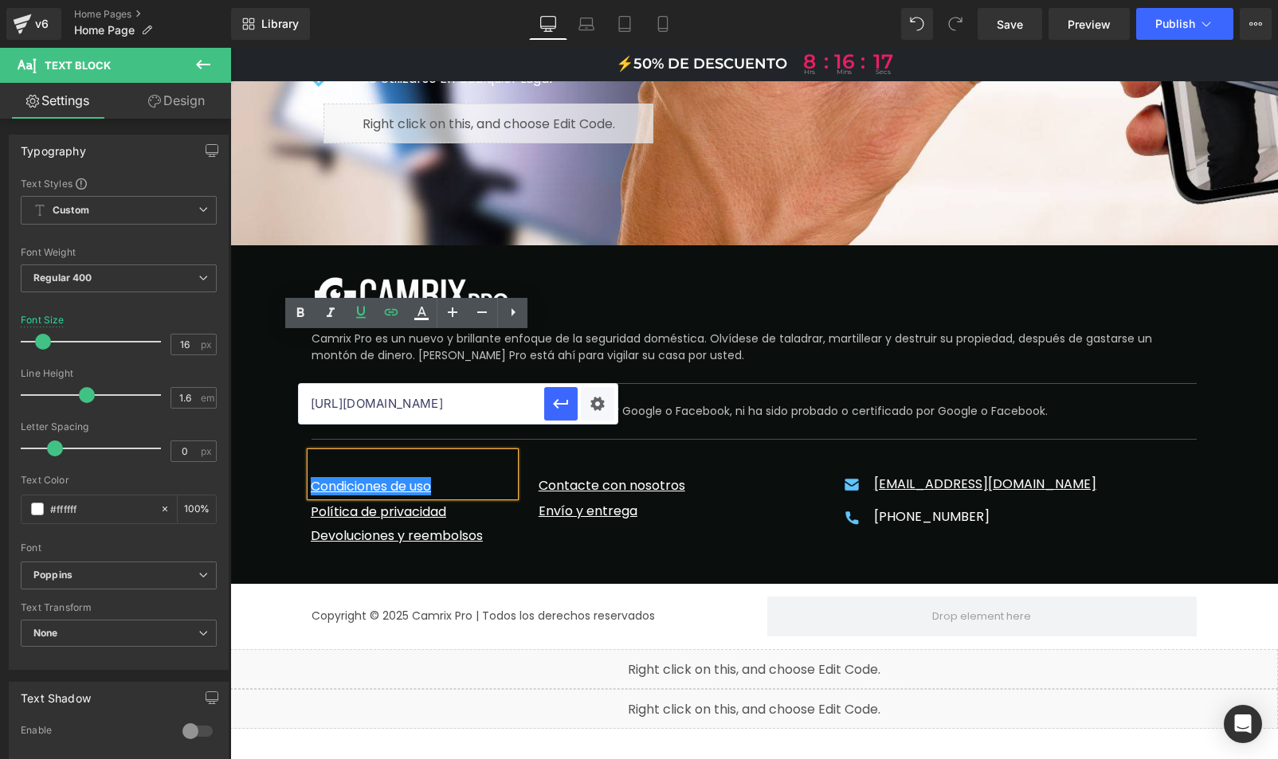
click at [405, 401] on input "[URL][DOMAIN_NAME]" at bounding box center [421, 404] width 245 height 40
paste input "[DOMAIN_NAME][URL]"
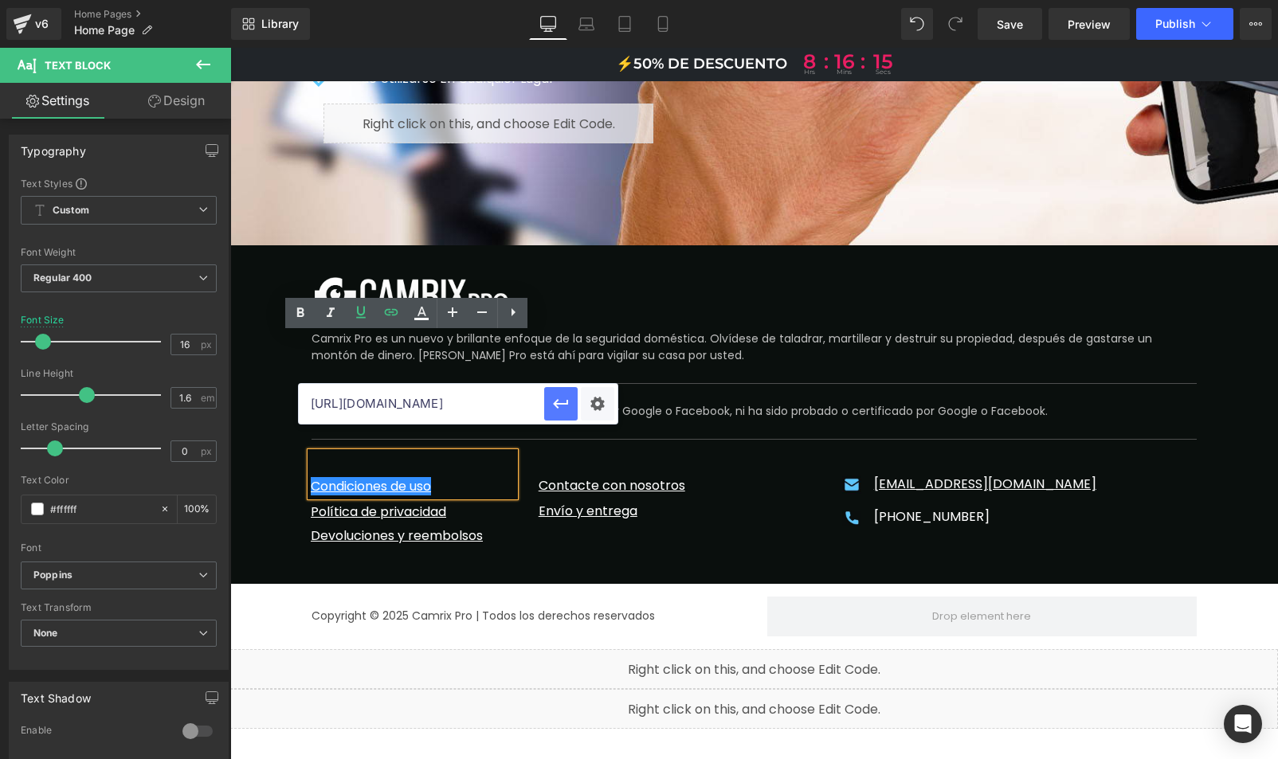
click at [557, 401] on icon "button" at bounding box center [560, 404] width 15 height 10
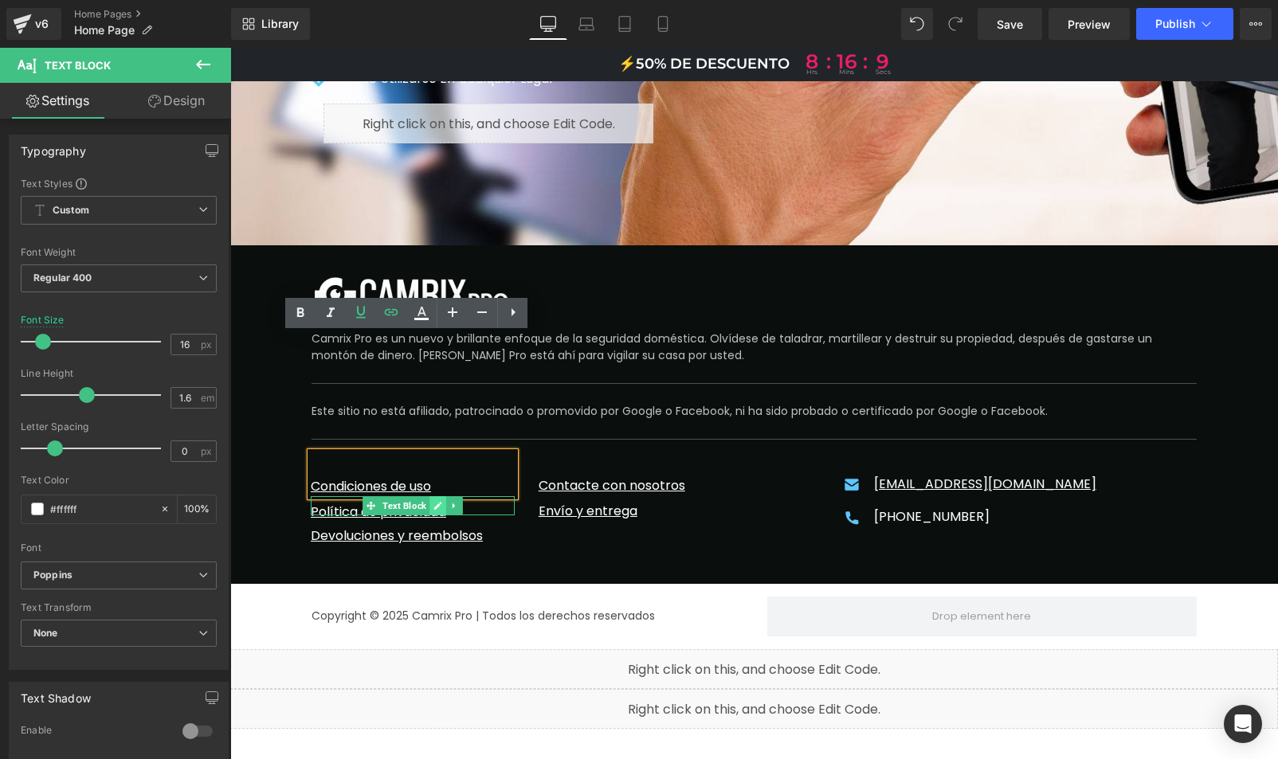
click at [433, 501] on icon at bounding box center [437, 506] width 9 height 10
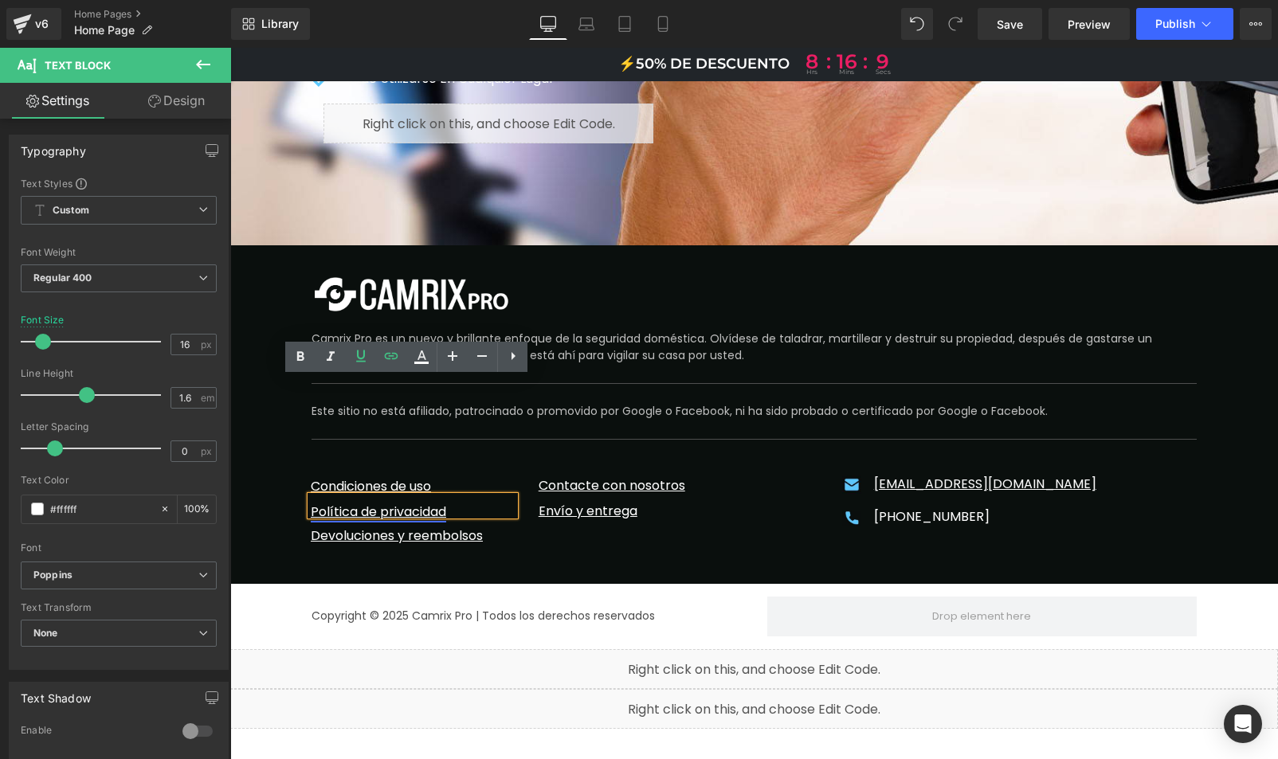
click at [420, 503] on link "Política de privacidad" at bounding box center [378, 512] width 135 height 18
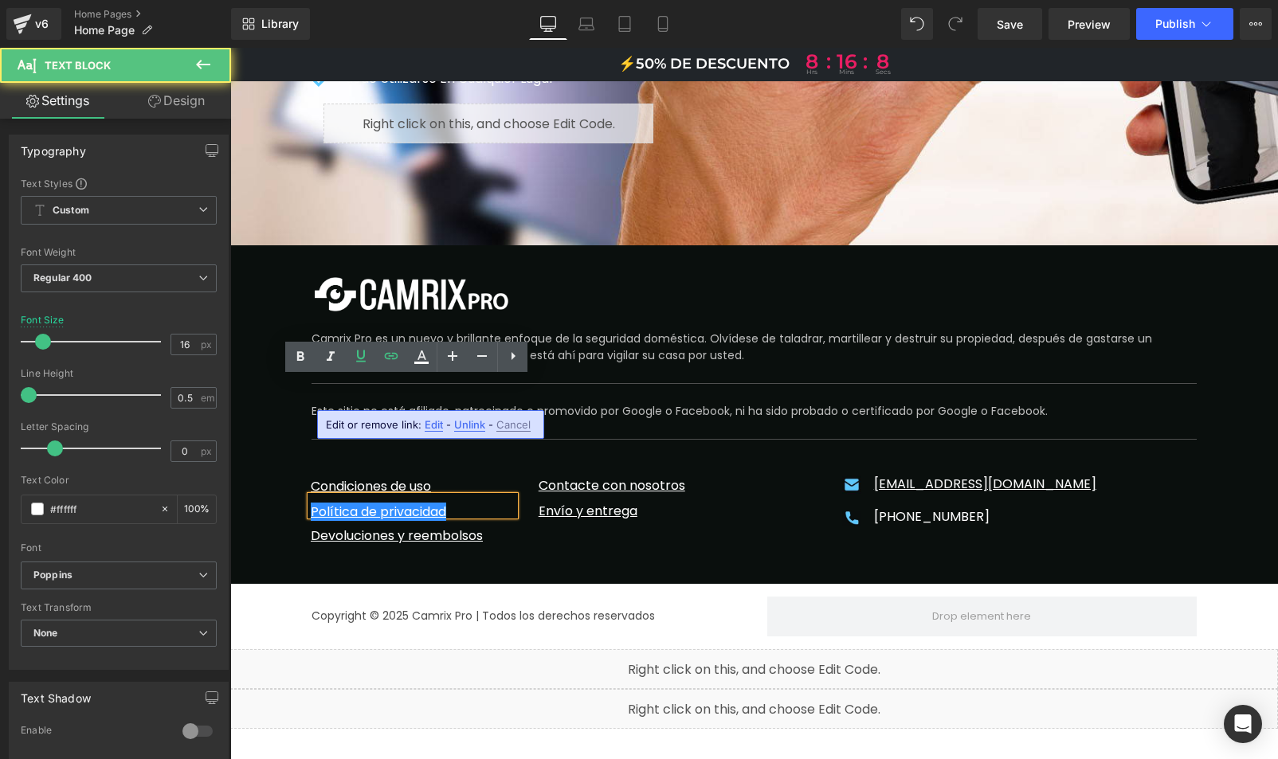
click at [438, 425] on span "Edit" at bounding box center [434, 425] width 18 height 14
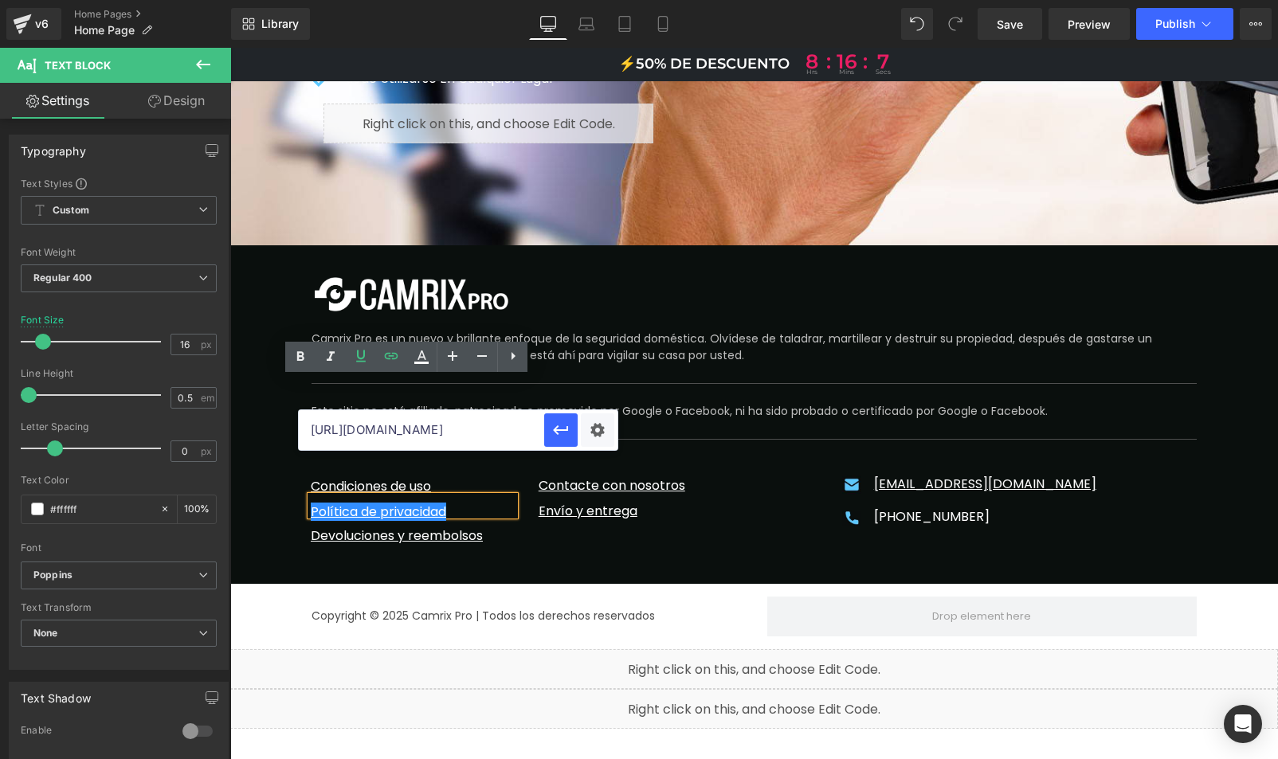
click at [415, 425] on input "[URL][DOMAIN_NAME]" at bounding box center [421, 430] width 245 height 40
paste input "[DOMAIN_NAME][URL]"
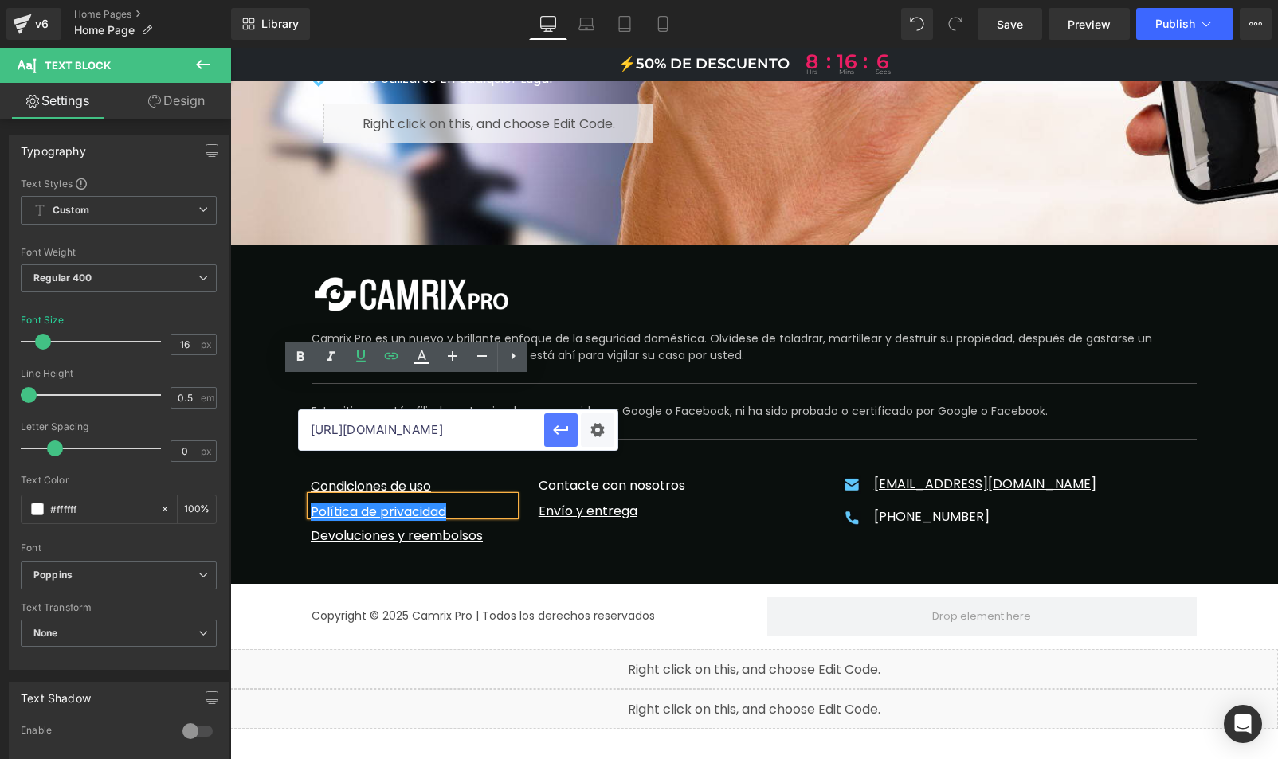
click at [564, 431] on icon "button" at bounding box center [560, 430] width 19 height 19
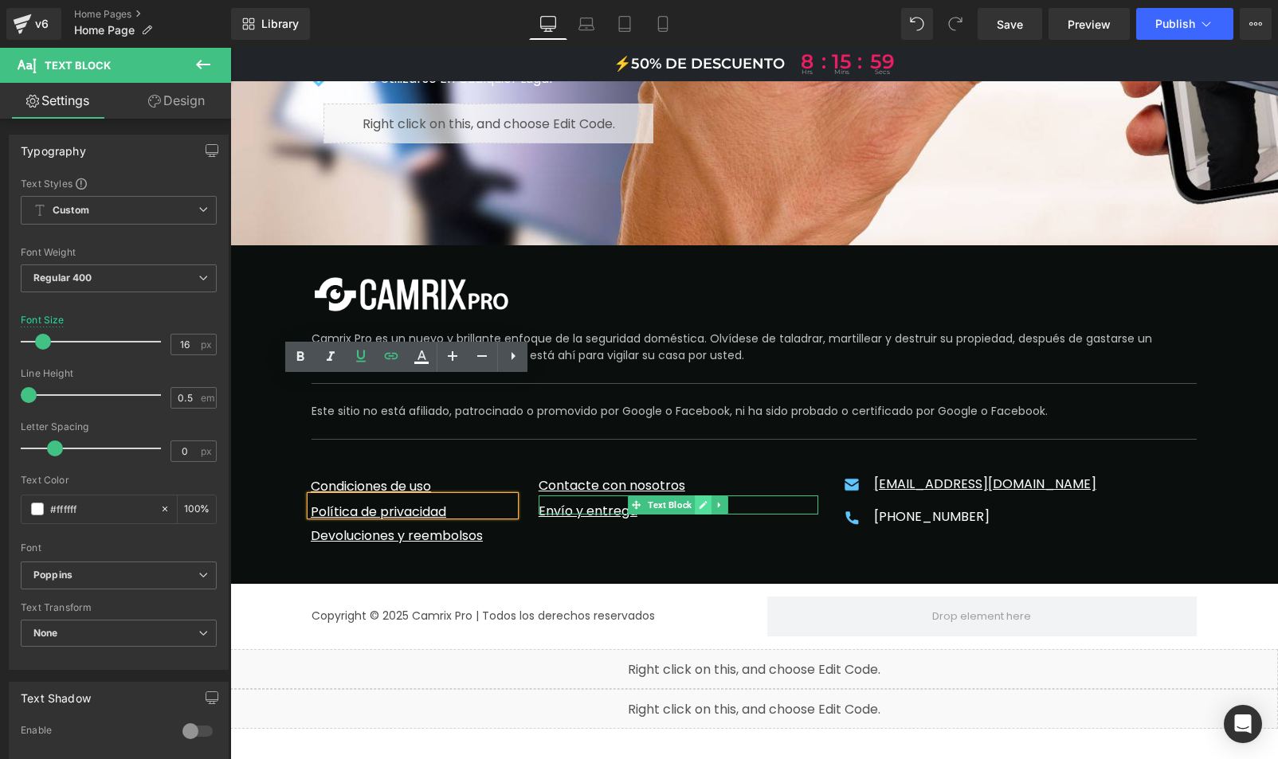
click at [699, 500] on icon at bounding box center [703, 505] width 9 height 10
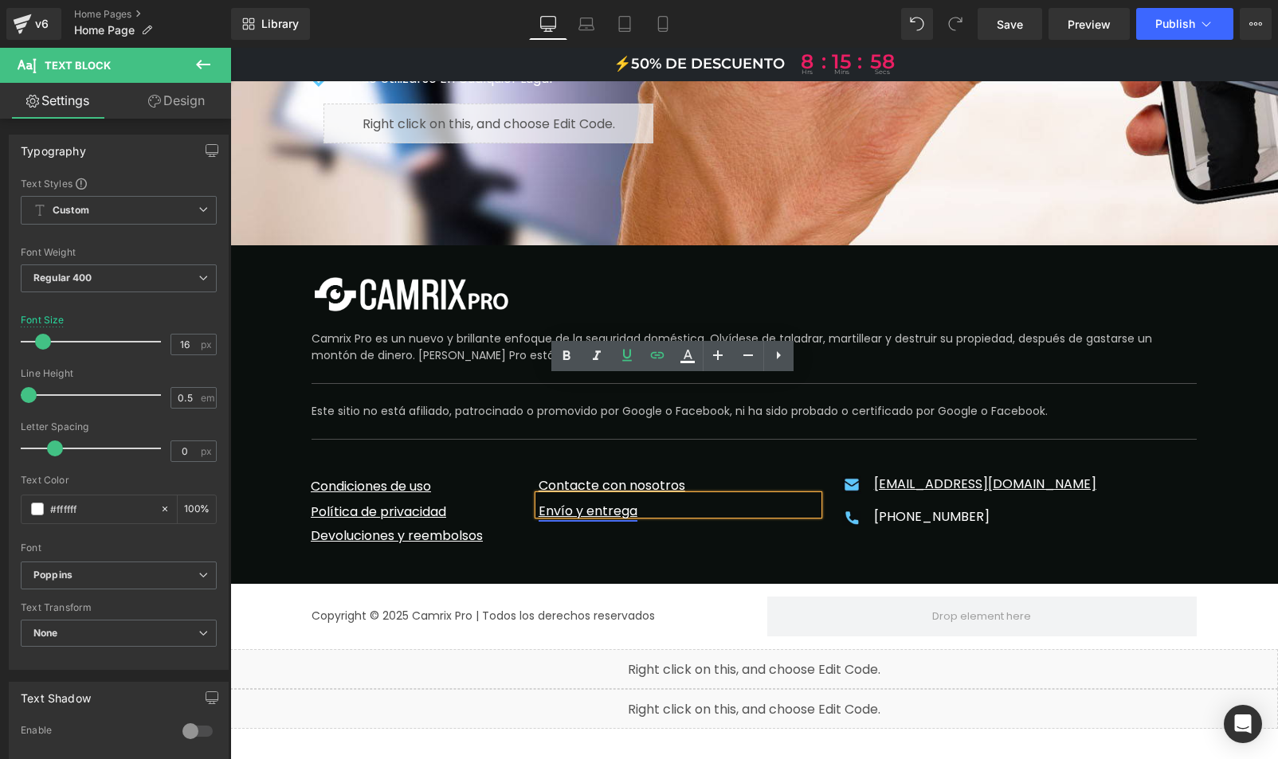
click at [586, 502] on link "Envío y entrega" at bounding box center [588, 511] width 99 height 18
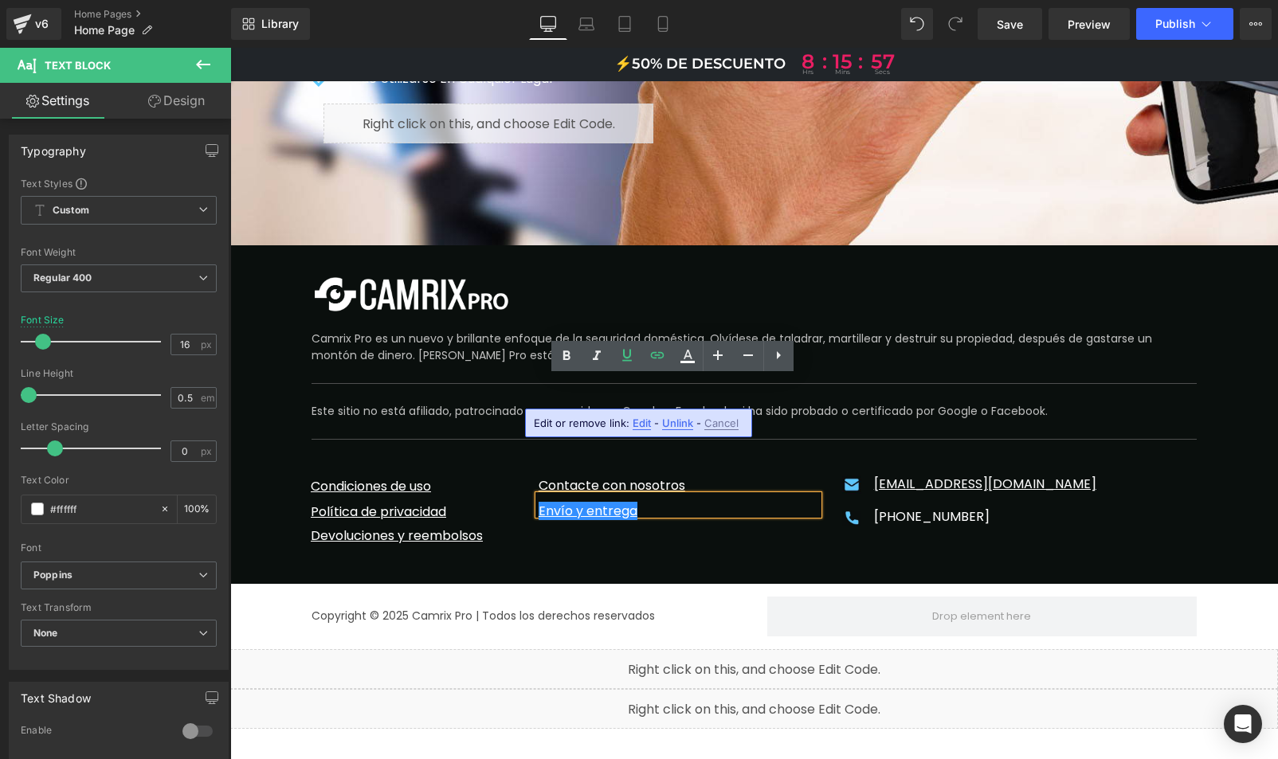
click at [640, 425] on span "Edit" at bounding box center [642, 424] width 18 height 14
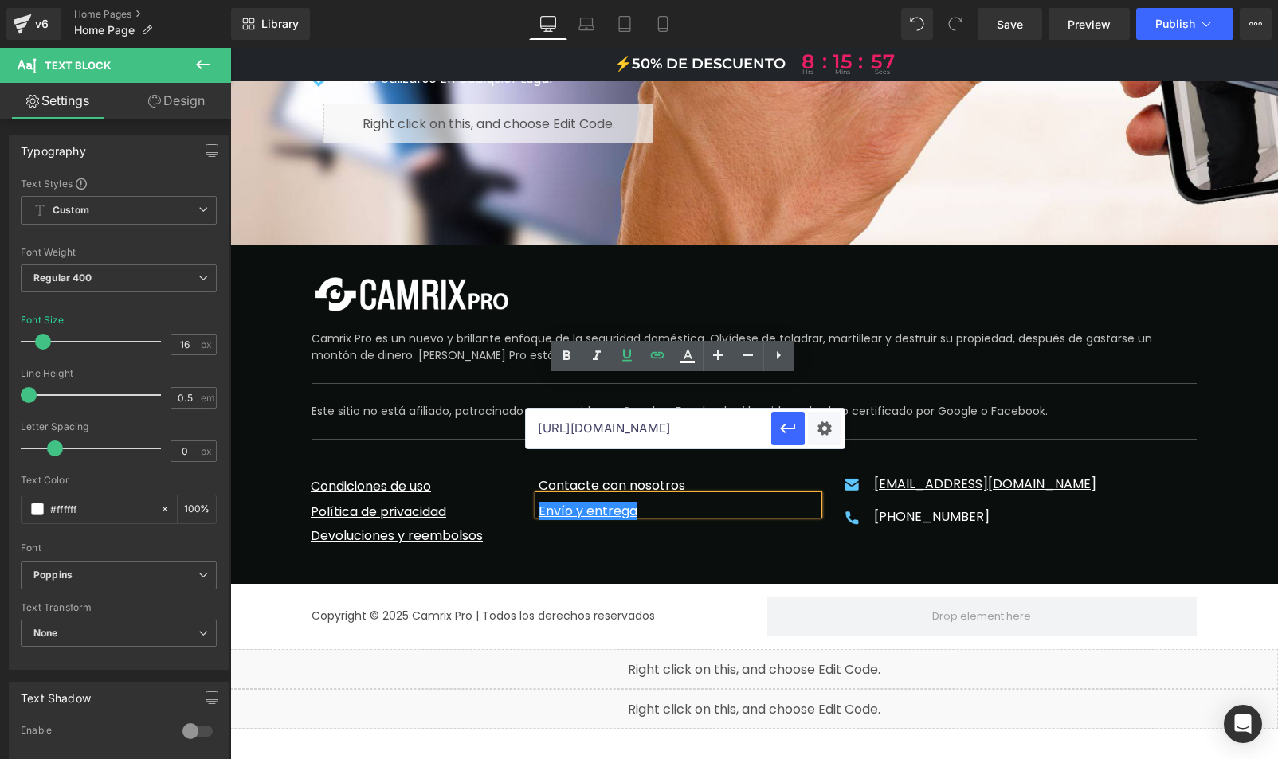
click at [612, 431] on input "[URL][DOMAIN_NAME]" at bounding box center [648, 429] width 245 height 40
paste input "[DOMAIN_NAME][URL]"
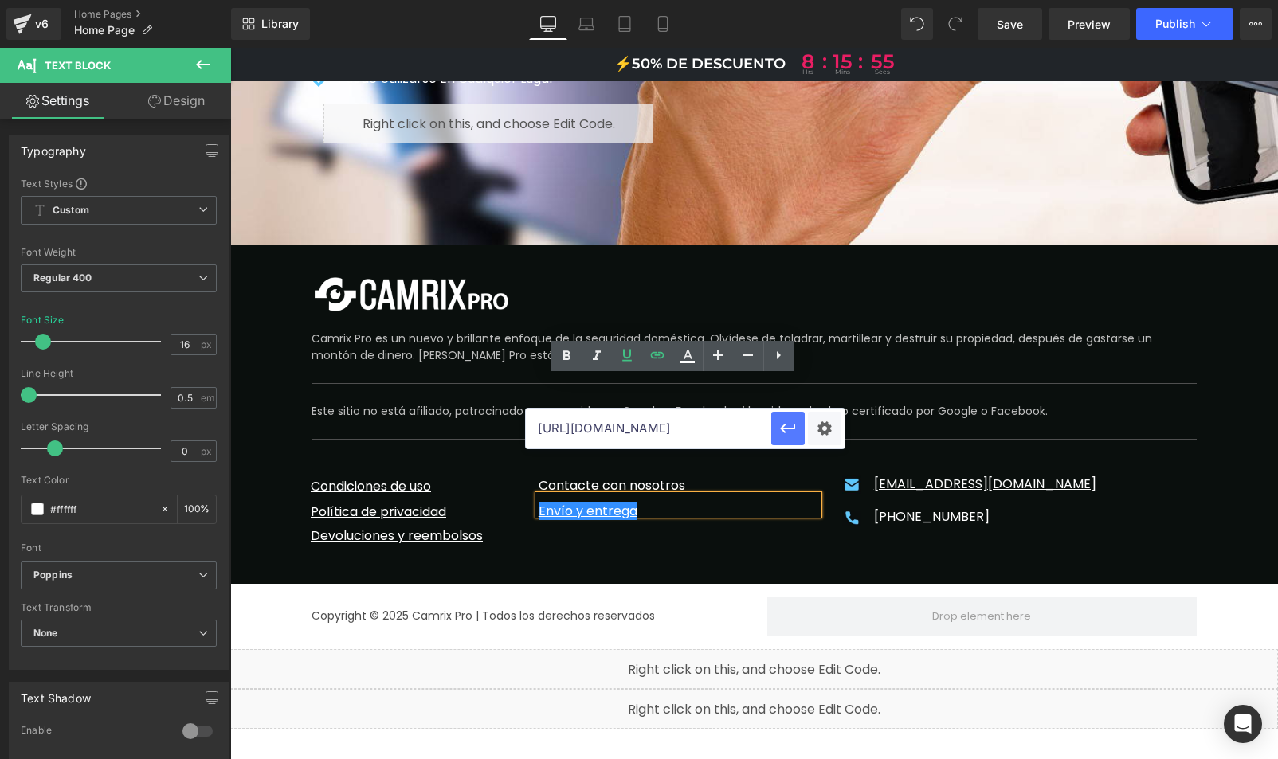
click at [787, 436] on icon "button" at bounding box center [787, 428] width 19 height 19
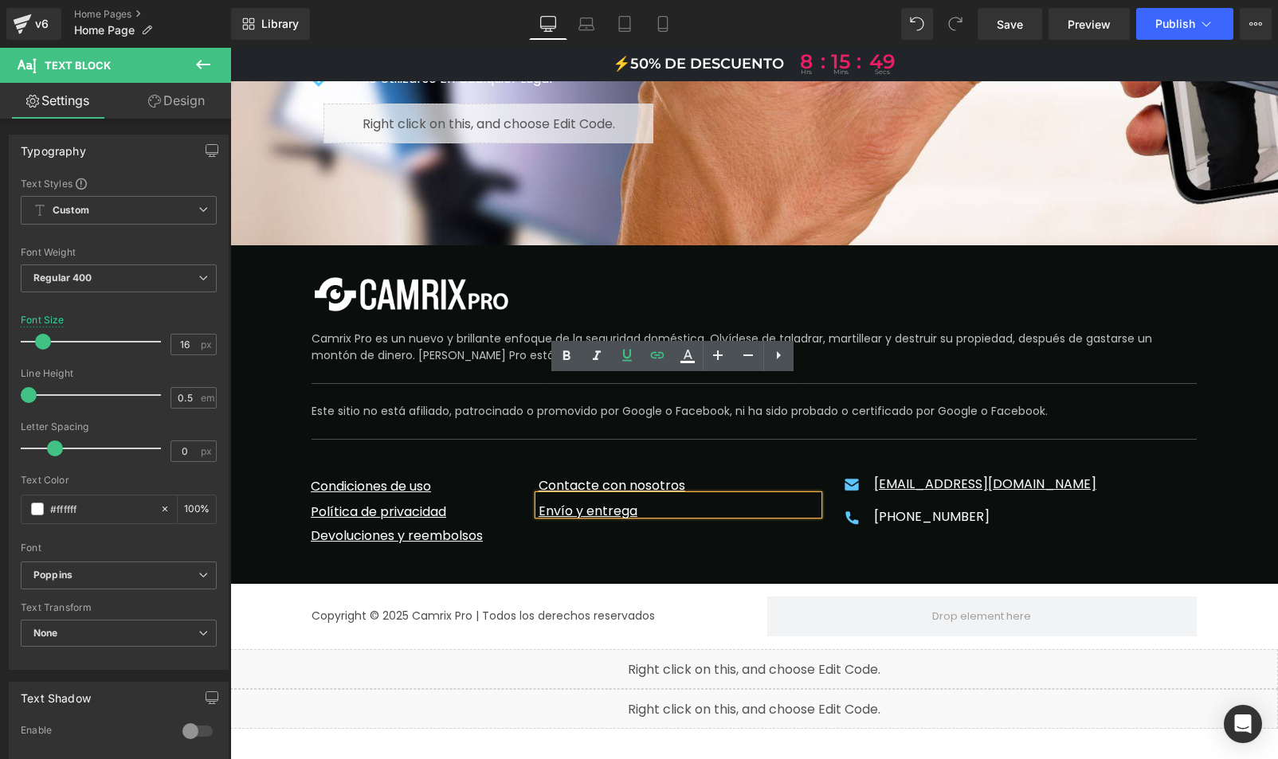
click at [780, 441] on div "Image Camrix Pro es un nuevo y brillante enfoque de la seguridad doméstica. Olv…" at bounding box center [754, 414] width 911 height 339
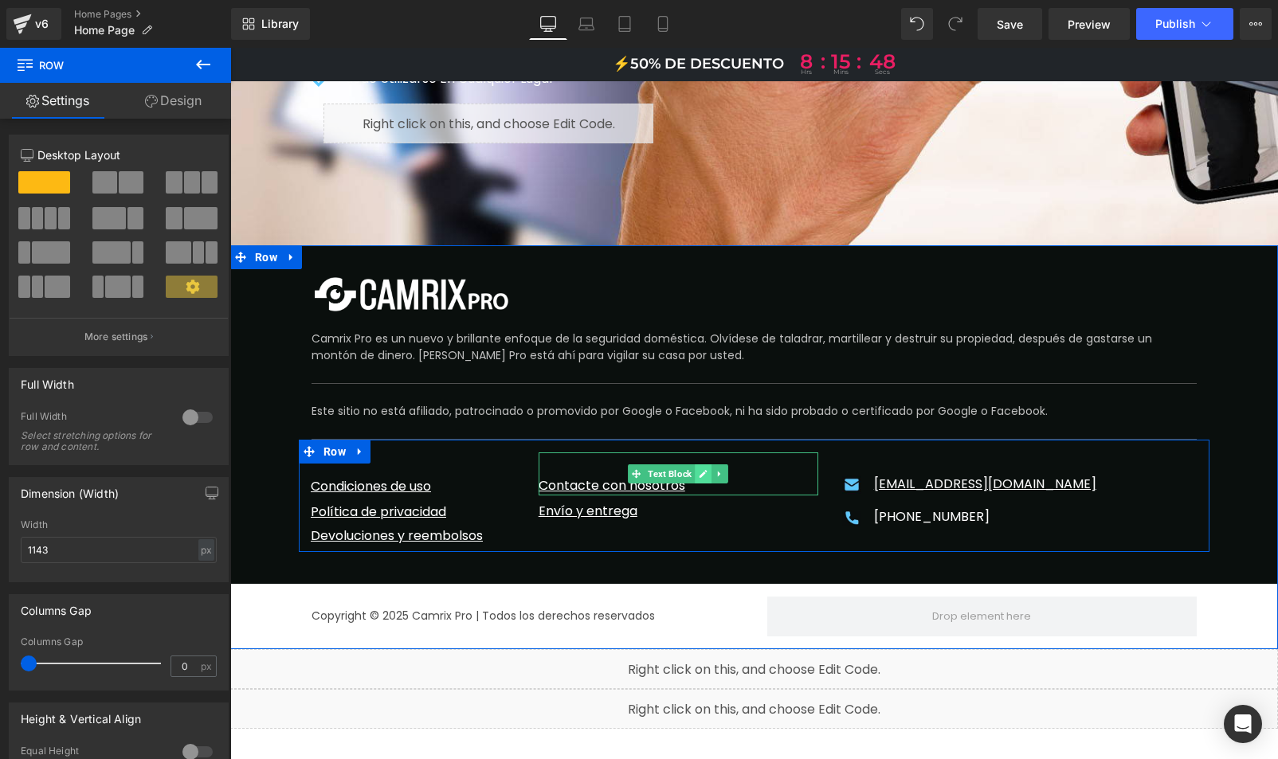
click at [699, 469] on icon at bounding box center [703, 474] width 9 height 10
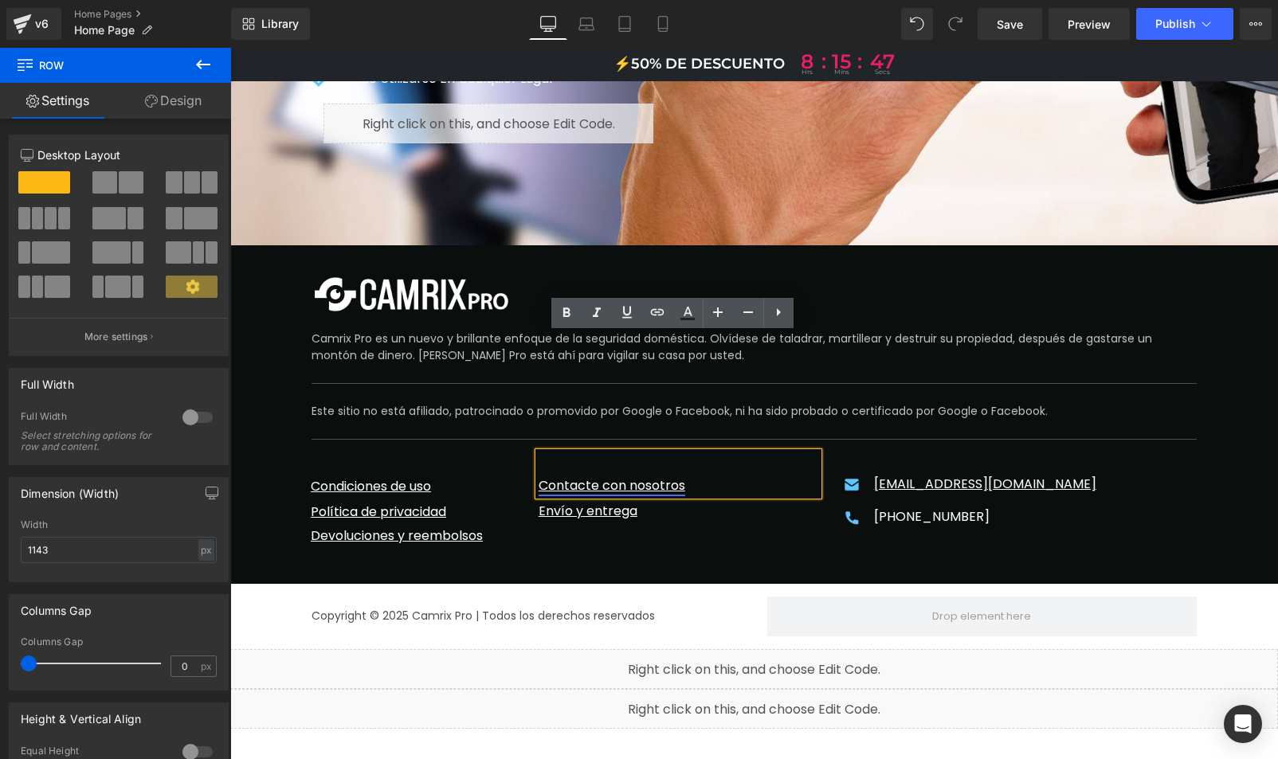
click at [614, 476] on link "Contacte con nosotros" at bounding box center [612, 485] width 147 height 18
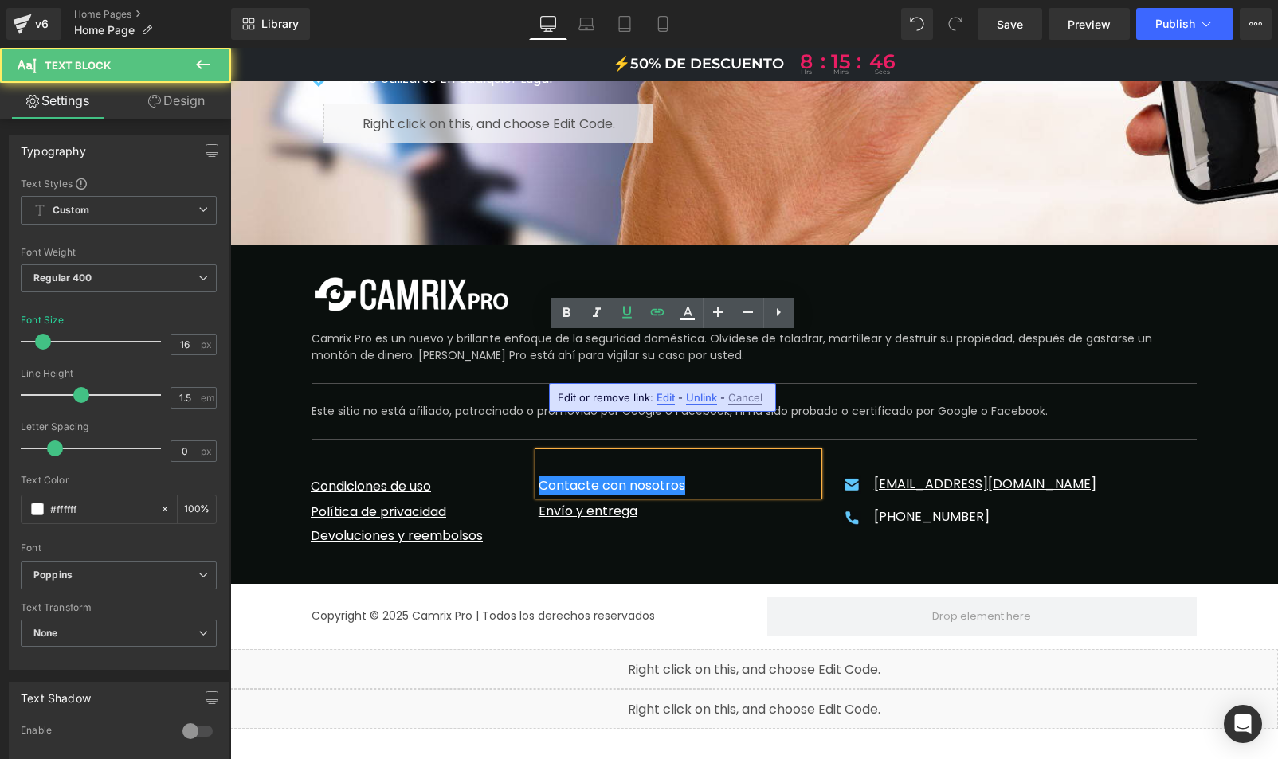
click at [665, 398] on span "Edit" at bounding box center [666, 398] width 18 height 14
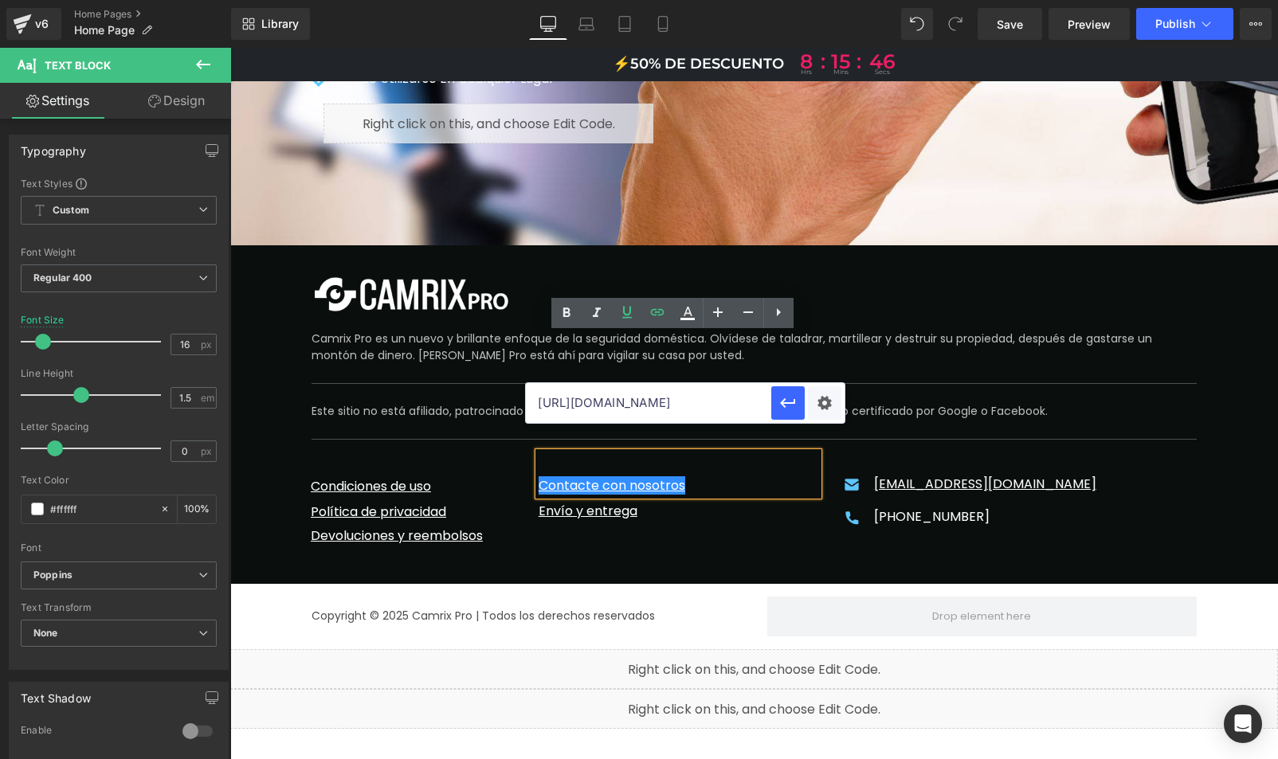
click at [620, 399] on input "[URL][DOMAIN_NAME]" at bounding box center [648, 403] width 245 height 40
paste input "[DOMAIN_NAME][URL]"
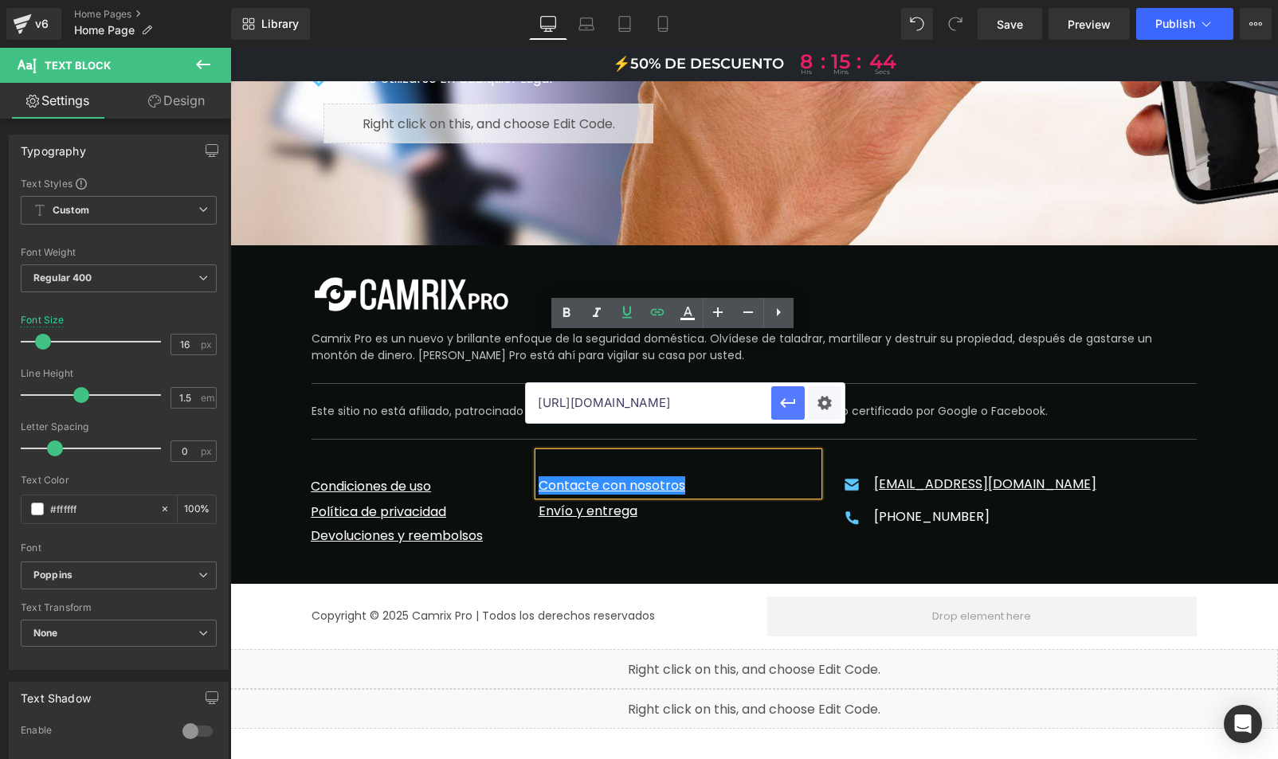
click at [788, 398] on icon "button" at bounding box center [787, 403] width 19 height 19
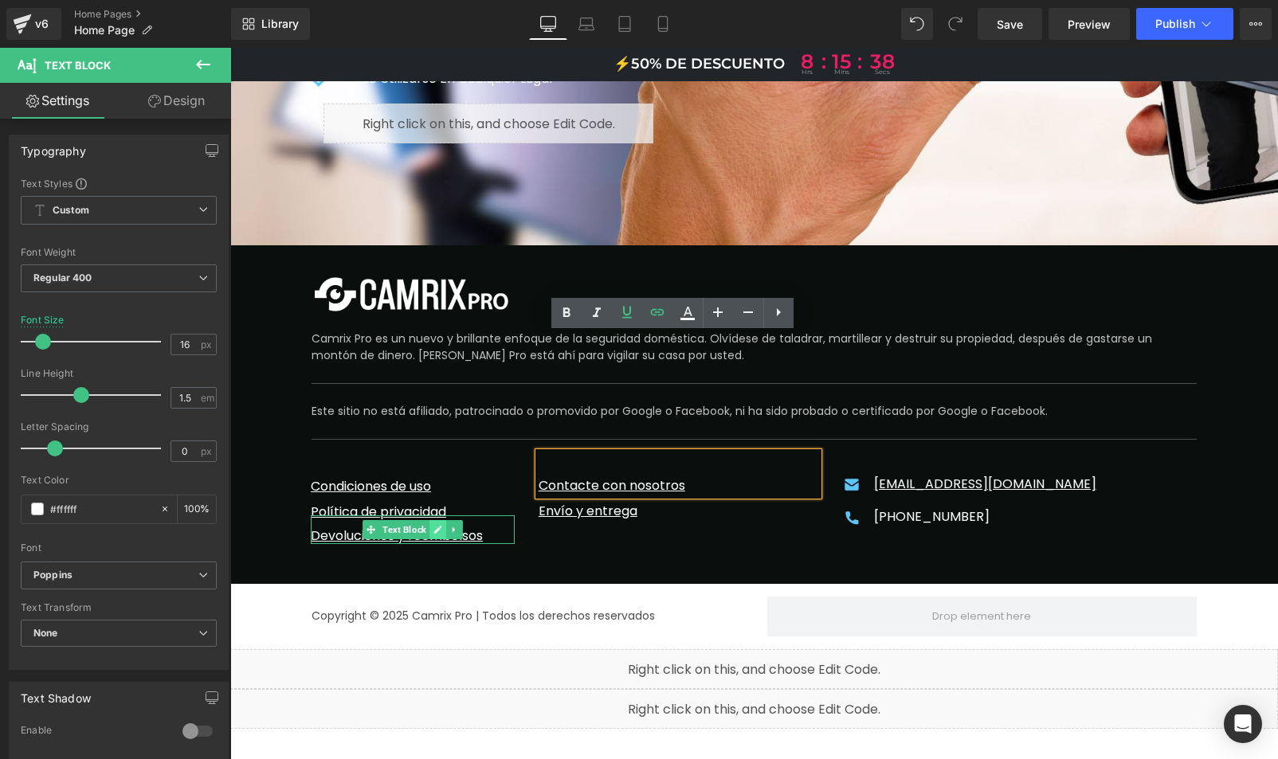
click at [434, 525] on icon at bounding box center [437, 530] width 9 height 10
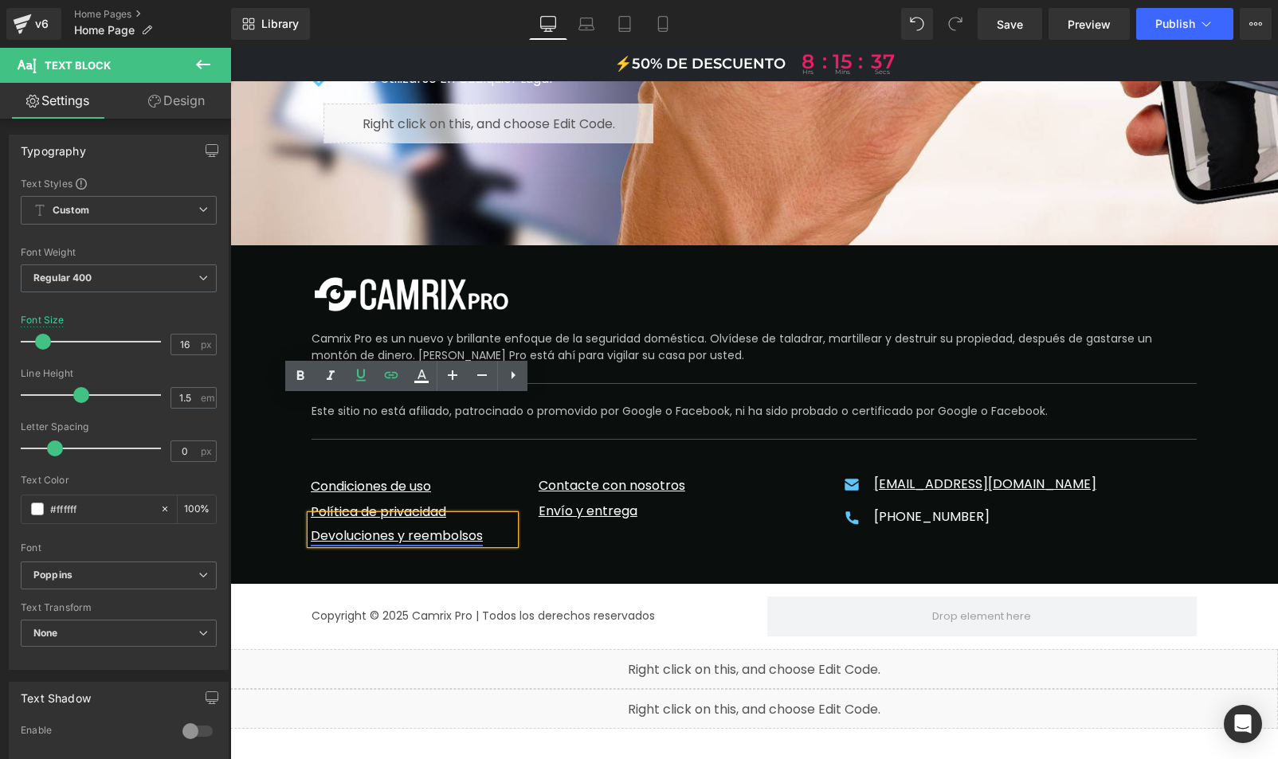
click at [432, 527] on link "Devoluciones y reembolsos" at bounding box center [397, 536] width 172 height 18
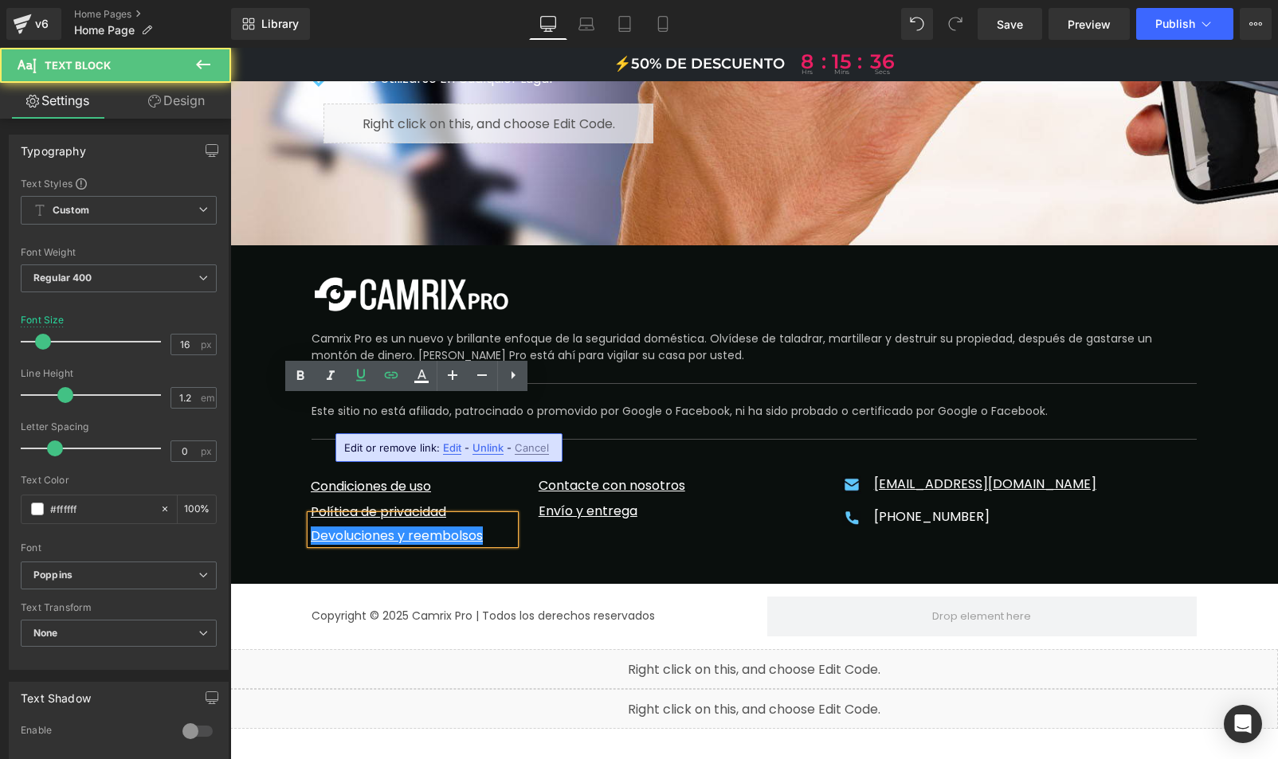
click at [443, 448] on span "Edit" at bounding box center [452, 448] width 18 height 14
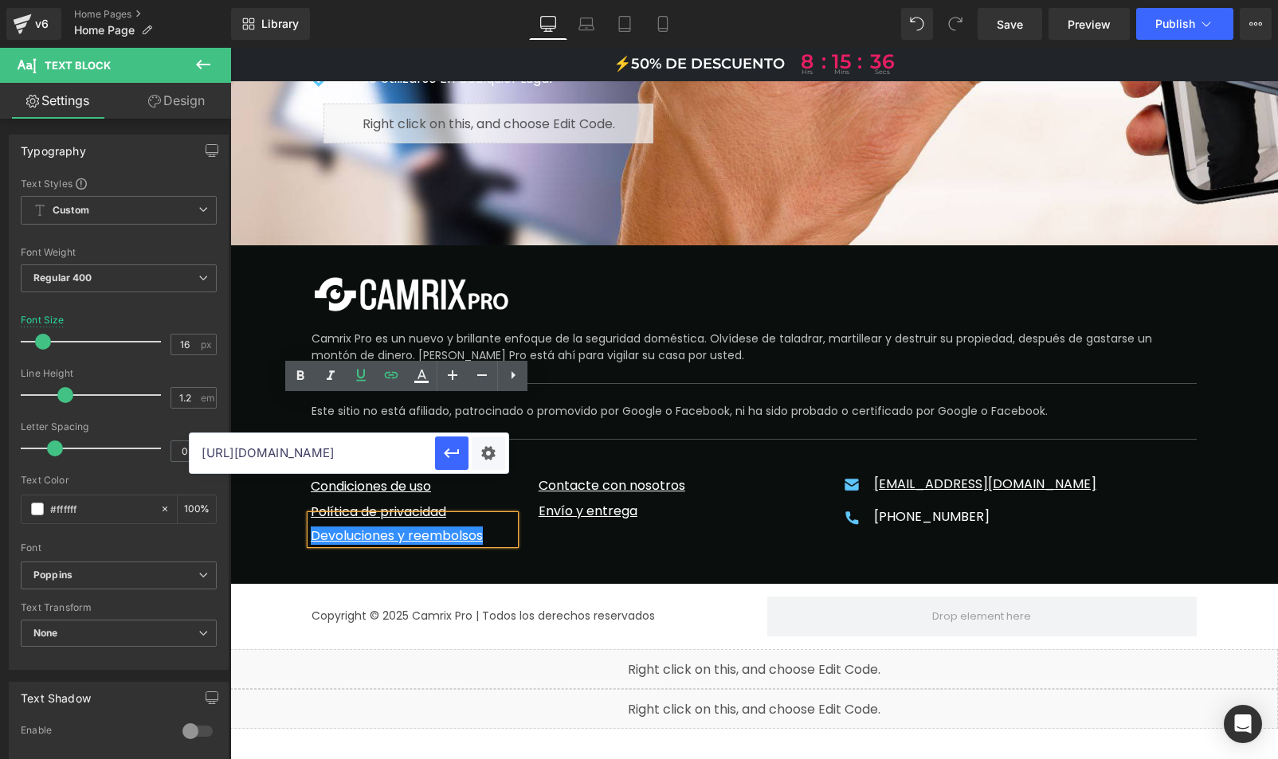
click at [368, 454] on input "[URL][DOMAIN_NAME]" at bounding box center [312, 453] width 245 height 40
paste input "[DOMAIN_NAME][URL]"
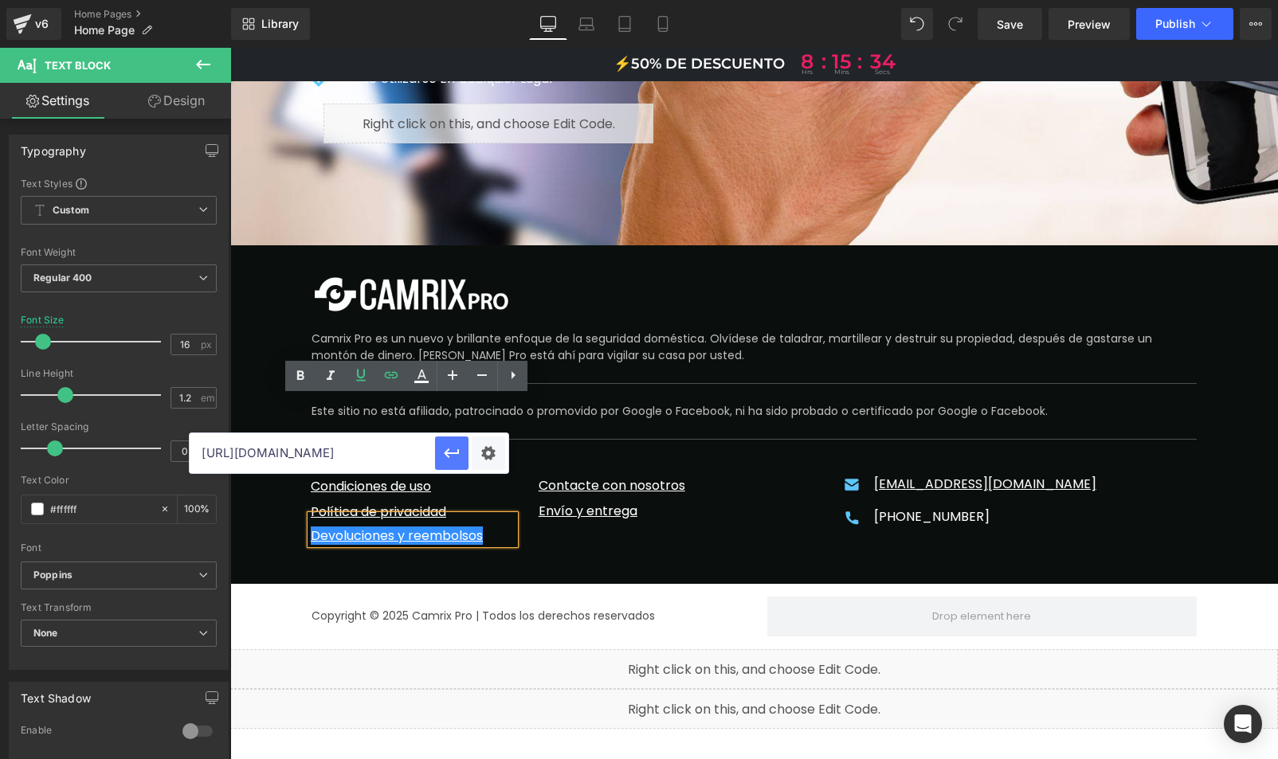
type input "[URL][DOMAIN_NAME]"
click at [453, 455] on icon "button" at bounding box center [451, 453] width 19 height 19
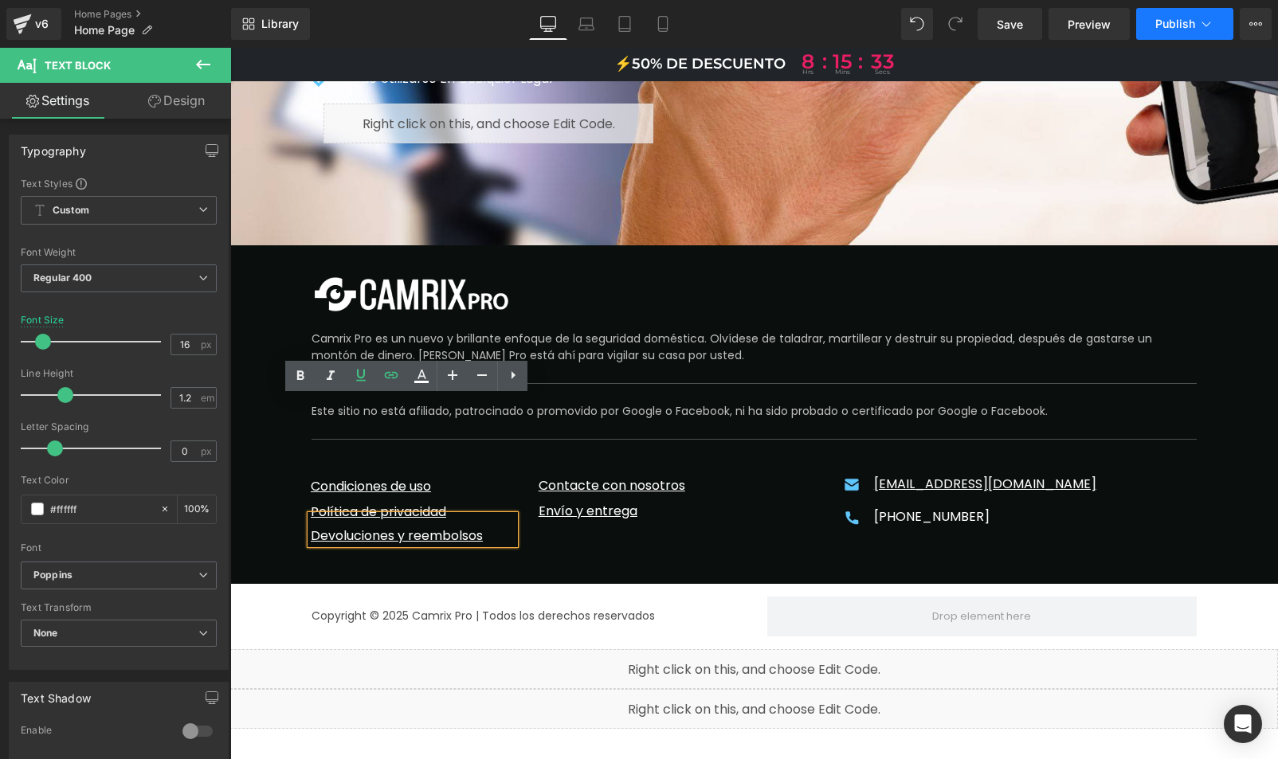
click at [1190, 25] on span "Publish" at bounding box center [1175, 24] width 40 height 13
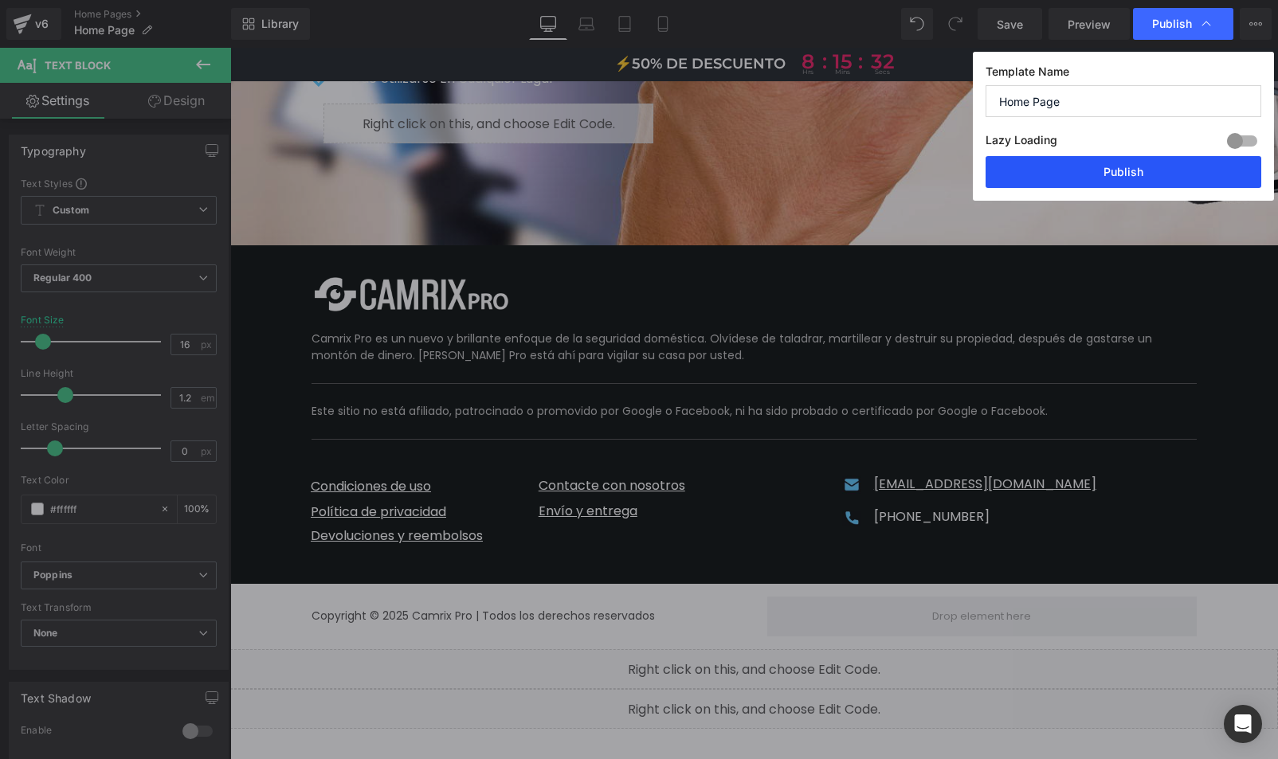
click at [1123, 172] on button "Publish" at bounding box center [1124, 172] width 276 height 32
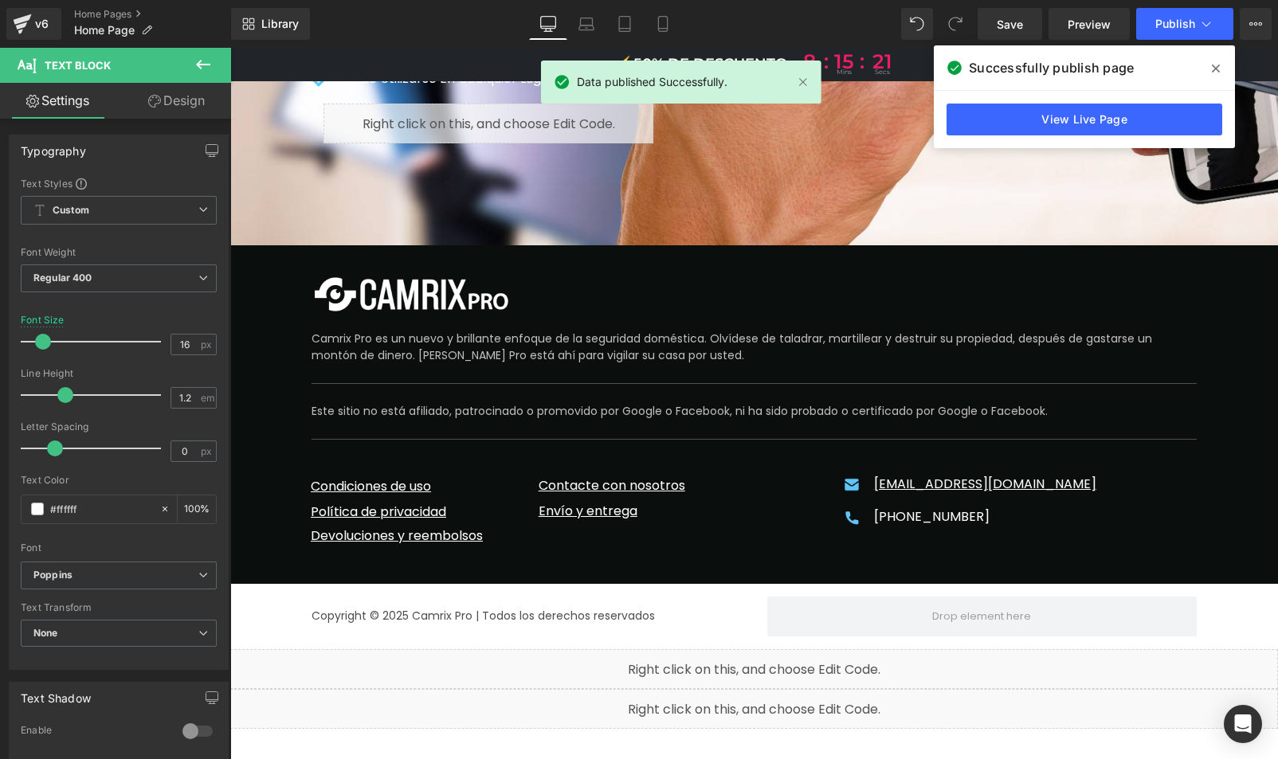
click at [1219, 70] on icon at bounding box center [1216, 68] width 8 height 13
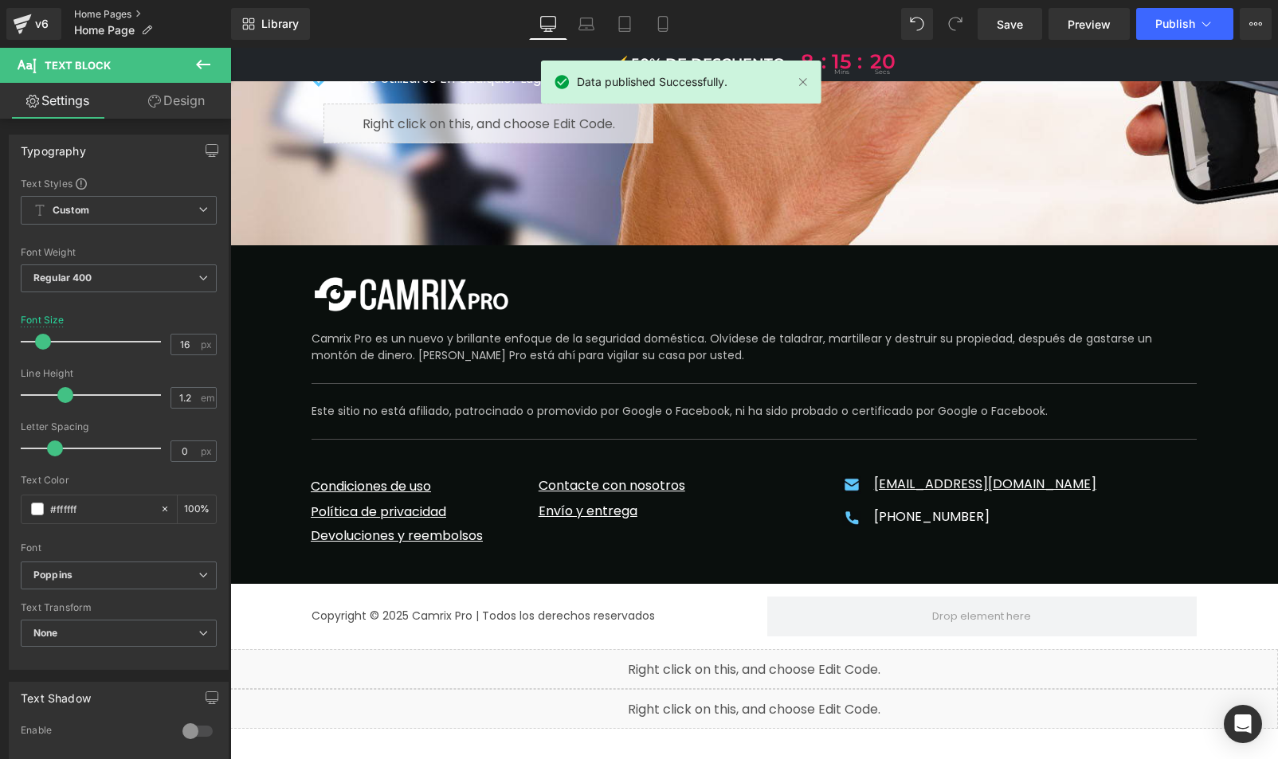
click at [116, 9] on link "Home Pages" at bounding box center [152, 14] width 157 height 13
